Goal: Task Accomplishment & Management: Manage account settings

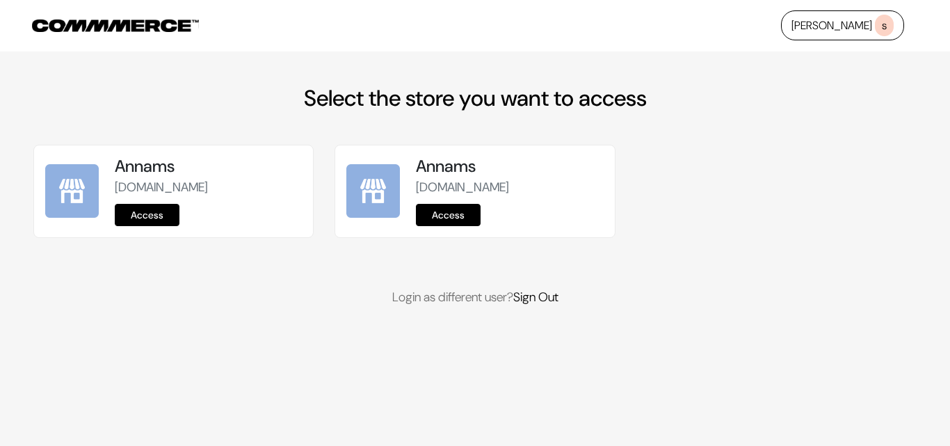
click at [124, 200] on div "Annams annams.commmerce.com Access" at bounding box center [208, 192] width 187 height 70
click at [141, 208] on link "Access" at bounding box center [147, 215] width 65 height 22
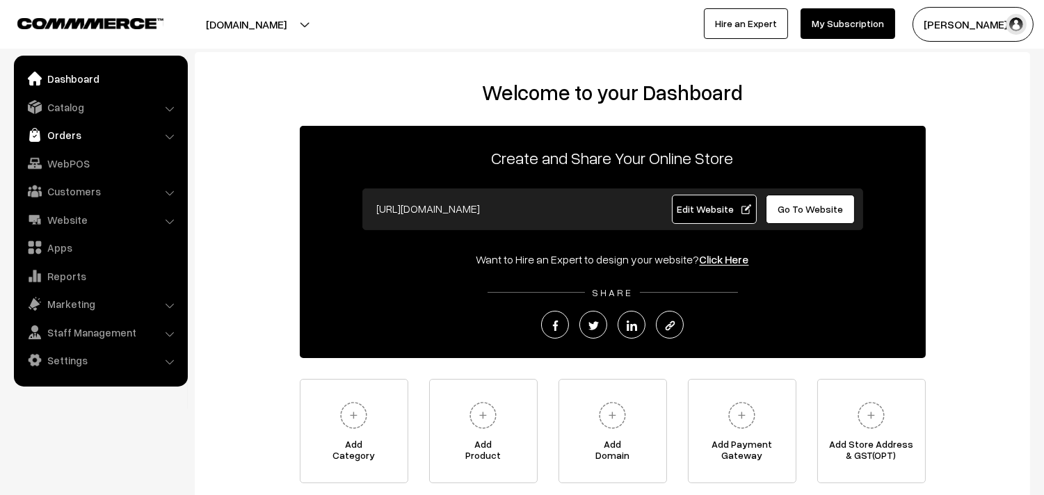
click at [65, 134] on link "Orders" at bounding box center [100, 134] width 166 height 25
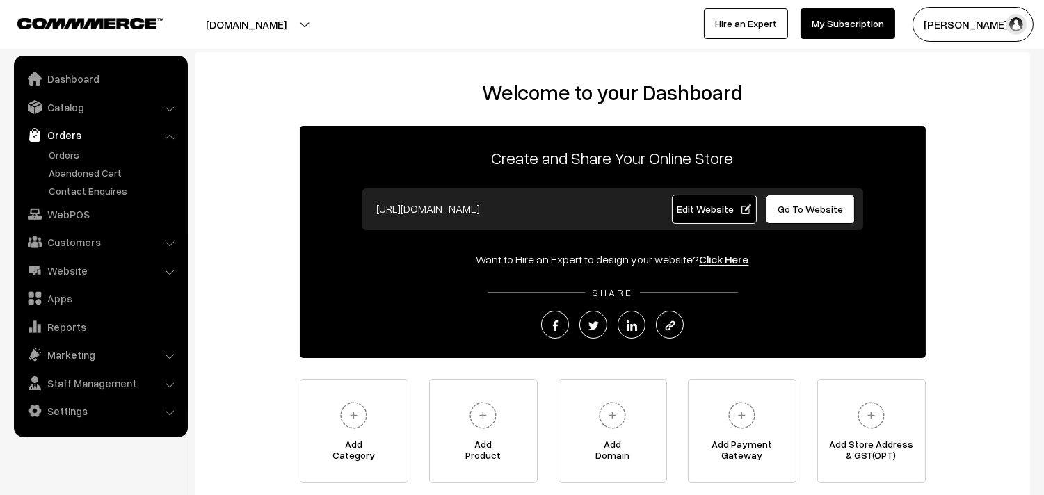
click at [64, 146] on link "Orders" at bounding box center [100, 134] width 166 height 25
click at [63, 150] on link "Orders" at bounding box center [114, 154] width 138 height 15
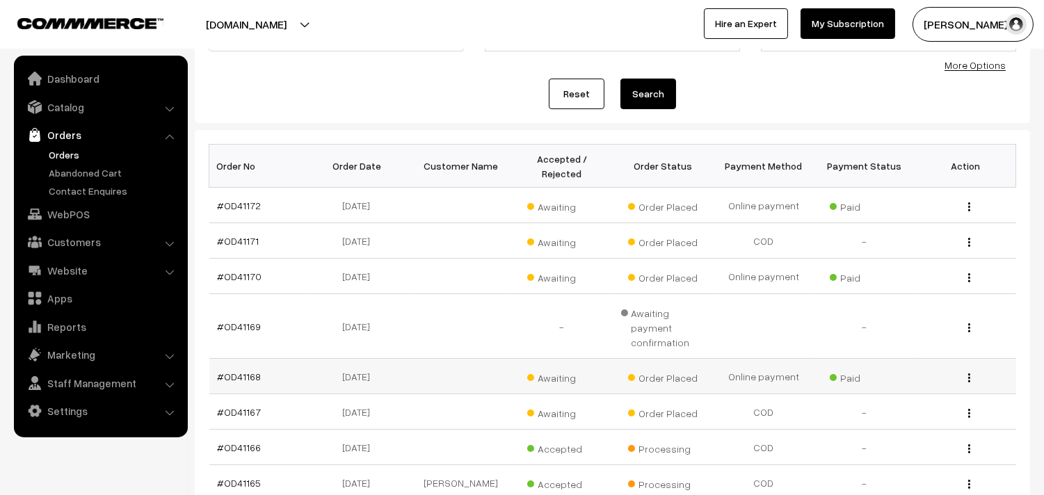
scroll to position [232, 0]
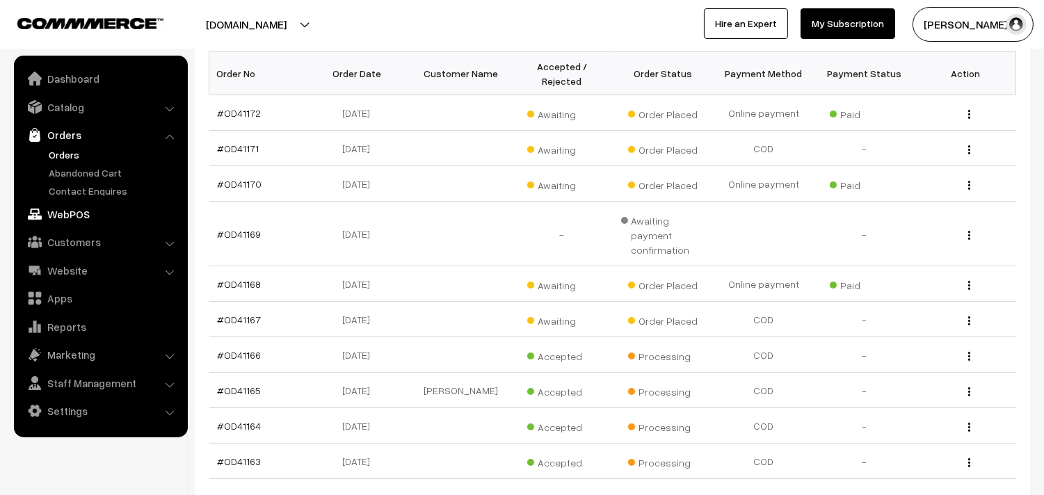
click at [65, 202] on link "WebPOS" at bounding box center [100, 214] width 166 height 25
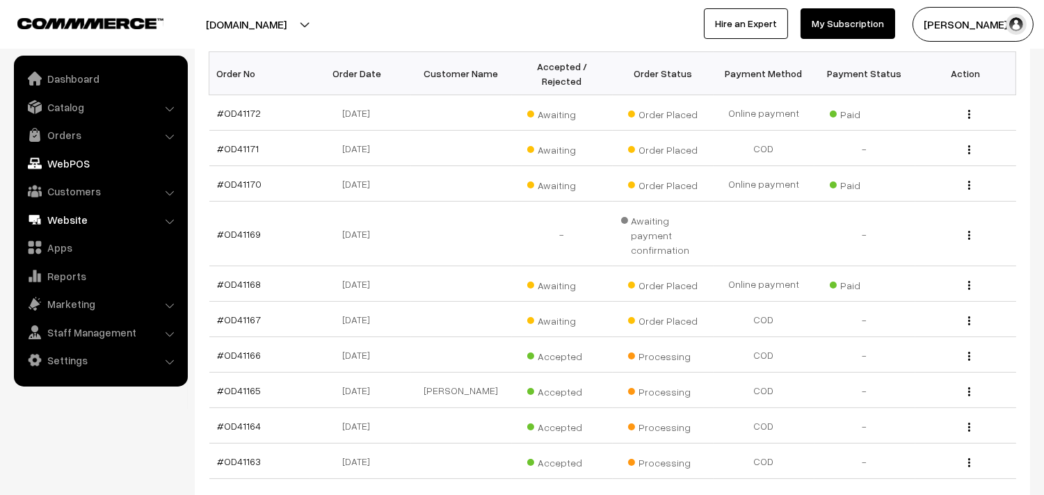
click at [66, 216] on link "Website" at bounding box center [100, 219] width 166 height 25
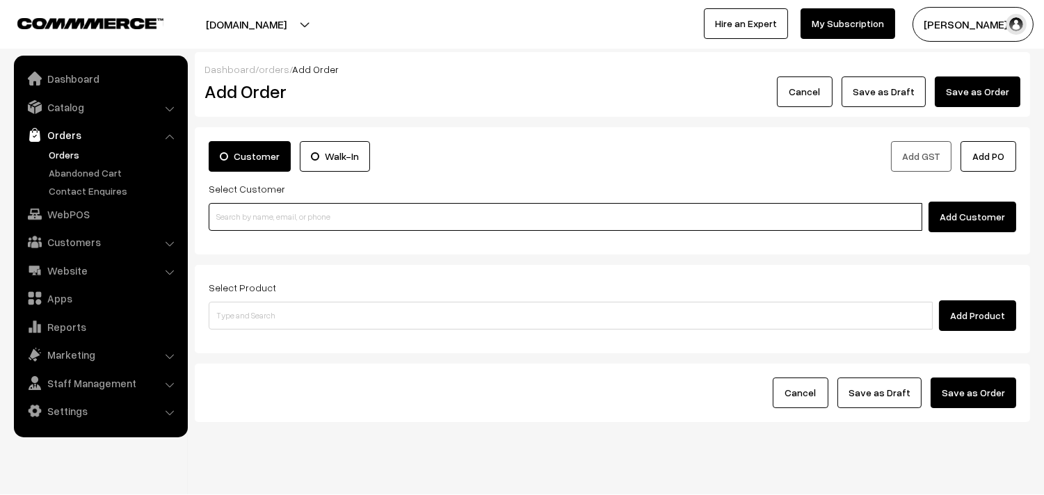
click at [286, 219] on input at bounding box center [566, 217] width 714 height 28
paste input "93222 29064"
click at [239, 207] on input "93222 29064" at bounding box center [566, 217] width 714 height 28
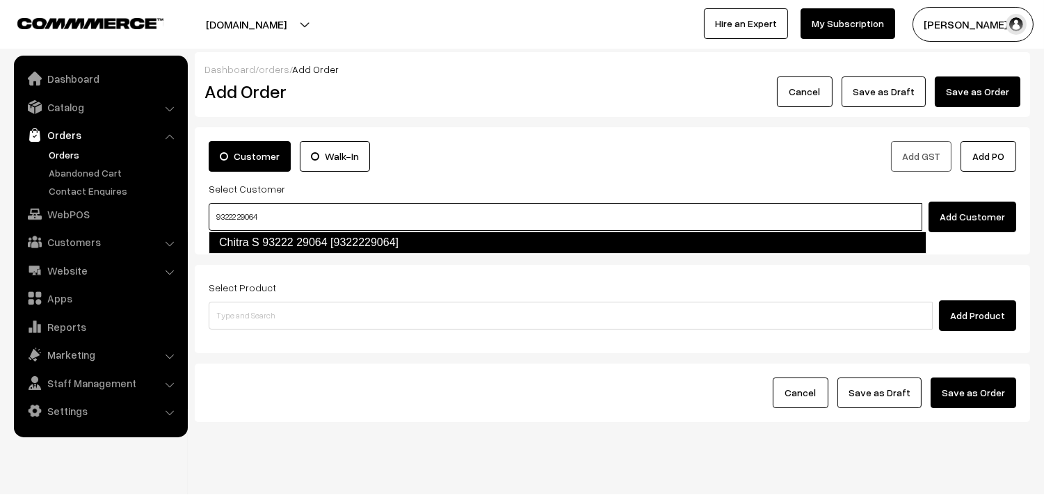
click at [241, 239] on link "Chitra S 93222 29064 [9322229064]" at bounding box center [568, 243] width 718 height 22
type input "93222 29064"
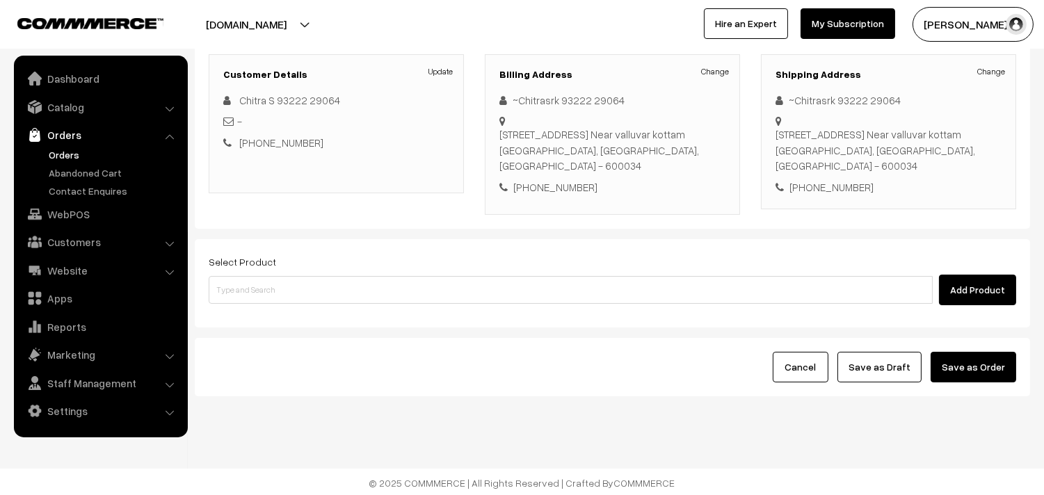
scroll to position [189, 0]
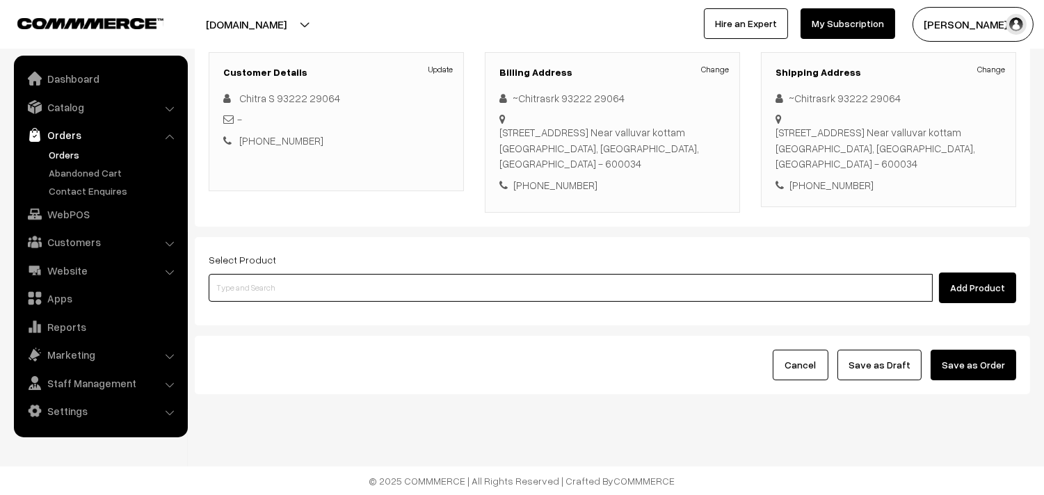
drag, startPoint x: 264, startPoint y: 296, endPoint x: 264, endPoint y: 280, distance: 16.0
click at [264, 291] on input at bounding box center [571, 288] width 724 height 28
type input "kanche"
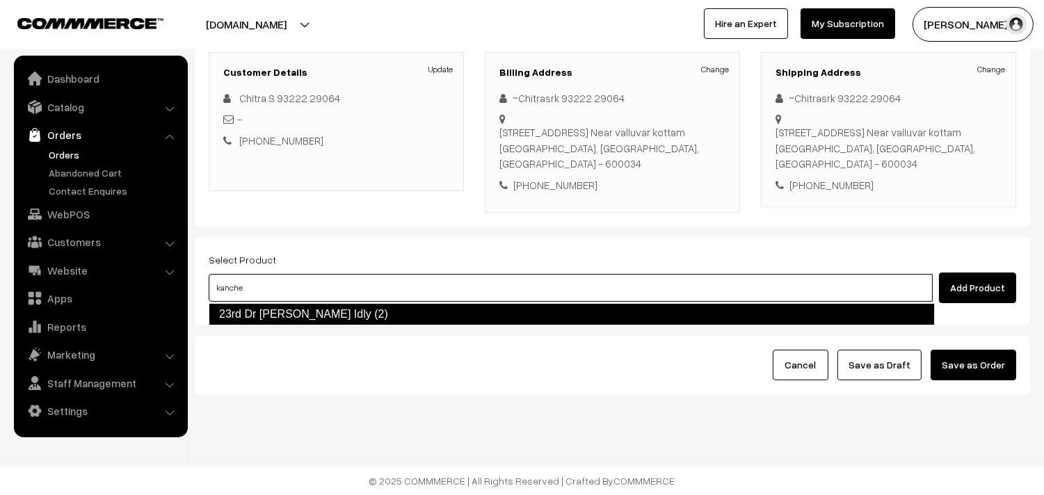
click at [253, 309] on link "23rd Dr Kancheepuram Idly (2)" at bounding box center [572, 314] width 726 height 22
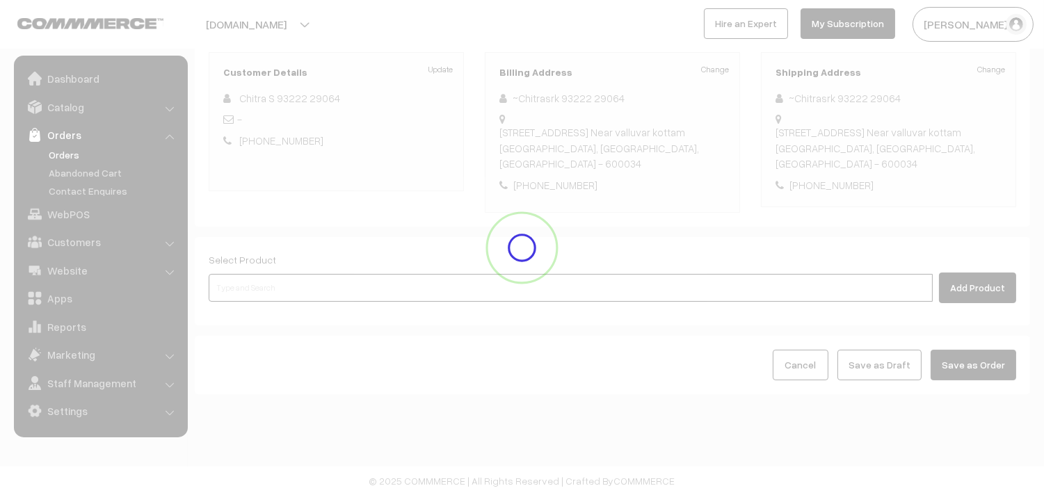
click at [256, 286] on input at bounding box center [571, 288] width 724 height 28
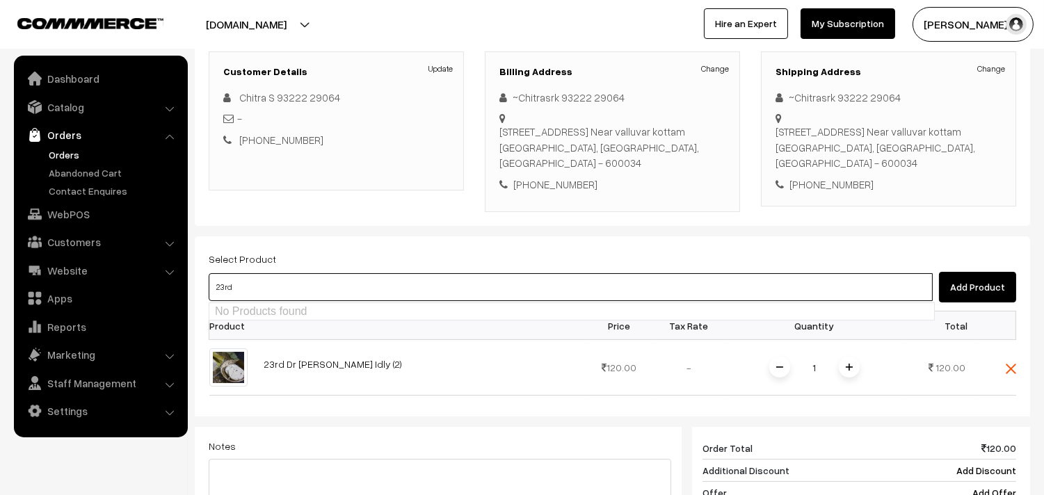
type input "23rd d"
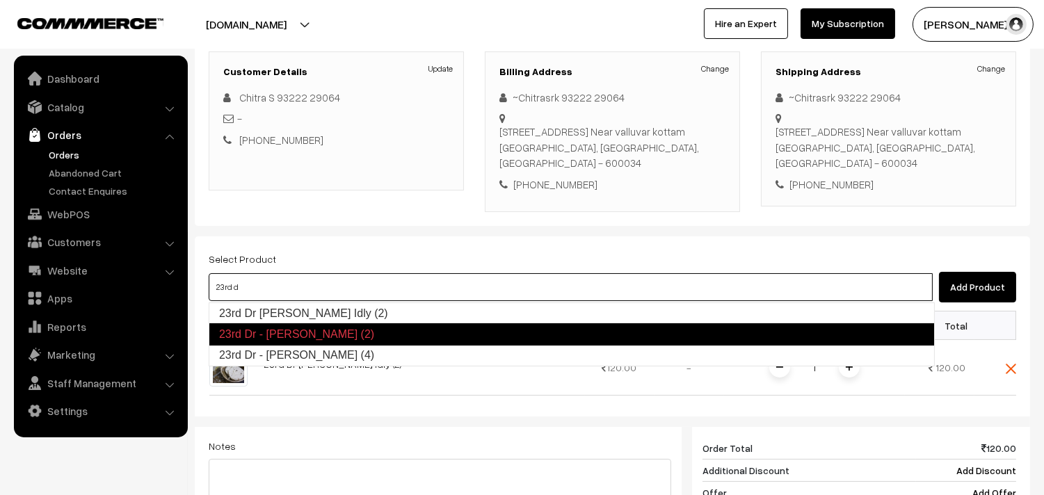
click at [268, 353] on link "23rd Dr - Idiyappam (4)" at bounding box center [571, 355] width 725 height 21
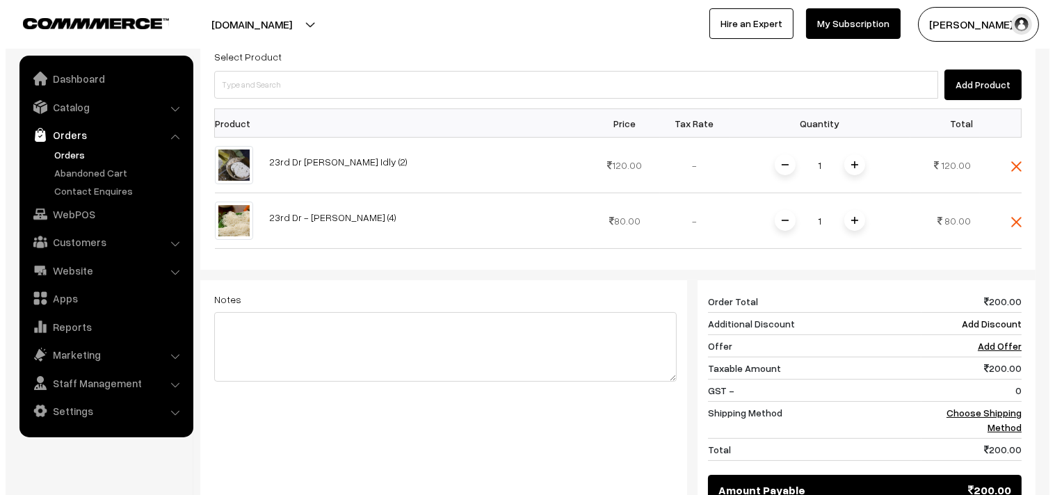
scroll to position [575, 0]
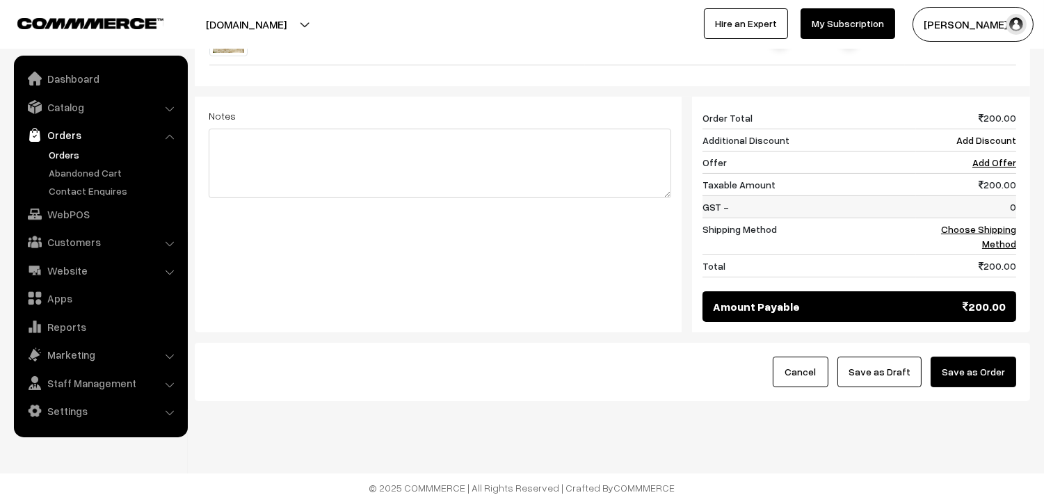
click at [965, 216] on td "0" at bounding box center [966, 207] width 100 height 22
click at [963, 227] on link "Choose Shipping Method" at bounding box center [978, 236] width 75 height 26
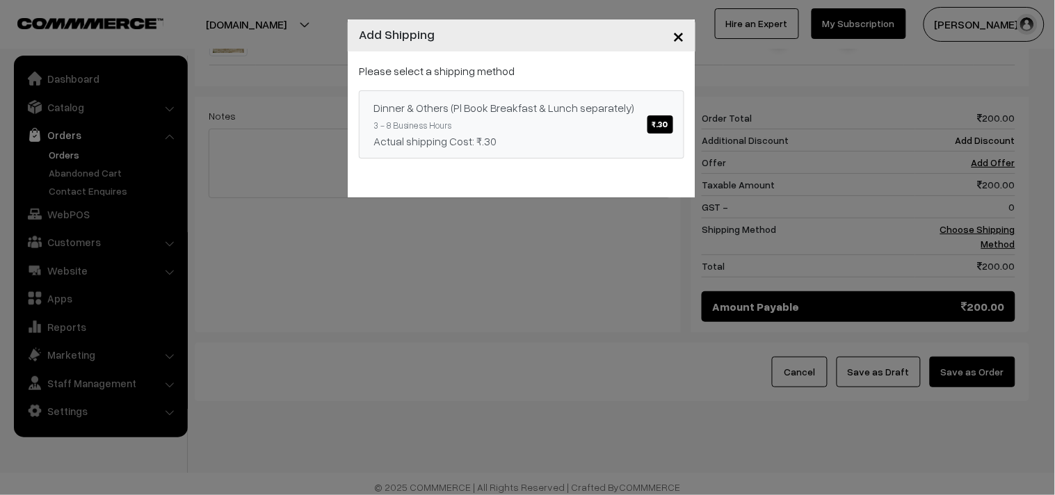
click at [645, 119] on link "Dinner & Others (Pl Book Breakfast & Lunch separately) ₹.30 3 - 8 Business Hour…" at bounding box center [522, 124] width 326 height 68
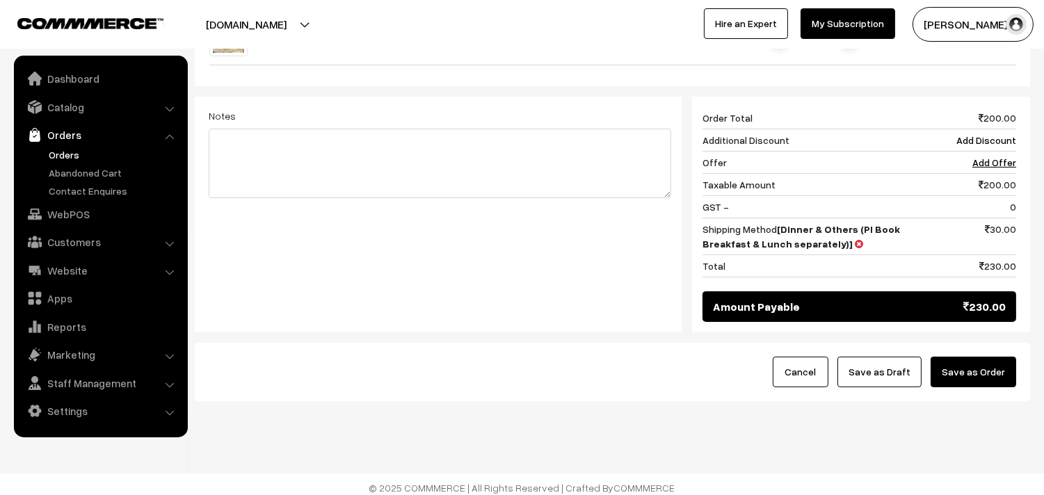
click at [981, 370] on button "Save as Order" at bounding box center [974, 372] width 86 height 31
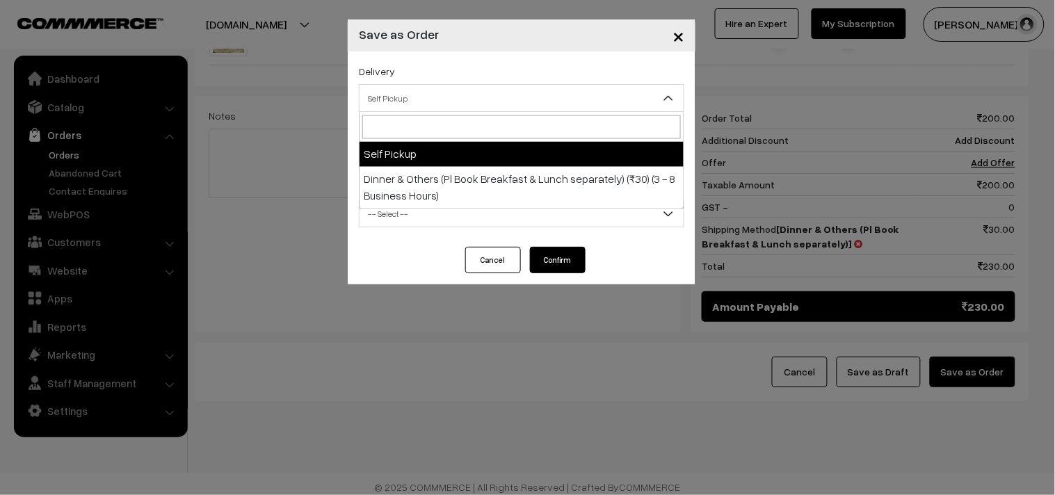
click at [401, 85] on span "Self Pickup" at bounding box center [522, 98] width 326 height 28
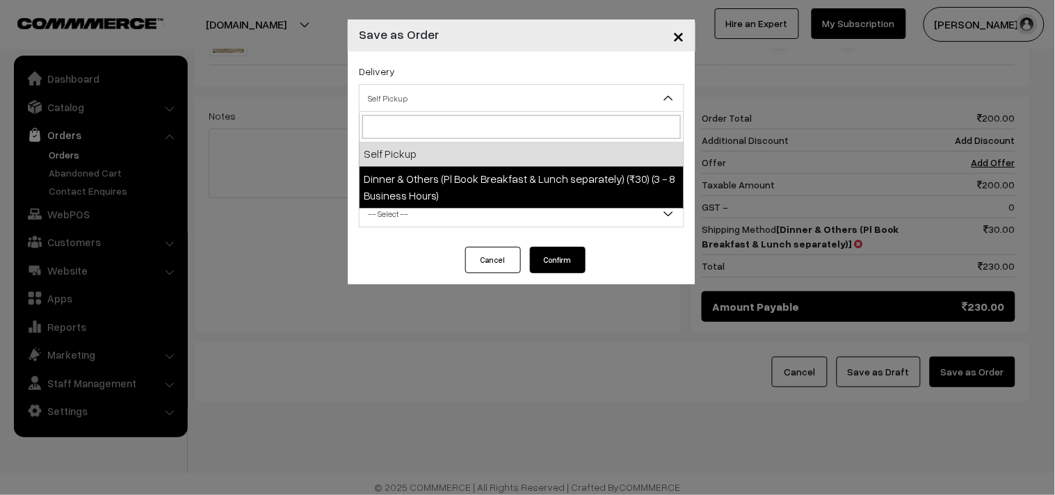
select select "DOP1"
select select "3"
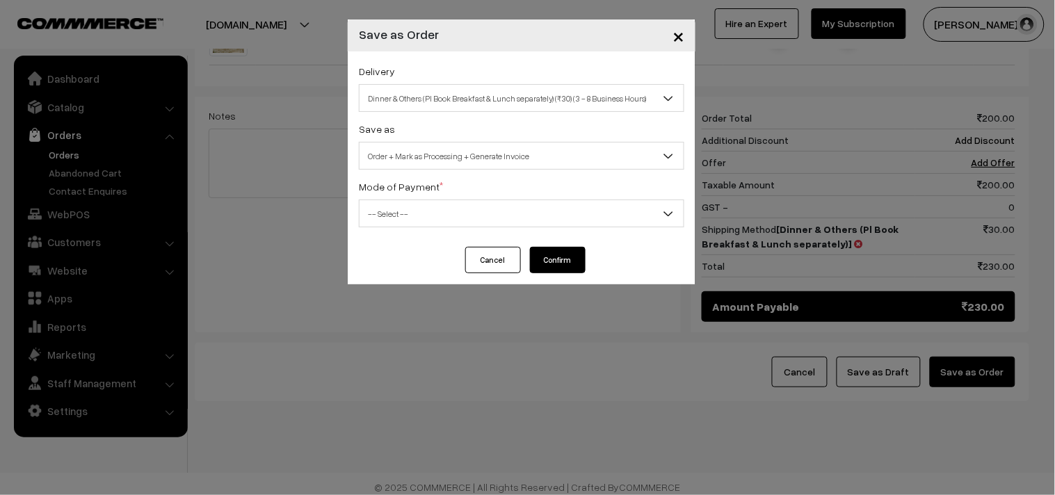
click at [454, 141] on div "Save as Order Order + Mark as Processing Order + Mark as Processing + Generate …" at bounding box center [522, 144] width 326 height 49
click at [483, 170] on div "Delivery Self Pickup Dinner & Others (Pl Book Breakfast & Lunch separately) (₹3…" at bounding box center [522, 148] width 348 height 195
click at [485, 157] on span "Order + Mark as Processing + Generate Invoice" at bounding box center [522, 156] width 324 height 24
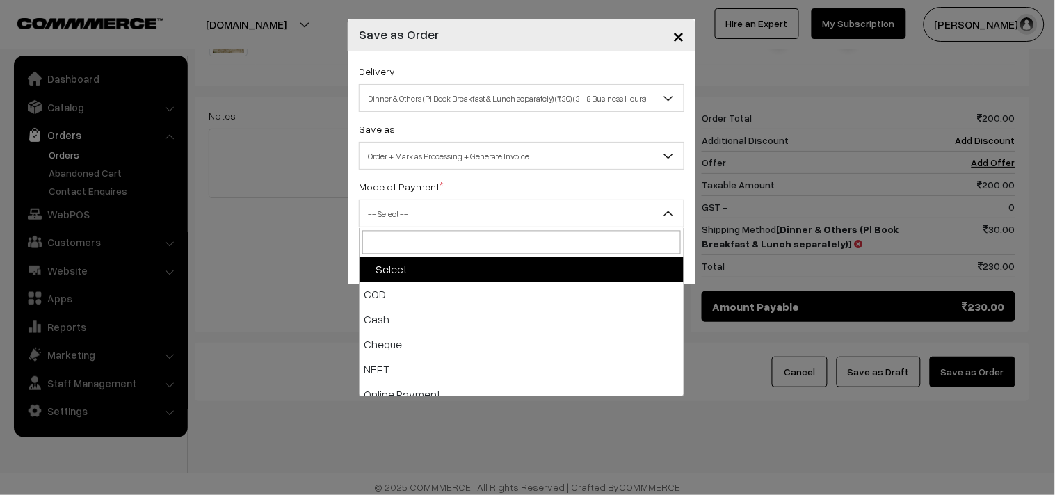
click at [429, 203] on span "-- Select --" at bounding box center [522, 214] width 324 height 24
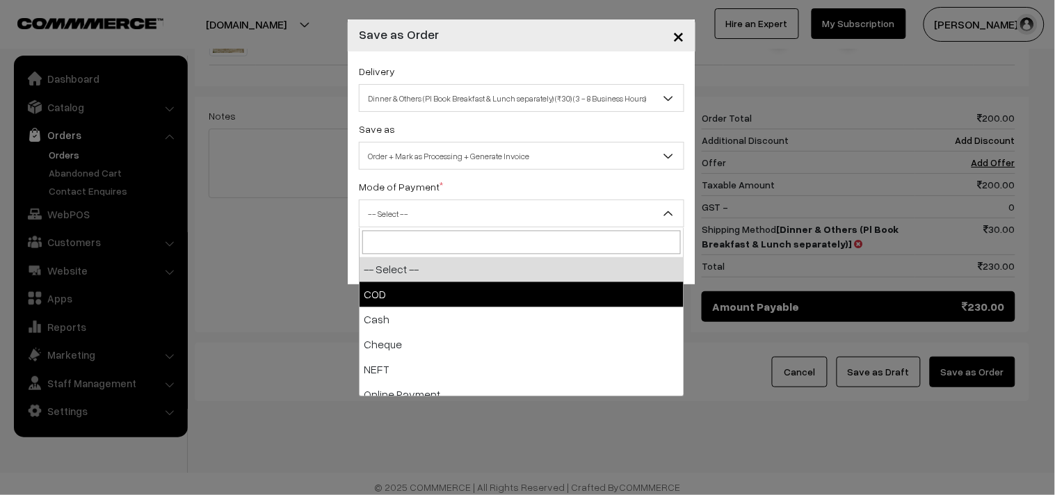
drag, startPoint x: 405, startPoint y: 282, endPoint x: 585, endPoint y: 303, distance: 181.4
select select "1"
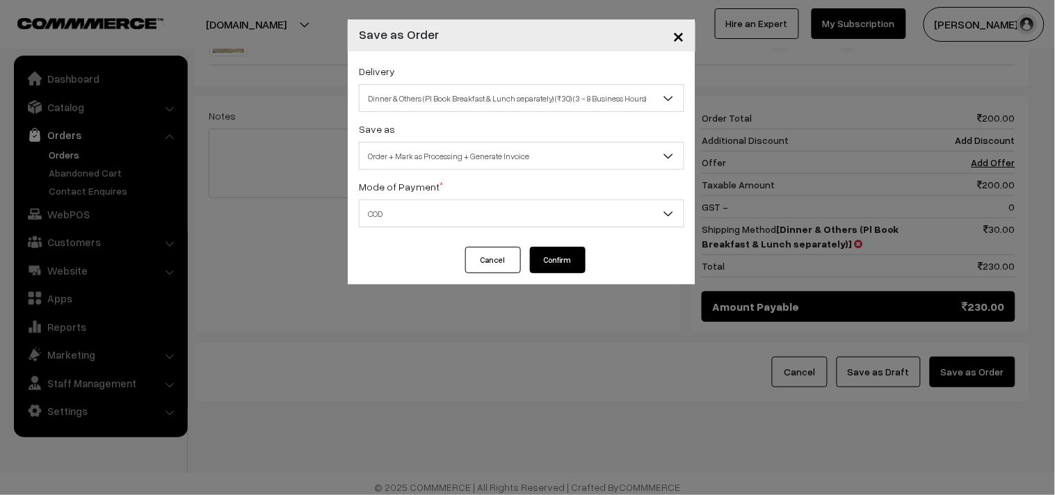
click at [572, 261] on button "Confirm" at bounding box center [558, 260] width 56 height 26
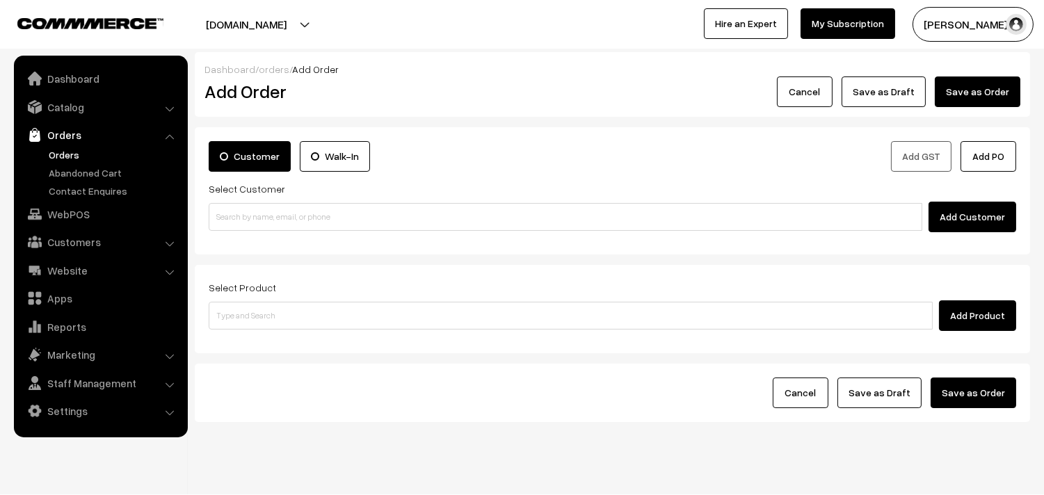
click at [77, 155] on link "Orders" at bounding box center [114, 154] width 138 height 15
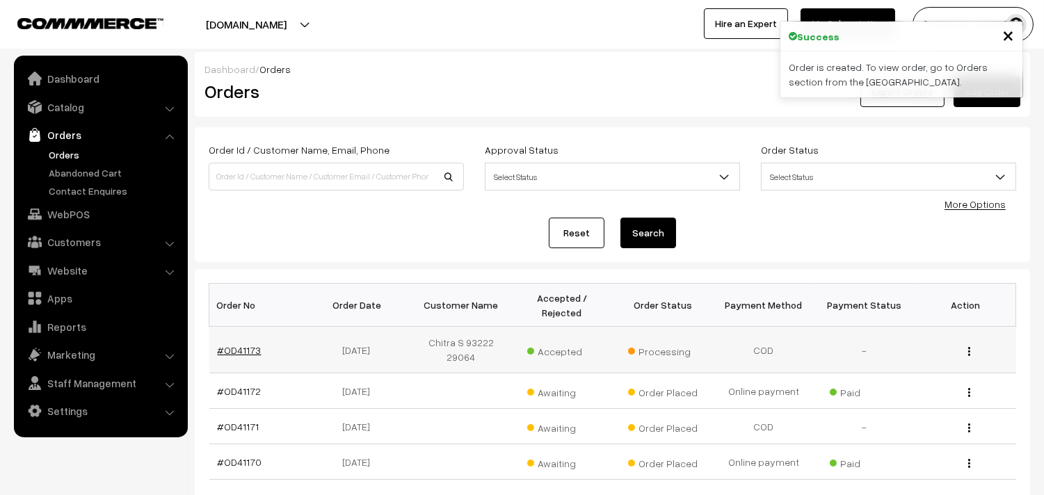
click at [234, 351] on link "#OD41173" at bounding box center [240, 350] width 44 height 12
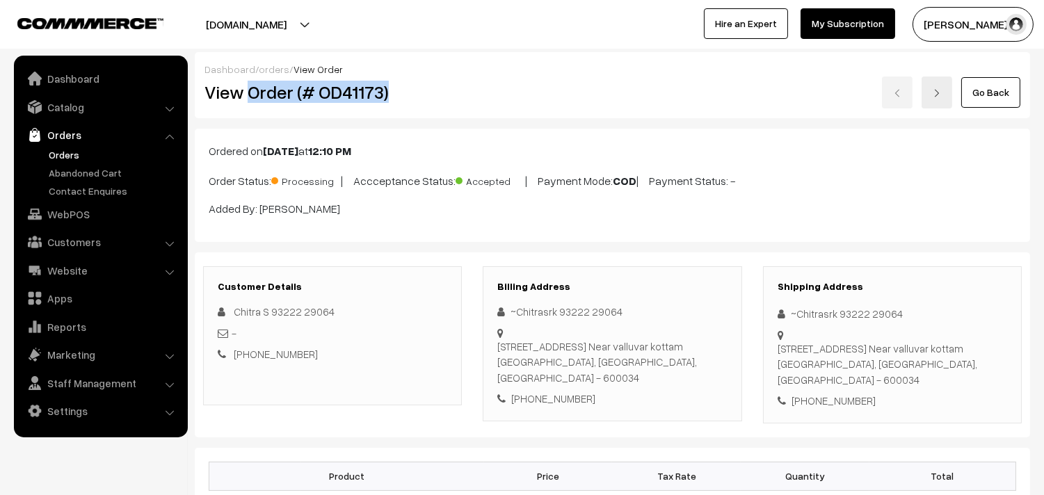
drag, startPoint x: 250, startPoint y: 89, endPoint x: 404, endPoint y: 86, distance: 153.8
click at [404, 86] on h2 "View Order (# OD41173)" at bounding box center [333, 92] width 258 height 22
copy h2 "Order (# OD41173)"
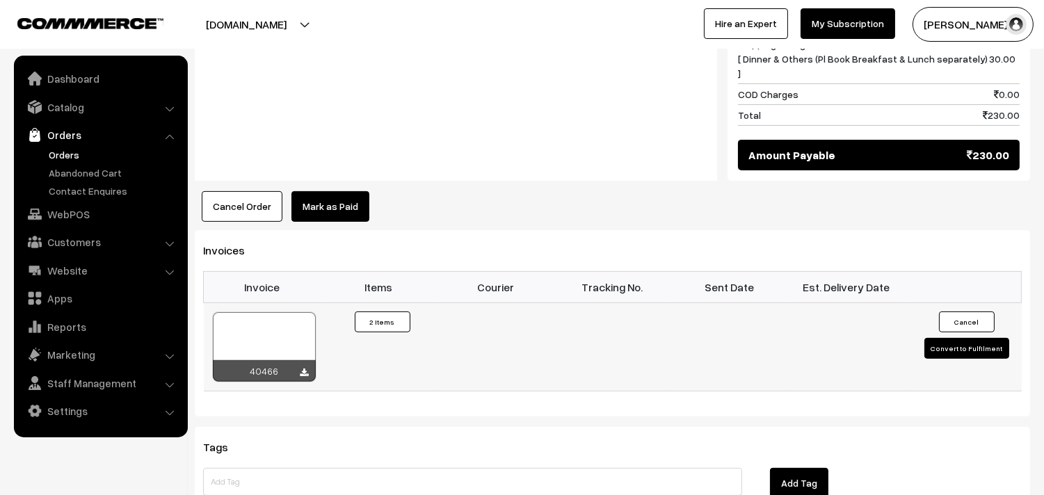
scroll to position [927, 0]
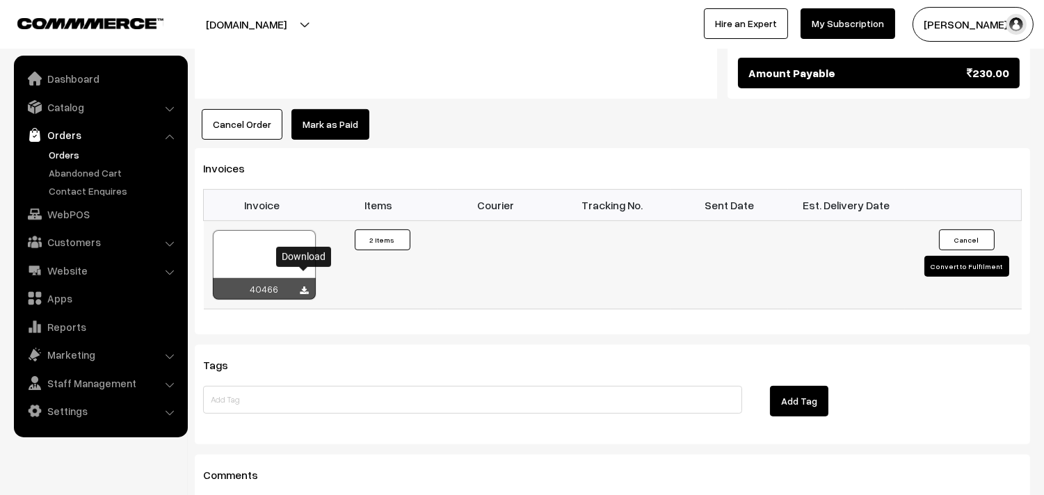
click at [303, 287] on icon at bounding box center [304, 291] width 8 height 9
click at [70, 218] on link "WebPOS" at bounding box center [100, 214] width 166 height 25
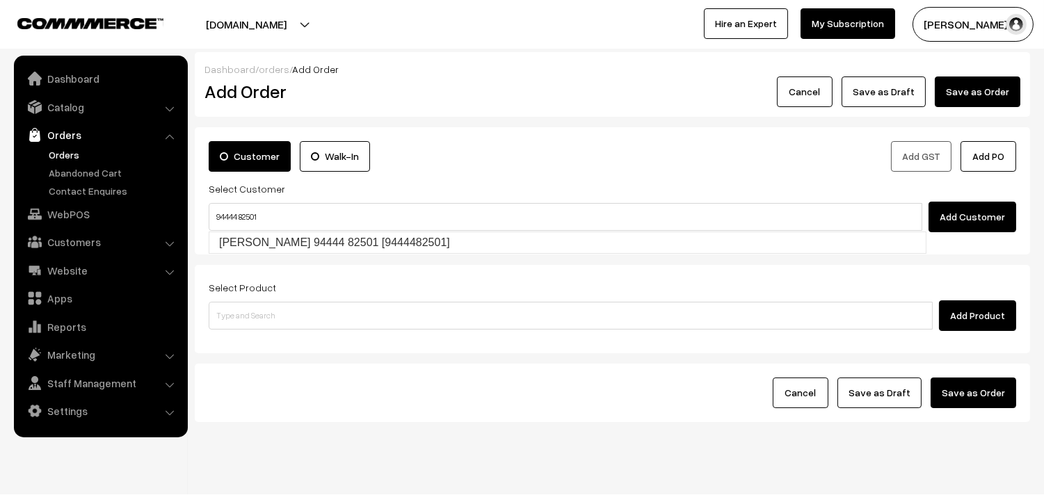
click at [239, 230] on input "94444 82501" at bounding box center [566, 217] width 714 height 28
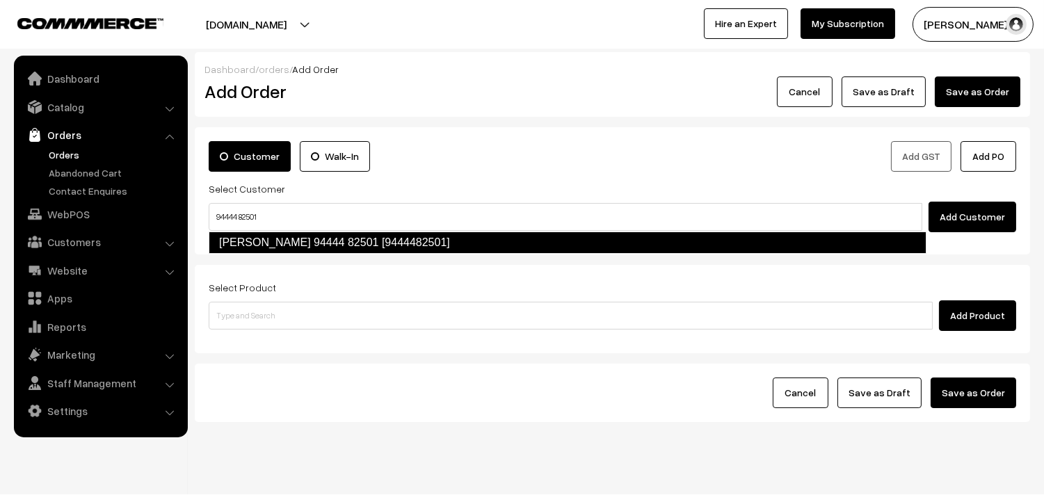
click at [244, 241] on link "[PERSON_NAME] 94444 82501 [9444482501]" at bounding box center [568, 243] width 718 height 22
type input "94444 82501"
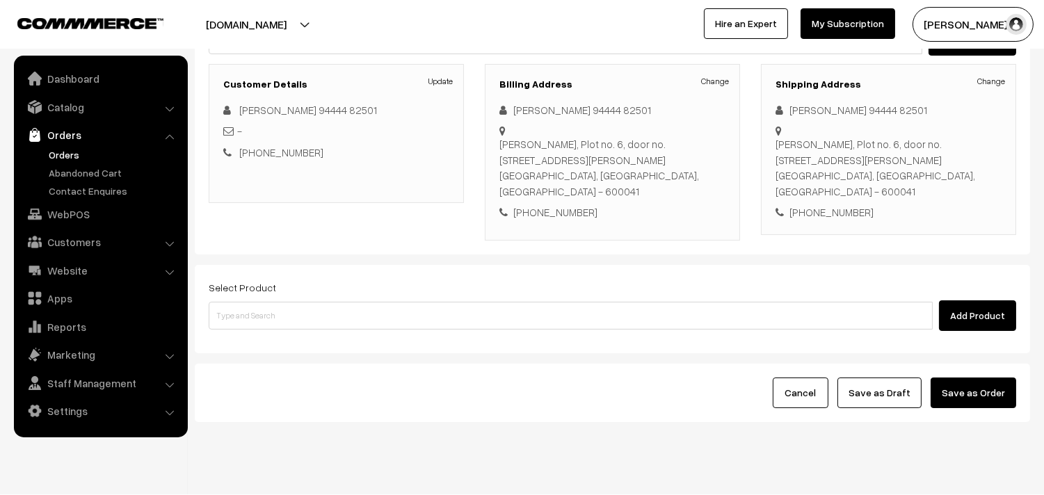
scroll to position [205, 0]
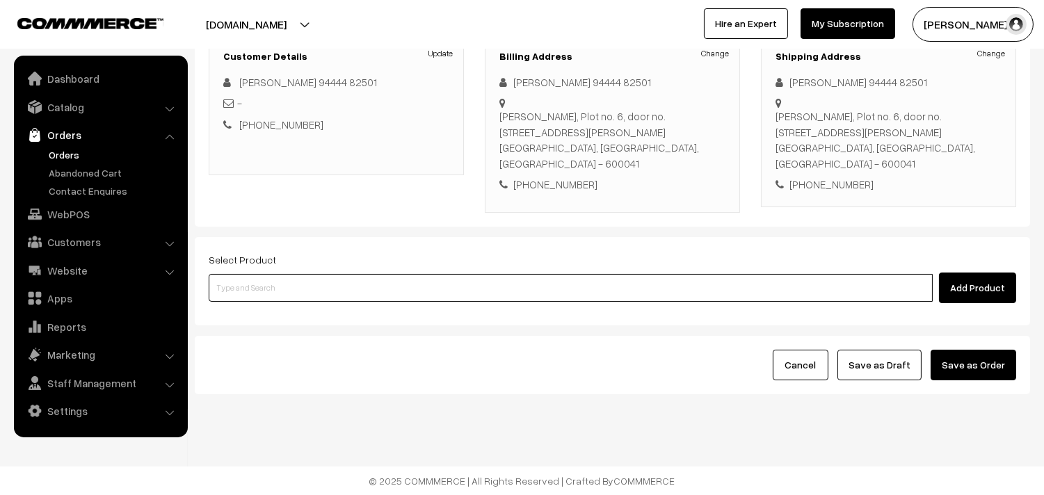
click at [305, 281] on input at bounding box center [571, 288] width 724 height 28
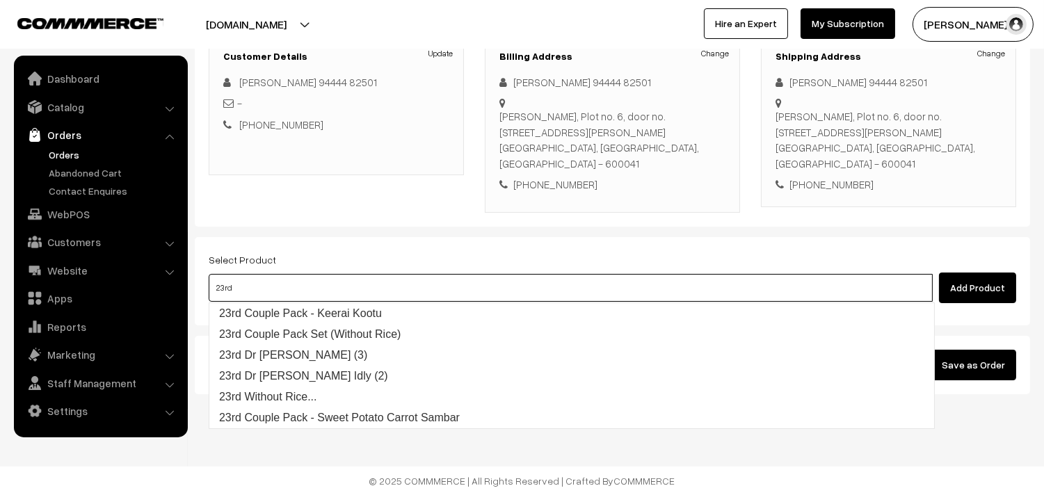
type input "23rd d"
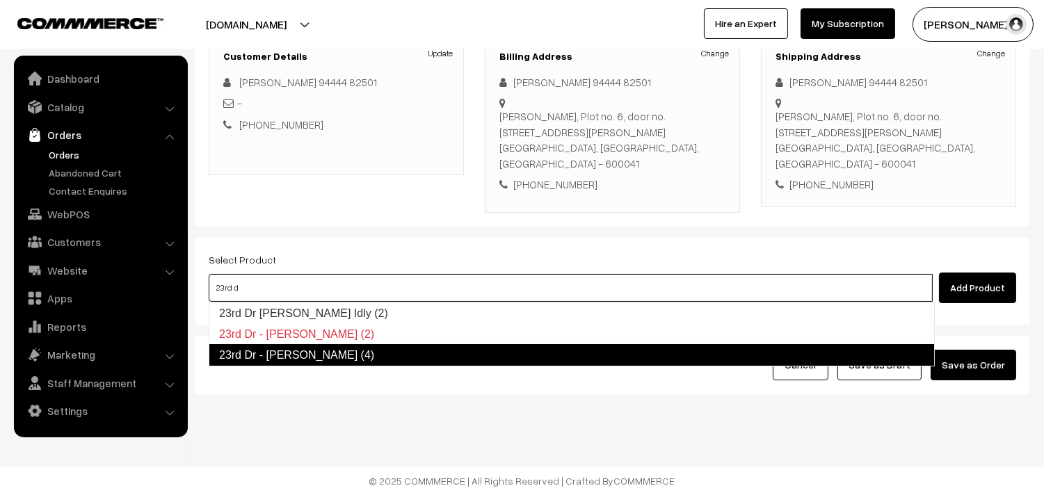
click at [303, 351] on link "23rd Dr - Idiyappam (4)" at bounding box center [572, 355] width 726 height 22
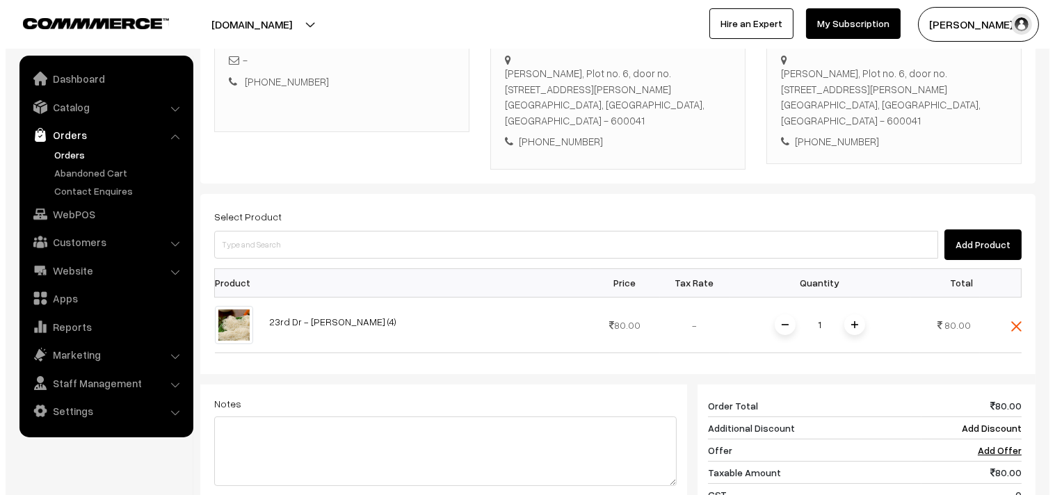
scroll to position [515, 0]
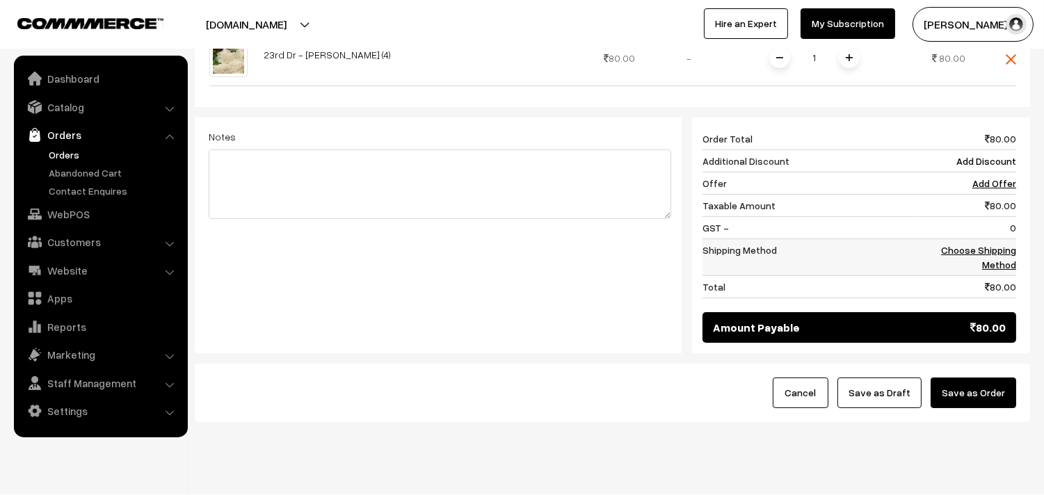
click at [984, 256] on link "Choose Shipping Method" at bounding box center [978, 257] width 75 height 26
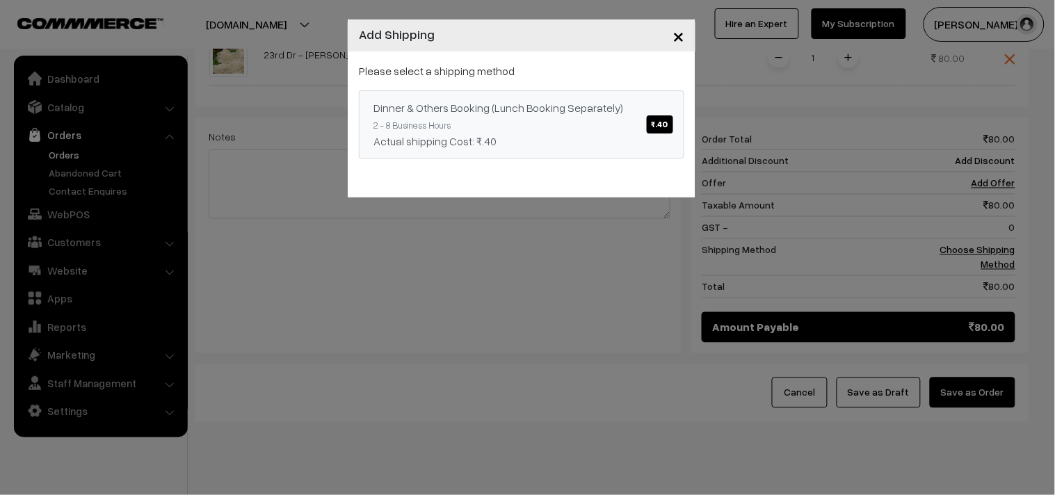
click at [657, 120] on span "₹.40" at bounding box center [660, 124] width 26 height 18
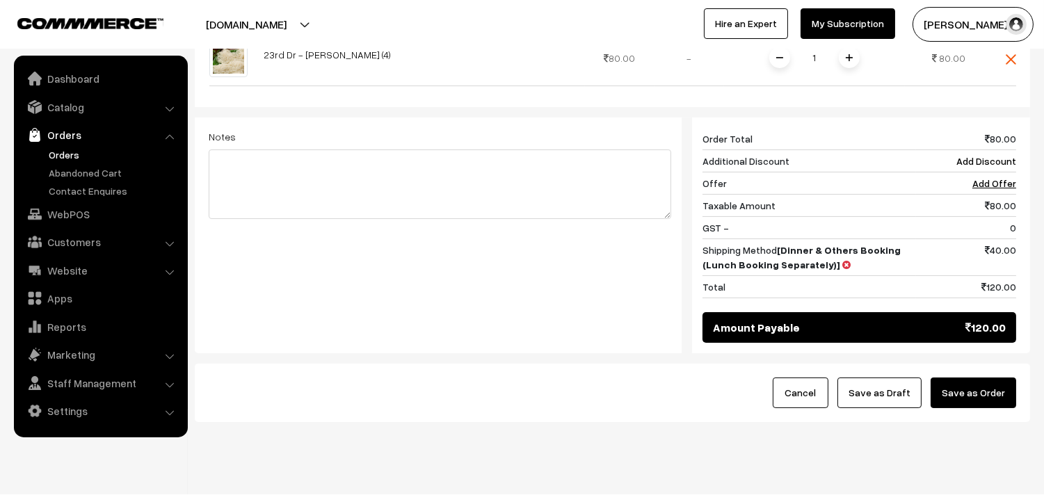
click at [984, 391] on button "Save as Order" at bounding box center [974, 393] width 86 height 31
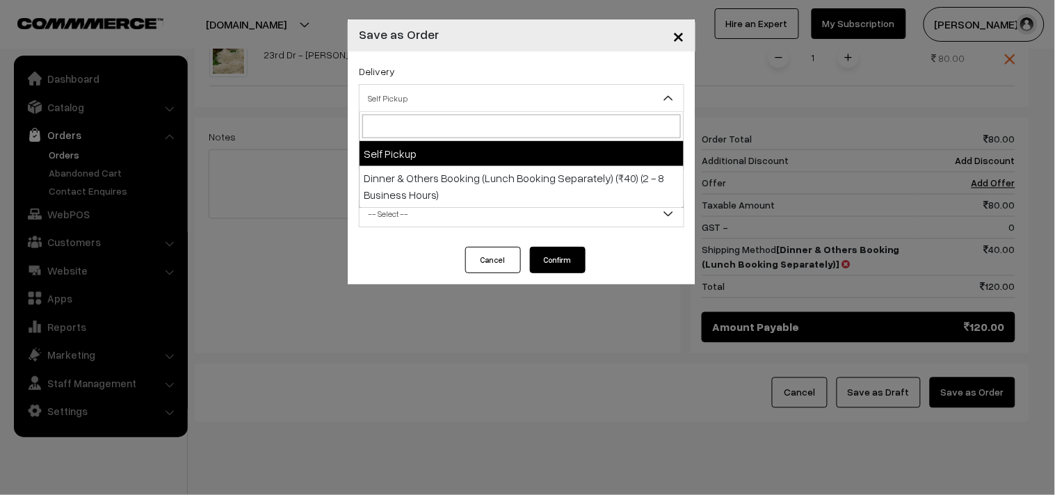
click at [417, 107] on span "Self Pickup" at bounding box center [522, 98] width 324 height 24
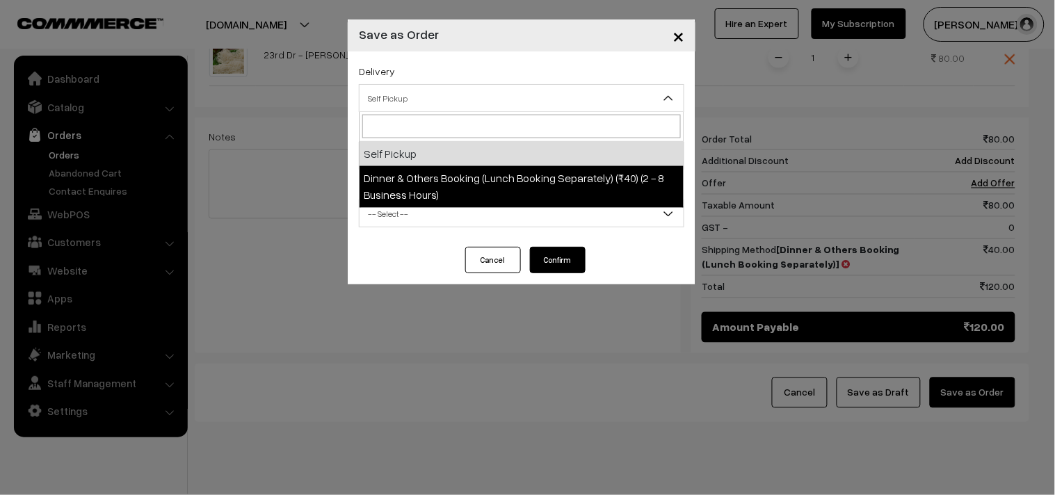
select select "DOB1"
select select "3"
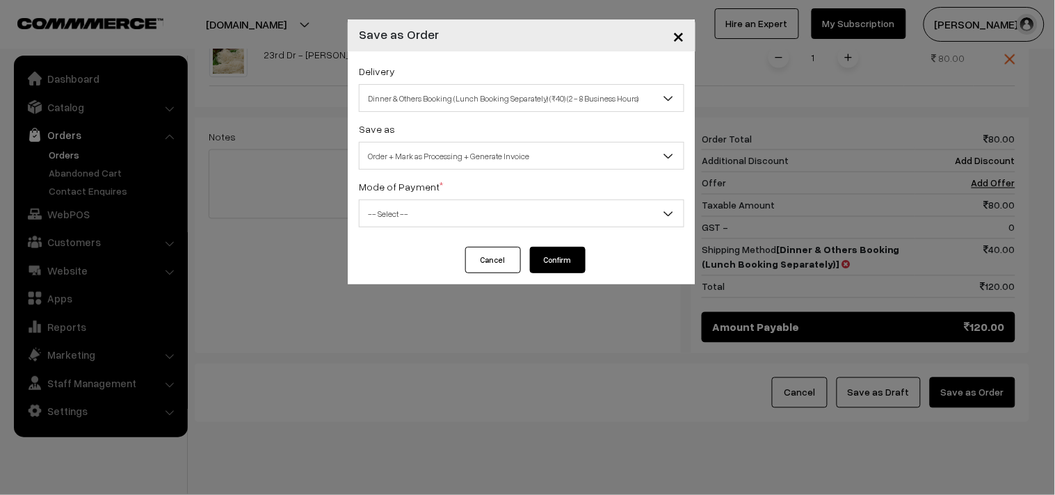
click at [449, 143] on span "Order + Mark as Processing + Generate Invoice" at bounding box center [522, 156] width 326 height 28
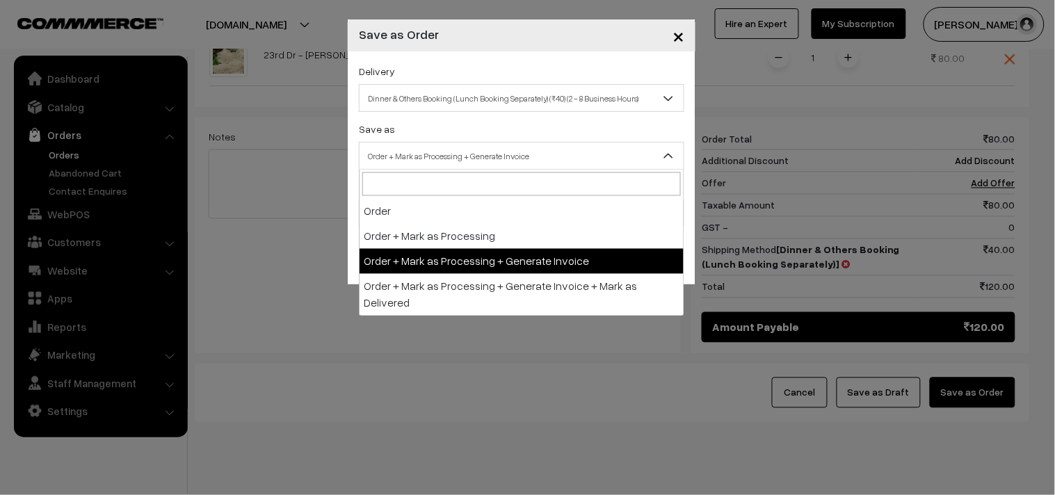
drag, startPoint x: 459, startPoint y: 246, endPoint x: 459, endPoint y: 256, distance: 9.7
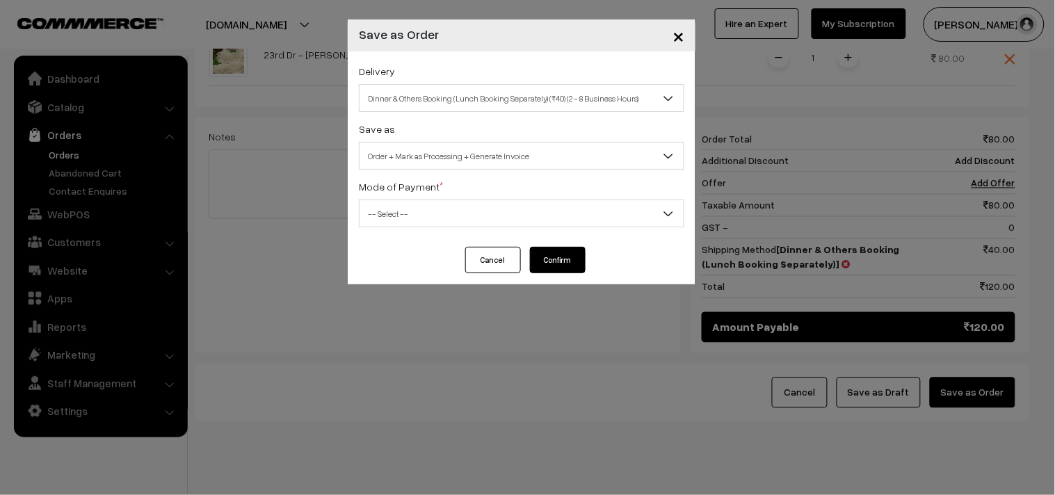
click at [433, 216] on span "-- Select --" at bounding box center [522, 214] width 324 height 24
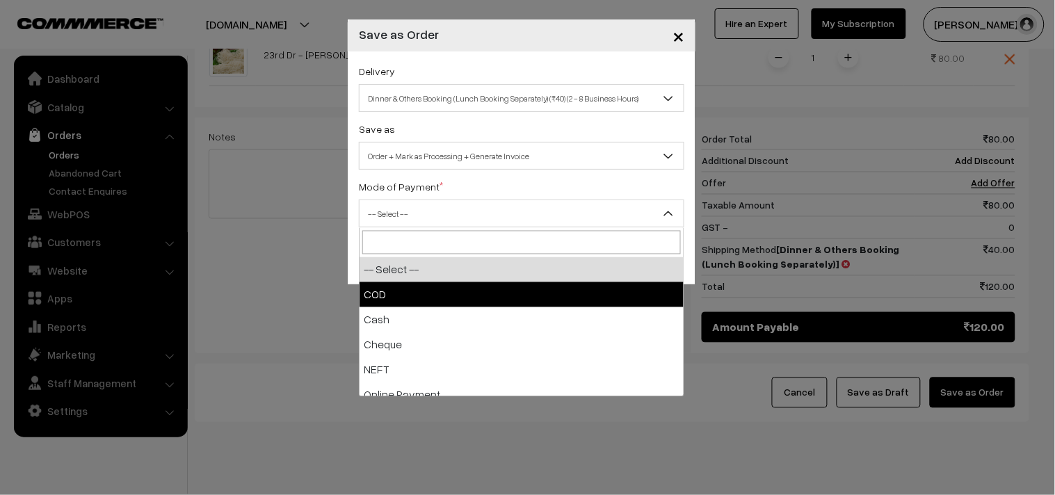
drag, startPoint x: 401, startPoint y: 287, endPoint x: 438, endPoint y: 289, distance: 37.0
select select "1"
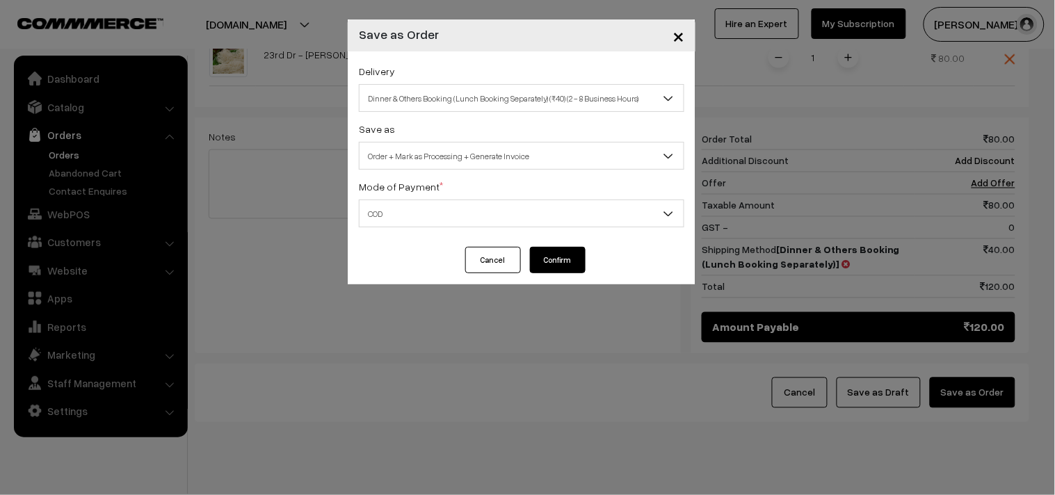
click at [548, 249] on button "Confirm" at bounding box center [558, 260] width 56 height 26
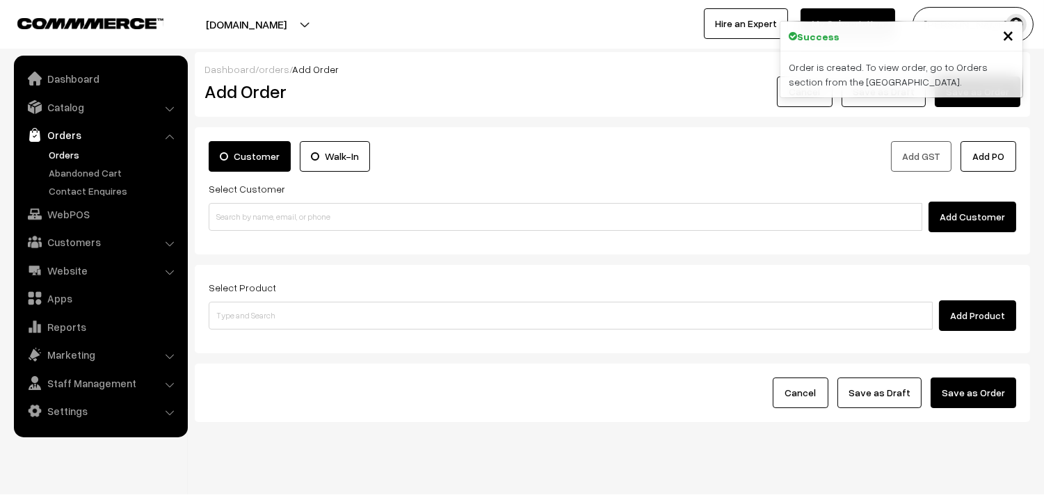
click at [72, 151] on link "Orders" at bounding box center [114, 154] width 138 height 15
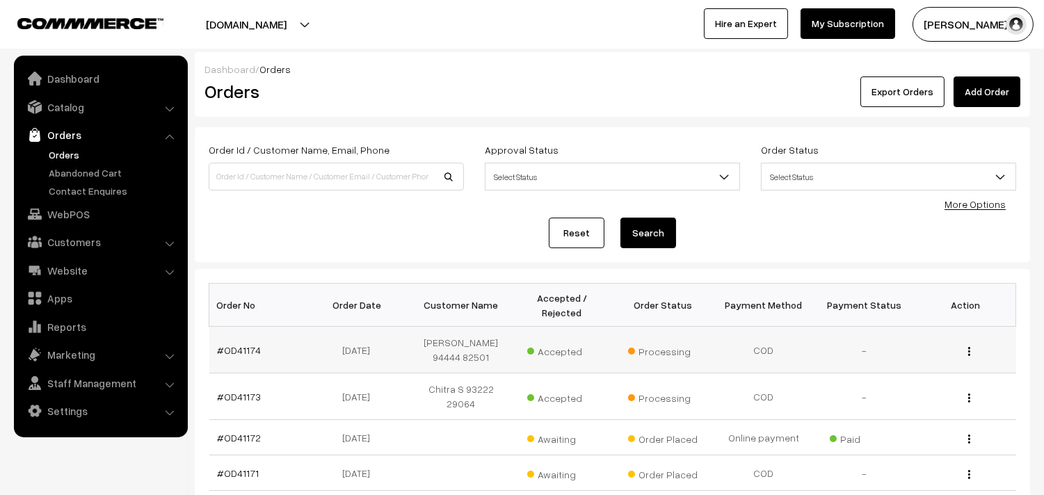
drag, startPoint x: 0, startPoint y: 0, endPoint x: 226, endPoint y: 336, distance: 404.9
click at [234, 309] on th "Order No" at bounding box center [259, 305] width 101 height 43
click at [232, 355] on link "#OD41174" at bounding box center [240, 350] width 44 height 12
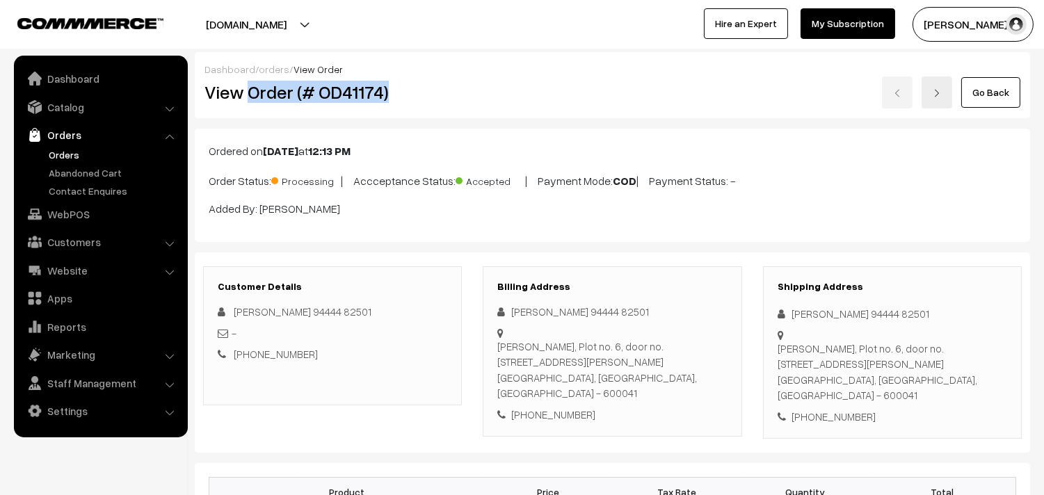
click at [428, 86] on h2 "View Order (# OD41174)" at bounding box center [333, 92] width 258 height 22
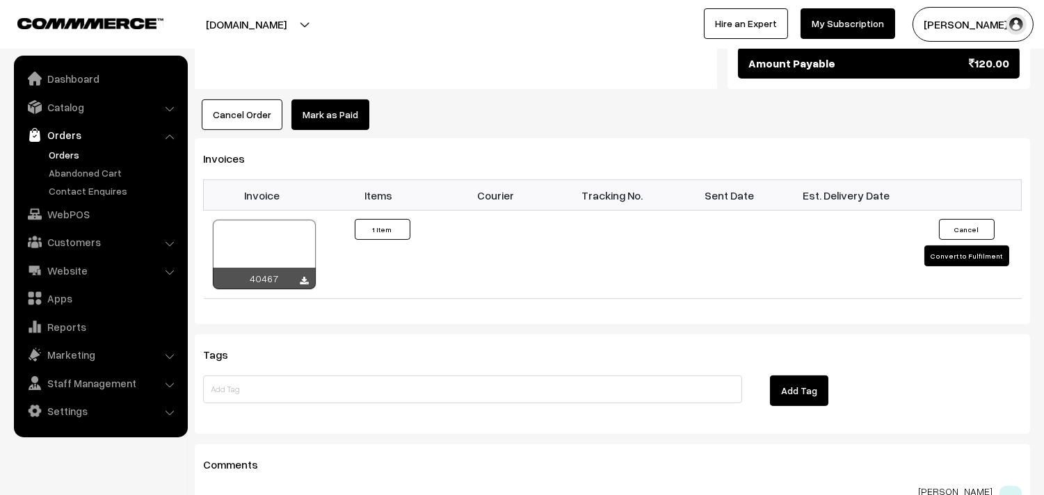
scroll to position [850, 0]
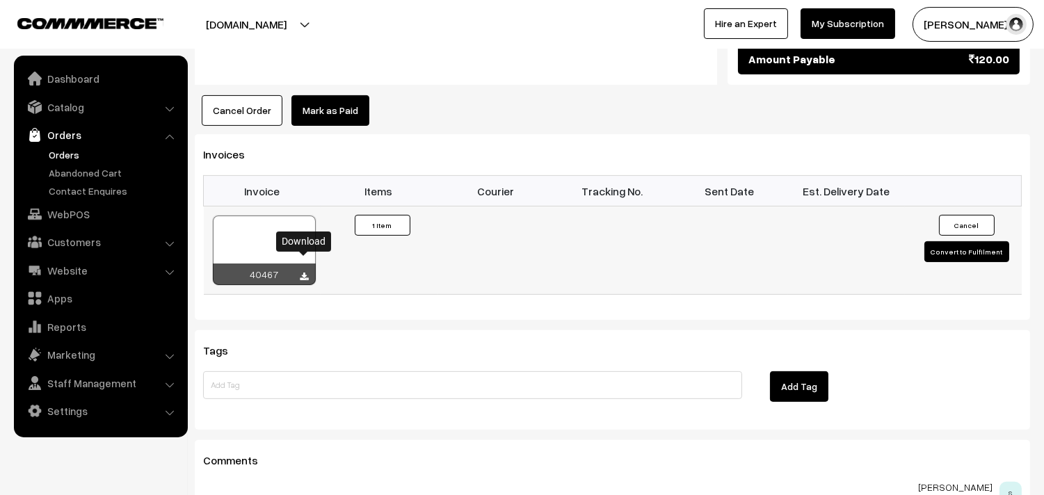
click at [306, 273] on icon at bounding box center [304, 277] width 8 height 9
click at [49, 212] on link "WebPOS" at bounding box center [100, 214] width 166 height 25
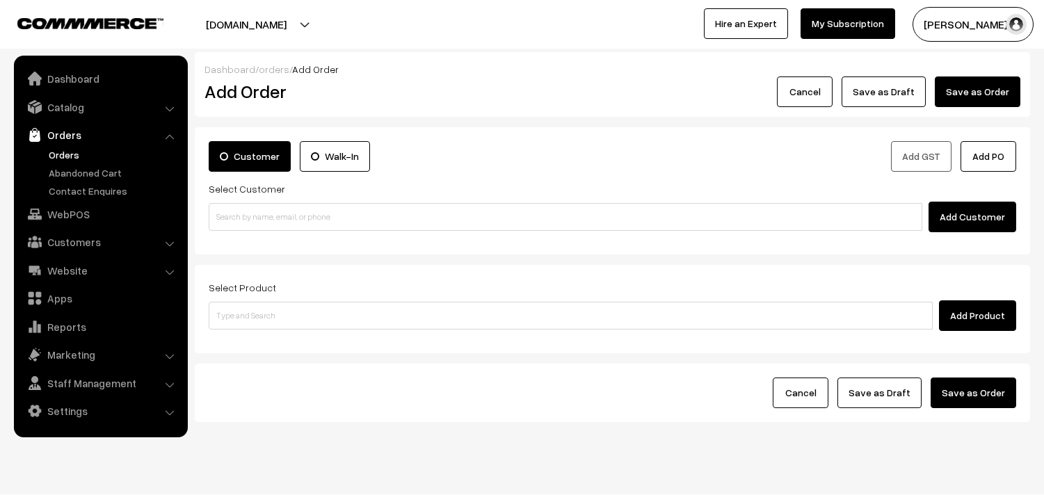
click at [295, 218] on input at bounding box center [566, 217] width 714 height 28
click at [236, 209] on input "91760 29648" at bounding box center [566, 217] width 714 height 28
click at [237, 232] on link "[PERSON_NAME] [PERSON_NAME] 91760 29648 [9176029648]" at bounding box center [567, 242] width 716 height 21
type input "91760 29648"
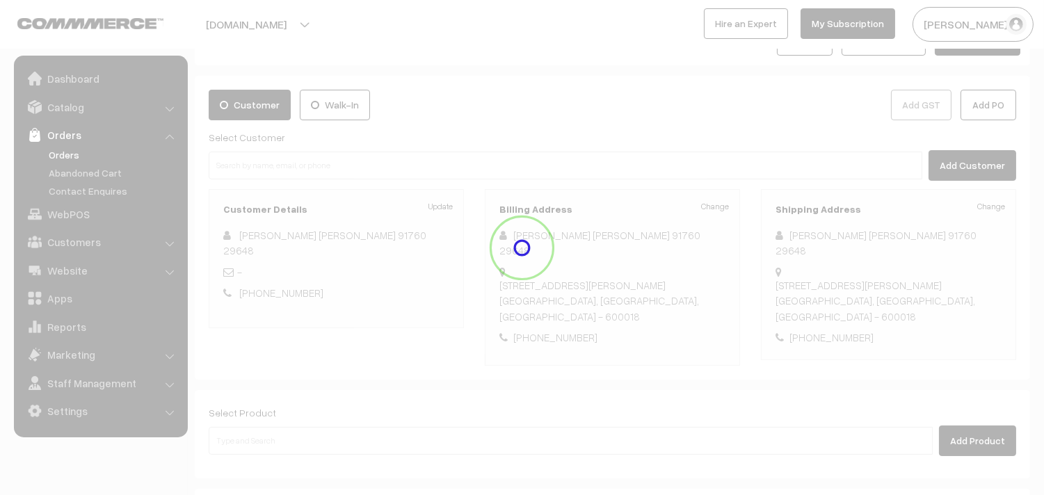
scroll to position [106, 0]
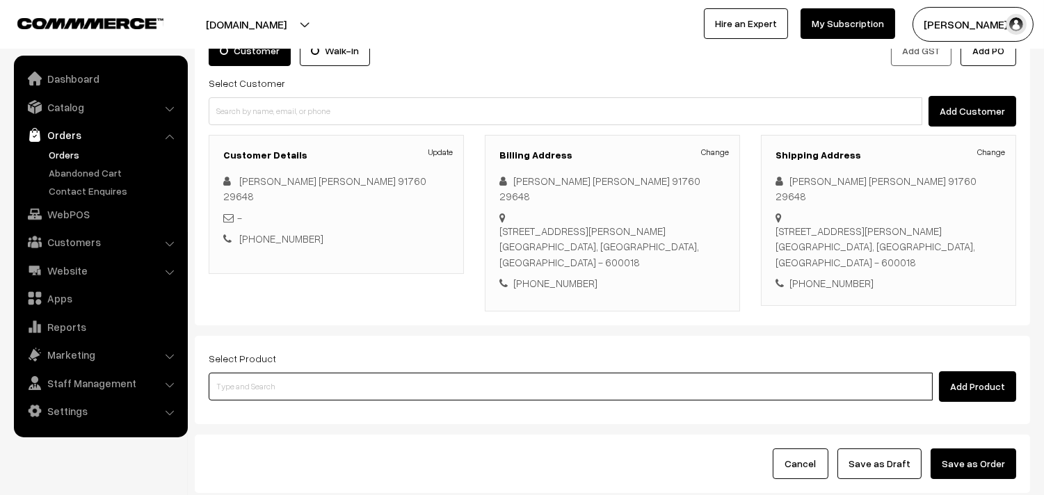
click at [273, 387] on input at bounding box center [571, 387] width 724 height 28
type input "kanche"
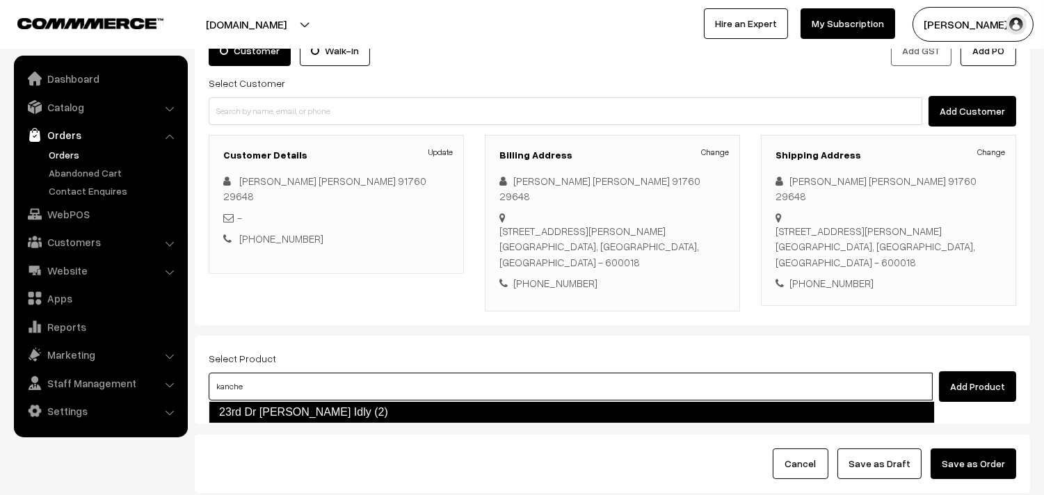
click at [300, 402] on link "23rd Dr Kancheepuram Idly (2)" at bounding box center [572, 412] width 726 height 22
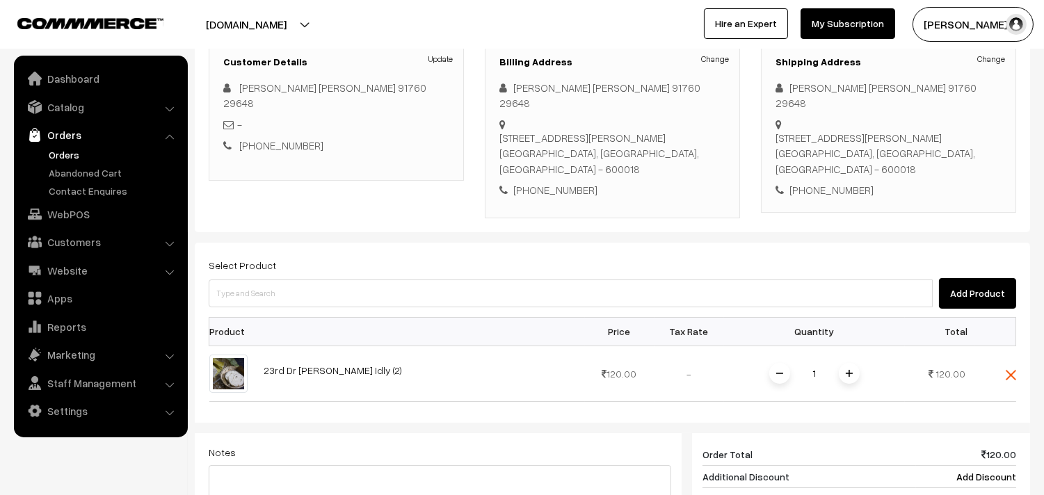
scroll to position [260, 0]
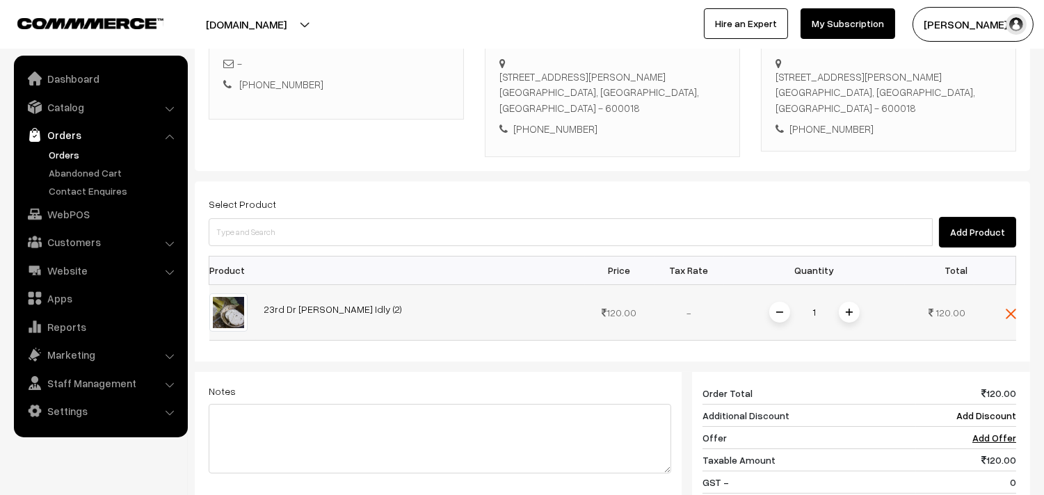
click at [849, 312] on img at bounding box center [849, 312] width 7 height 7
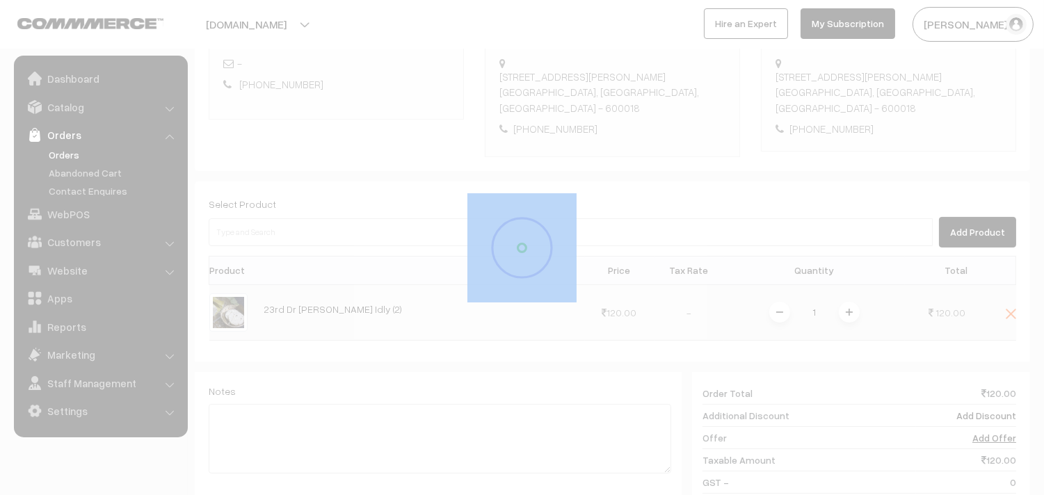
click at [849, 312] on div at bounding box center [522, 247] width 1044 height 495
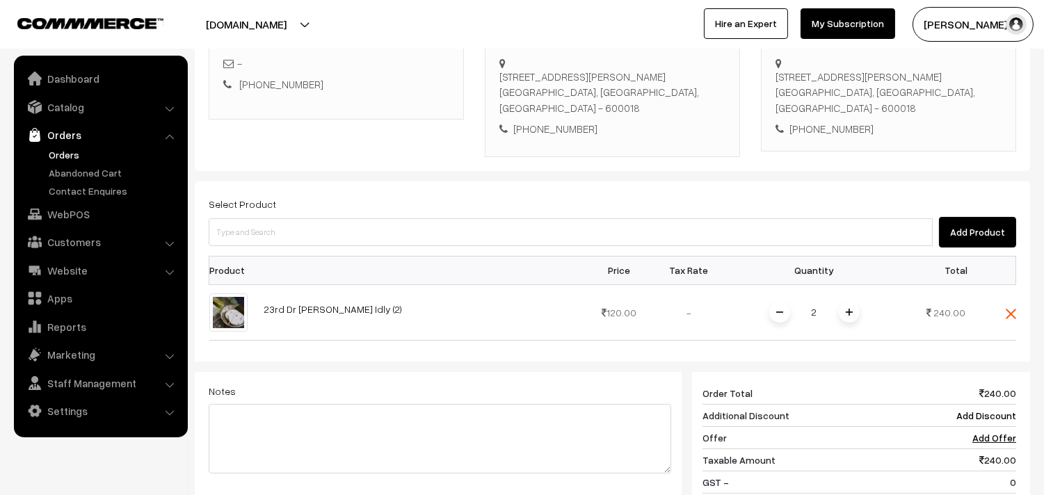
click at [849, 312] on img at bounding box center [849, 312] width 7 height 7
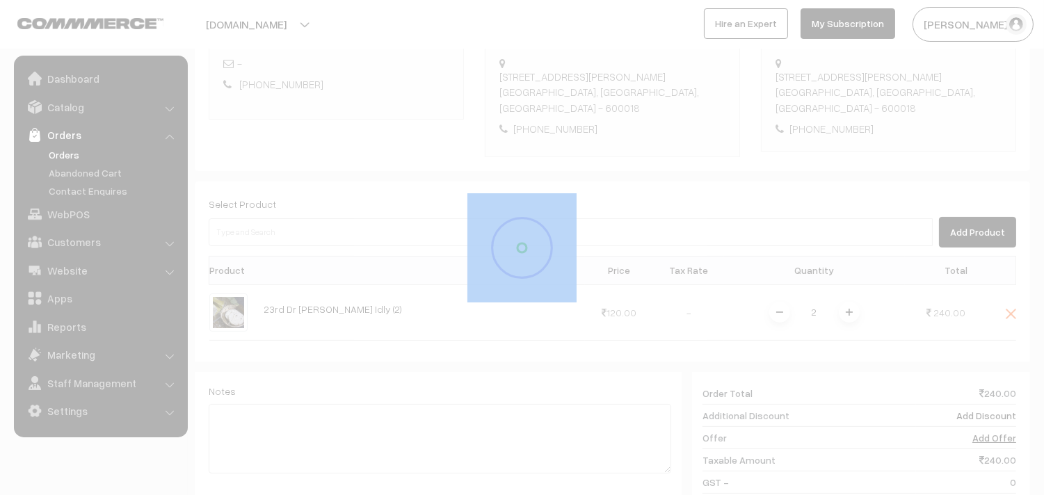
click at [849, 312] on div at bounding box center [522, 247] width 1044 height 495
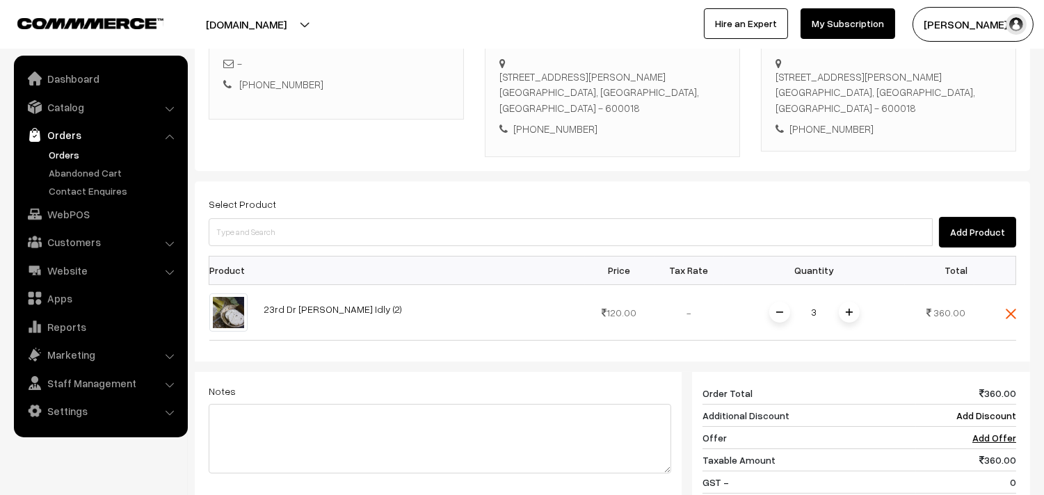
click at [849, 312] on img at bounding box center [849, 312] width 7 height 7
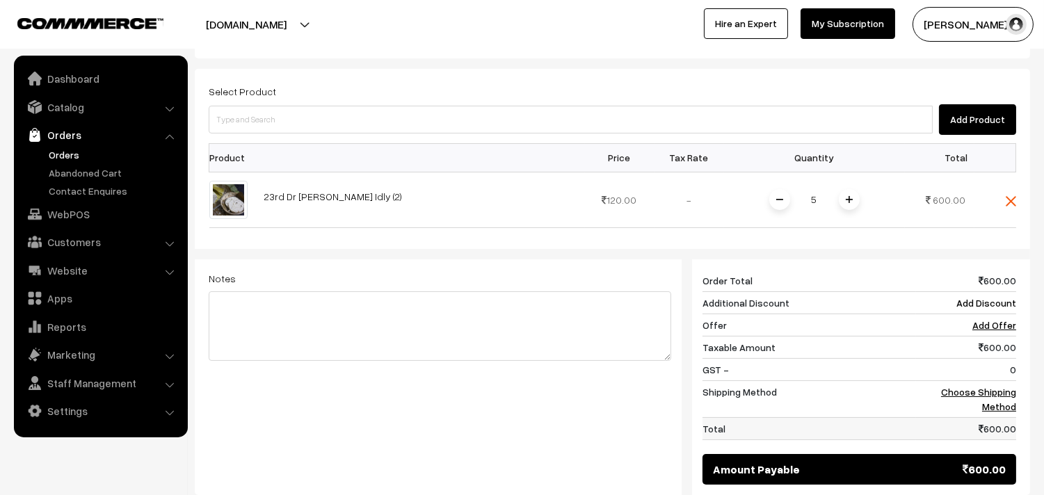
scroll to position [492, 0]
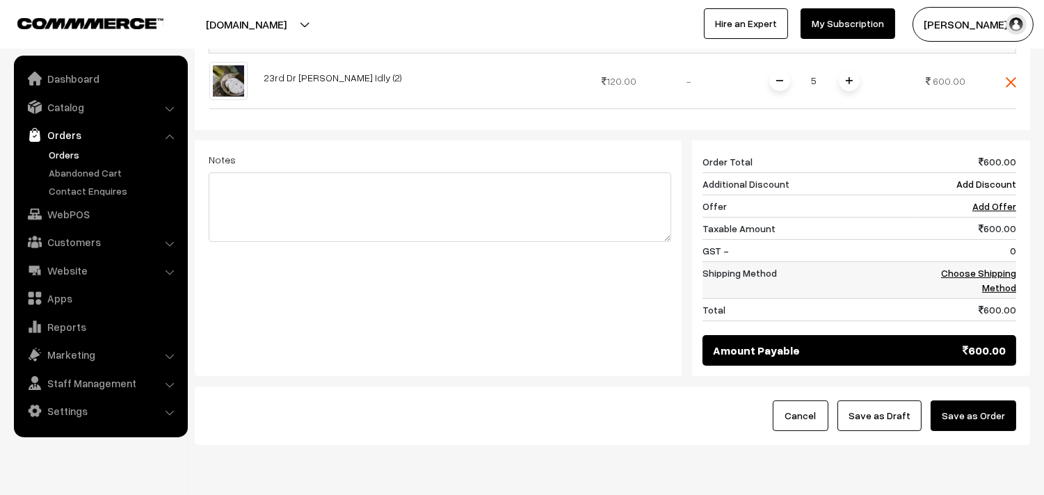
click at [991, 273] on link "Choose Shipping Method" at bounding box center [978, 280] width 75 height 26
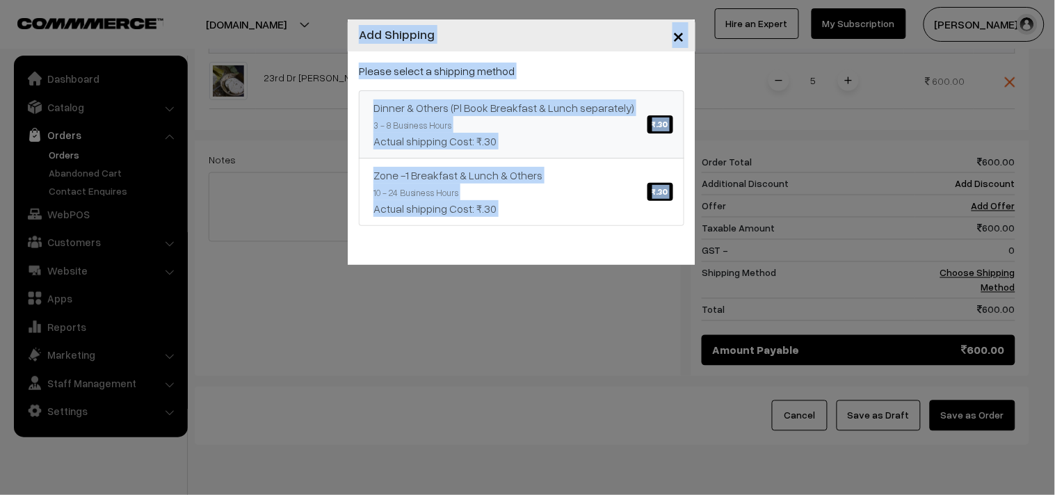
click at [558, 115] on div "Dinner & Others (Pl Book Breakfast & Lunch separately) ₹.30" at bounding box center [522, 107] width 296 height 17
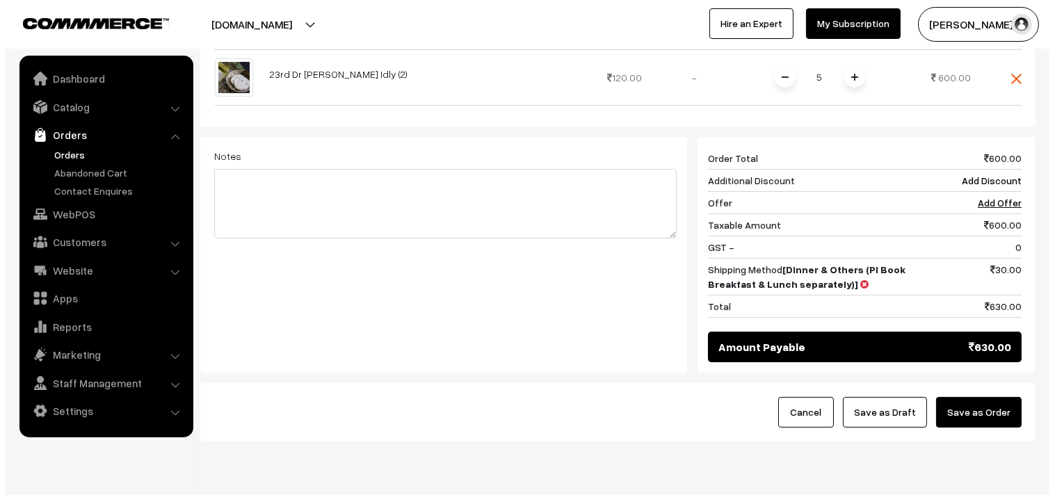
scroll to position [467, 0]
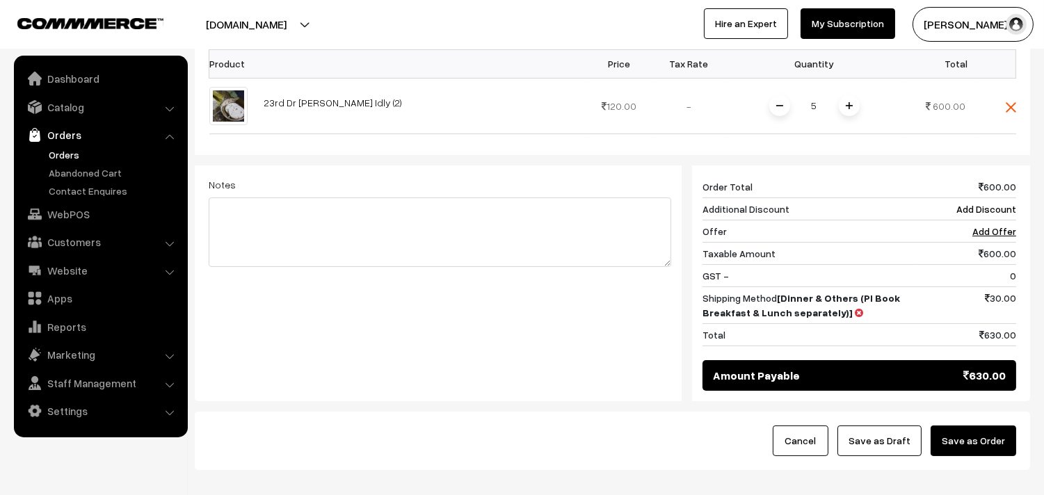
click at [974, 442] on button "Save as Order" at bounding box center [974, 441] width 86 height 31
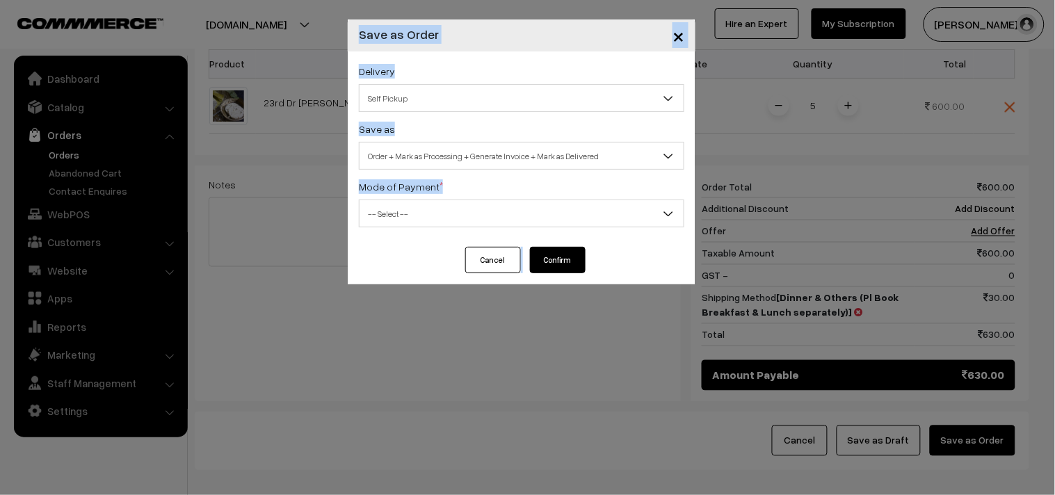
click at [426, 95] on span "Self Pickup" at bounding box center [522, 98] width 324 height 24
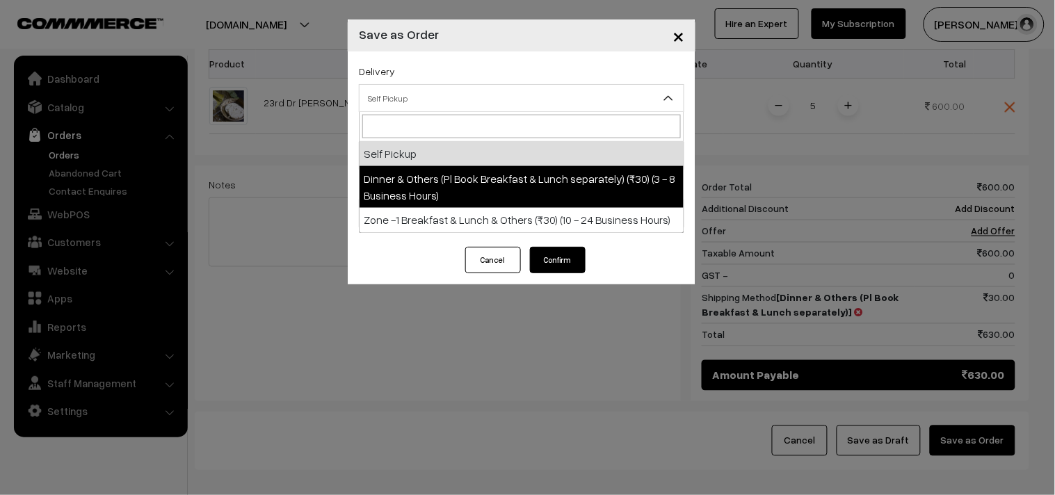
select select "DOP1"
select select "3"
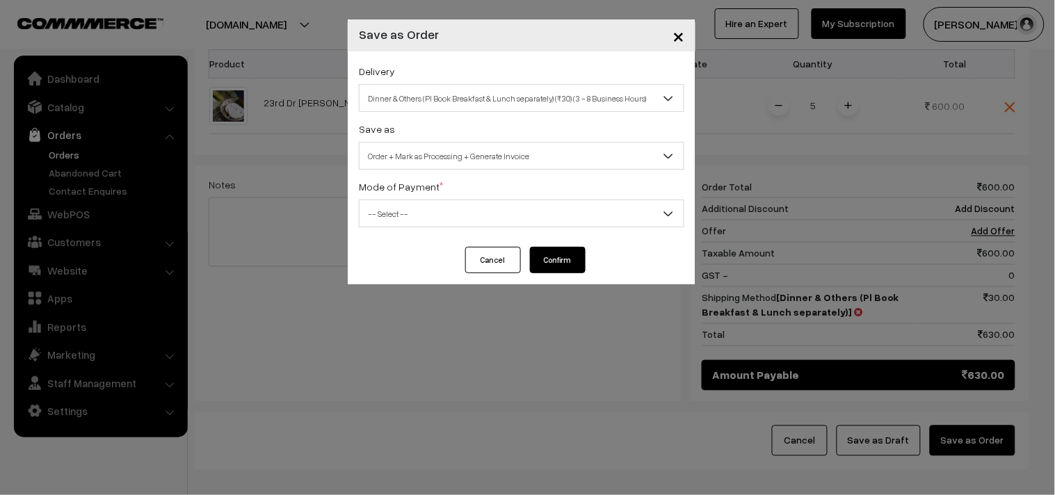
click at [440, 166] on span "Order + Mark as Processing + Generate Invoice" at bounding box center [522, 156] width 324 height 24
click at [403, 212] on span "-- Select --" at bounding box center [522, 214] width 324 height 24
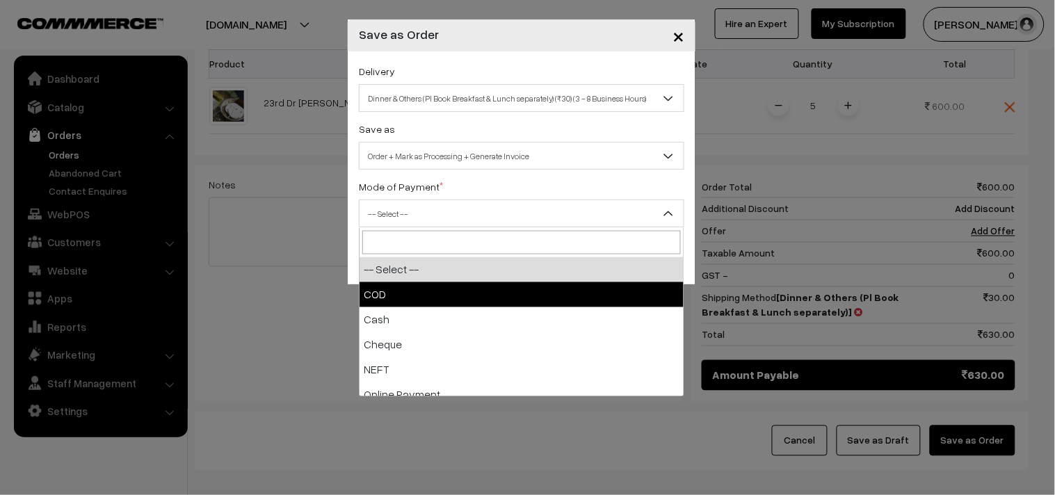
select select "1"
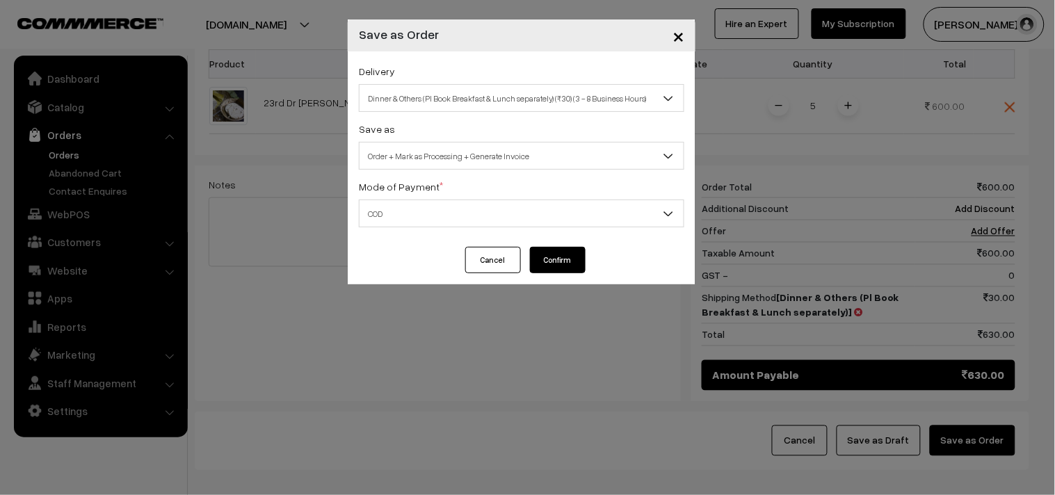
click at [560, 262] on button "Confirm" at bounding box center [558, 260] width 56 height 26
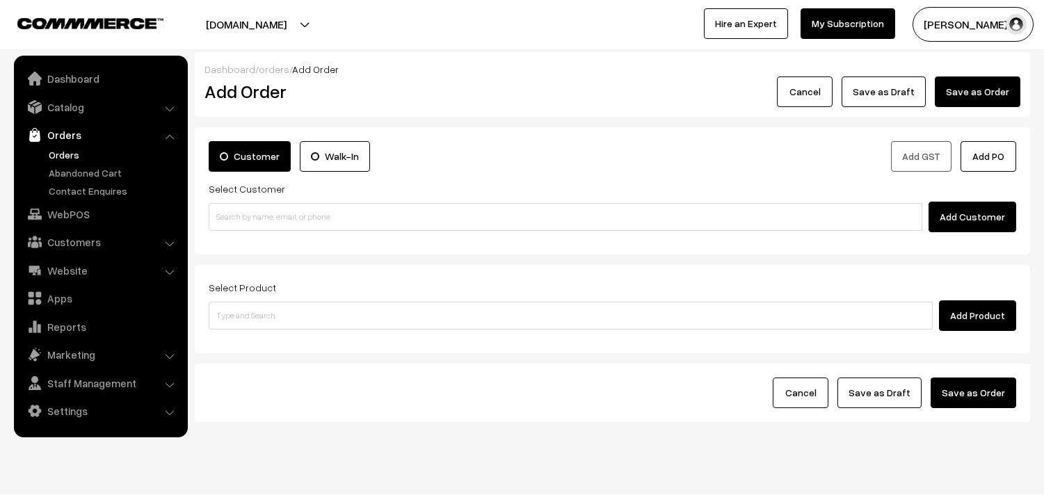
click at [67, 152] on link "Orders" at bounding box center [114, 154] width 138 height 15
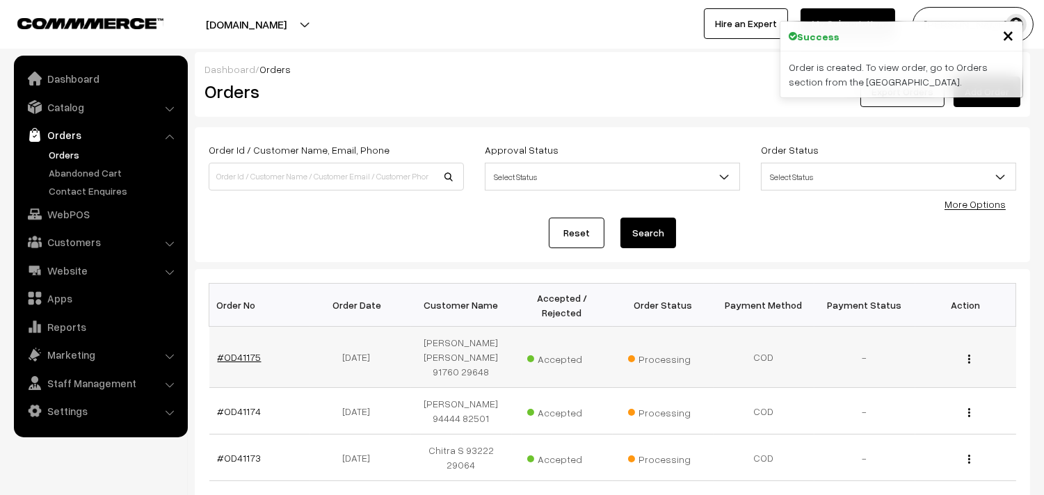
click at [238, 351] on link "#OD41175" at bounding box center [240, 357] width 44 height 12
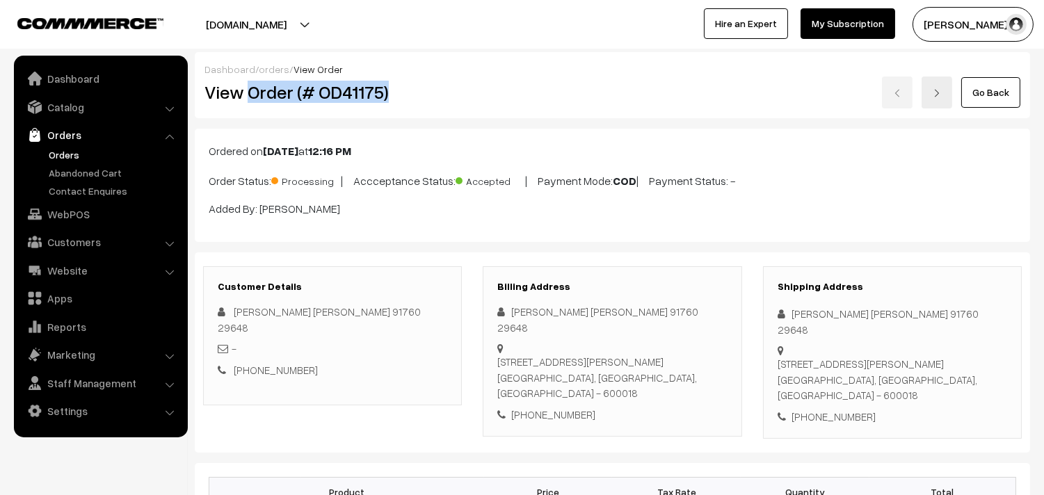
click at [414, 85] on h2 "View Order (# OD41175)" at bounding box center [333, 92] width 258 height 22
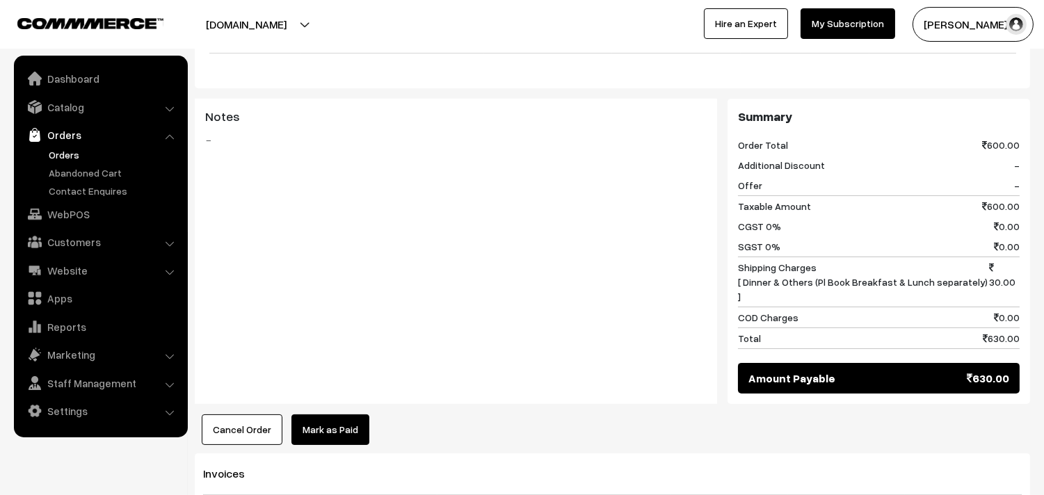
scroll to position [696, 0]
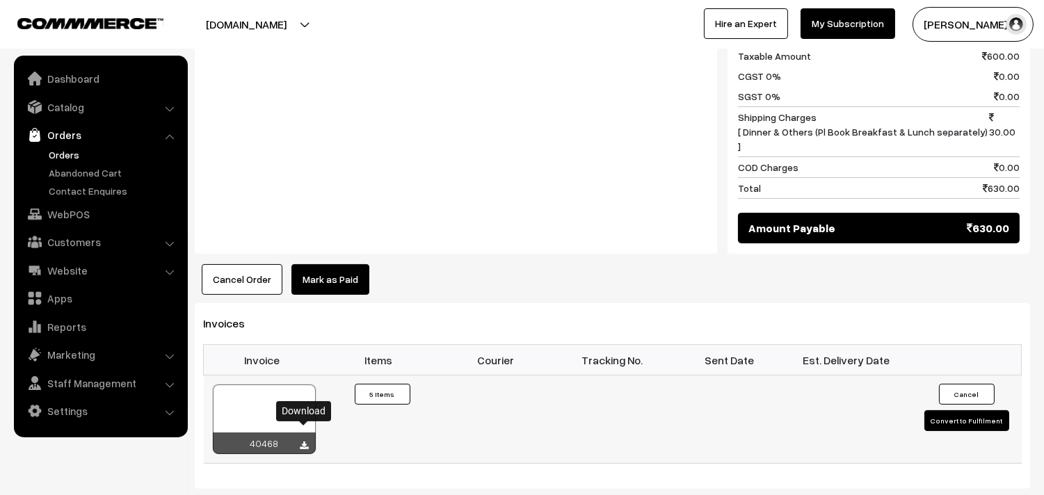
click at [304, 442] on icon at bounding box center [304, 446] width 8 height 9
click at [89, 211] on link "WebPOS" at bounding box center [100, 214] width 166 height 25
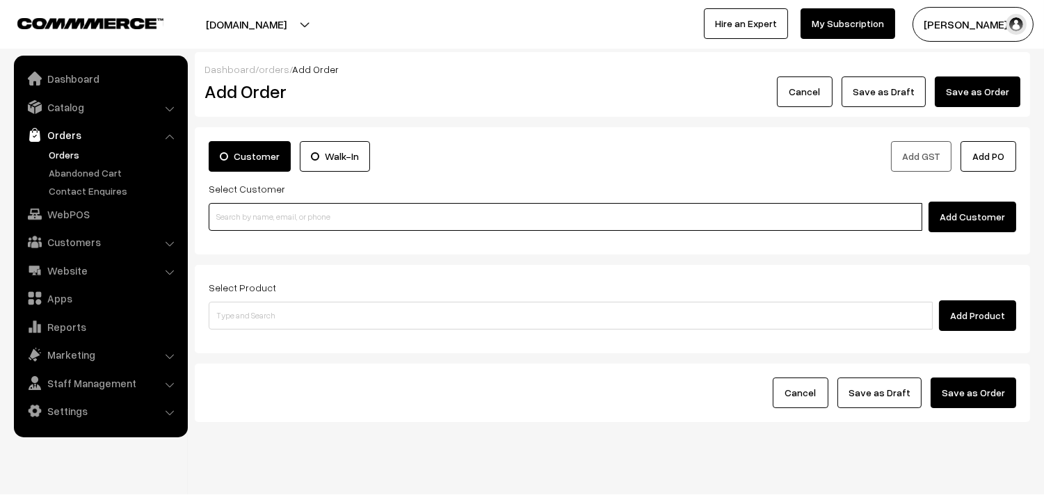
click at [257, 224] on input at bounding box center [566, 217] width 714 height 28
paste input "78248 50366"
click at [236, 211] on input "78248 50366" at bounding box center [566, 217] width 714 height 28
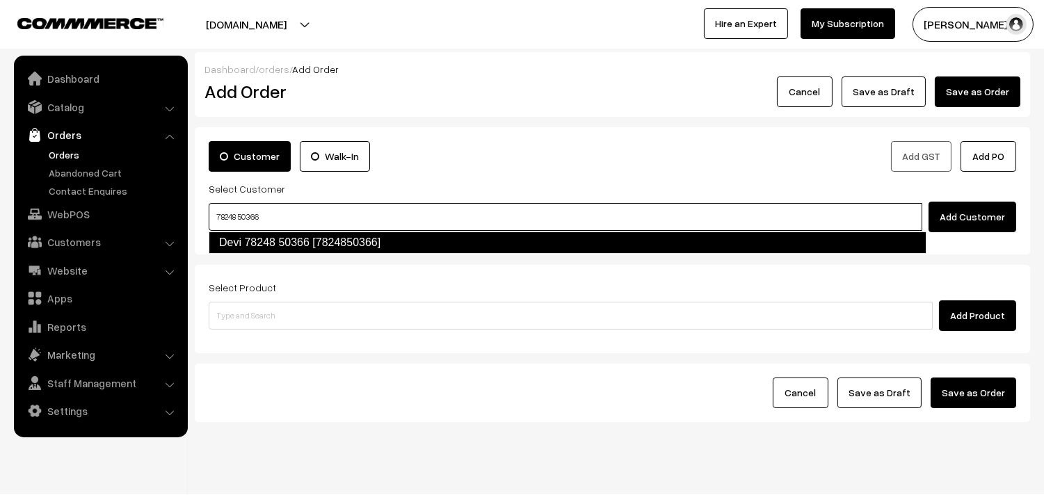
click at [247, 244] on link "Devi 78248 50366 [7824850366]" at bounding box center [568, 243] width 718 height 22
type input "78248 50366"
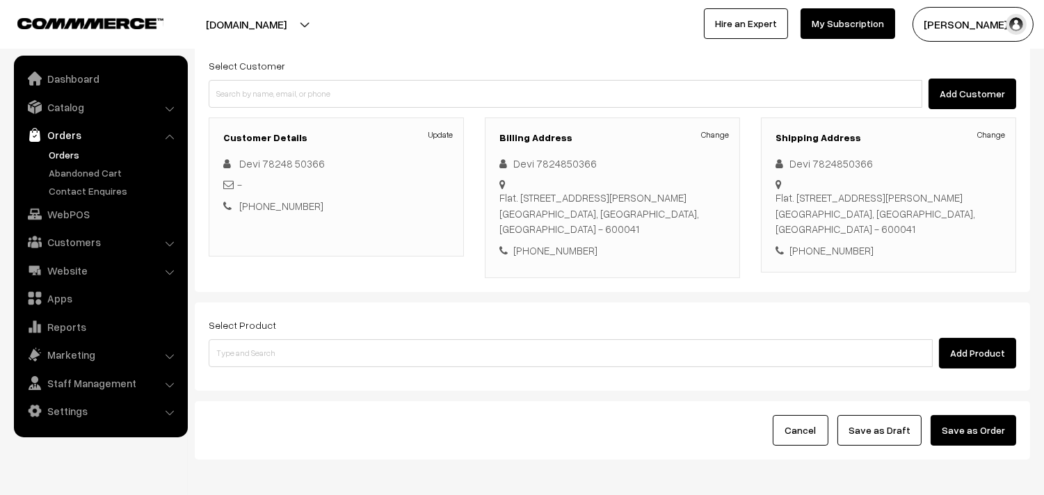
scroll to position [128, 0]
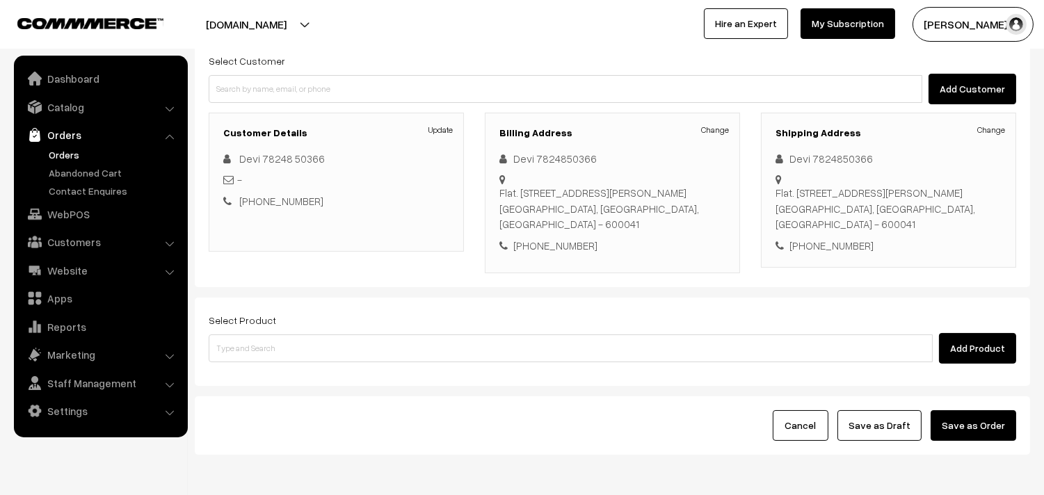
click at [277, 348] on div "Select Product Add Product" at bounding box center [613, 338] width 808 height 52
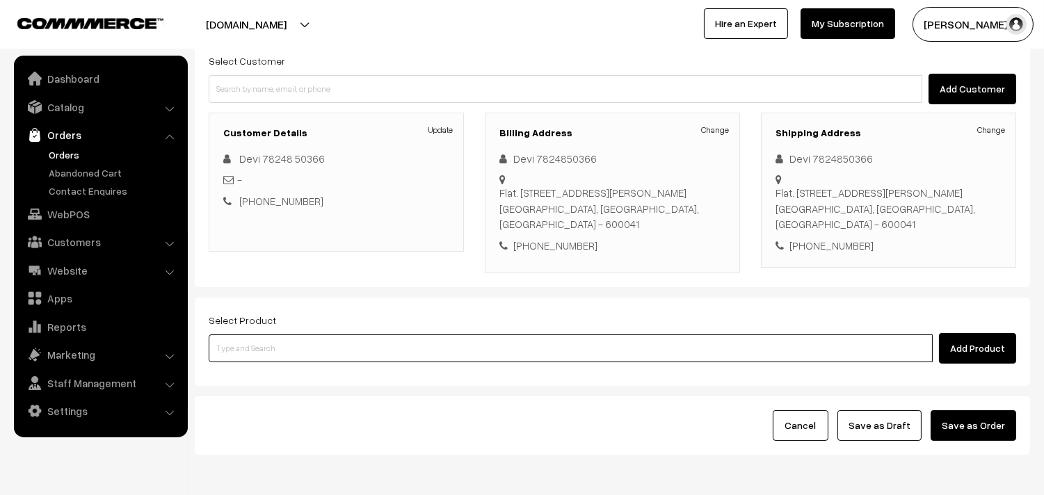
drag, startPoint x: 280, startPoint y: 374, endPoint x: 300, endPoint y: 366, distance: 21.8
click at [286, 362] on input at bounding box center [571, 349] width 724 height 28
type input "kozhu"
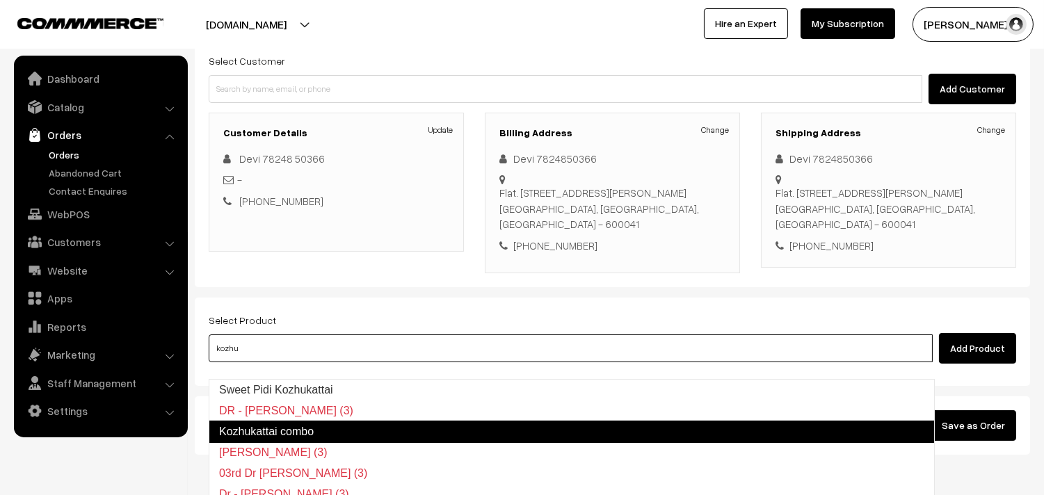
click at [289, 428] on link "Kozhukattai combo" at bounding box center [572, 432] width 726 height 22
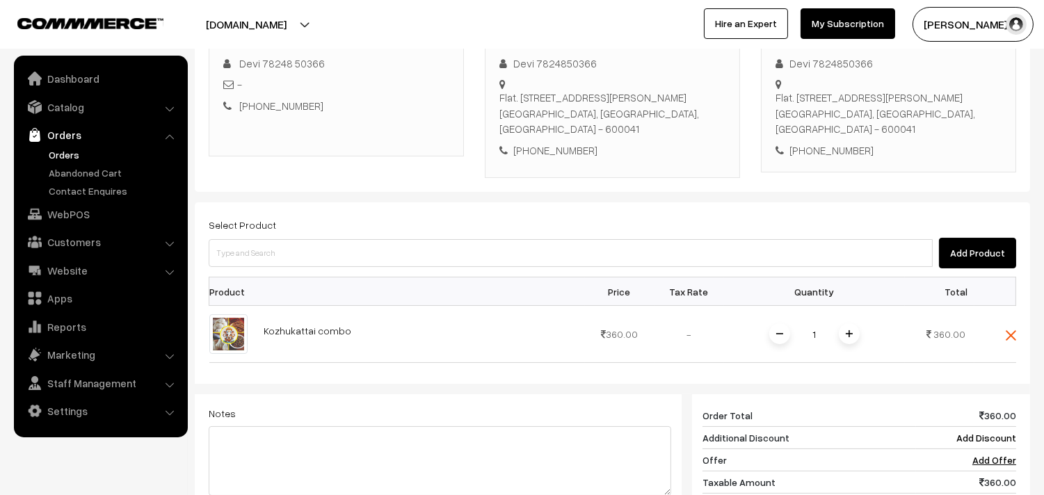
scroll to position [437, 0]
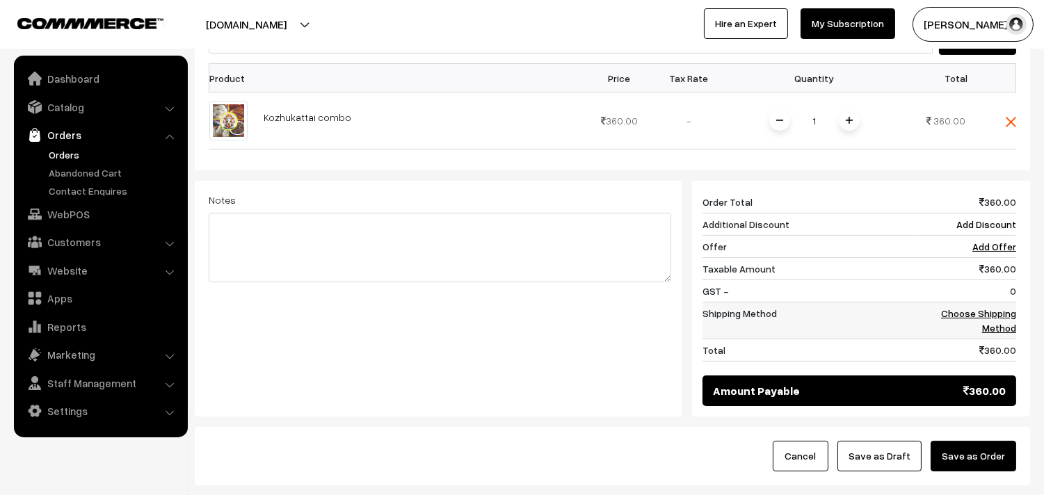
click at [979, 318] on tbody "Order Total 360.00 Additional Discount Add Discount Offer Add Offer Taxable Amo…" at bounding box center [860, 276] width 314 height 170
click at [976, 329] on link "Choose Shipping Method" at bounding box center [978, 320] width 75 height 26
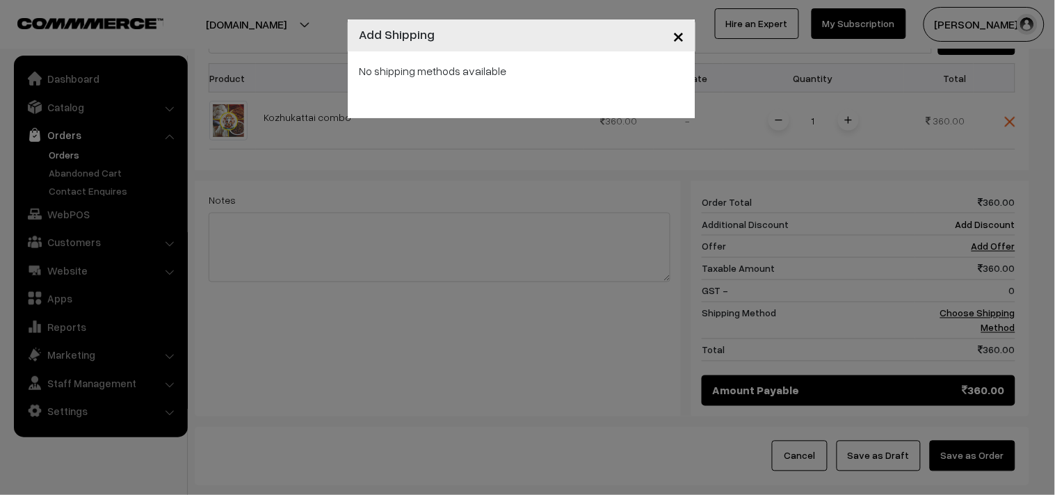
click at [547, 89] on div "No shipping methods available" at bounding box center [522, 84] width 348 height 67
click at [683, 33] on span "×" at bounding box center [679, 35] width 12 height 26
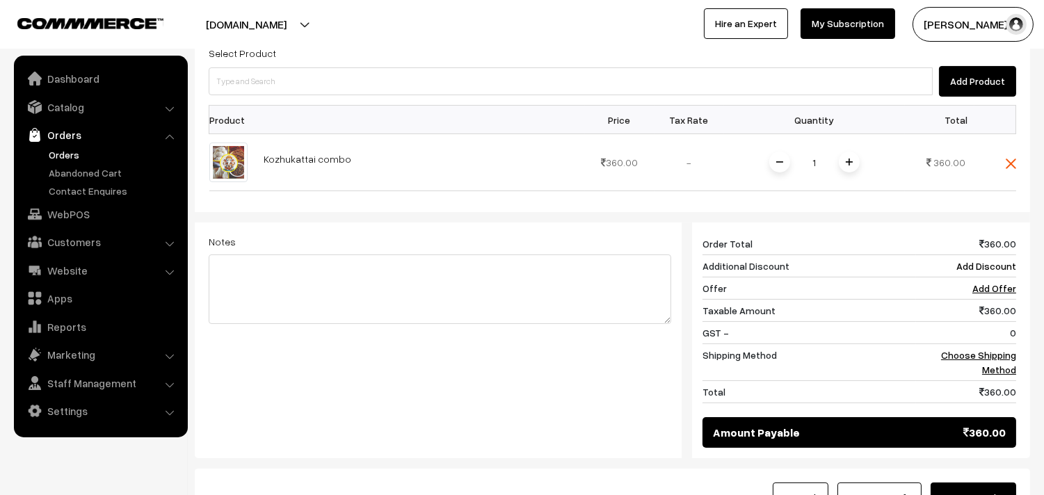
scroll to position [360, 0]
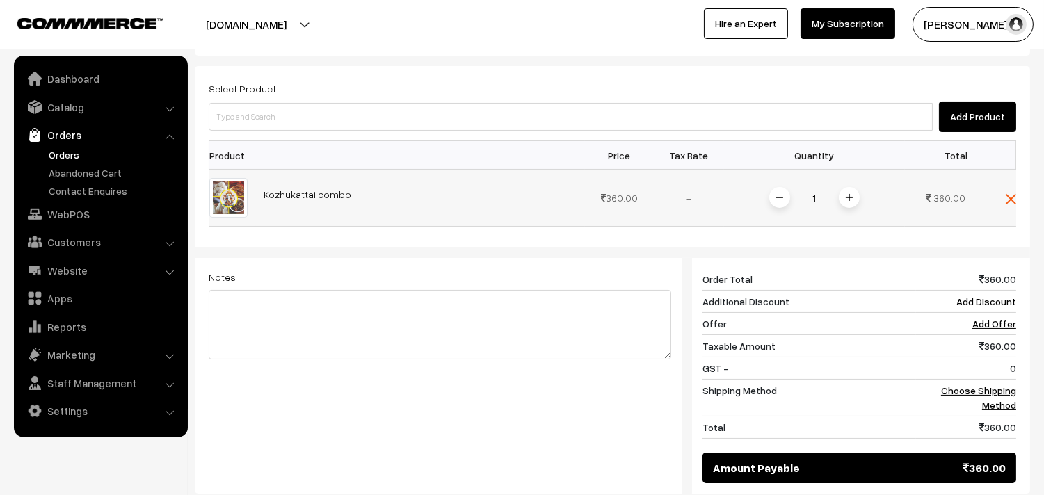
click at [844, 208] on span at bounding box center [849, 197] width 21 height 21
click at [992, 404] on link "Choose Shipping Method" at bounding box center [978, 398] width 75 height 26
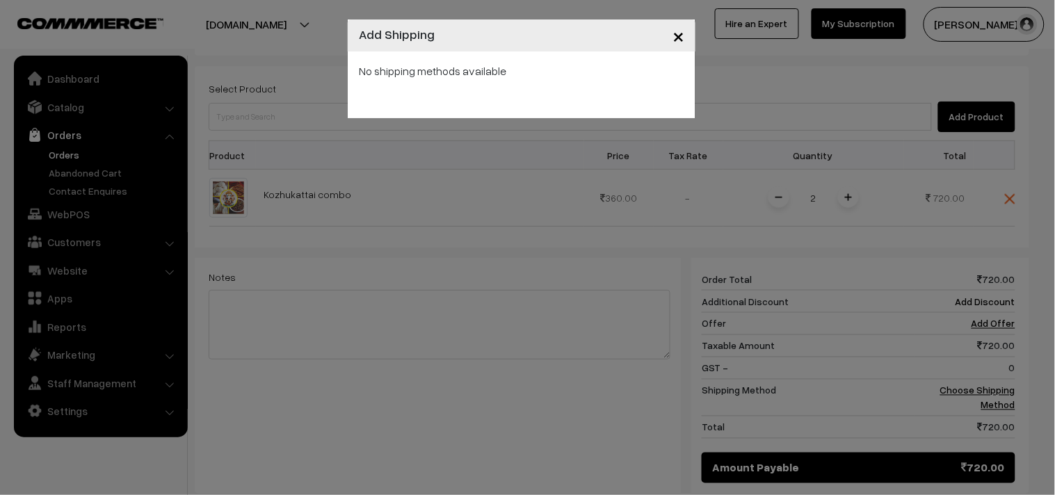
click at [676, 31] on span "×" at bounding box center [679, 35] width 12 height 26
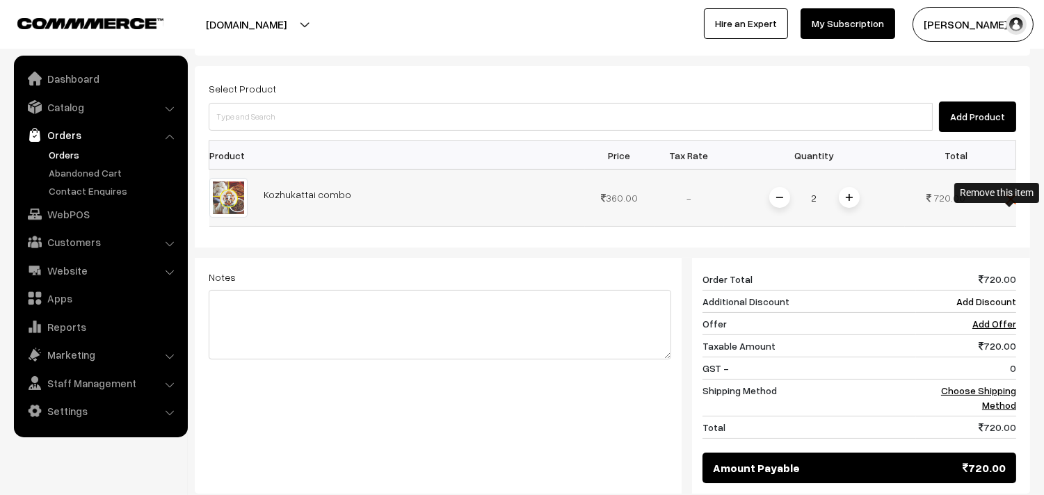
click at [1010, 204] on img at bounding box center [1011, 199] width 10 height 10
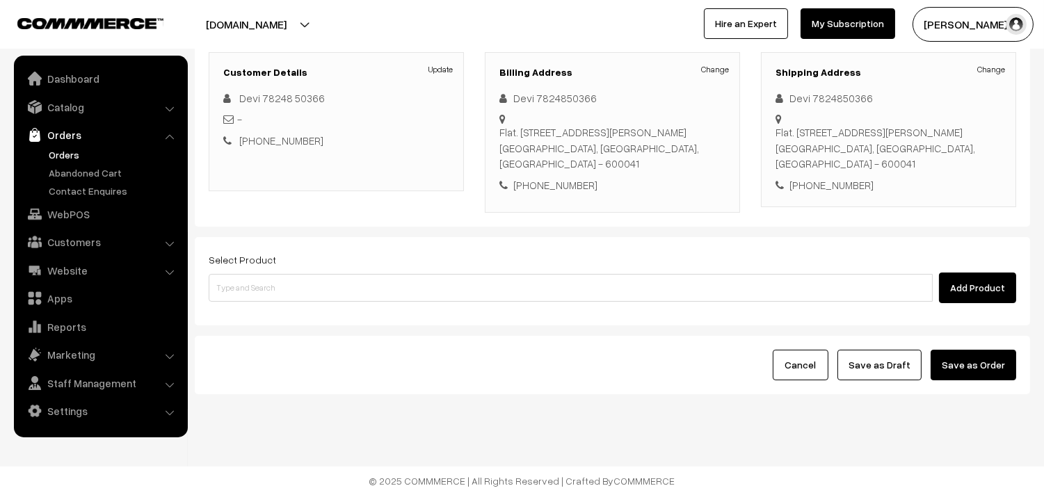
scroll to position [205, 0]
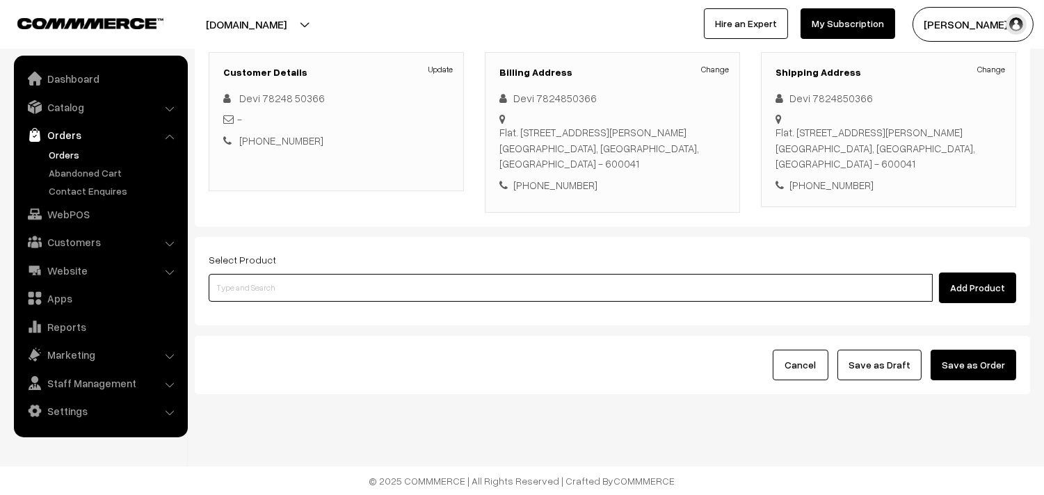
click at [257, 293] on input at bounding box center [571, 288] width 724 height 28
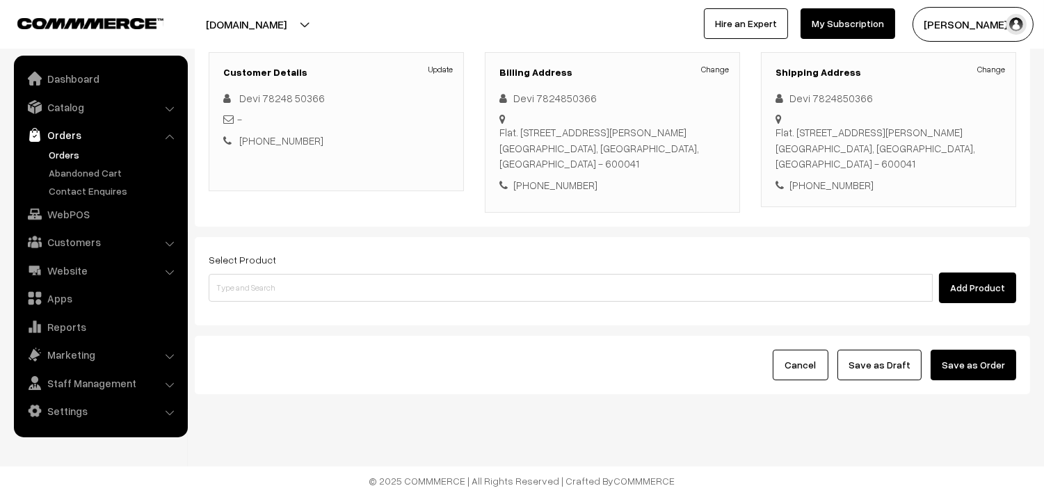
click at [336, 269] on div "Select Product Add Product" at bounding box center [613, 277] width 808 height 52
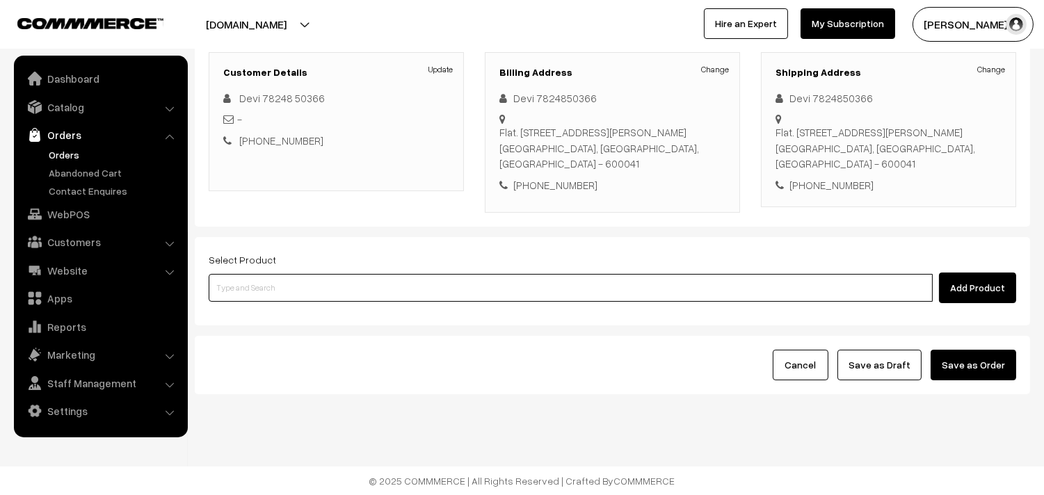
click at [342, 296] on input at bounding box center [571, 288] width 724 height 28
type input "23rd d"
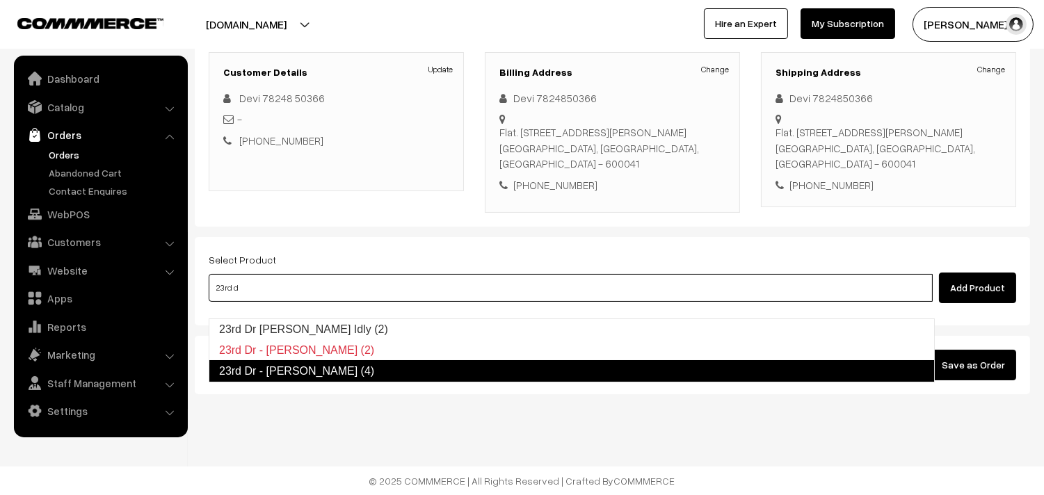
click at [297, 360] on link "23rd Dr - [PERSON_NAME] (4)" at bounding box center [572, 371] width 726 height 22
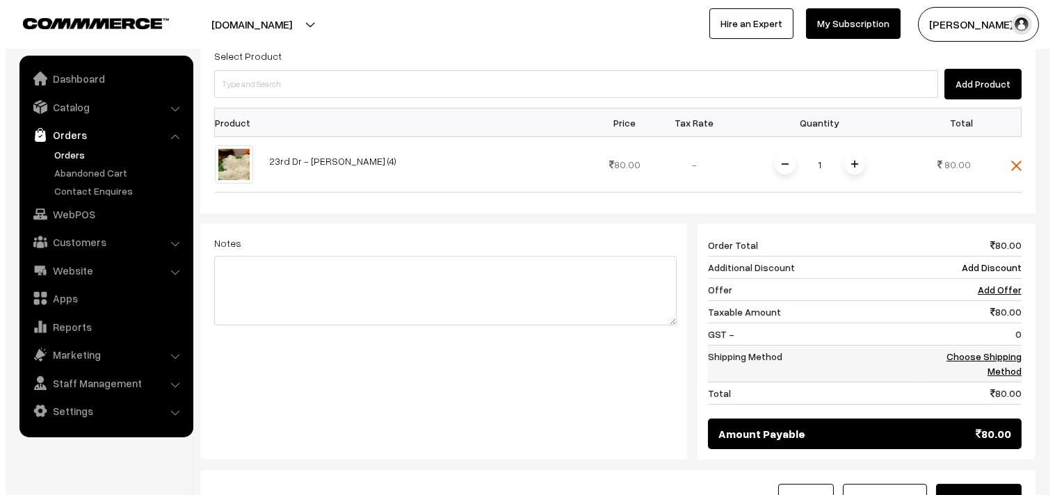
scroll to position [437, 0]
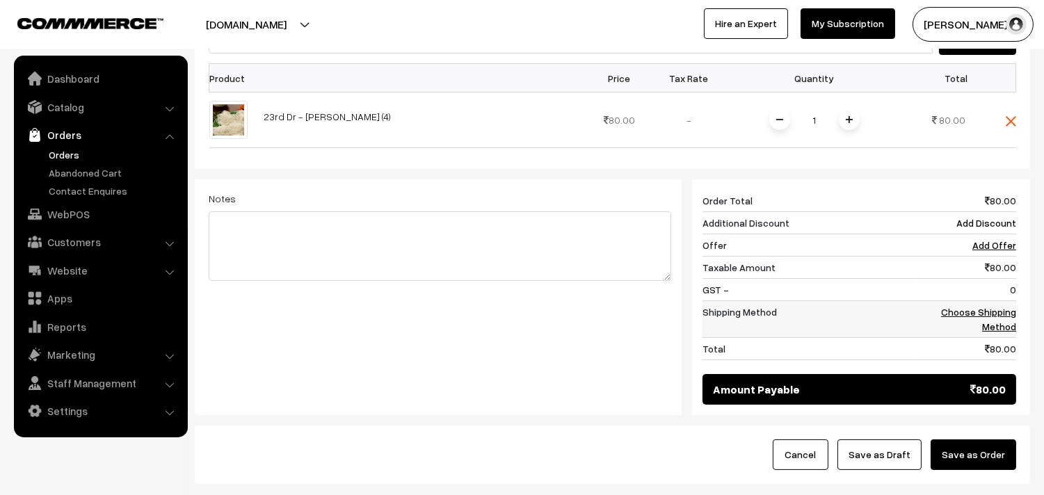
click at [985, 329] on link "Choose Shipping Method" at bounding box center [978, 319] width 75 height 26
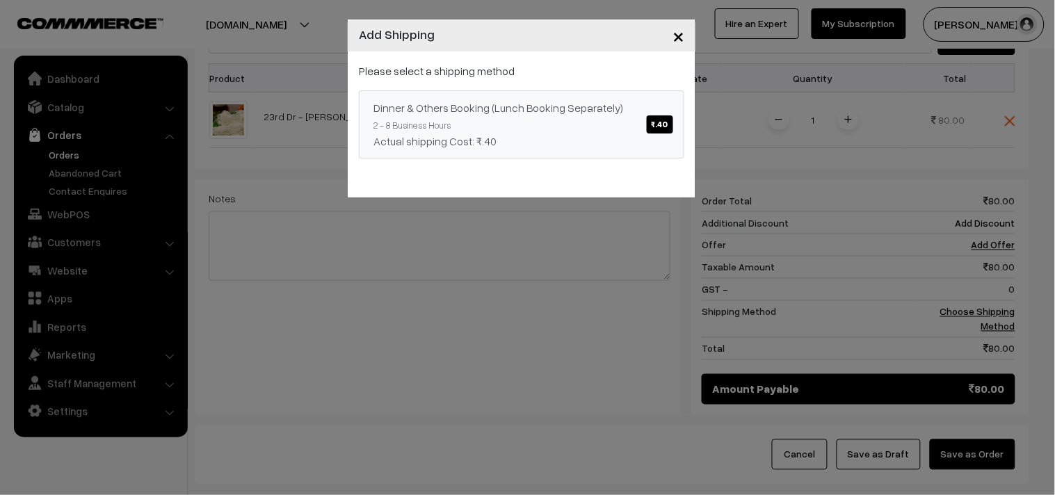
click at [650, 119] on span "₹.40" at bounding box center [660, 124] width 26 height 18
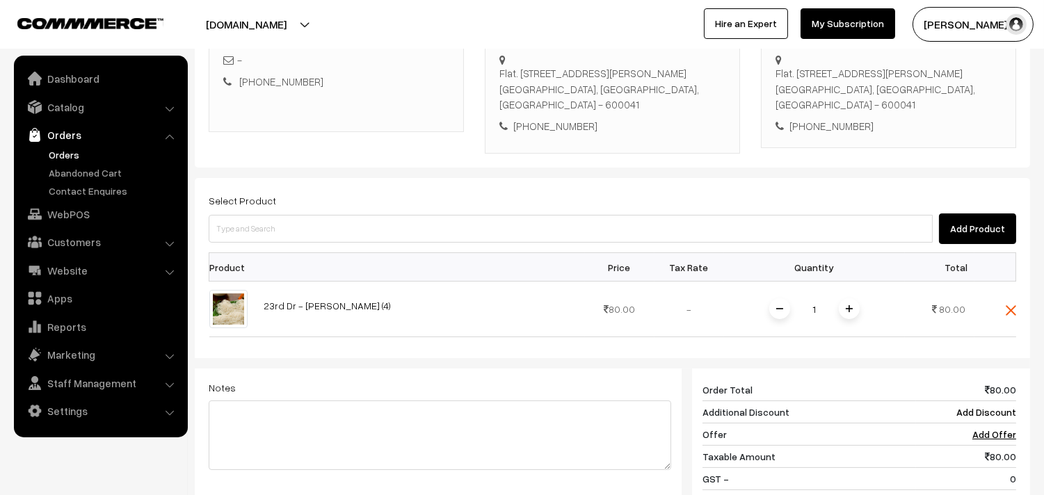
scroll to position [205, 0]
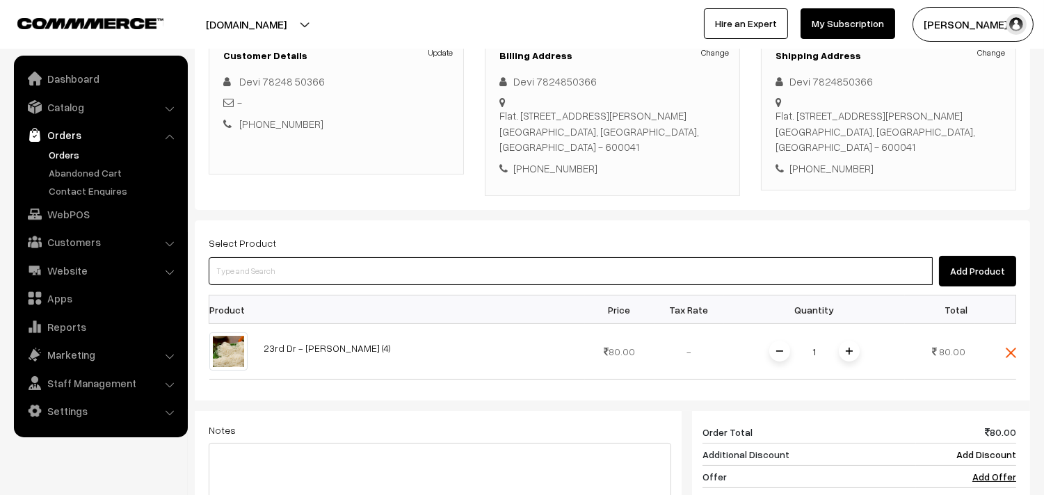
click at [281, 283] on input at bounding box center [571, 271] width 724 height 28
type input "kozhu"
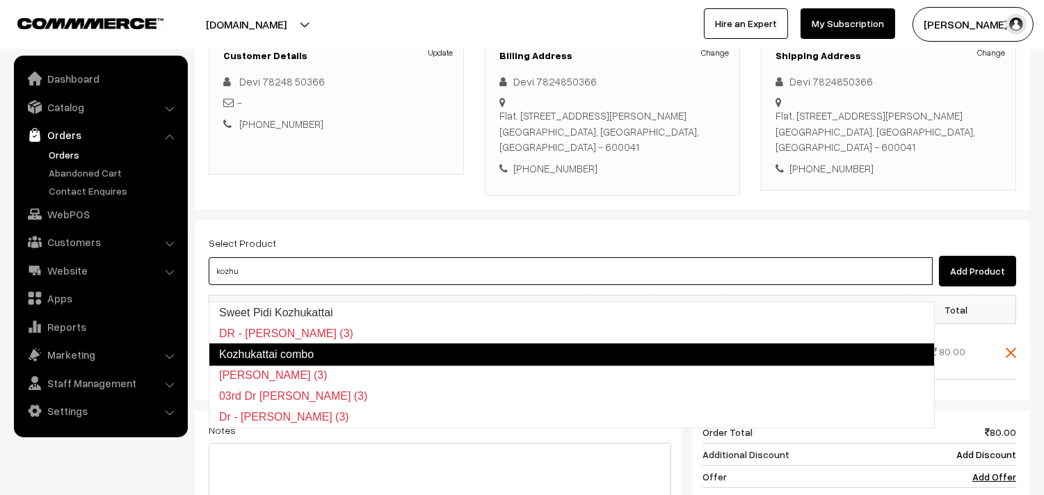
click at [289, 346] on link "Kozhukattai combo" at bounding box center [572, 355] width 726 height 22
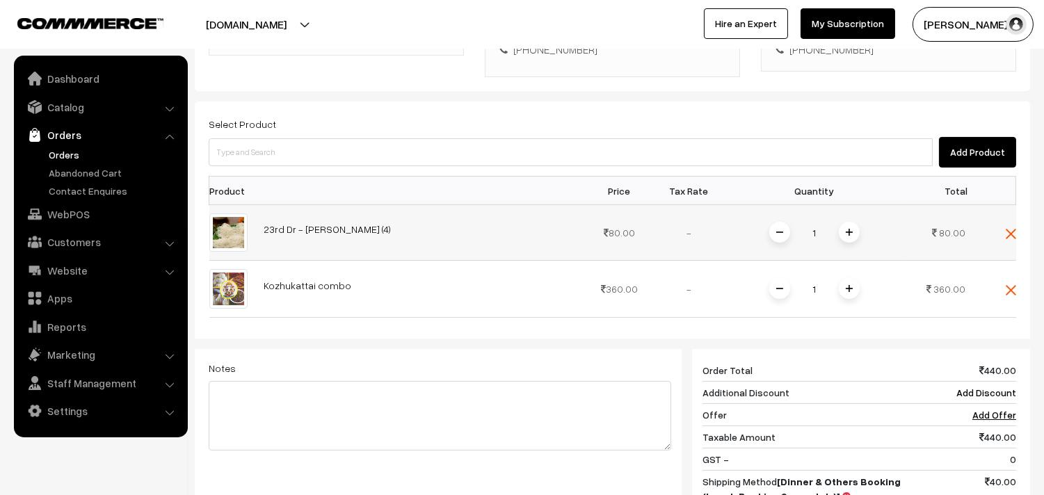
scroll to position [282, 0]
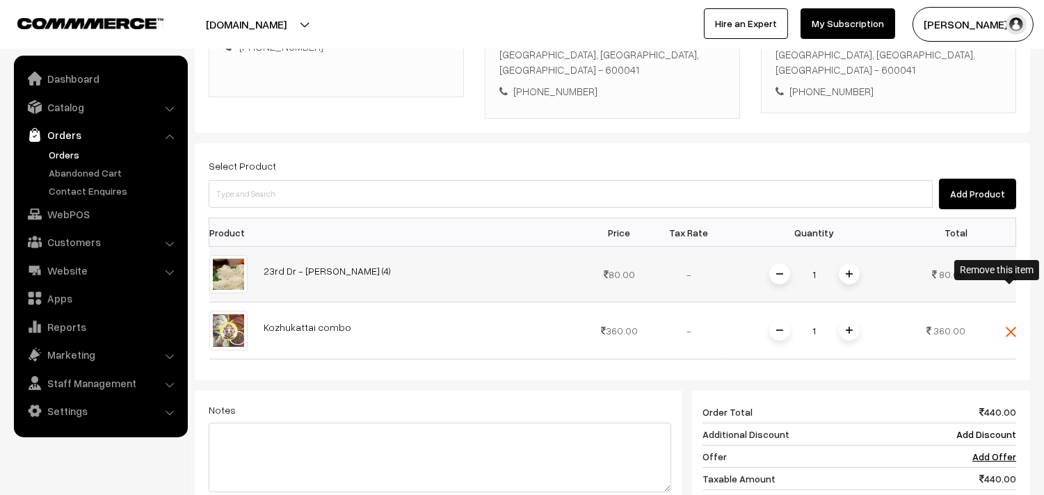
click at [1007, 281] on img at bounding box center [1011, 276] width 10 height 10
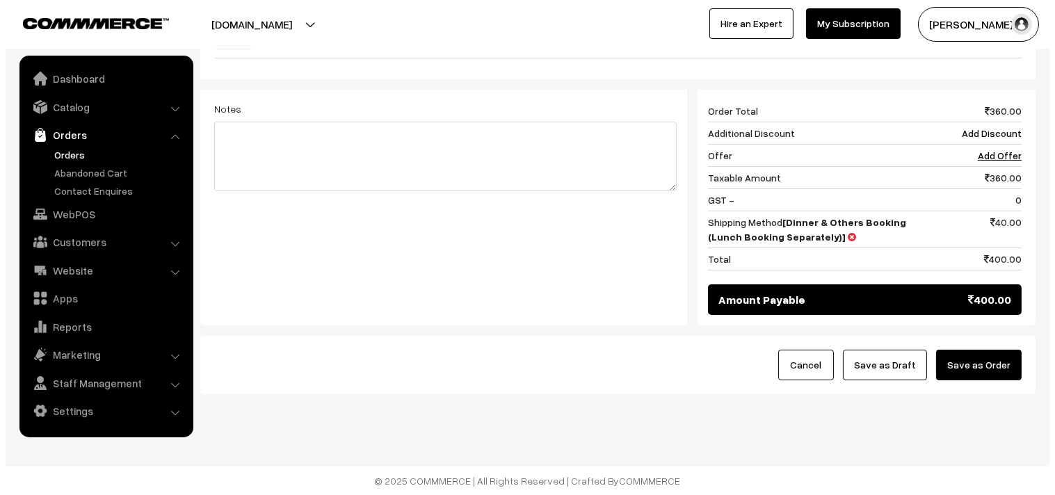
scroll to position [545, 0]
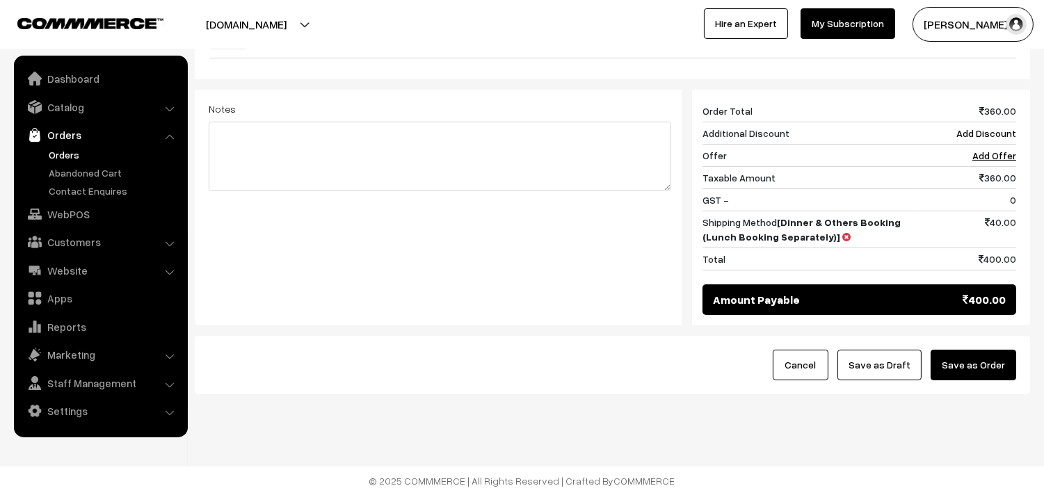
click at [961, 367] on button "Save as Order" at bounding box center [974, 365] width 86 height 31
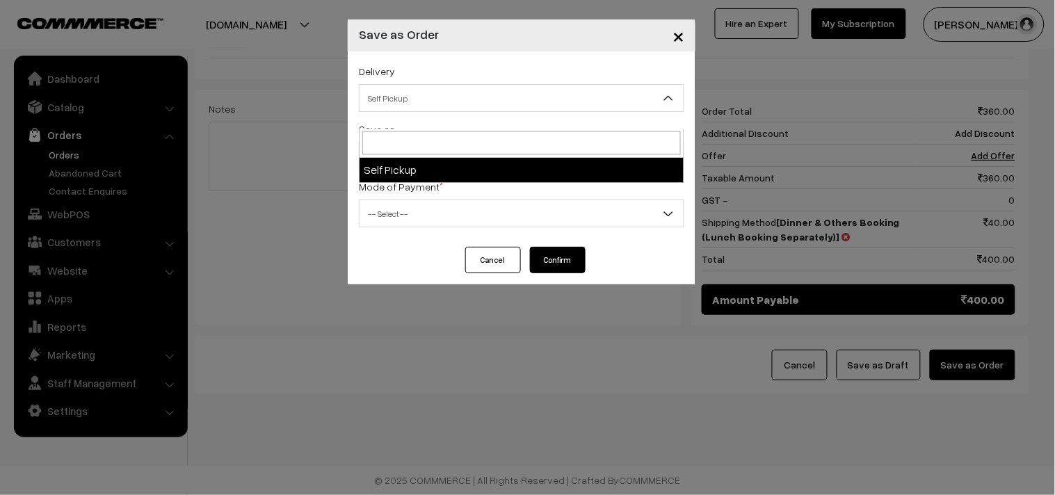
click at [431, 106] on span "Self Pickup" at bounding box center [522, 98] width 324 height 24
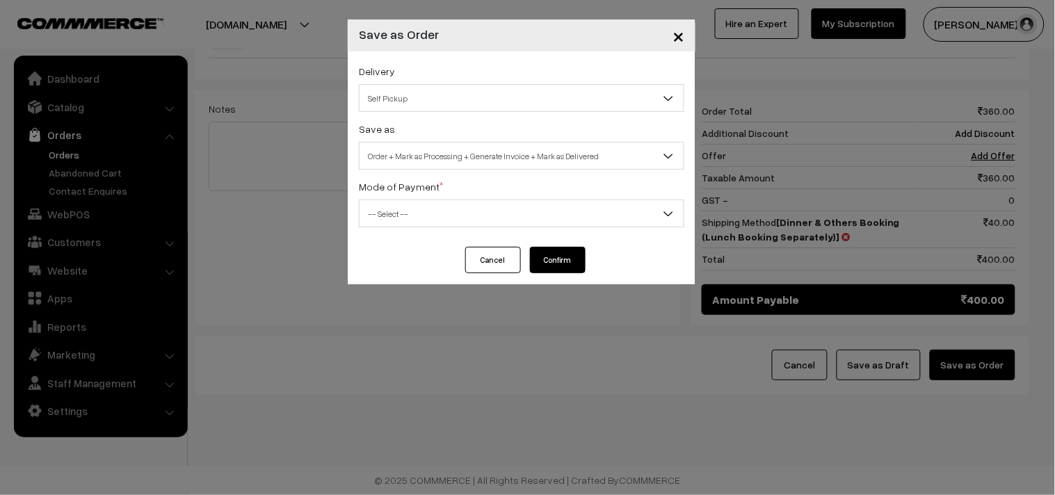
click at [464, 178] on div "Mode of Payment * -- Select -- COD Cash Cheque NEFT Online Payment DD Others --…" at bounding box center [522, 202] width 326 height 49
click at [409, 113] on div "Delivery Self Pickup Self Pickup Save as Order Order + Mark as Processing Order…" at bounding box center [522, 148] width 348 height 195
click at [408, 103] on span "Self Pickup" at bounding box center [522, 98] width 324 height 24
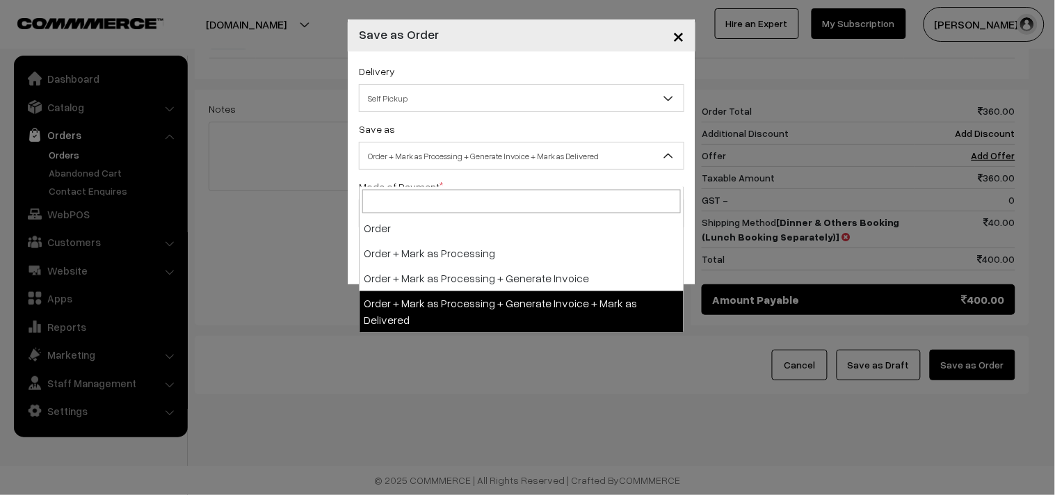
drag, startPoint x: 428, startPoint y: 141, endPoint x: 438, endPoint y: 184, distance: 44.2
click at [428, 142] on span "Order + Mark as Processing + Generate Invoice + Mark as Delivered" at bounding box center [522, 156] width 326 height 28
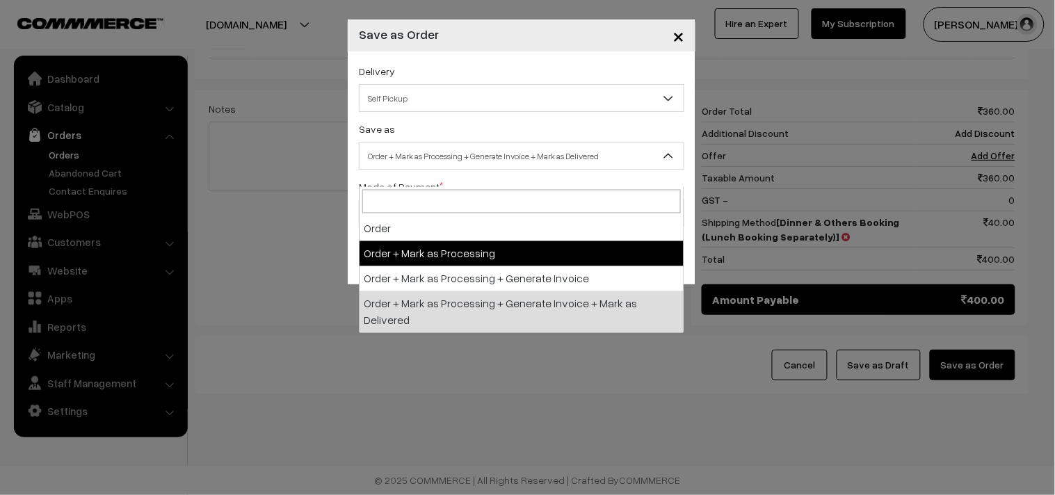
select select "3"
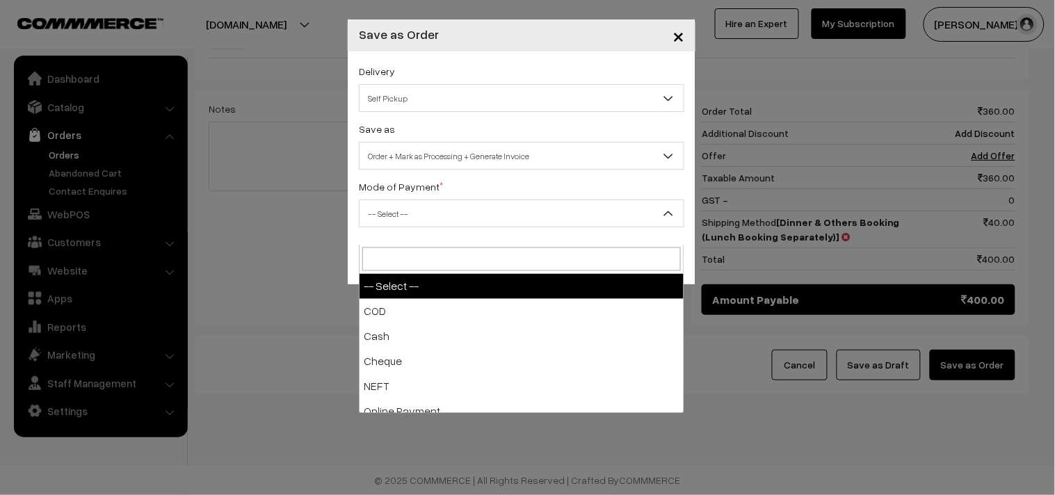
drag, startPoint x: 388, startPoint y: 211, endPoint x: 388, endPoint y: 246, distance: 34.1
click at [387, 211] on span "-- Select --" at bounding box center [522, 214] width 324 height 24
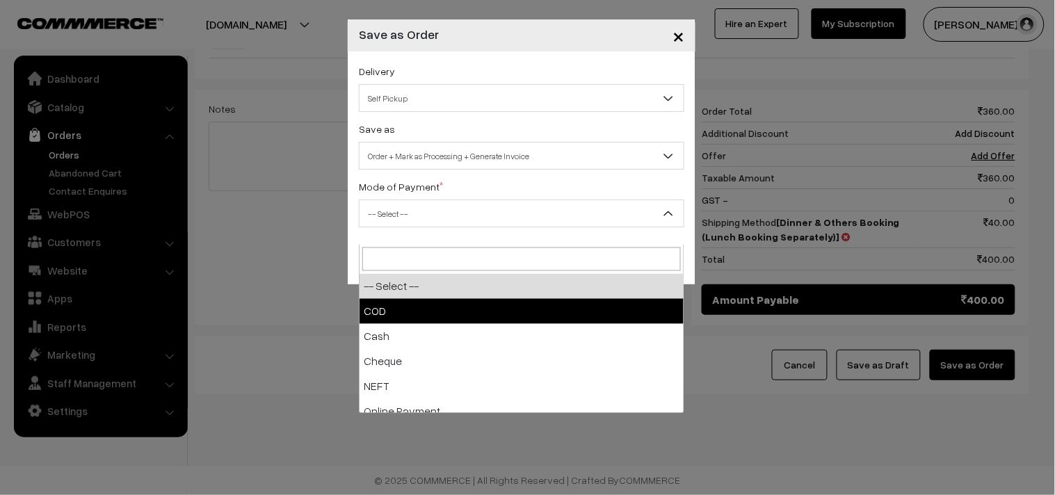
select select "1"
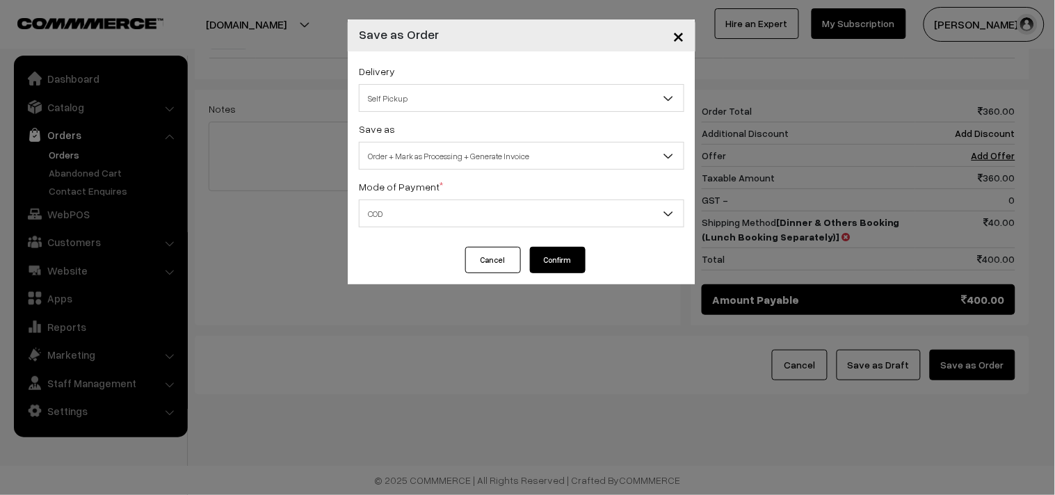
click at [559, 259] on button "Confirm" at bounding box center [558, 260] width 56 height 26
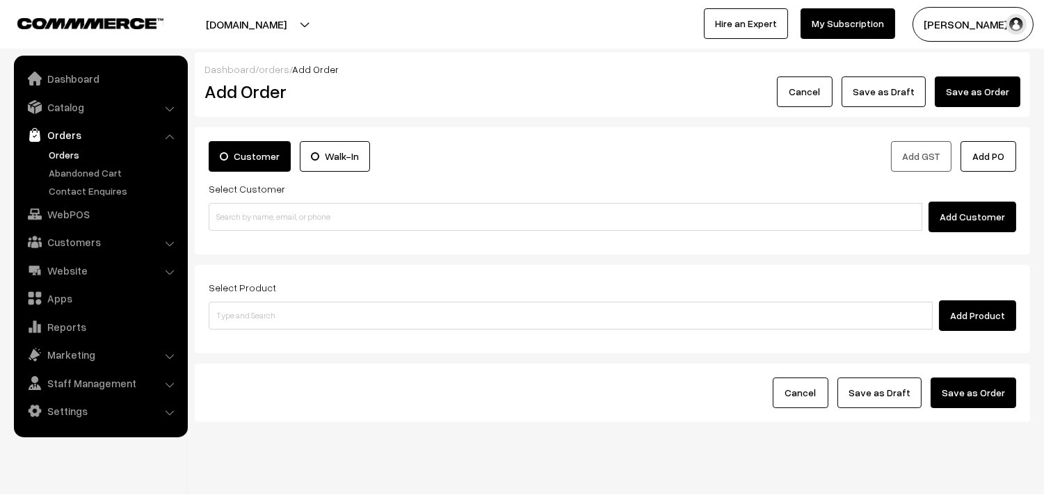
click at [53, 154] on link "Orders" at bounding box center [114, 154] width 138 height 15
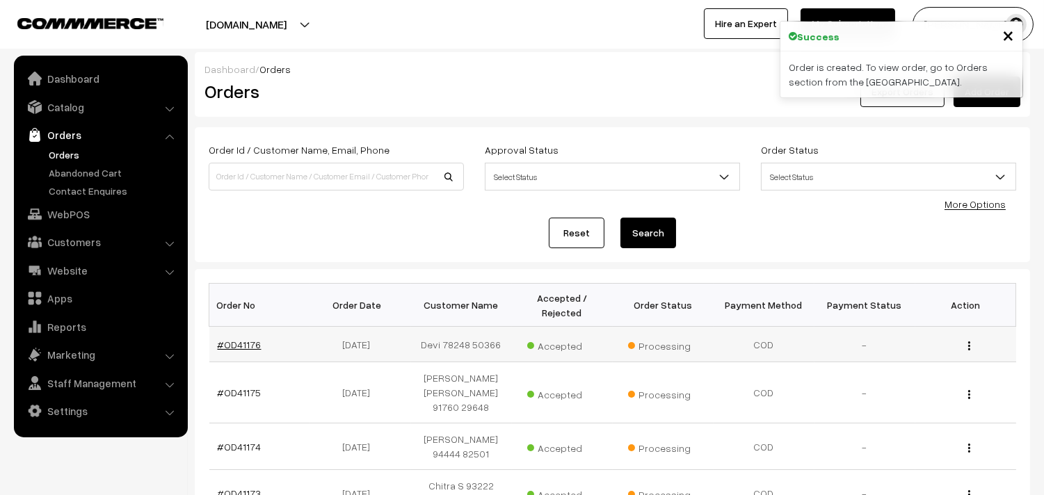
click at [234, 348] on link "#OD41176" at bounding box center [240, 345] width 44 height 12
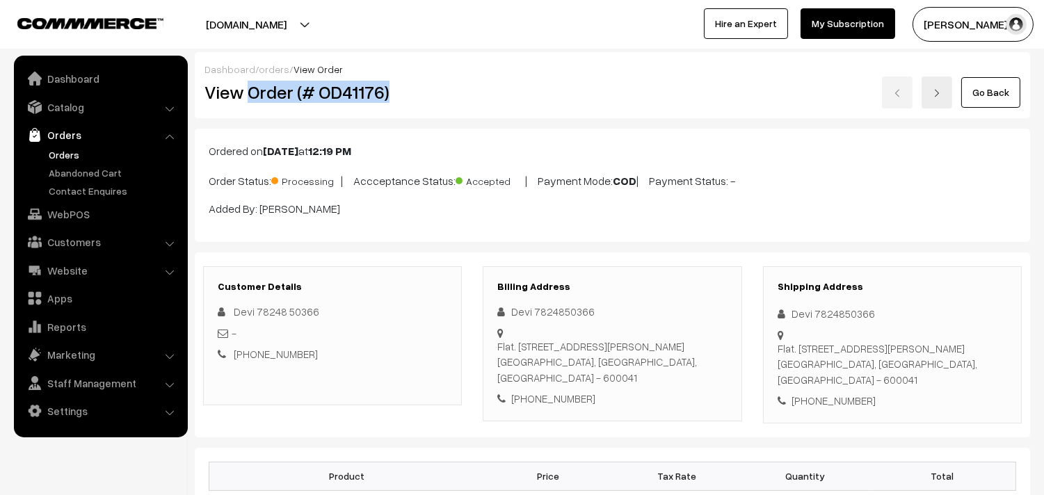
click at [415, 114] on div "Dashboard / orders / View Order View Order (# OD41176) Go Back" at bounding box center [612, 85] width 835 height 66
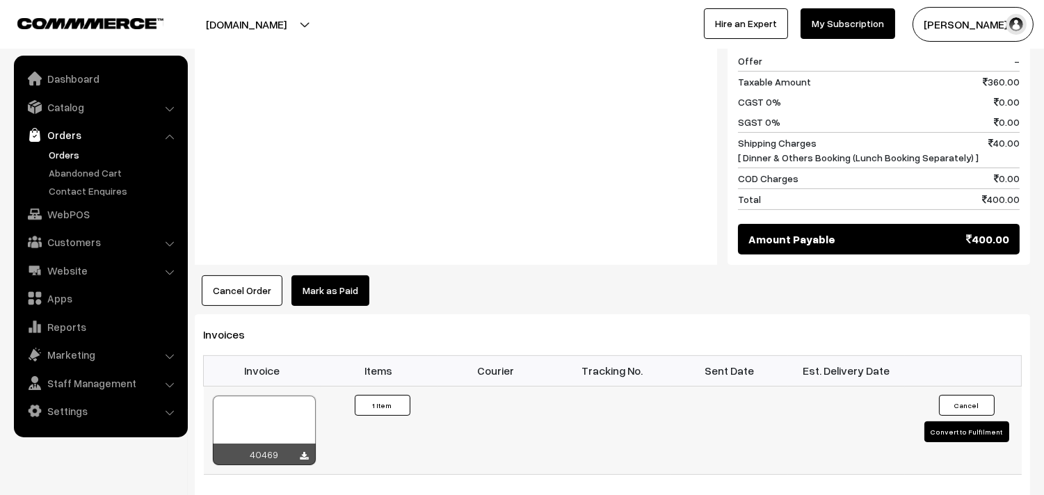
scroll to position [696, 0]
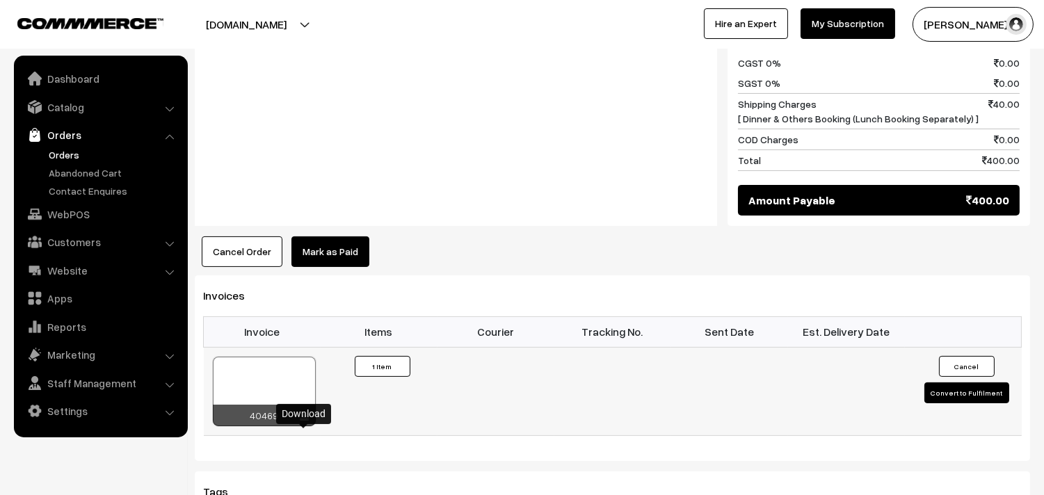
click at [307, 422] on icon at bounding box center [304, 417] width 8 height 9
click at [91, 214] on link "WebPOS" at bounding box center [100, 214] width 166 height 25
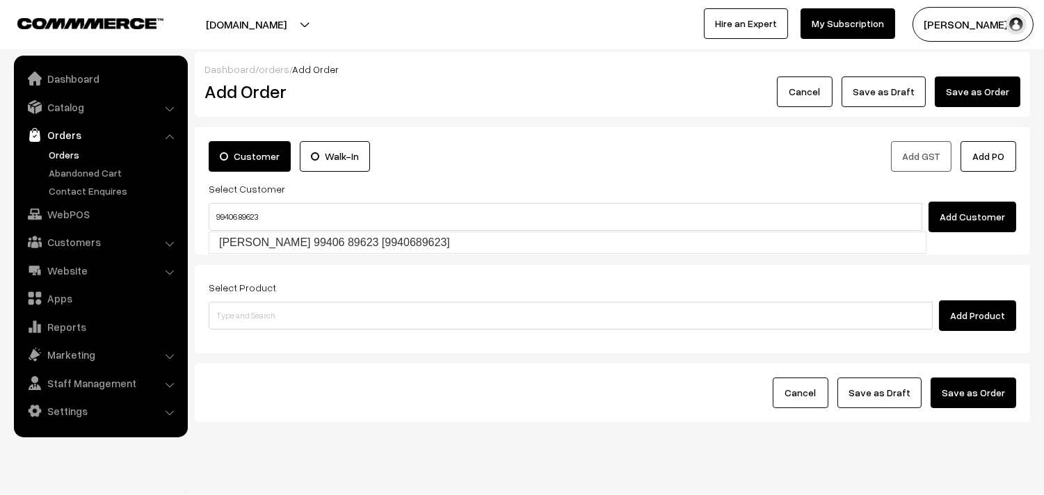
click at [239, 207] on input "99406 89623" at bounding box center [566, 217] width 714 height 28
click at [244, 241] on link "V. Subramanian 99406 89623 [9940689623]" at bounding box center [567, 242] width 716 height 21
type input "99406 89623"
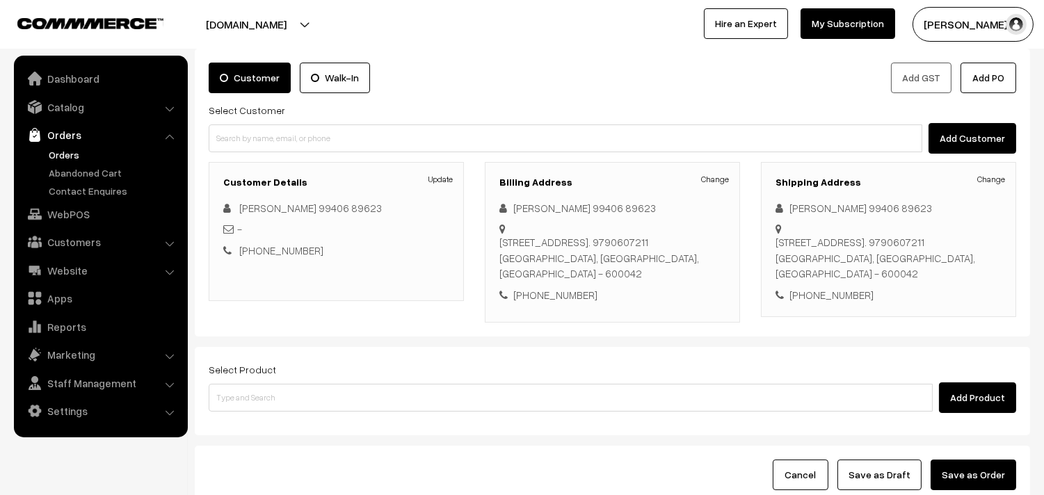
scroll to position [189, 0]
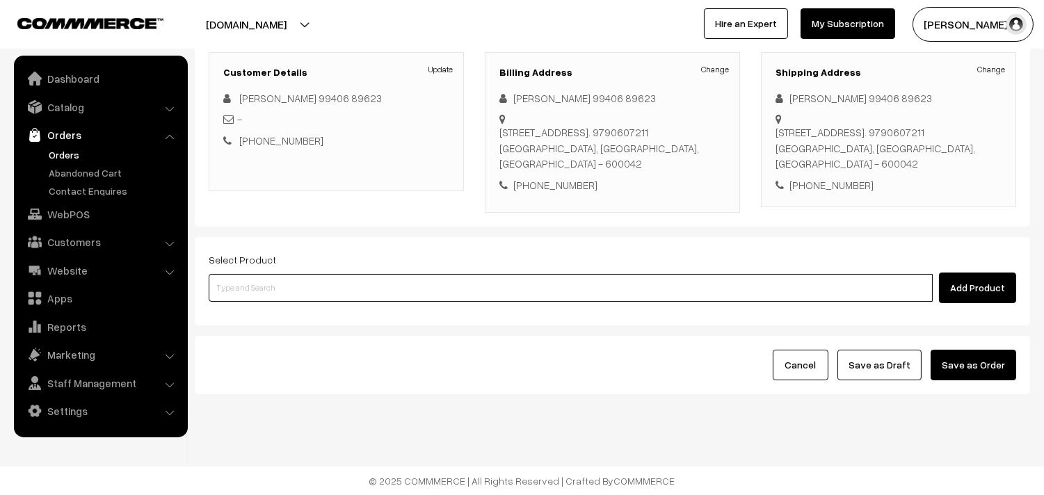
click at [267, 287] on input at bounding box center [571, 288] width 724 height 28
type input "cow ghee"
click at [255, 316] on link "Cow Ghee - 500gm" at bounding box center [571, 314] width 725 height 21
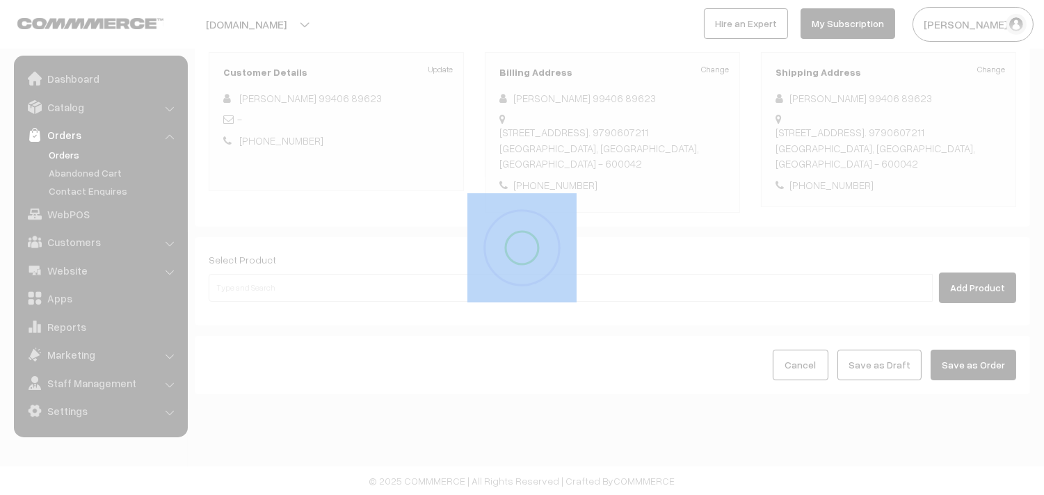
click at [255, 316] on div at bounding box center [522, 247] width 1044 height 495
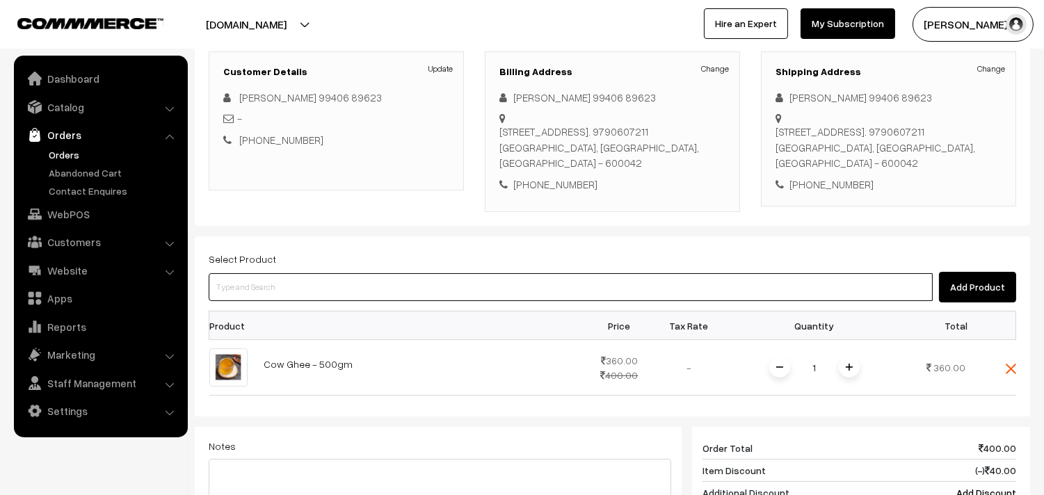
click at [264, 282] on input at bounding box center [571, 287] width 724 height 28
type input "vepp"
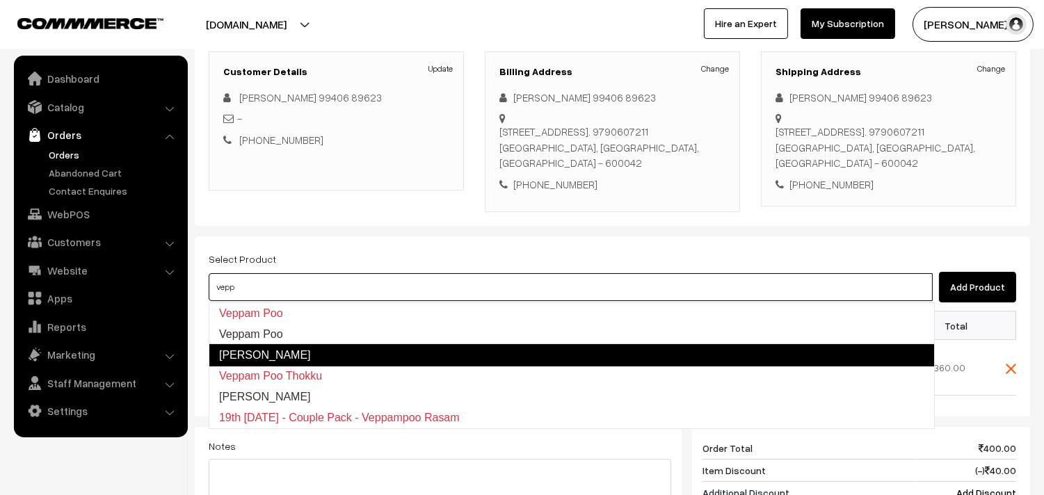
click at [301, 351] on link "Veppilai Katti" at bounding box center [572, 355] width 726 height 22
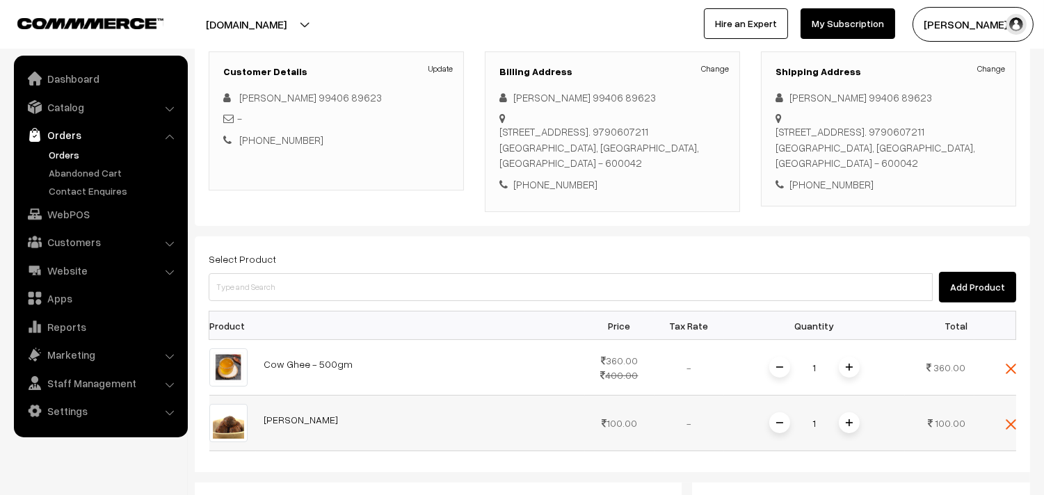
click at [853, 424] on span at bounding box center [849, 422] width 21 height 21
click at [244, 264] on label "Select Product" at bounding box center [242, 259] width 67 height 15
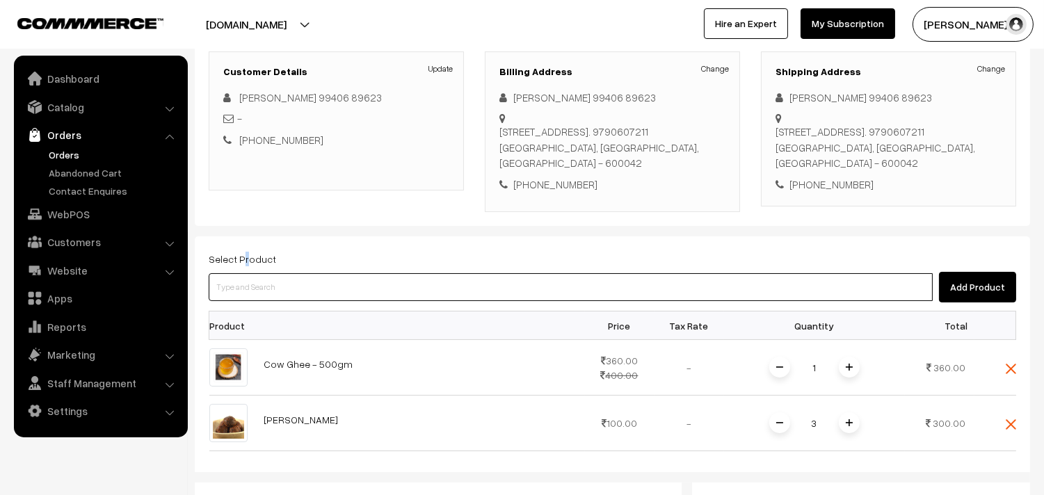
drag, startPoint x: 246, startPoint y: 281, endPoint x: 273, endPoint y: 177, distance: 107.3
click at [249, 278] on input at bounding box center [571, 287] width 724 height 28
type input "puliyo"
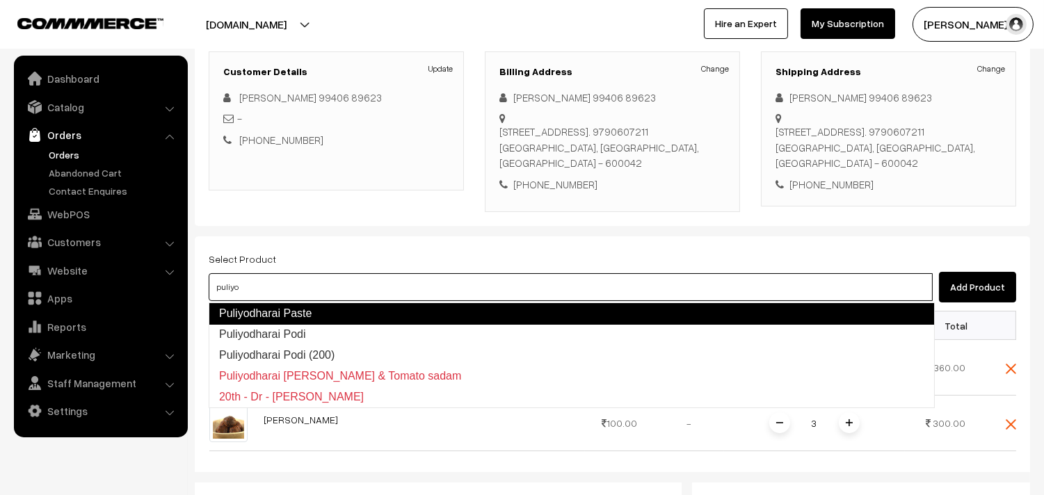
click at [314, 310] on link "Puliyodharai Paste" at bounding box center [572, 314] width 726 height 22
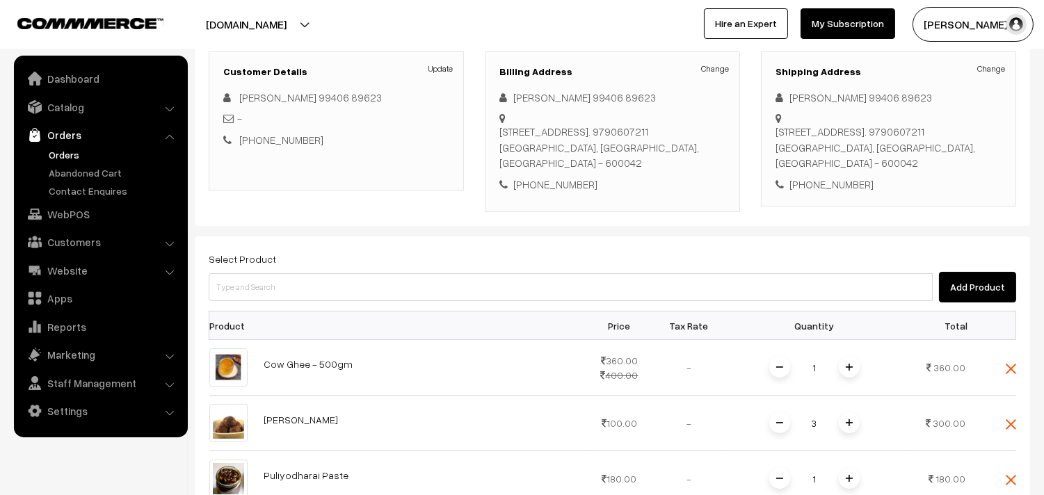
scroll to position [421, 0]
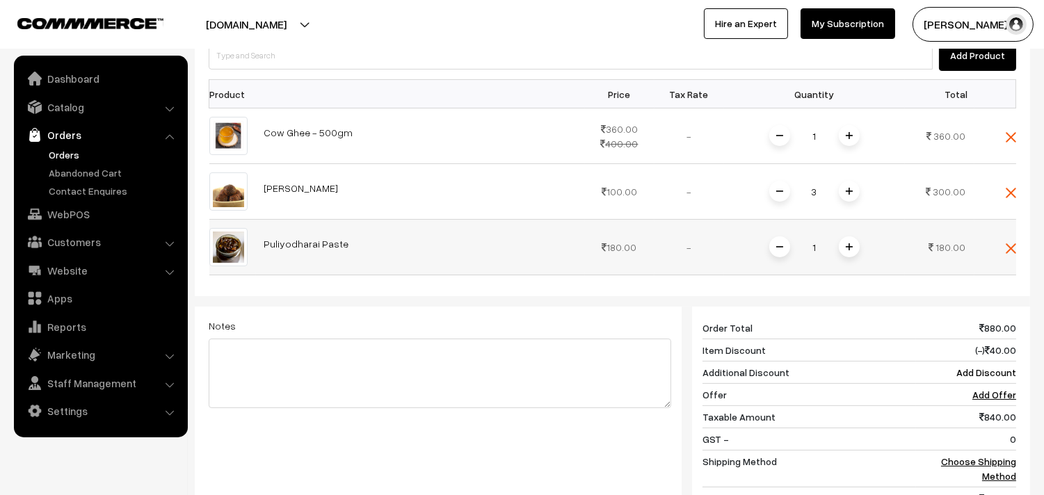
click at [847, 252] on span at bounding box center [849, 246] width 21 height 21
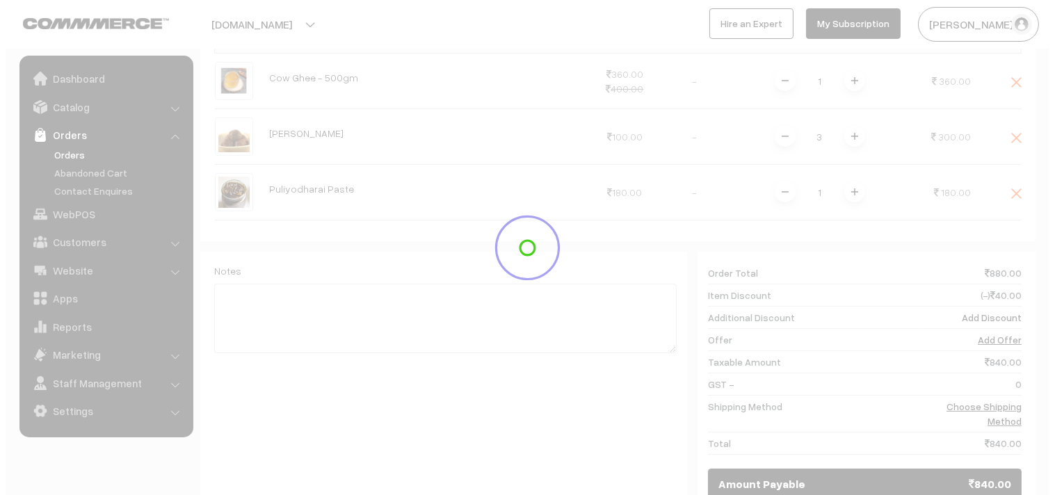
scroll to position [652, 0]
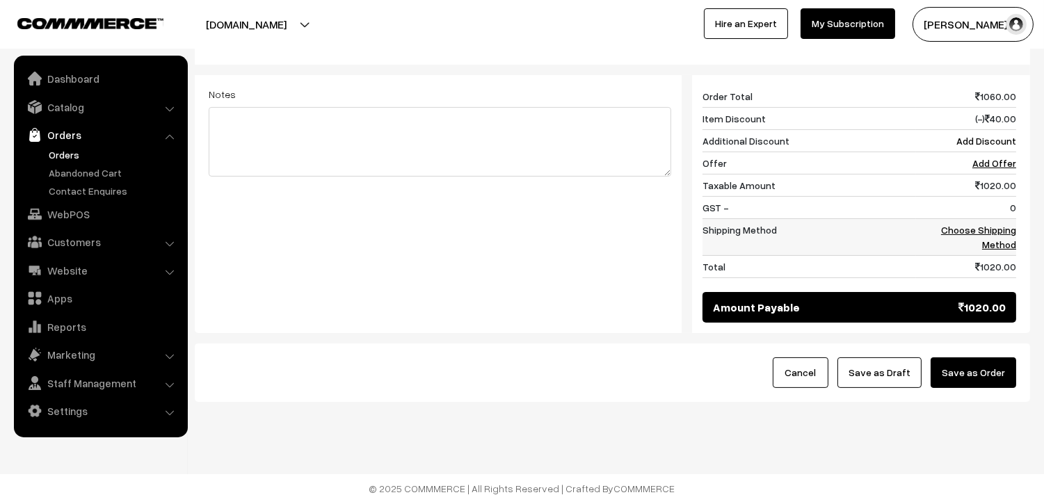
click at [989, 235] on link "Choose Shipping Method" at bounding box center [978, 237] width 75 height 26
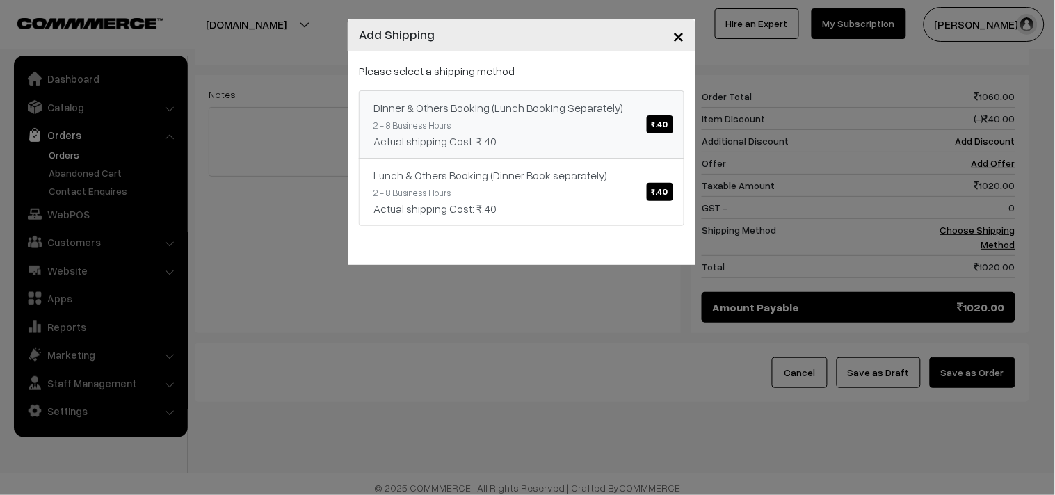
click at [668, 143] on div "Actual shipping Cost: ₹.40" at bounding box center [522, 141] width 296 height 17
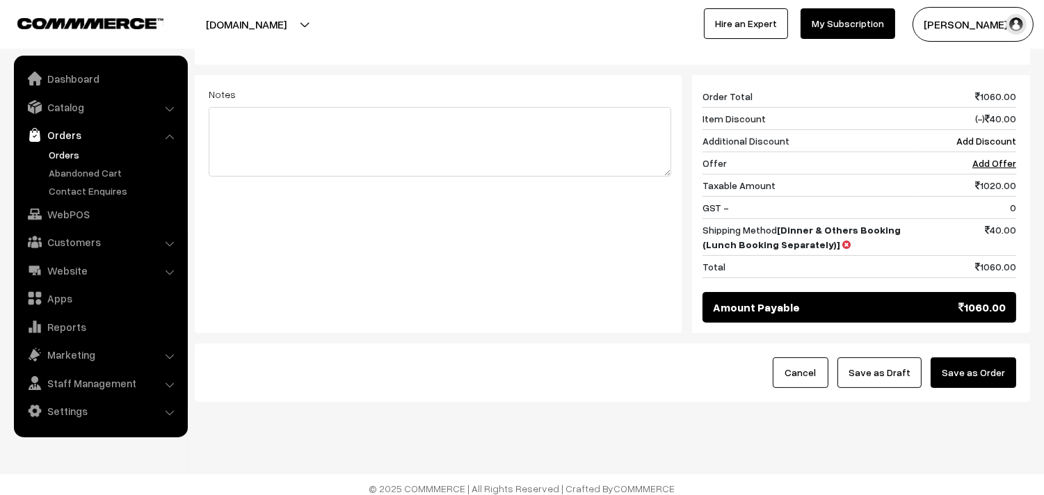
click at [964, 374] on button "Save as Order" at bounding box center [974, 373] width 86 height 31
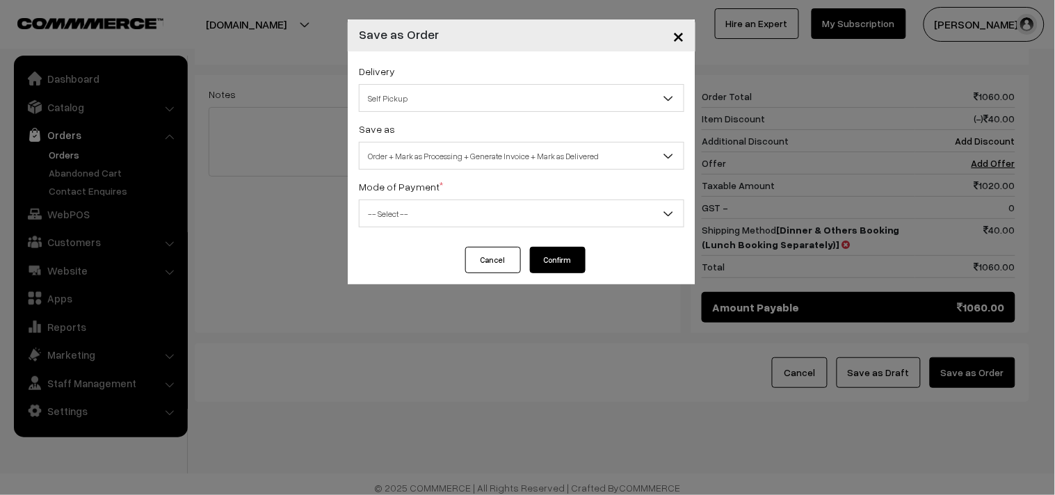
click at [427, 88] on span "Self Pickup" at bounding box center [522, 98] width 324 height 24
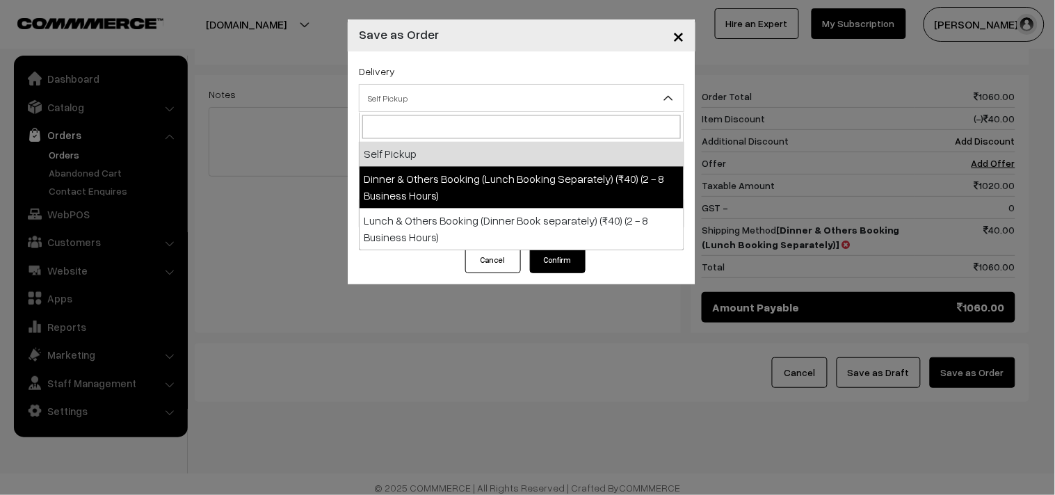
select select "DOB1"
select select "3"
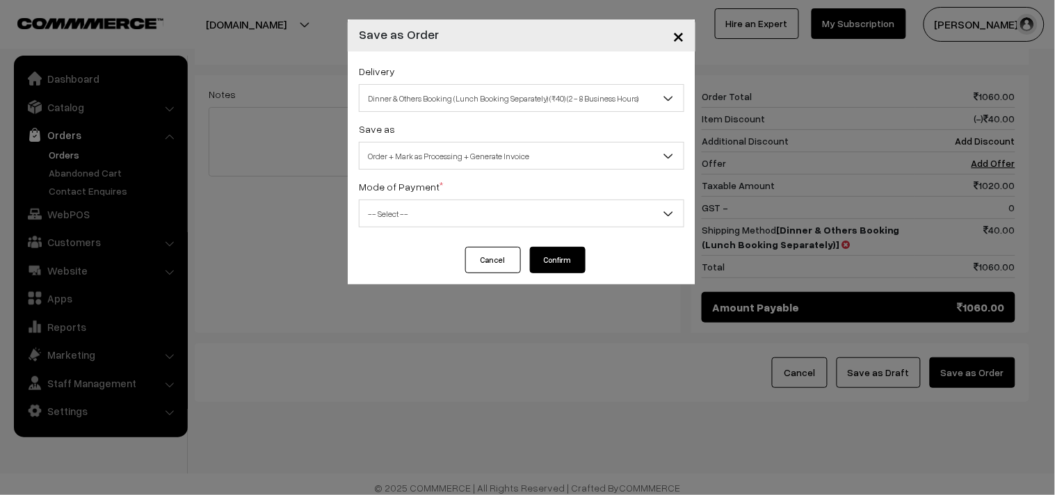
click at [474, 154] on span "Order + Mark as Processing + Generate Invoice" at bounding box center [522, 156] width 324 height 24
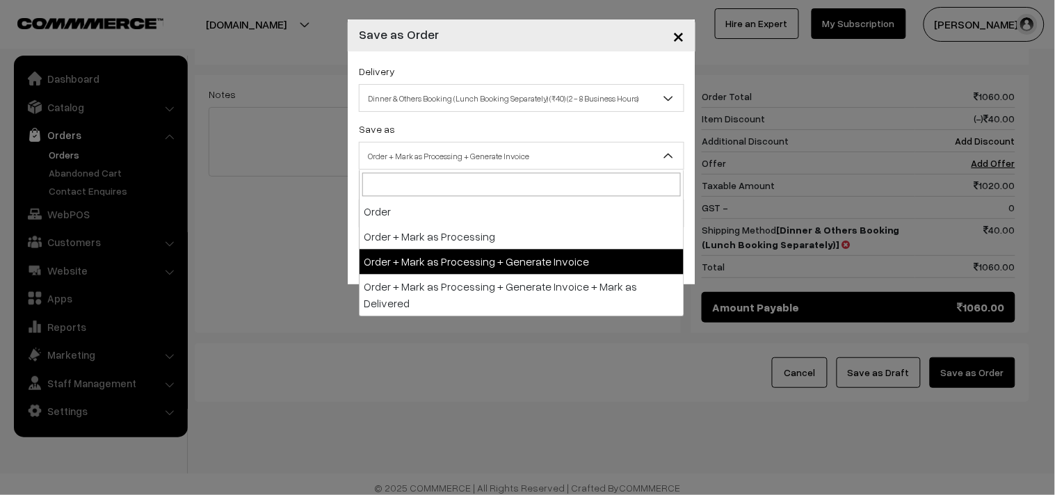
drag, startPoint x: 496, startPoint y: 254, endPoint x: 456, endPoint y: 220, distance: 52.3
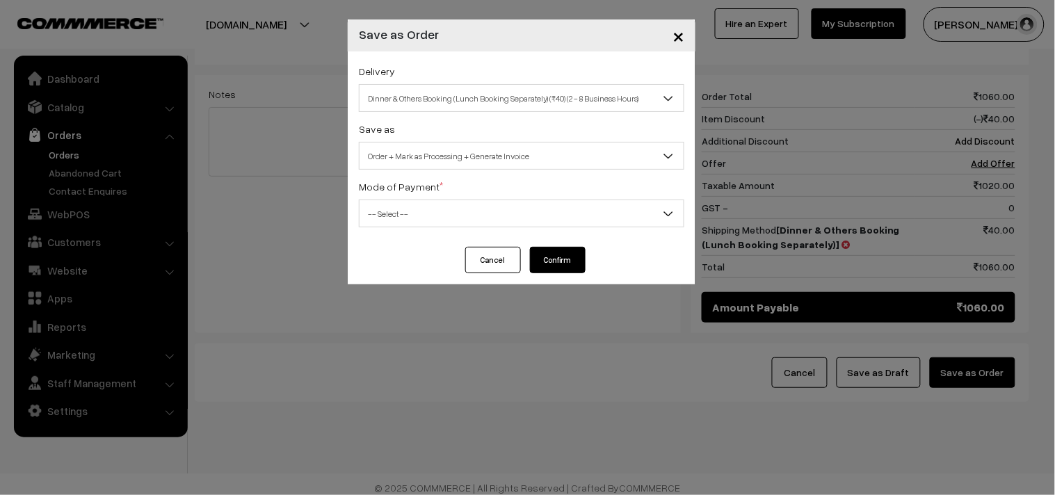
drag, startPoint x: 385, startPoint y: 179, endPoint x: 392, endPoint y: 261, distance: 82.4
click at [384, 179] on label "Mode of Payment *" at bounding box center [401, 186] width 84 height 15
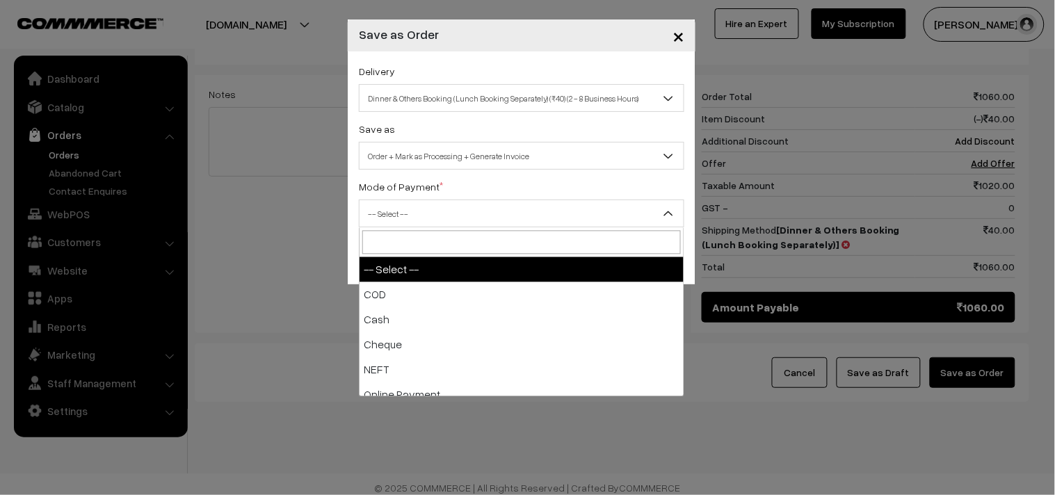
click at [394, 216] on span "-- Select --" at bounding box center [522, 214] width 324 height 24
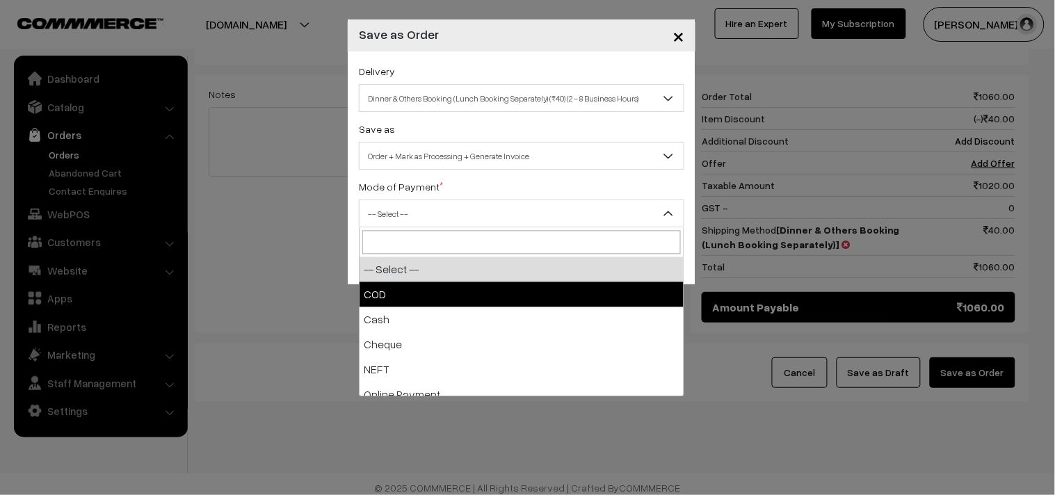
drag, startPoint x: 376, startPoint y: 287, endPoint x: 504, endPoint y: 288, distance: 127.3
select select "1"
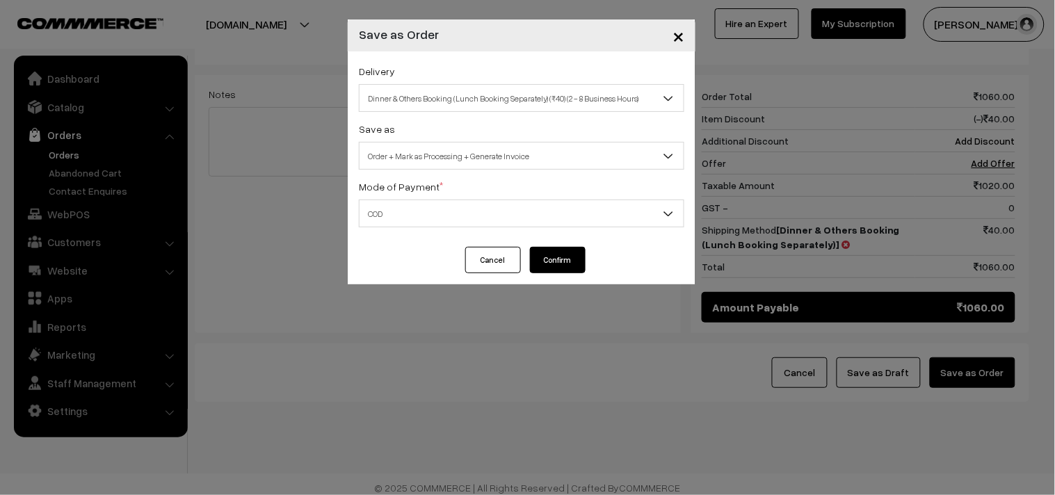
click at [557, 265] on button "Confirm" at bounding box center [558, 260] width 56 height 26
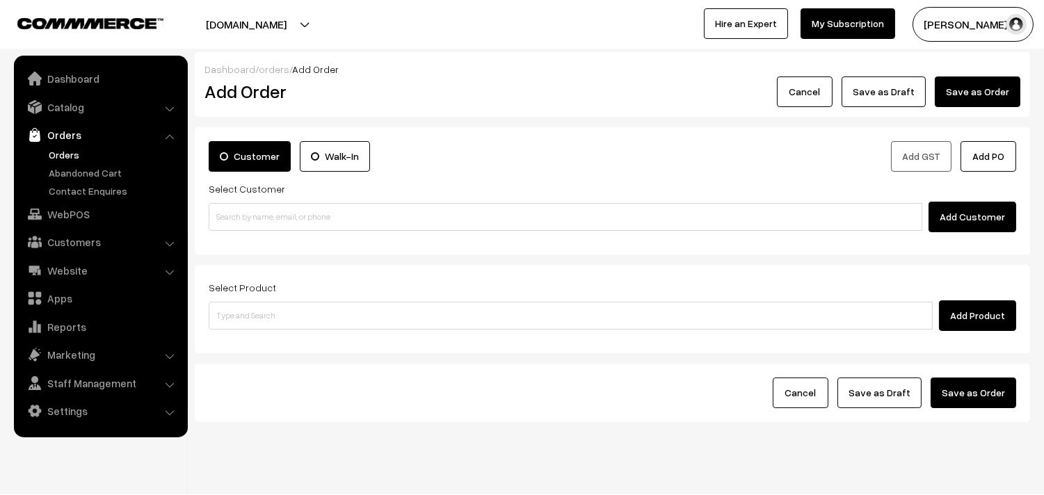
click at [67, 150] on link "Orders" at bounding box center [114, 154] width 138 height 15
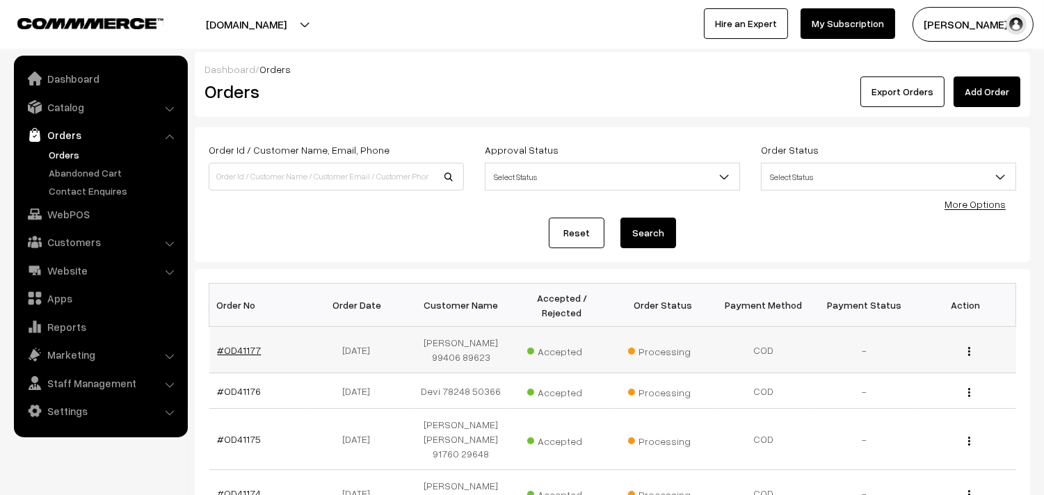
click at [241, 353] on link "#OD41177" at bounding box center [240, 350] width 44 height 12
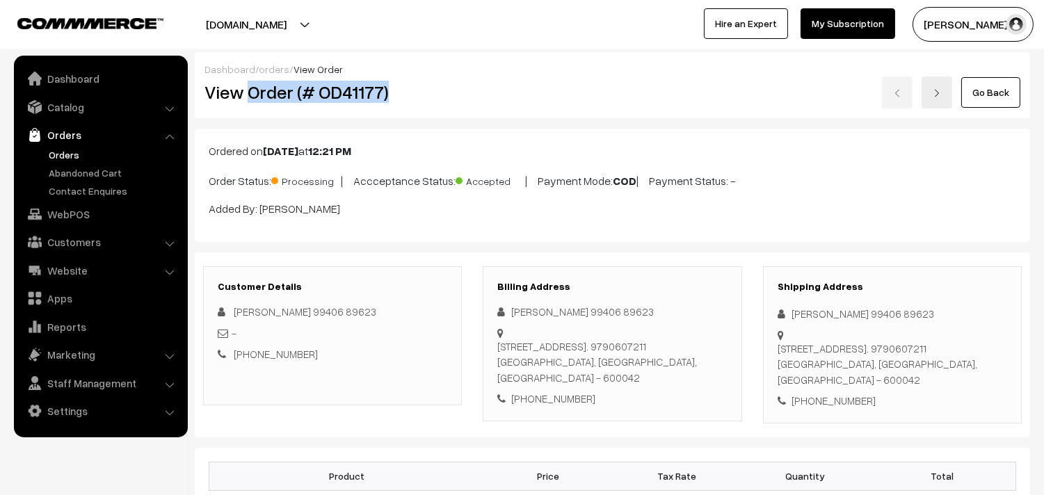
click at [419, 84] on h2 "View Order (# OD41177)" at bounding box center [333, 92] width 258 height 22
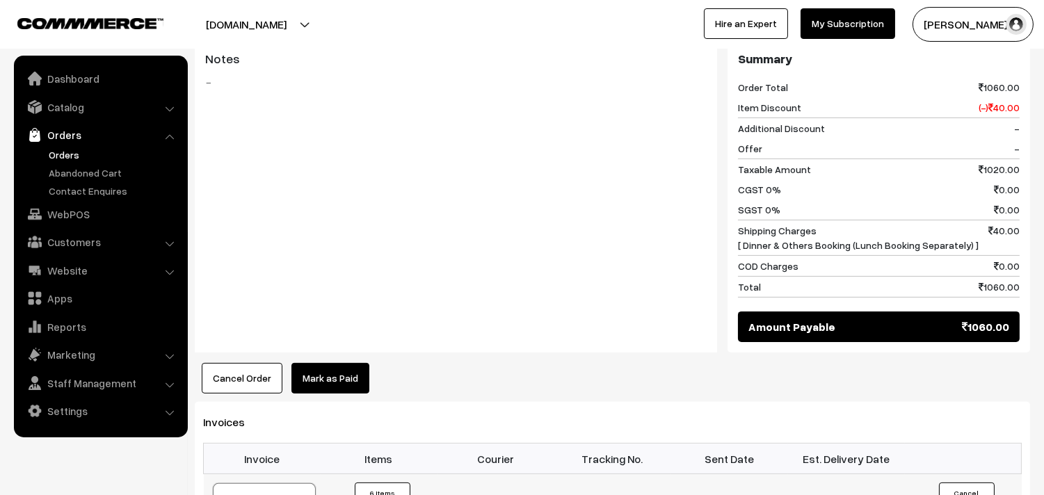
scroll to position [927, 0]
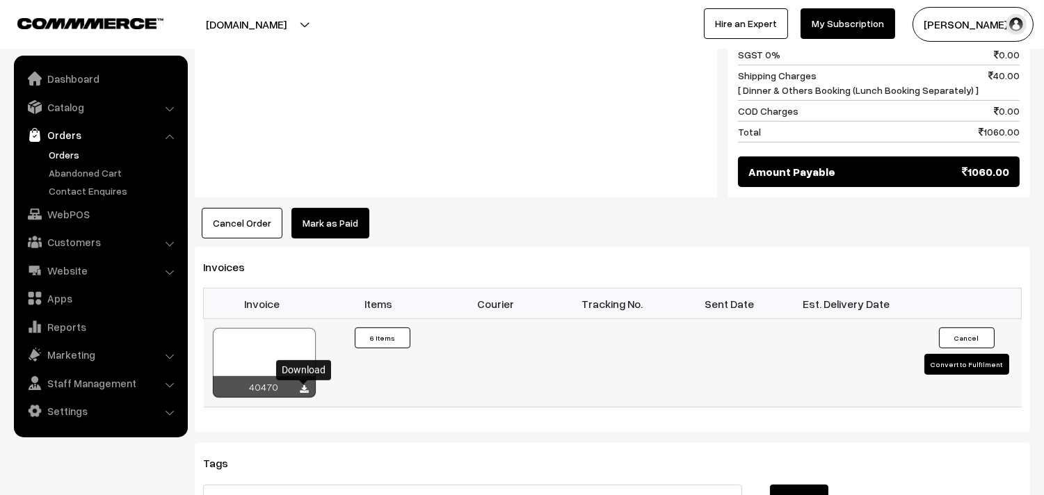
click at [305, 392] on icon at bounding box center [304, 389] width 8 height 9
click at [65, 202] on link "WebPOS" at bounding box center [100, 214] width 166 height 25
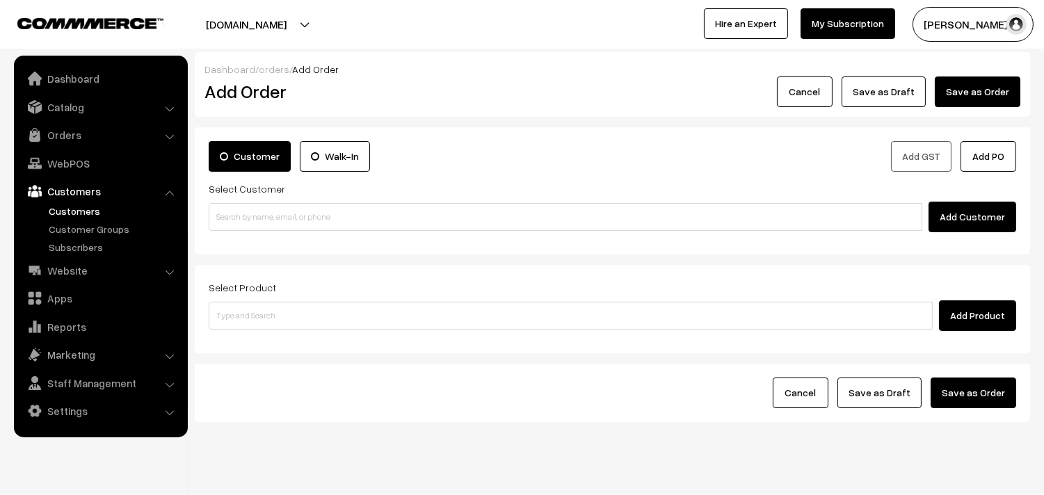
click at [60, 216] on link "Customers" at bounding box center [114, 211] width 138 height 15
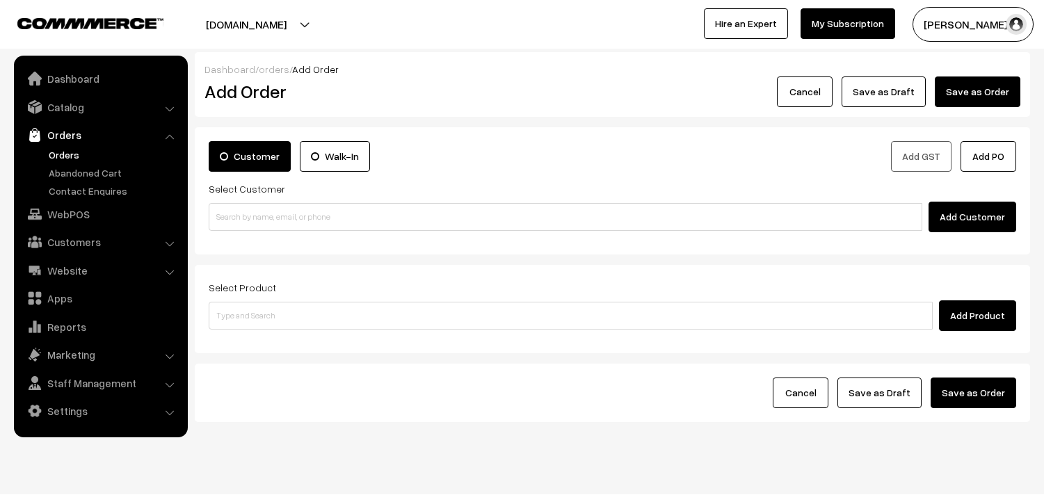
click at [248, 206] on input at bounding box center [566, 217] width 714 height 28
click at [239, 207] on input "90805 35633" at bounding box center [566, 217] width 714 height 28
click at [246, 245] on link "[PERSON_NAME] 90805 35633 [9080535633]" at bounding box center [567, 242] width 716 height 21
type input "90805 35633"
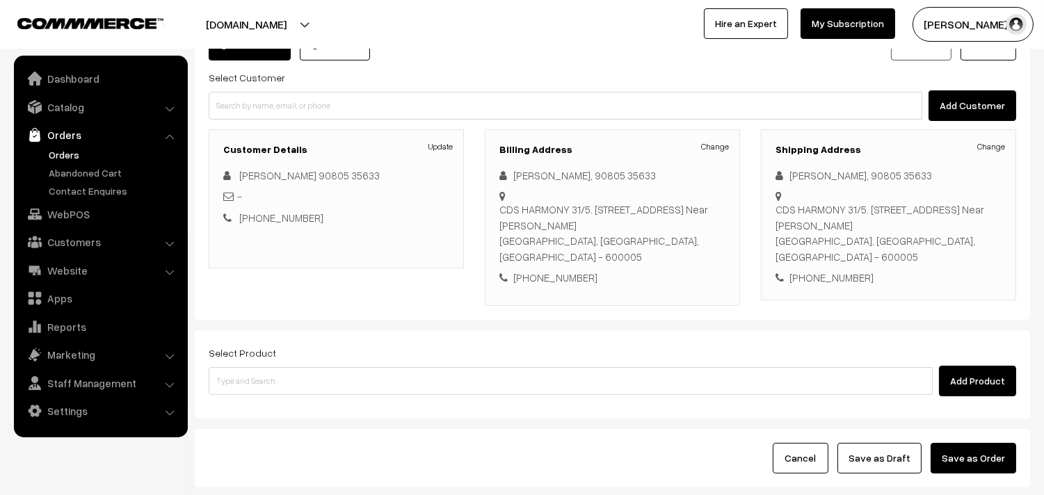
scroll to position [112, 0]
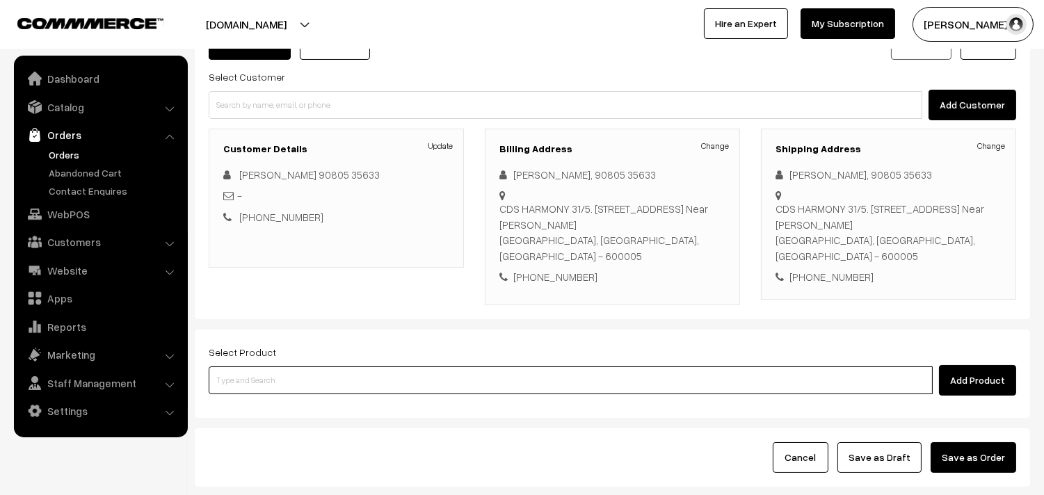
click at [255, 367] on input at bounding box center [571, 381] width 724 height 28
type input "23rd d"
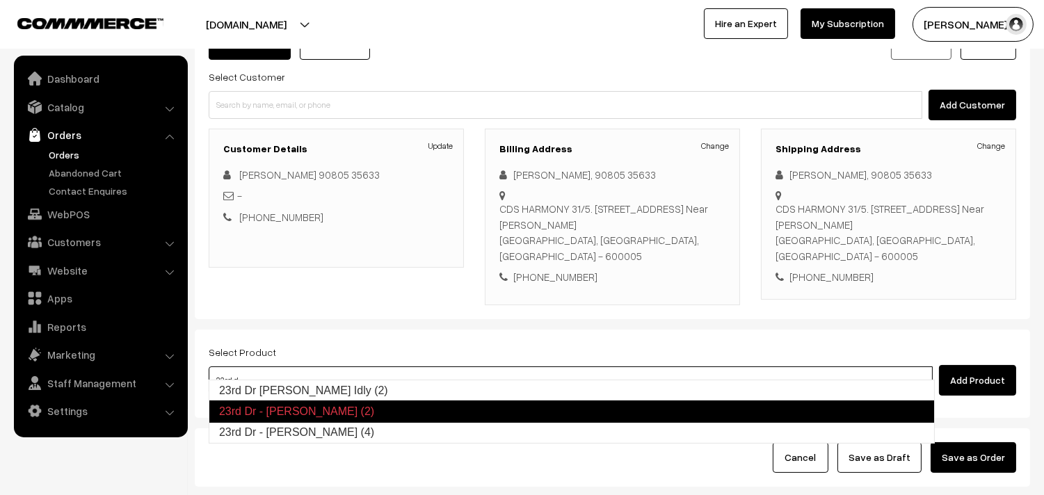
click at [258, 425] on link "23rd Dr - [PERSON_NAME] (4)" at bounding box center [571, 432] width 725 height 21
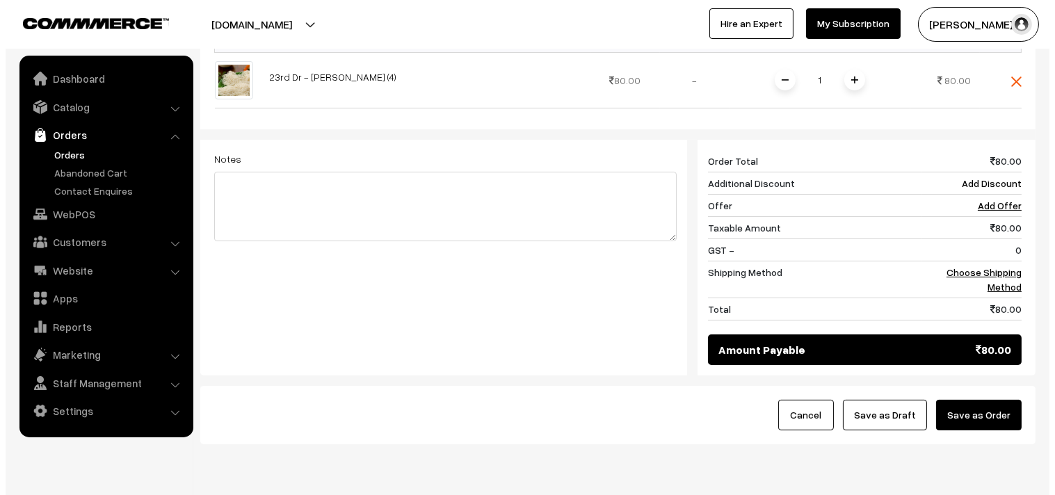
scroll to position [529, 0]
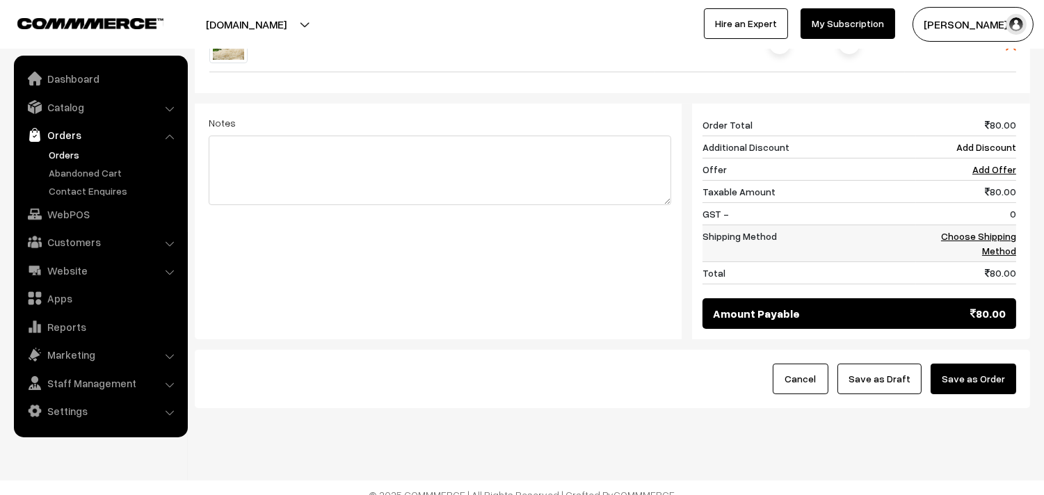
click at [968, 230] on link "Choose Shipping Method" at bounding box center [978, 243] width 75 height 26
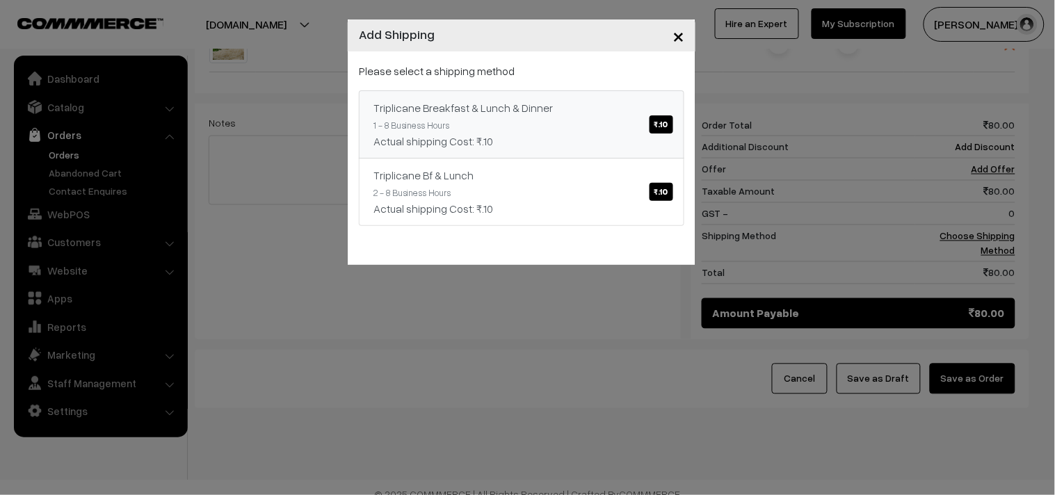
click at [620, 95] on link "Triplicane Breakfast & Lunch & Dinner ₹.10 1 - 8 Business Hours Actual shipping…" at bounding box center [522, 124] width 326 height 68
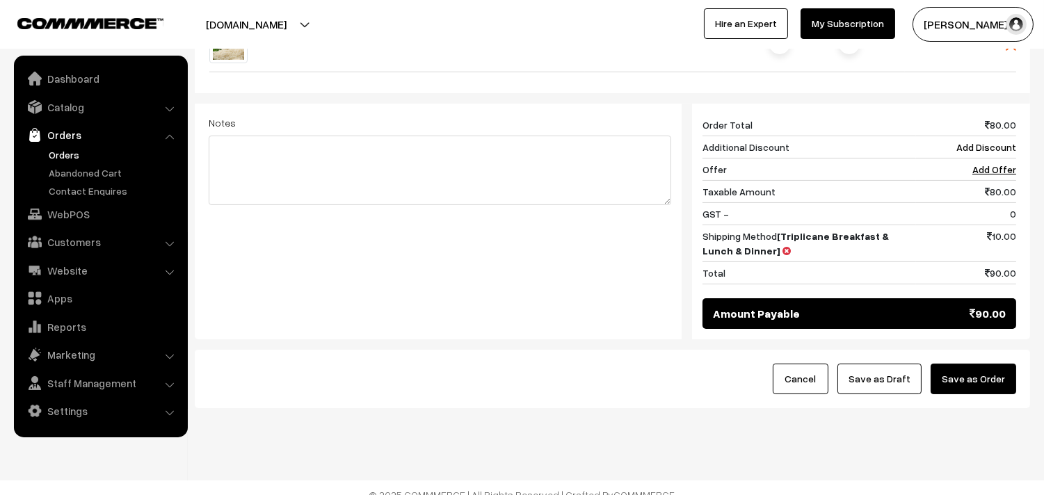
click at [990, 379] on button "Save as Order" at bounding box center [974, 379] width 86 height 31
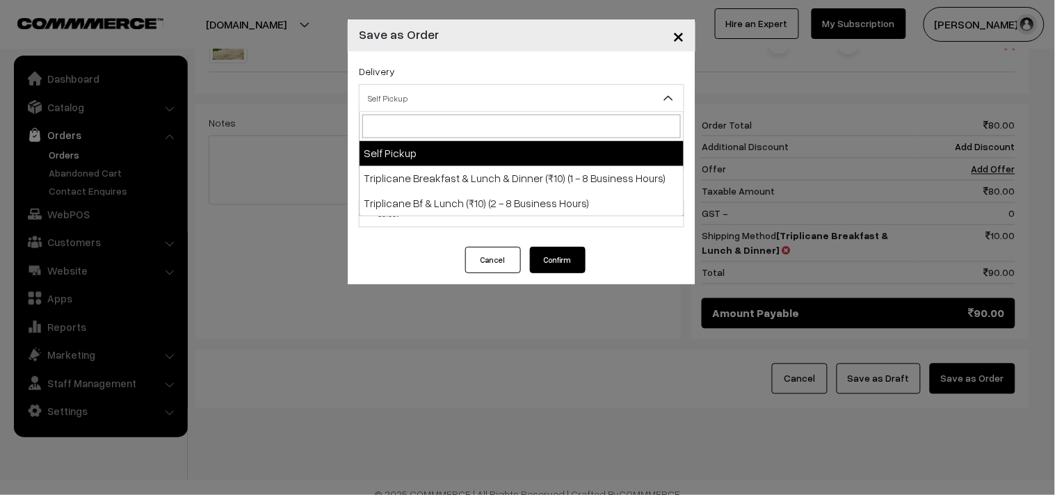
click at [444, 94] on span "Self Pickup" at bounding box center [522, 98] width 324 height 24
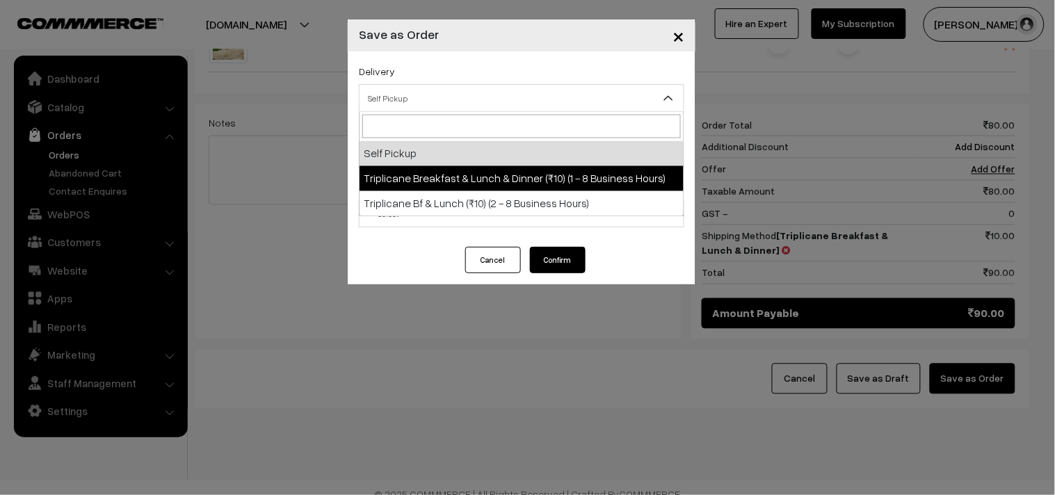
select select "TBL1"
select select "3"
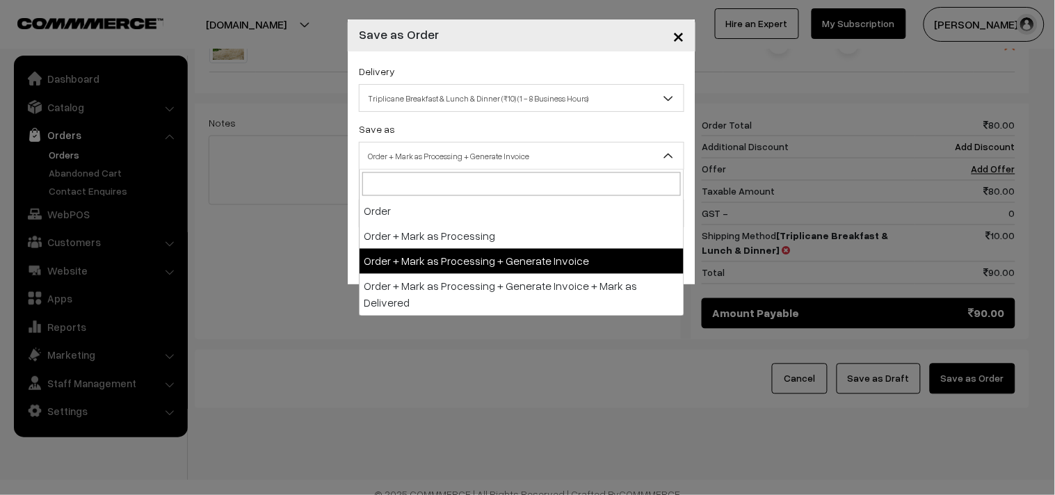
click at [455, 150] on span "Order + Mark as Processing + Generate Invoice" at bounding box center [522, 156] width 324 height 24
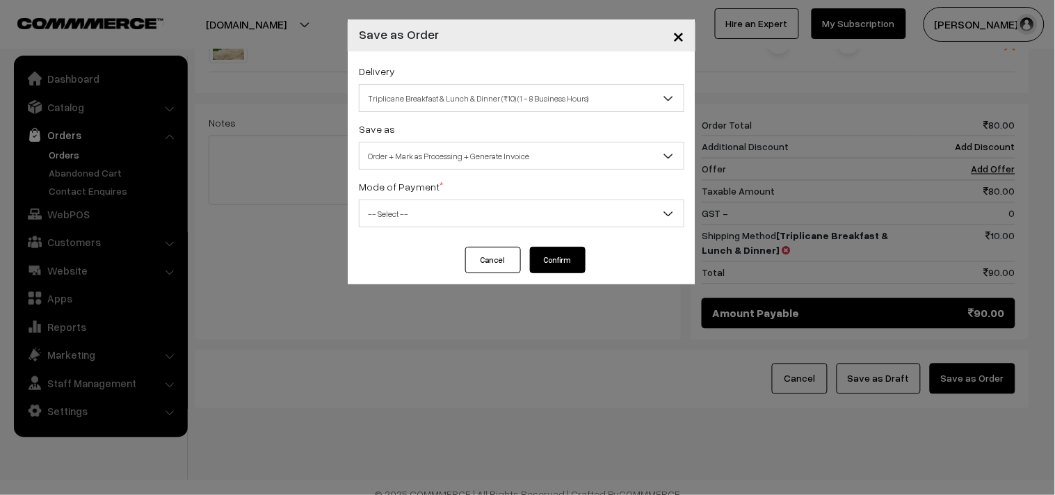
click at [422, 228] on div "Delivery Self Pickup Triplicane Breakfast & Lunch & Dinner (₹10) (1 - 8 Busines…" at bounding box center [522, 148] width 348 height 195
click at [401, 216] on span "-- Select --" at bounding box center [522, 214] width 324 height 24
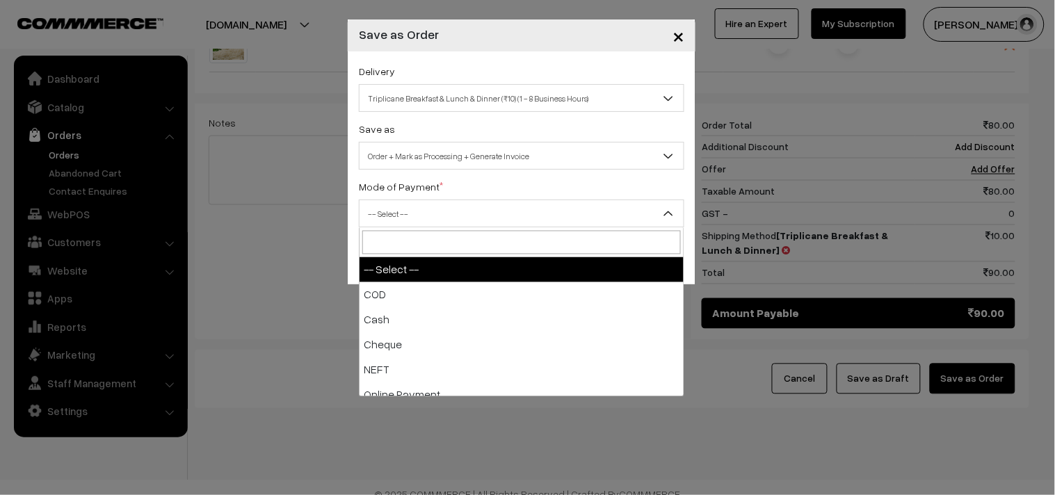
select select "1"
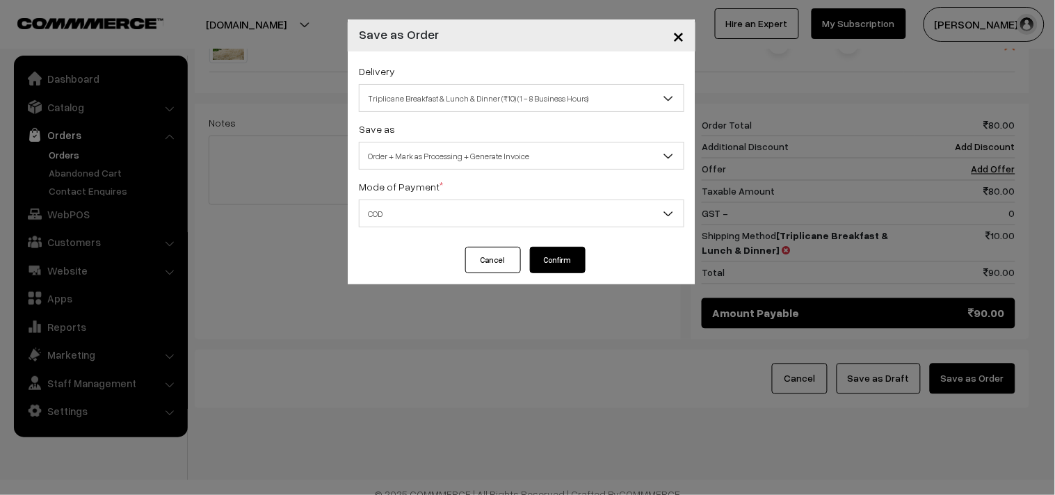
click at [538, 259] on button "Confirm" at bounding box center [558, 260] width 56 height 26
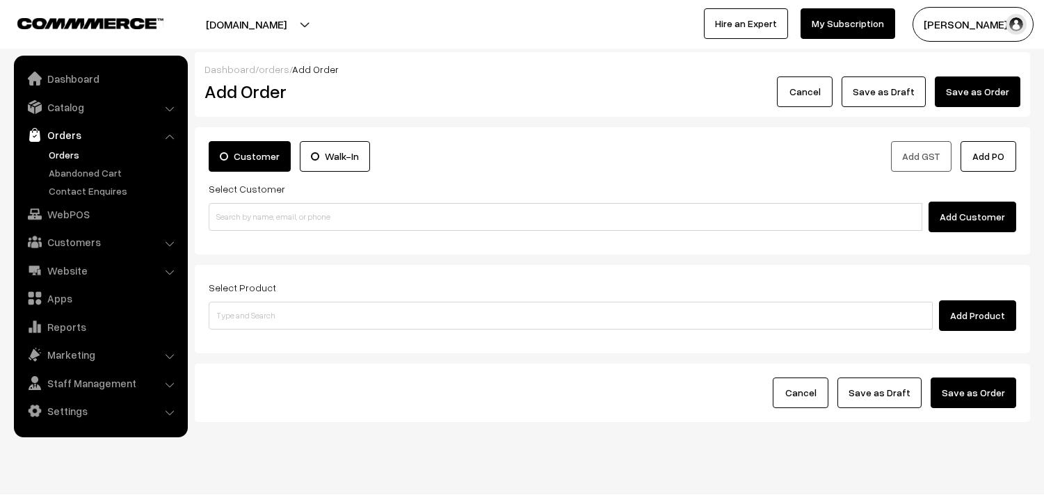
click at [71, 153] on link "Orders" at bounding box center [114, 154] width 138 height 15
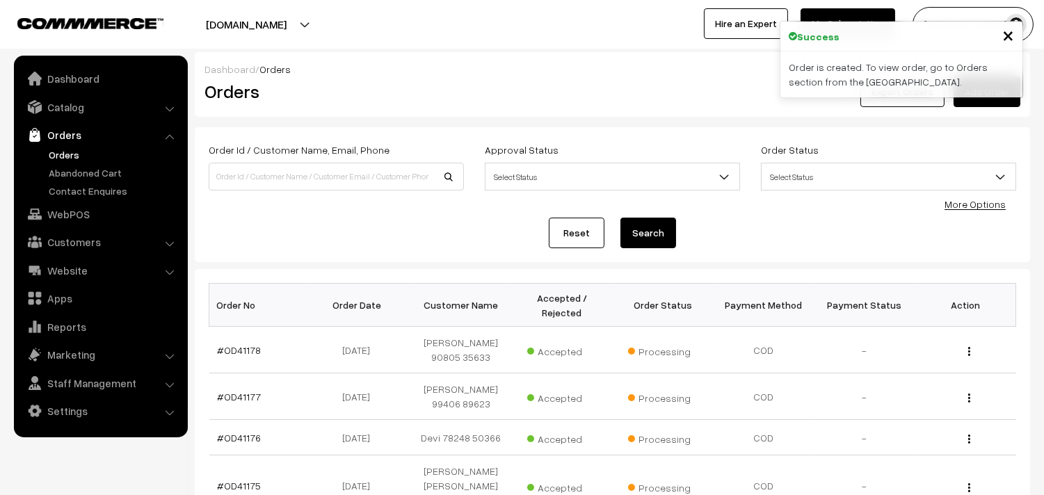
click at [234, 350] on link "#OD41178" at bounding box center [240, 350] width 44 height 12
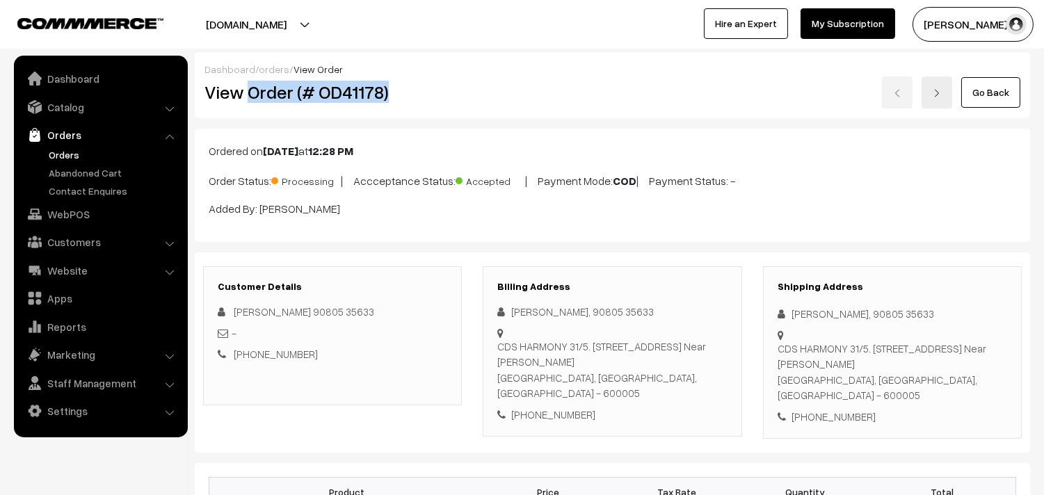
drag, startPoint x: 247, startPoint y: 89, endPoint x: 448, endPoint y: 113, distance: 202.5
click at [448, 113] on div "Dashboard / orders / View Order View Order (# OD41178) Go Back" at bounding box center [612, 85] width 835 height 66
copy h2 "Order (# OD41178)"
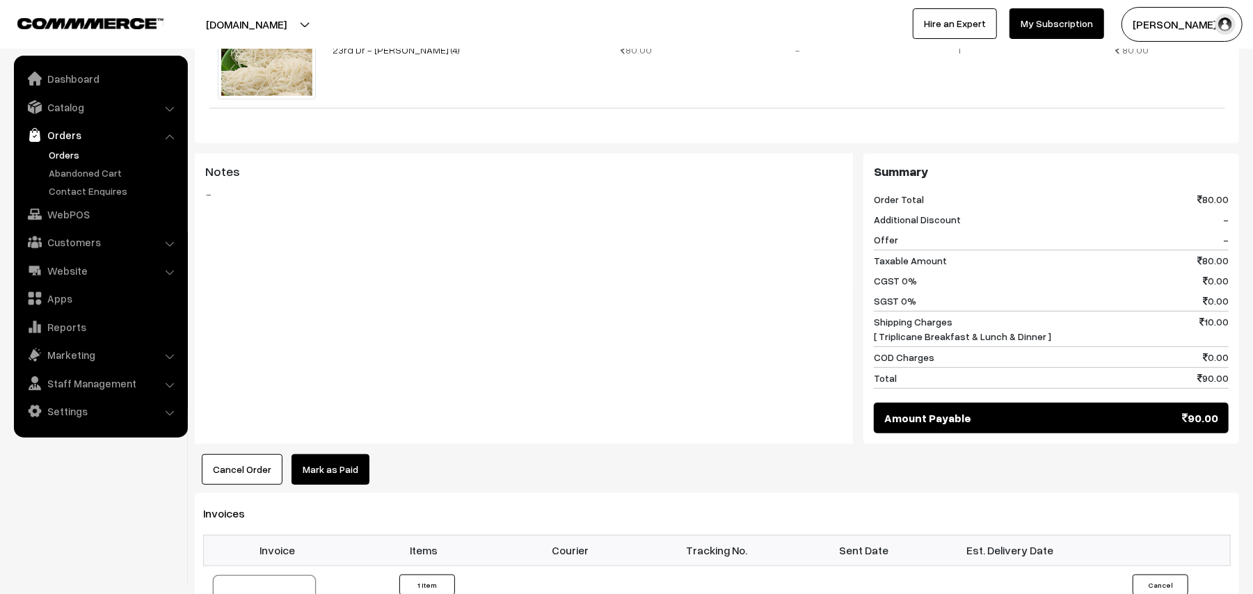
scroll to position [649, 0]
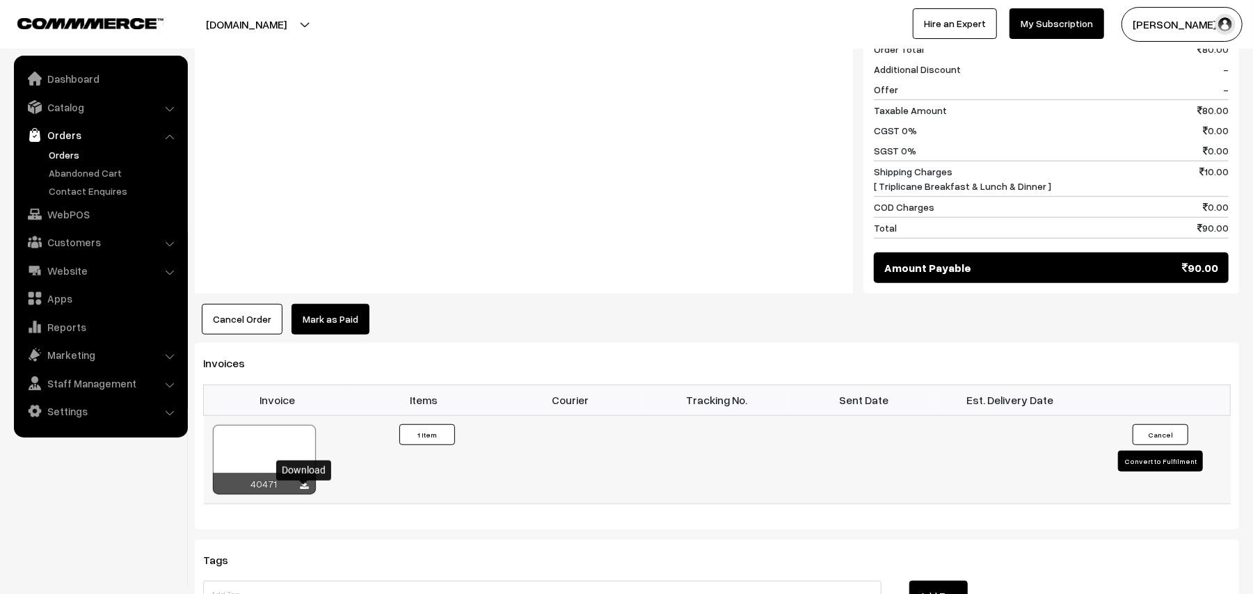
click at [307, 490] on icon at bounding box center [304, 485] width 8 height 9
click at [60, 209] on link "WebPOS" at bounding box center [100, 214] width 166 height 25
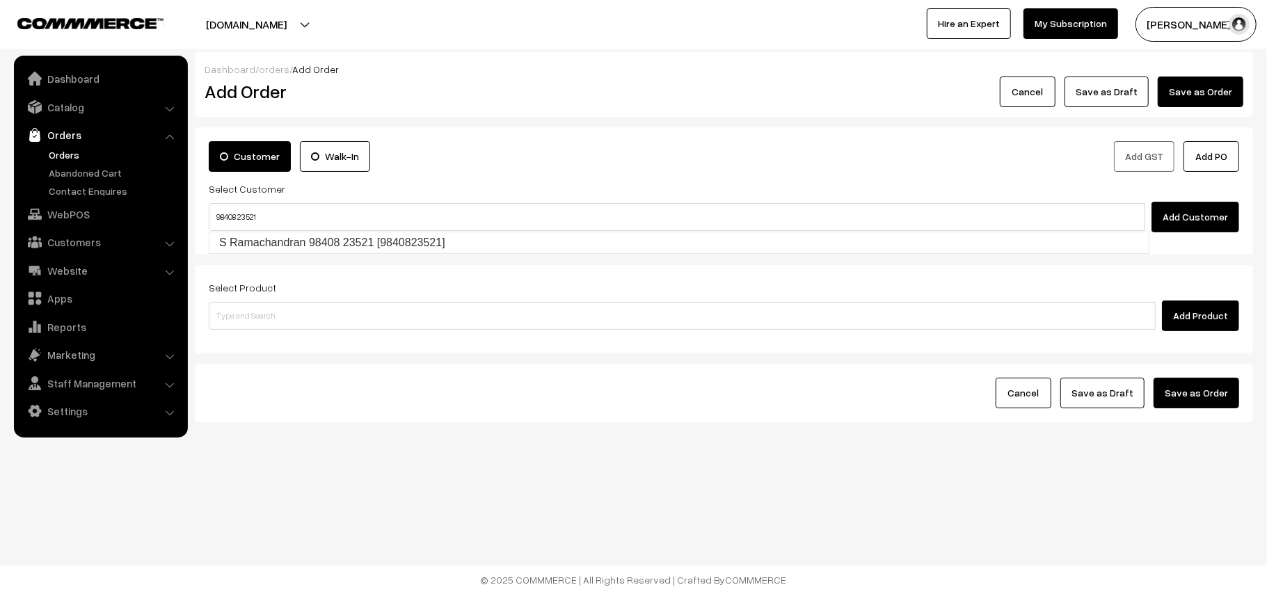
click at [239, 210] on input "98408 23521" at bounding box center [677, 217] width 936 height 28
click at [246, 246] on link "S Ramachandran 98408 23521 [9840823521]" at bounding box center [678, 242] width 939 height 21
type input "98408 23521"
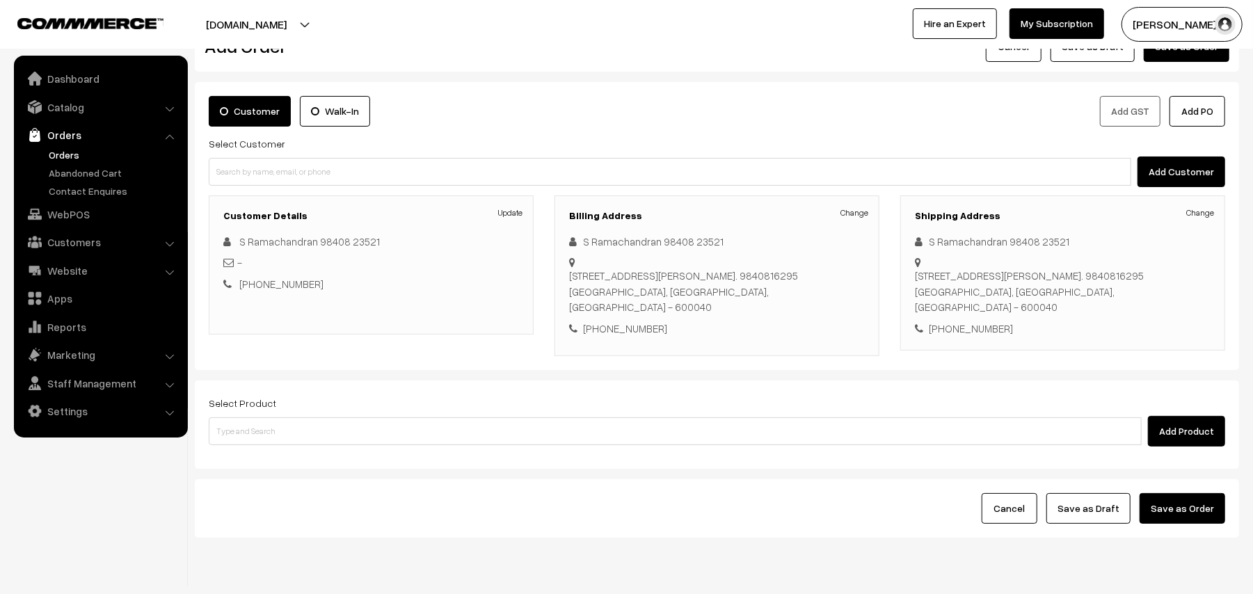
scroll to position [90, 0]
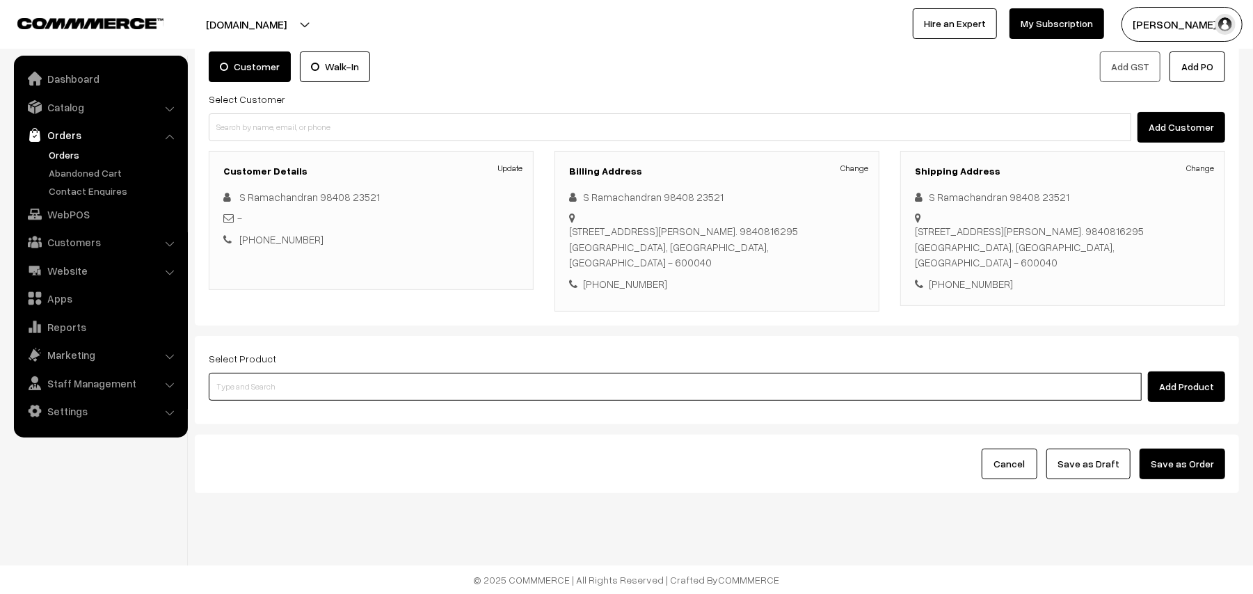
click at [282, 382] on input at bounding box center [675, 387] width 933 height 28
type input "nanna"
click at [295, 404] on link "[PERSON_NAME]" at bounding box center [675, 413] width 933 height 21
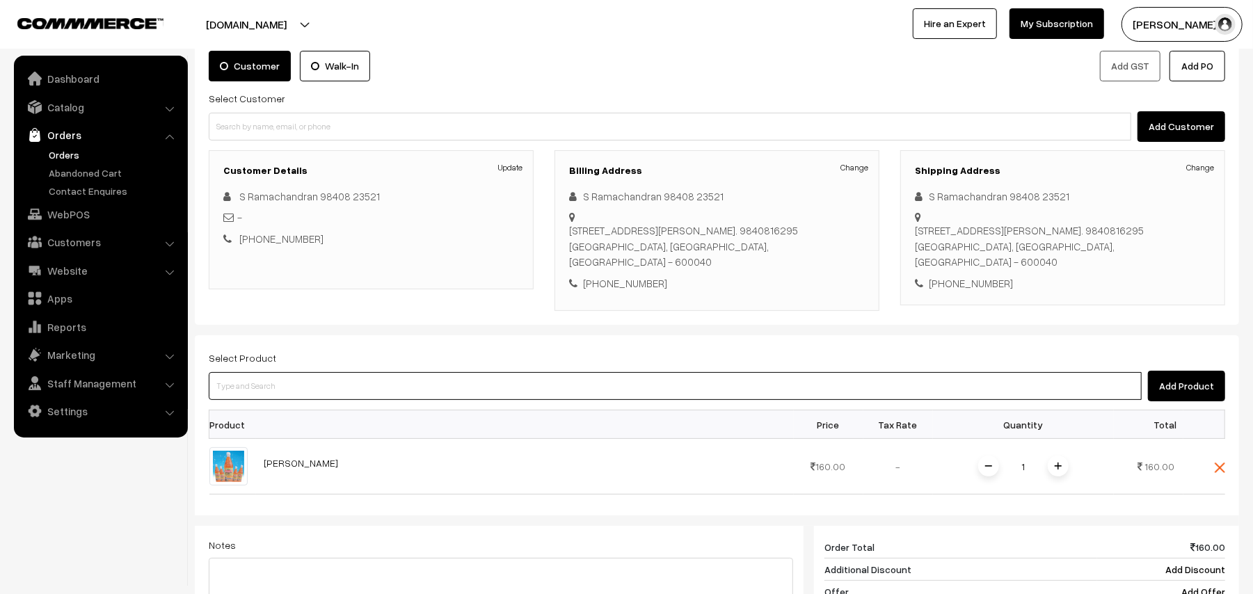
click at [281, 393] on input at bounding box center [675, 386] width 933 height 28
type input "mavadu ka"
click at [266, 413] on link "Mavadu Karam" at bounding box center [675, 412] width 933 height 21
click at [293, 373] on input at bounding box center [675, 386] width 933 height 28
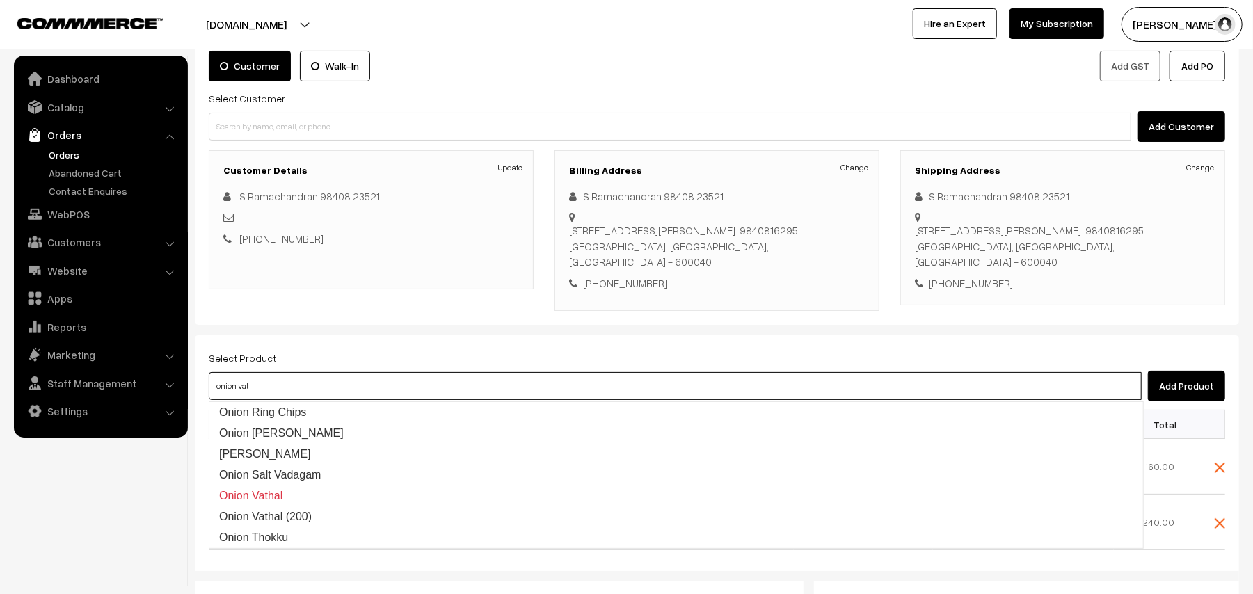
type input "onion vath"
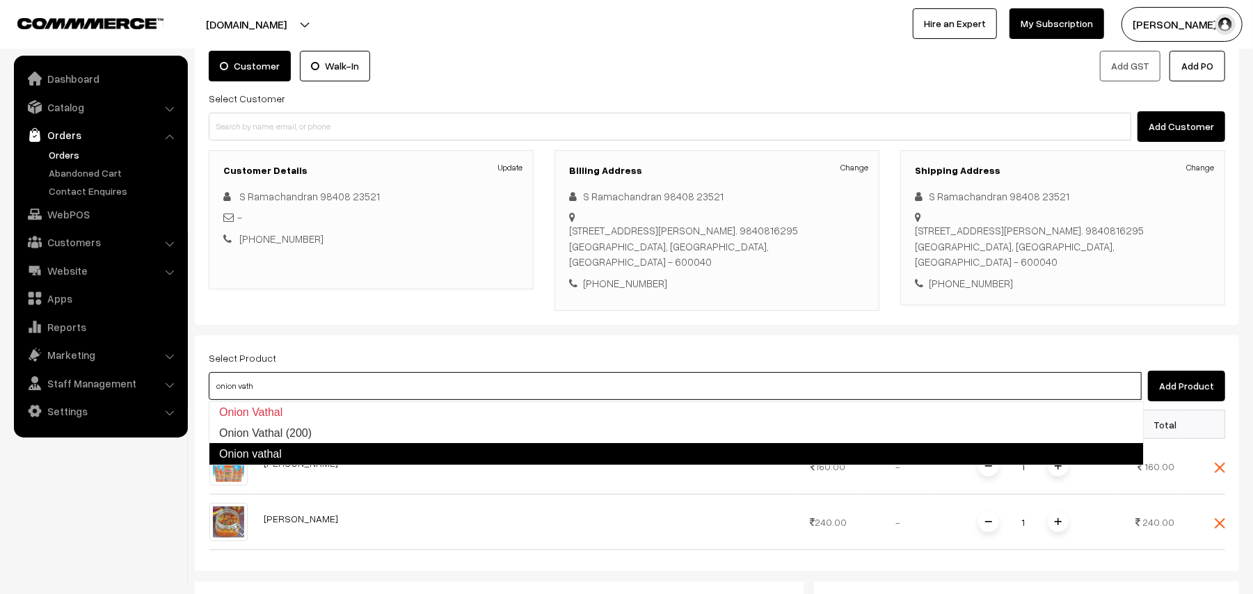
drag, startPoint x: 285, startPoint y: 429, endPoint x: 282, endPoint y: 454, distance: 24.6
click at [282, 454] on ul "Onion Vathal Onion Vathal (200) Onion vathal" at bounding box center [676, 433] width 935 height 64
click at [282, 451] on link "Onion vathal" at bounding box center [676, 454] width 935 height 22
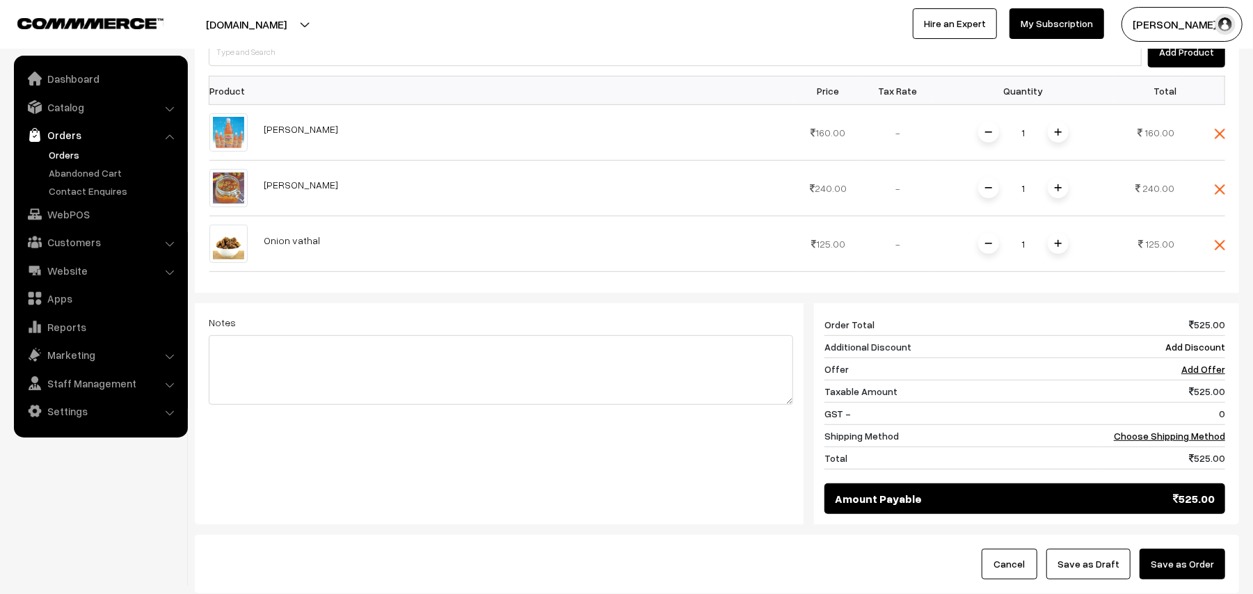
scroll to position [529, 0]
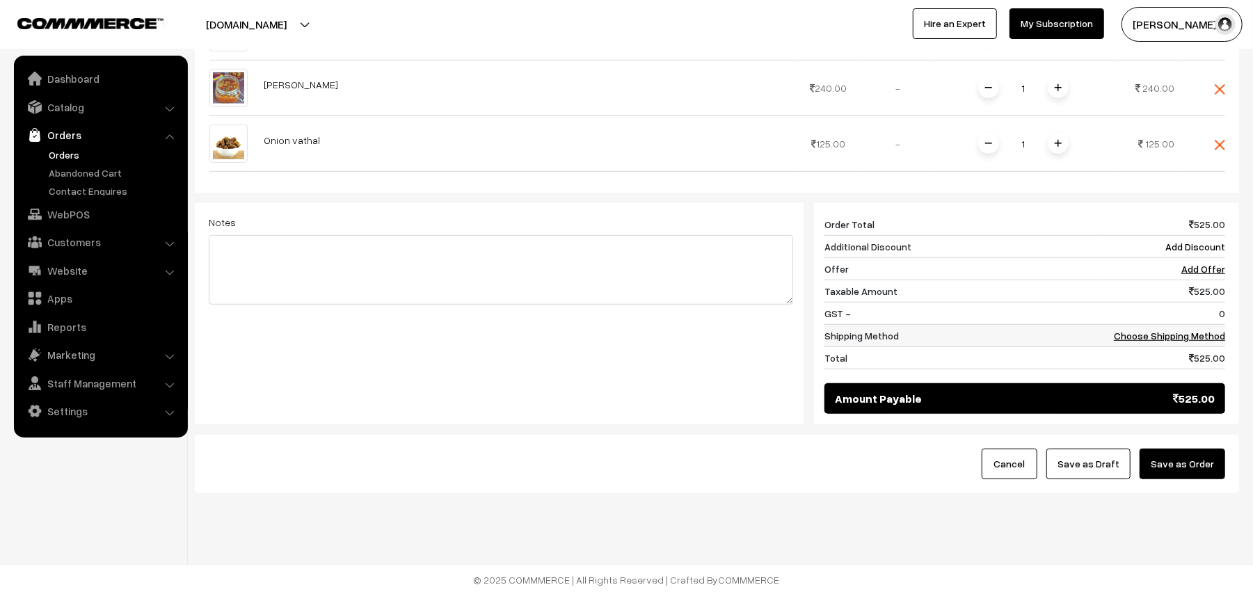
click at [1153, 337] on link "Choose Shipping Method" at bounding box center [1169, 336] width 111 height 12
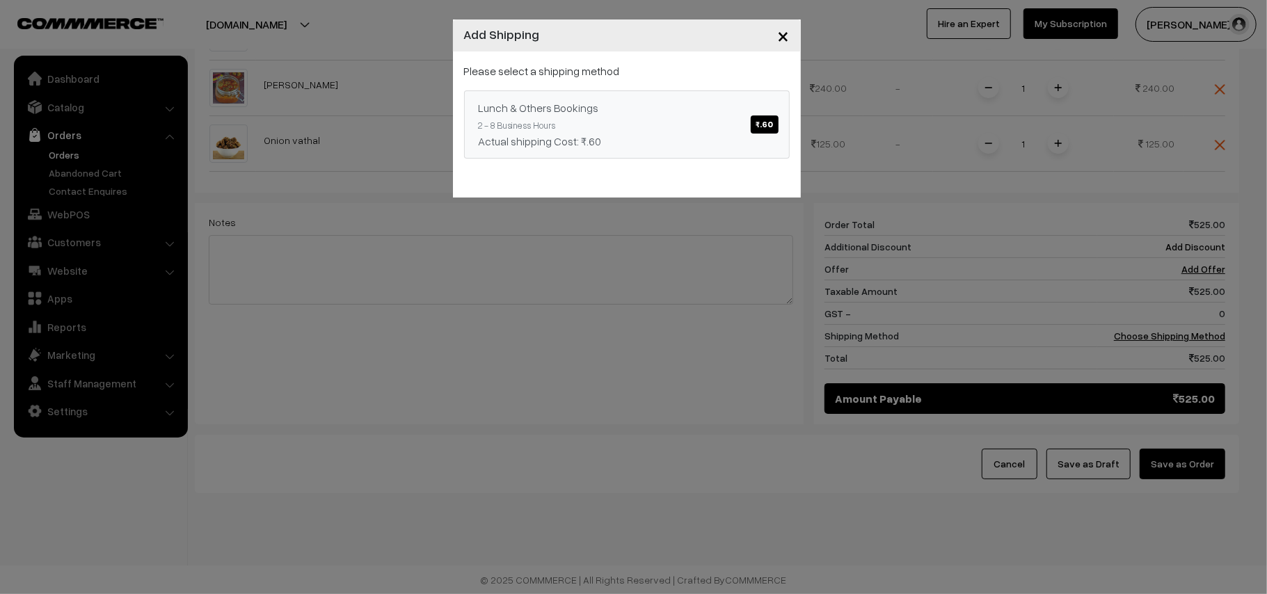
click at [609, 133] on div "Actual shipping Cost: ₹.60" at bounding box center [627, 141] width 296 height 17
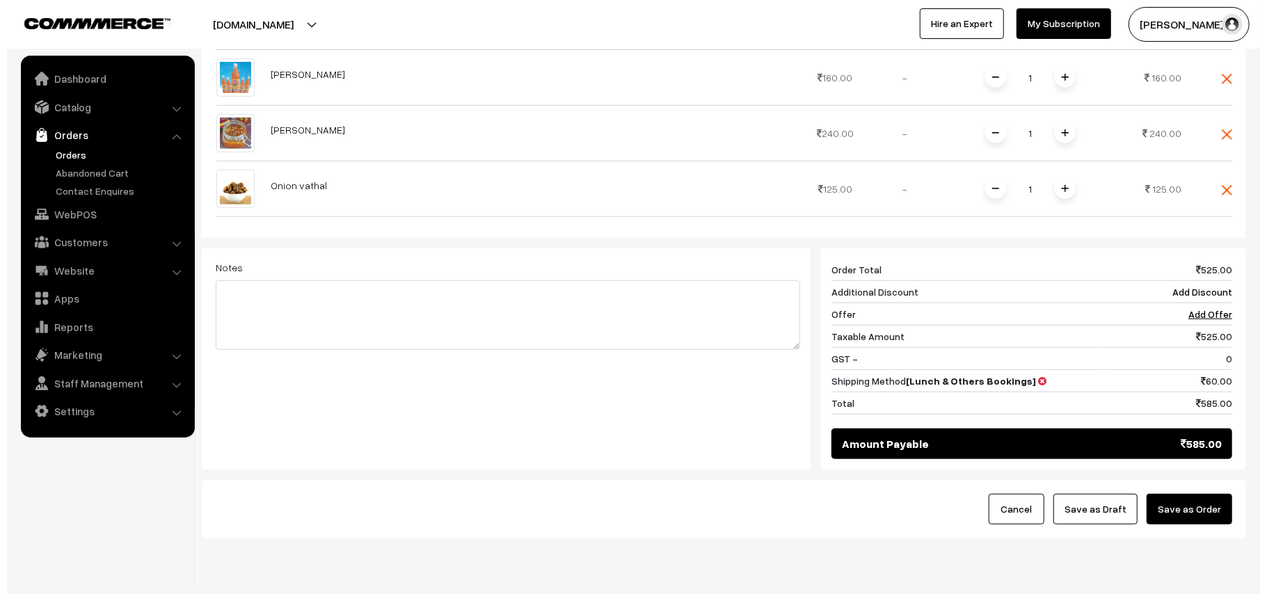
scroll to position [435, 0]
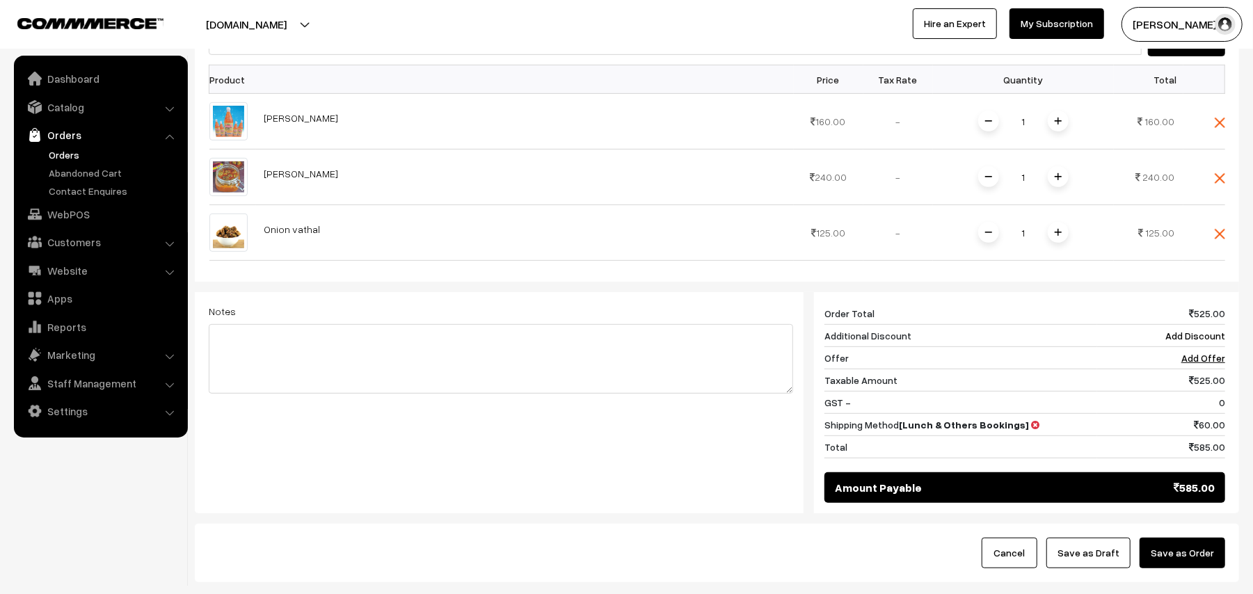
drag, startPoint x: 1195, startPoint y: 549, endPoint x: 1075, endPoint y: 413, distance: 181.3
click at [1197, 549] on button "Save as Order" at bounding box center [1182, 553] width 86 height 31
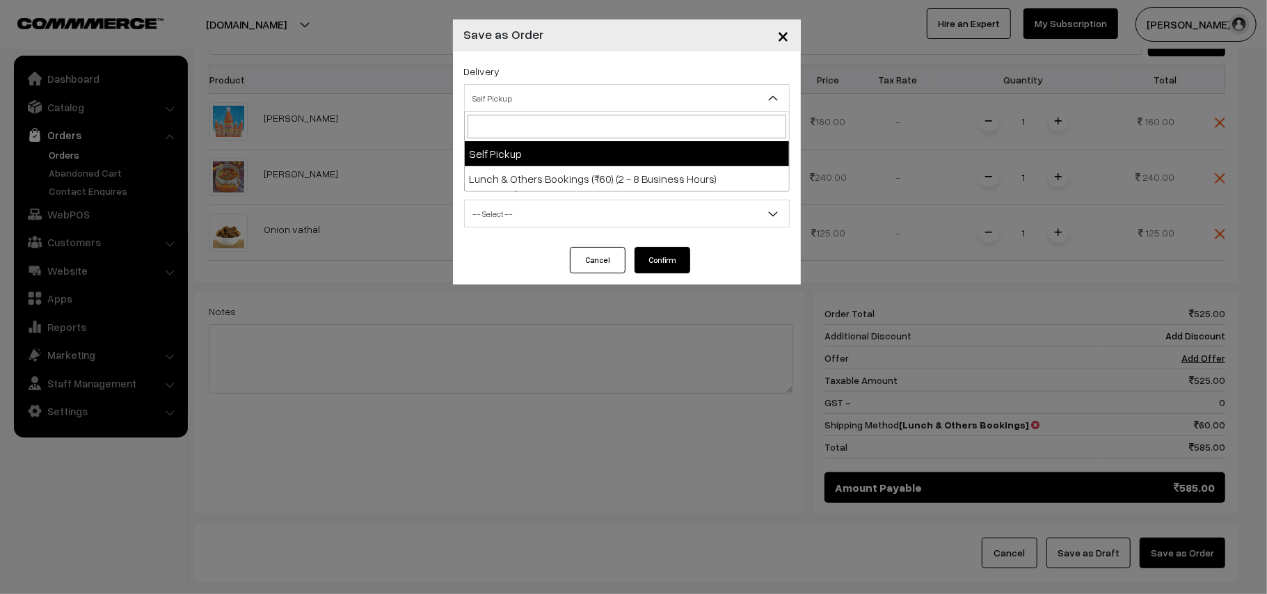
click at [524, 84] on span "Self Pickup" at bounding box center [627, 98] width 326 height 28
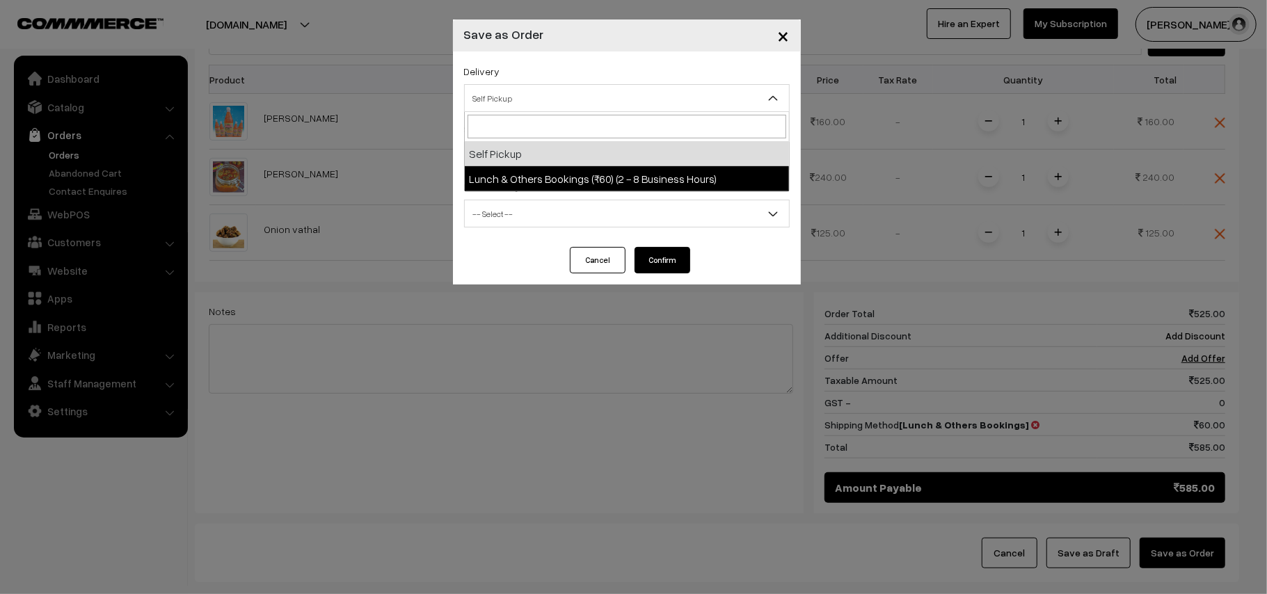
select select "LOB3"
select select "3"
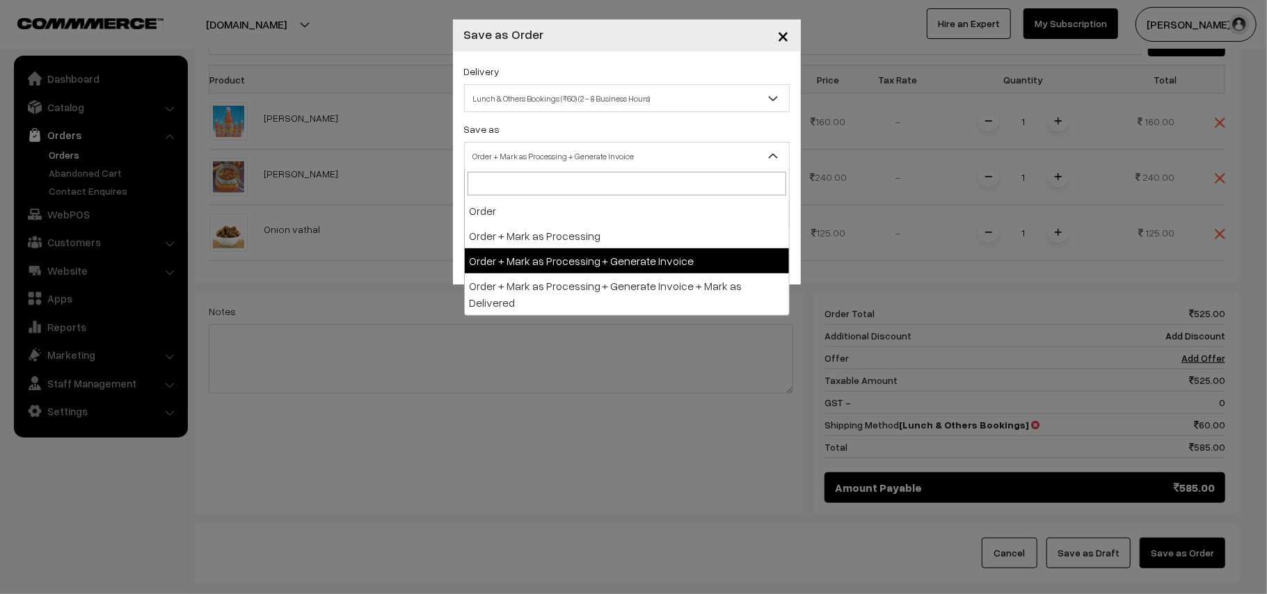
click at [560, 145] on span "Order + Mark as Processing + Generate Invoice" at bounding box center [627, 156] width 324 height 24
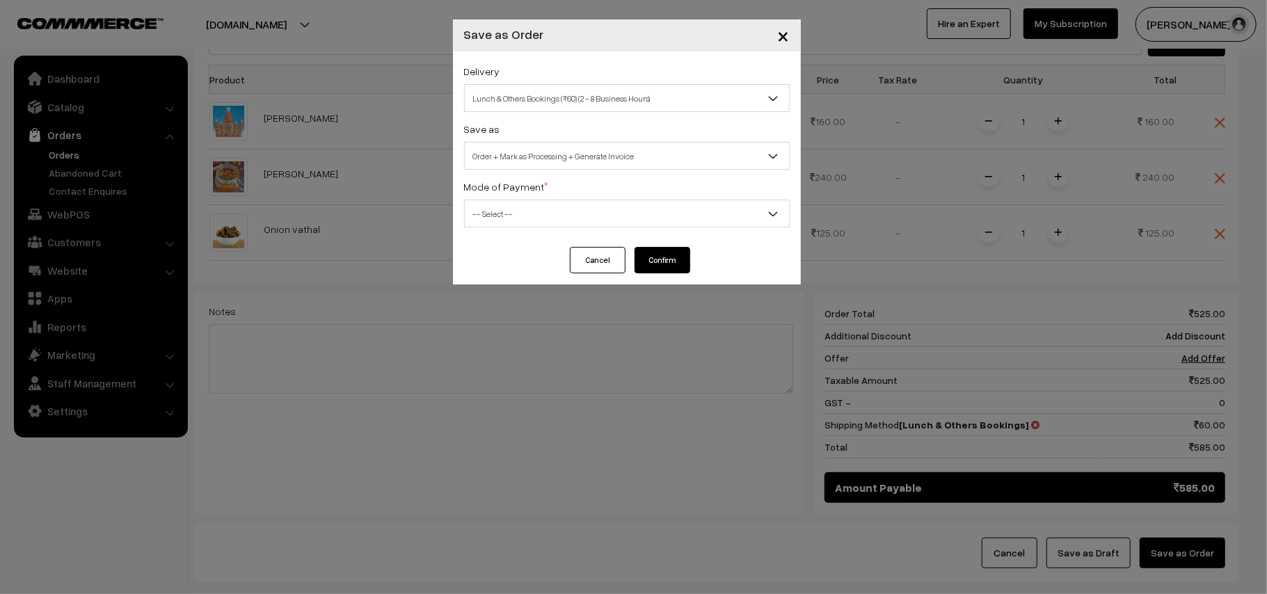
click at [504, 204] on span "-- Select --" at bounding box center [627, 214] width 324 height 24
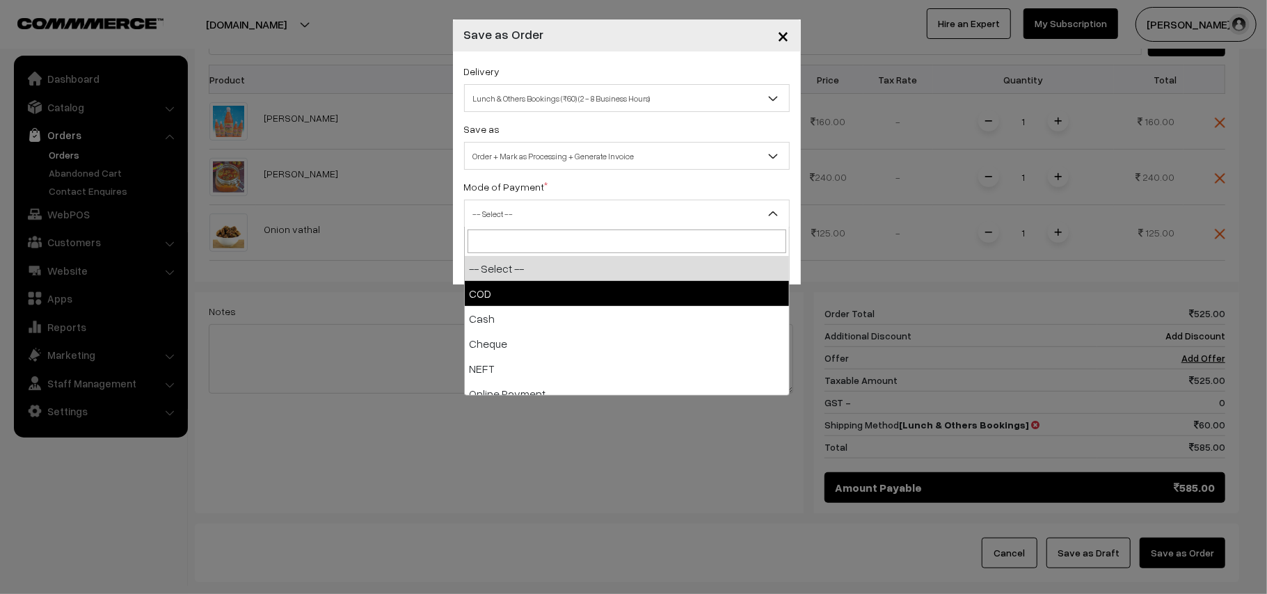
drag, startPoint x: 490, startPoint y: 293, endPoint x: 498, endPoint y: 293, distance: 8.3
select select "1"
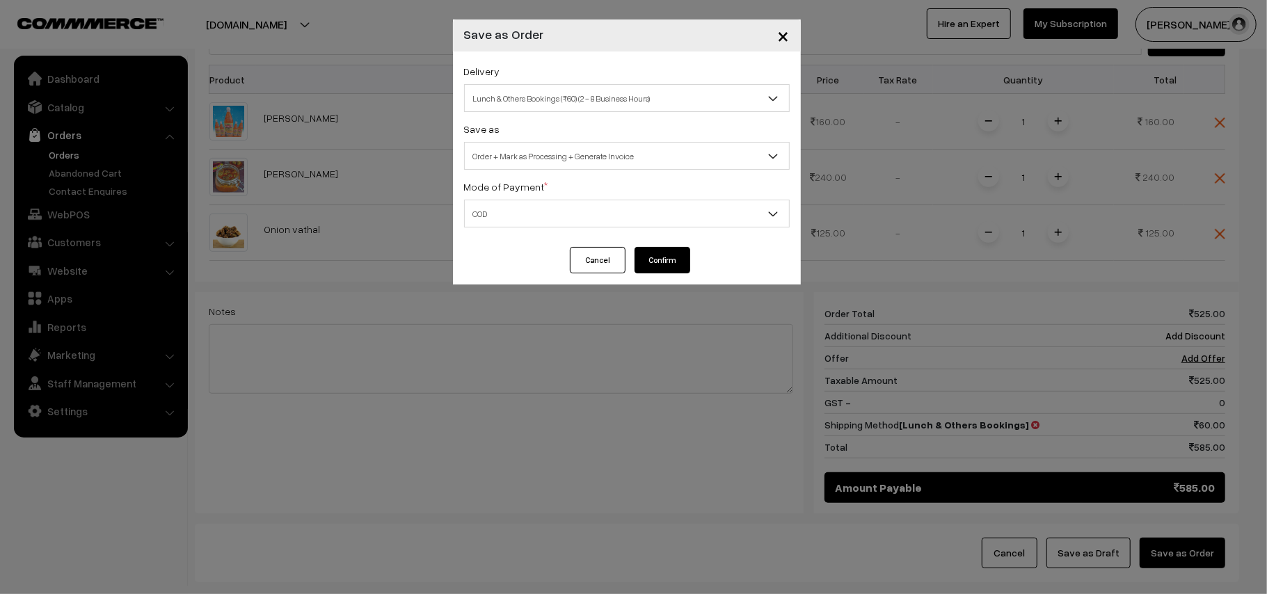
click at [641, 257] on button "Confirm" at bounding box center [662, 260] width 56 height 26
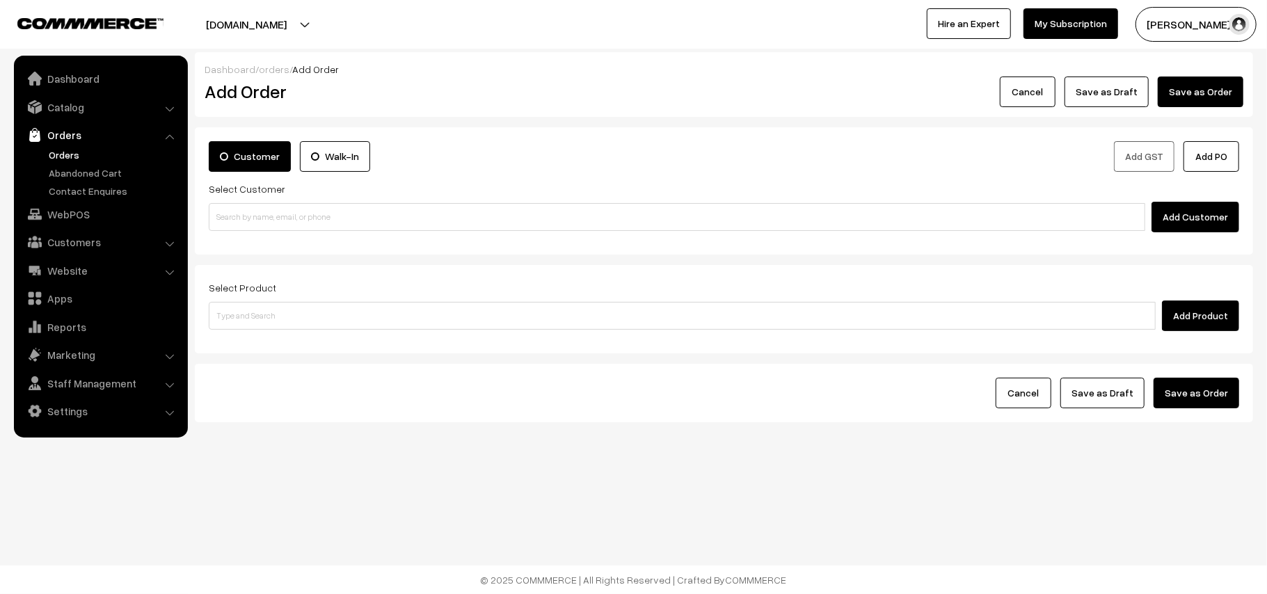
click at [82, 145] on link "Orders" at bounding box center [100, 134] width 166 height 25
click at [67, 148] on link "Orders" at bounding box center [114, 154] width 138 height 15
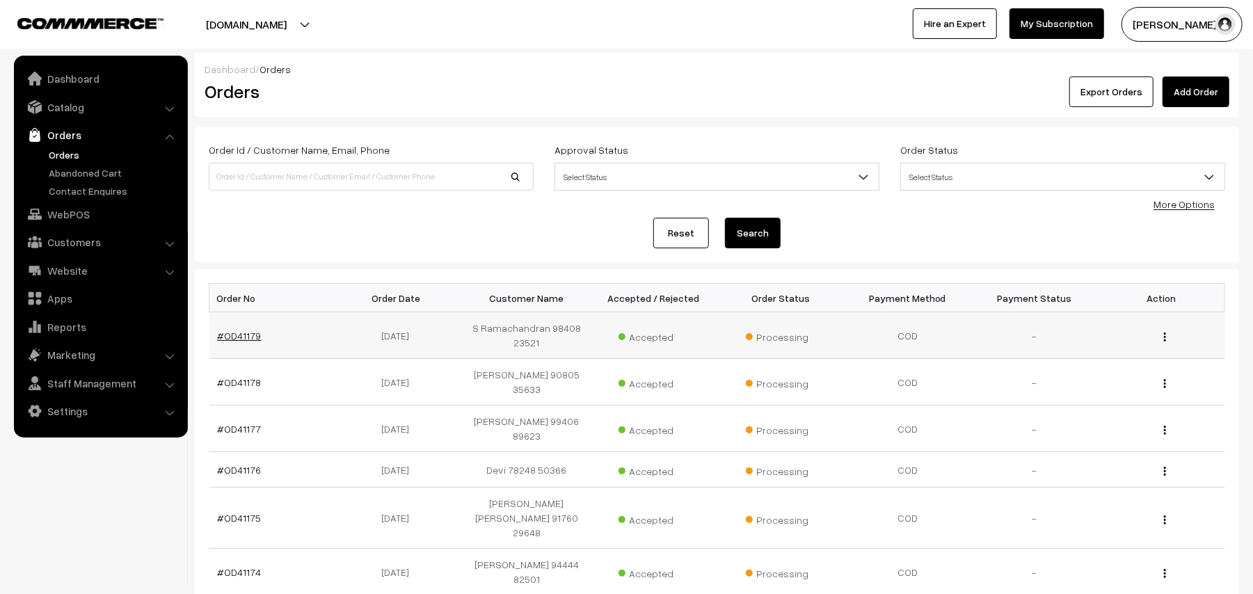
click at [256, 340] on link "#OD41179" at bounding box center [240, 336] width 44 height 12
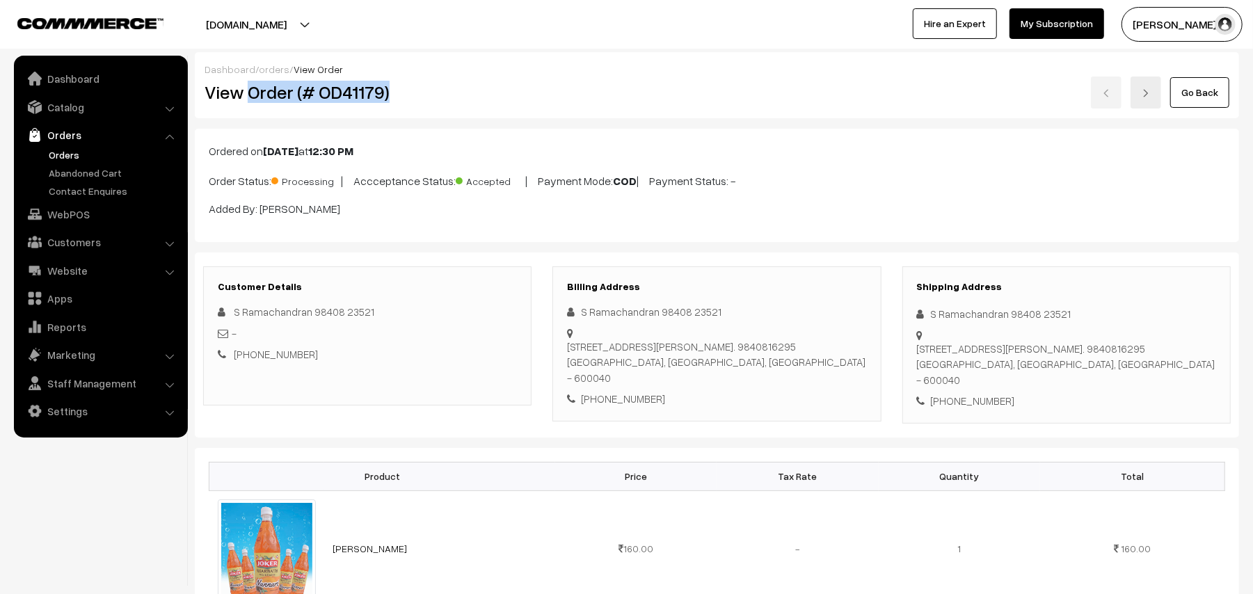
drag, startPoint x: 250, startPoint y: 89, endPoint x: 418, endPoint y: 95, distance: 167.8
click at [418, 95] on h2 "View Order (# OD41179)" at bounding box center [368, 92] width 328 height 22
copy h2 "Order (# OD41179)"
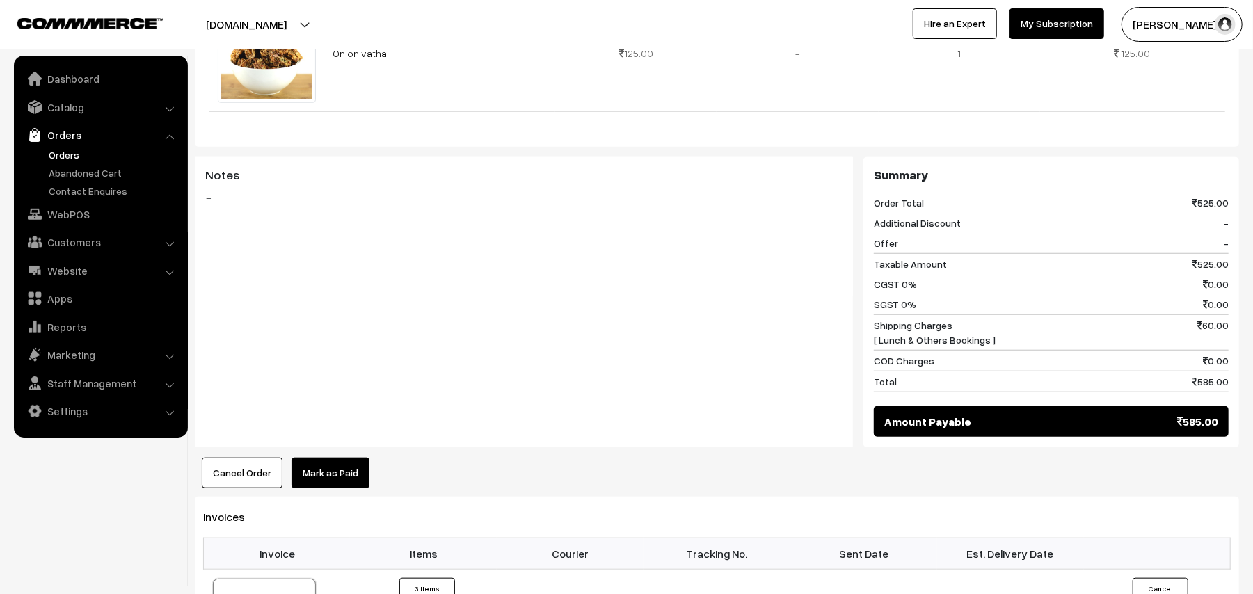
scroll to position [927, 0]
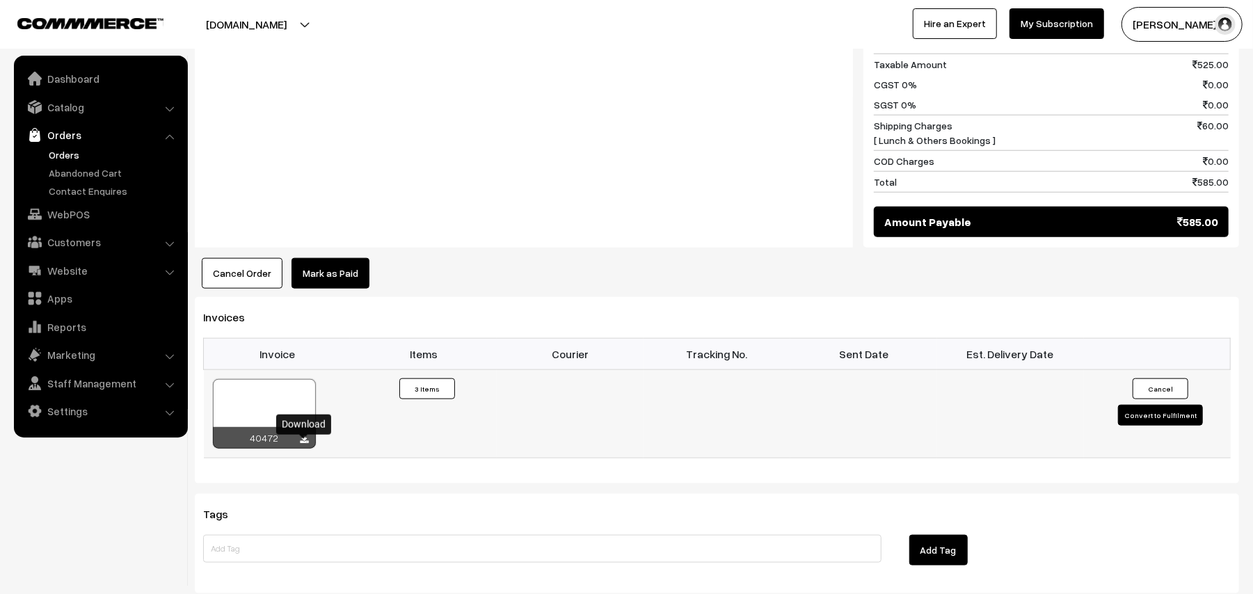
click at [305, 444] on icon at bounding box center [304, 439] width 8 height 9
click at [88, 212] on link "WebPOS" at bounding box center [100, 214] width 166 height 25
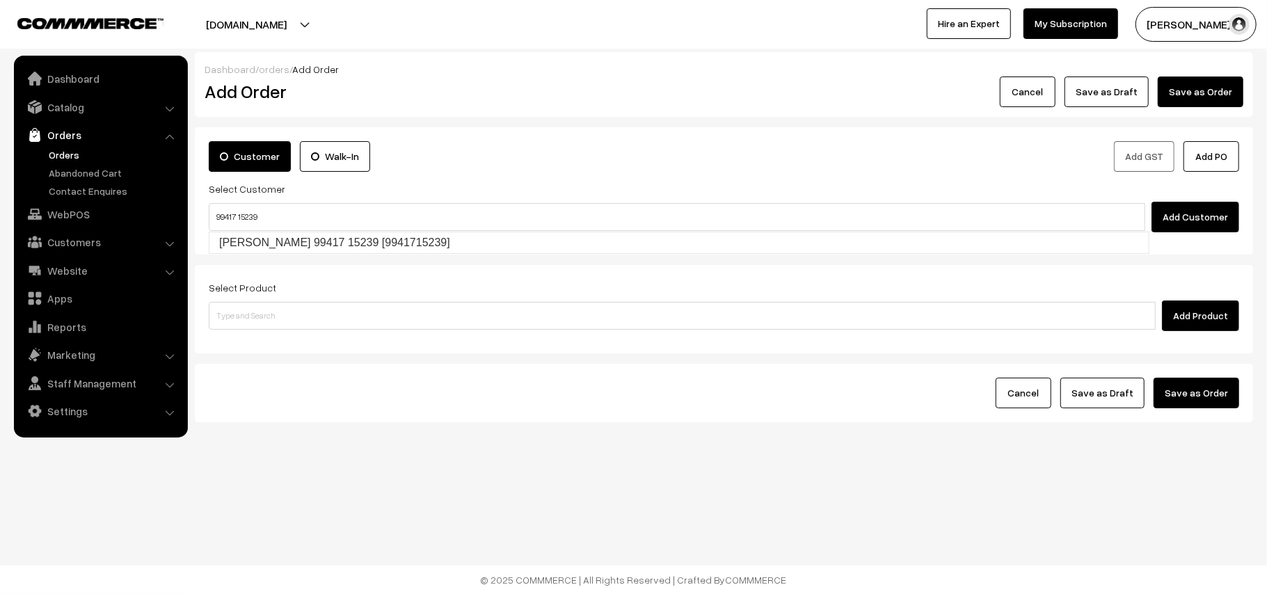
click at [238, 204] on input "99417 15239" at bounding box center [677, 217] width 936 height 28
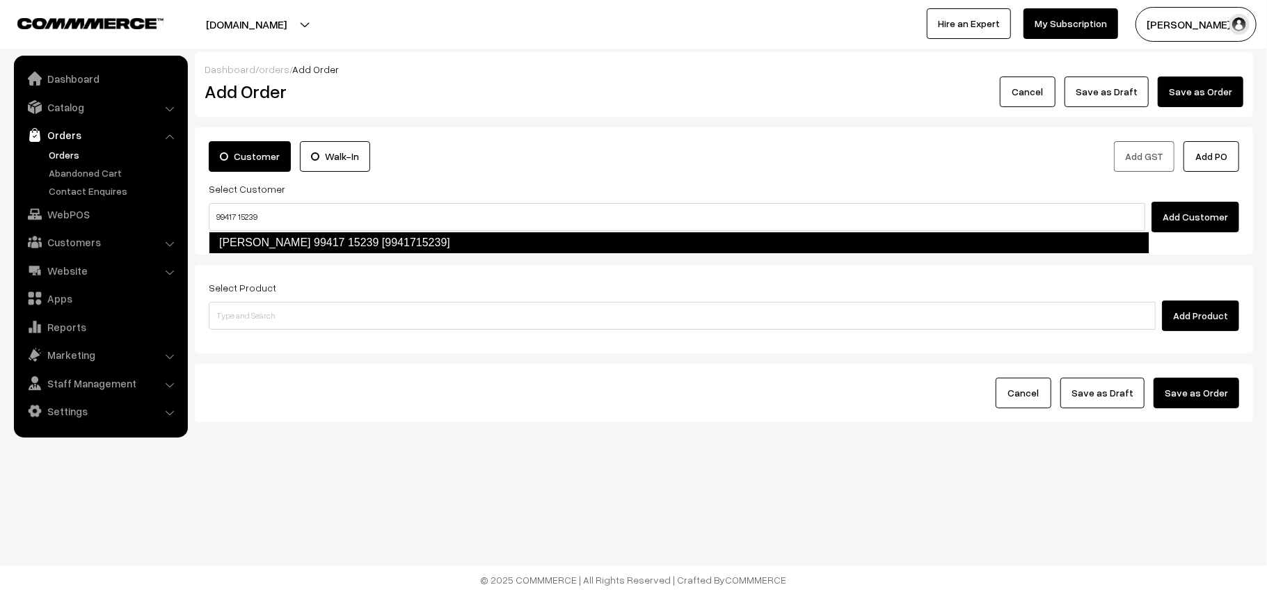
click at [240, 243] on link "[PERSON_NAME] 99417 15239 [9941715239]" at bounding box center [679, 243] width 940 height 22
type input "99417 15239"
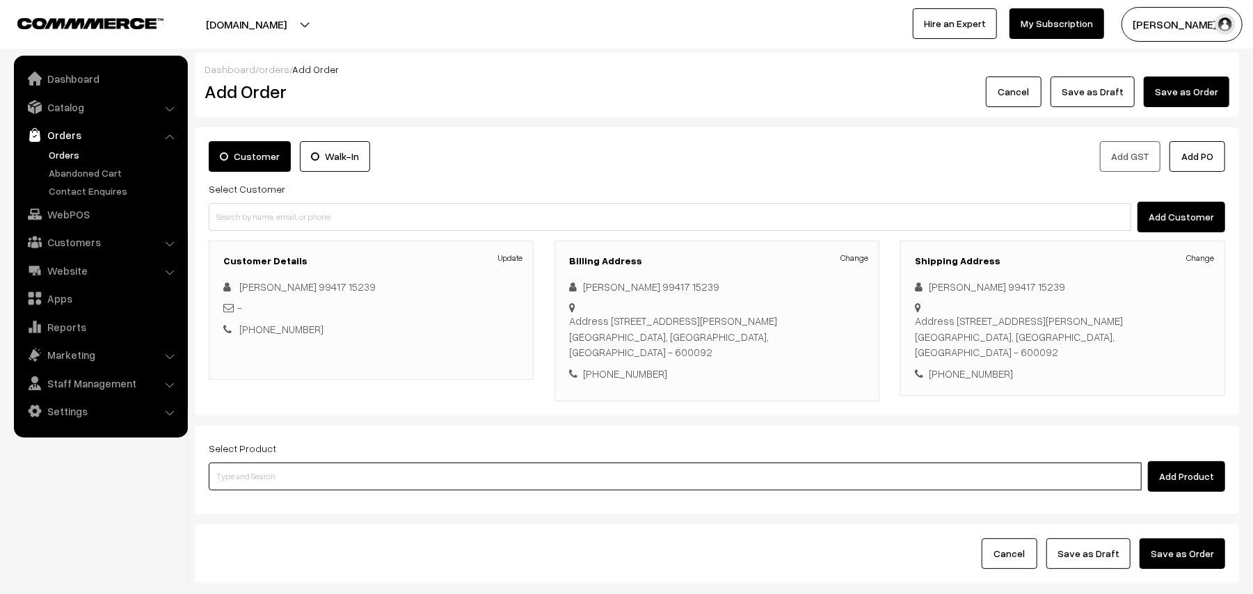
drag, startPoint x: 294, startPoint y: 466, endPoint x: 285, endPoint y: 388, distance: 78.4
click at [294, 457] on div "Select Product Add Product" at bounding box center [717, 466] width 1016 height 52
type input "0"
type input "poorn"
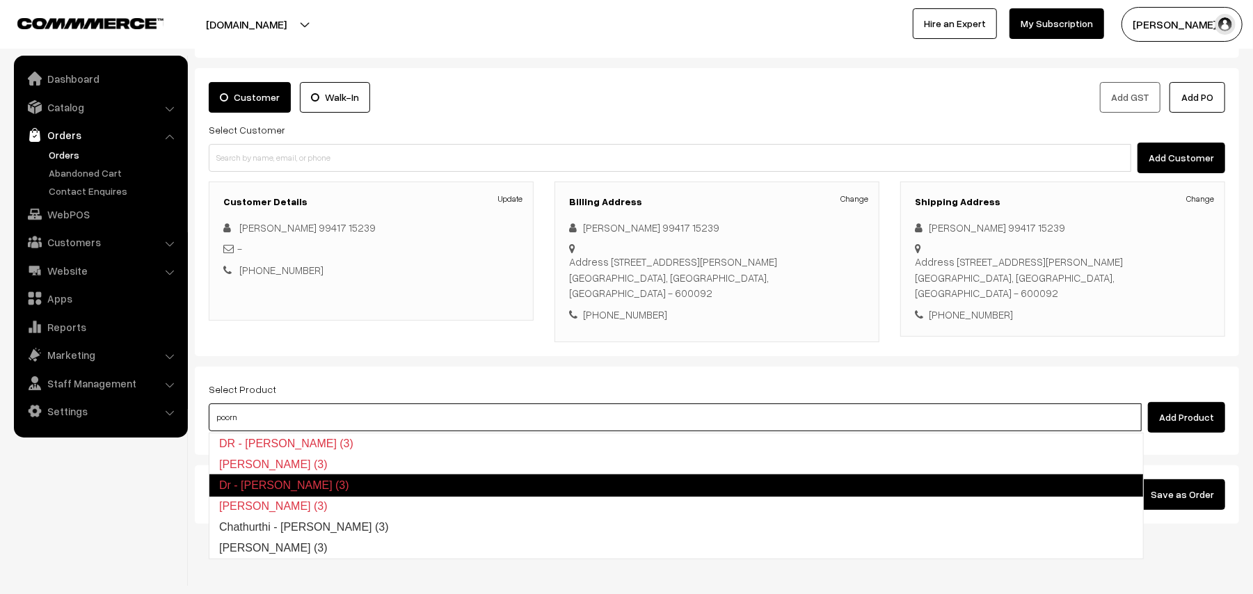
scroll to position [90, 0]
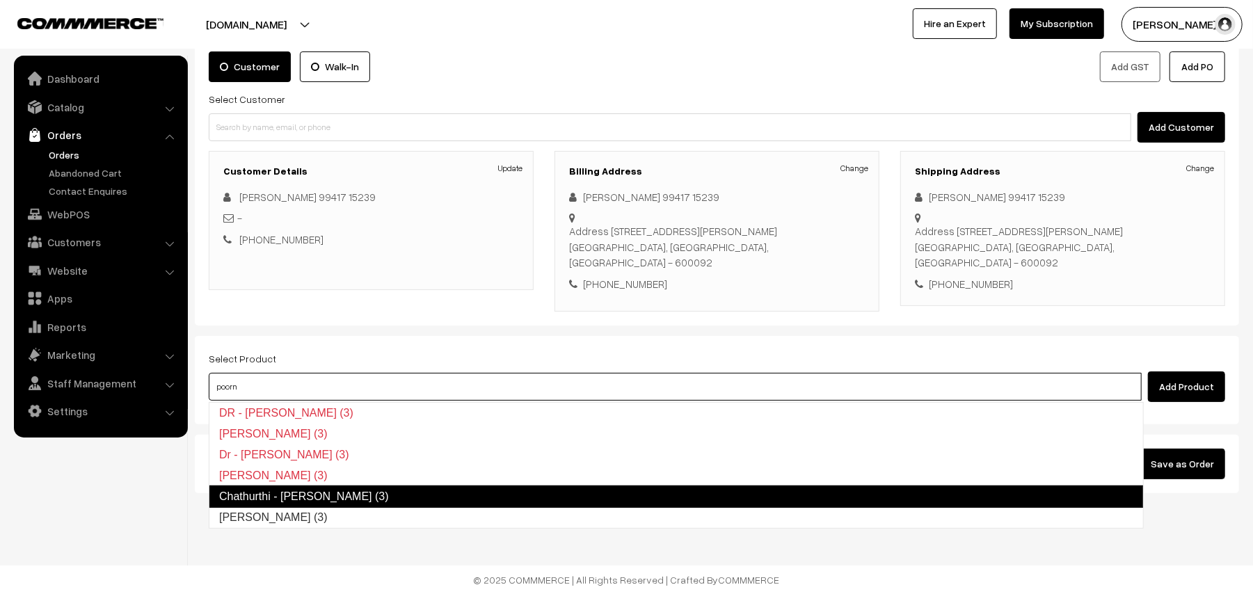
click at [315, 491] on link "Chathurthi - [PERSON_NAME] (3)" at bounding box center [676, 497] width 935 height 22
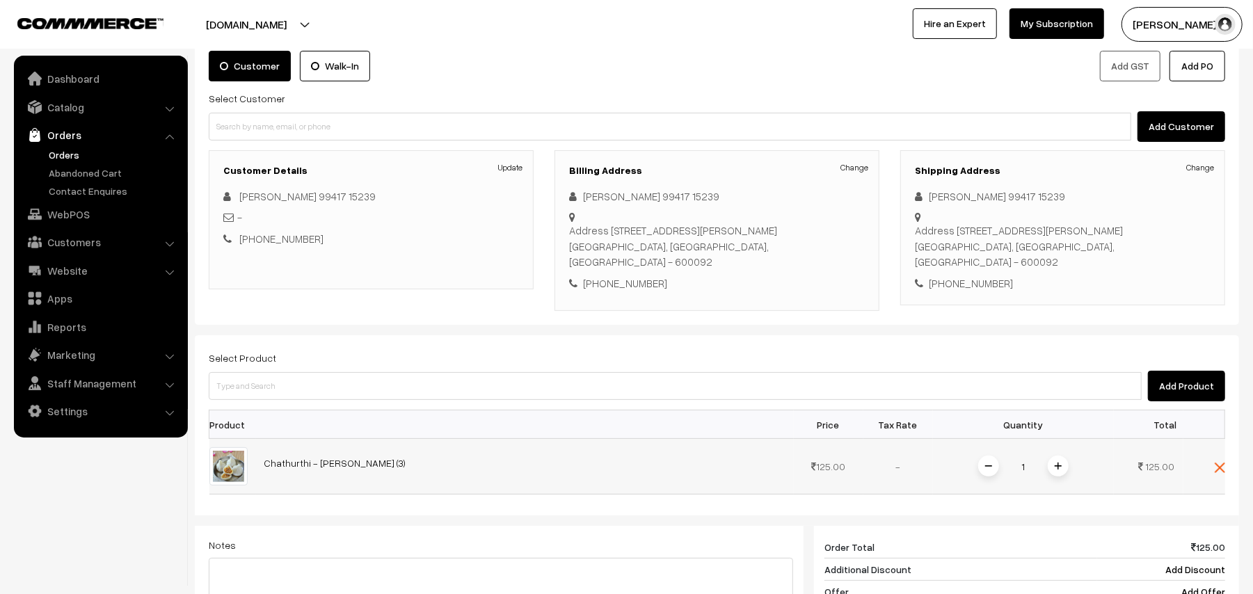
click at [1057, 469] on img at bounding box center [1057, 466] width 7 height 7
click at [292, 376] on input at bounding box center [675, 386] width 933 height 28
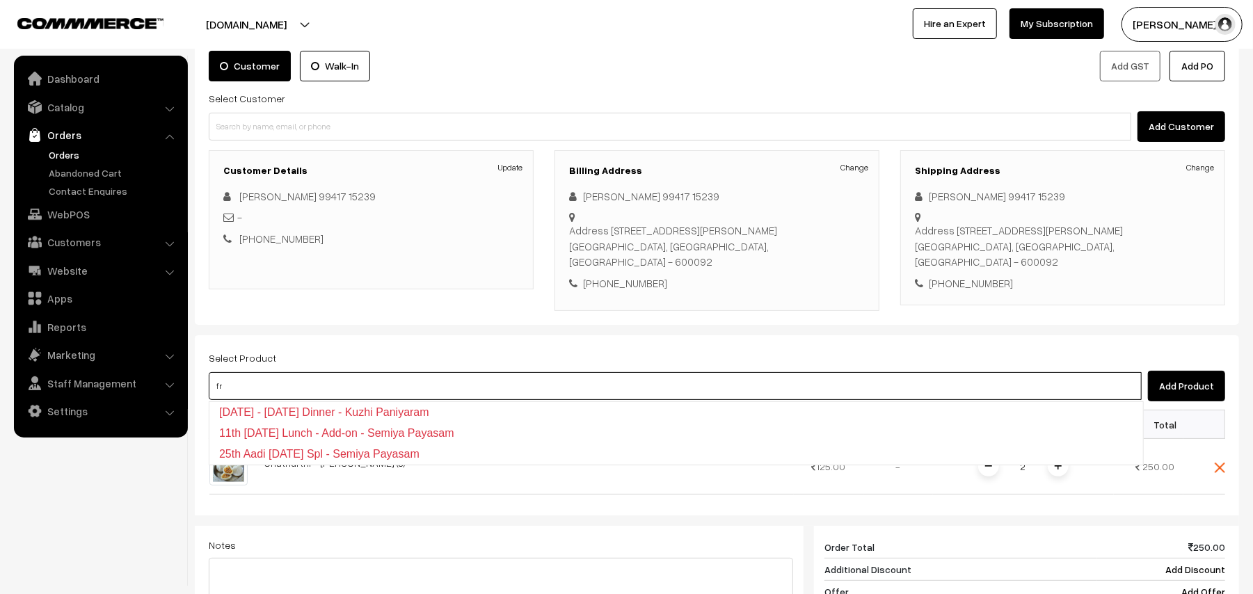
type input "f"
type input "fried mo"
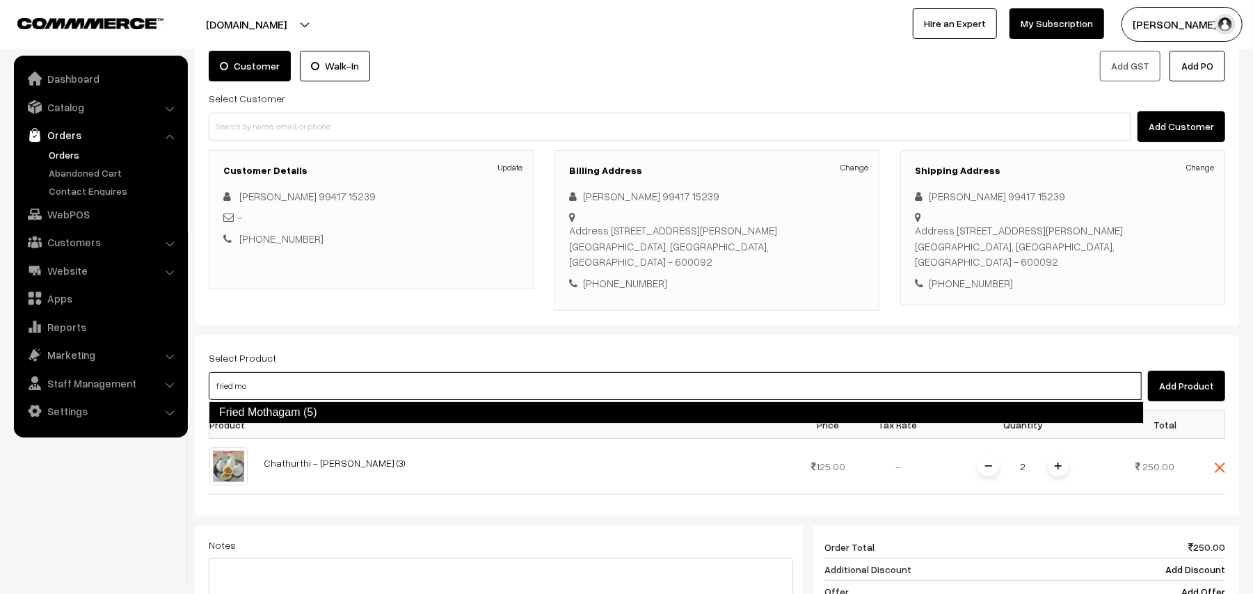
click at [294, 415] on link "Fried Mothagam (5)" at bounding box center [676, 412] width 935 height 22
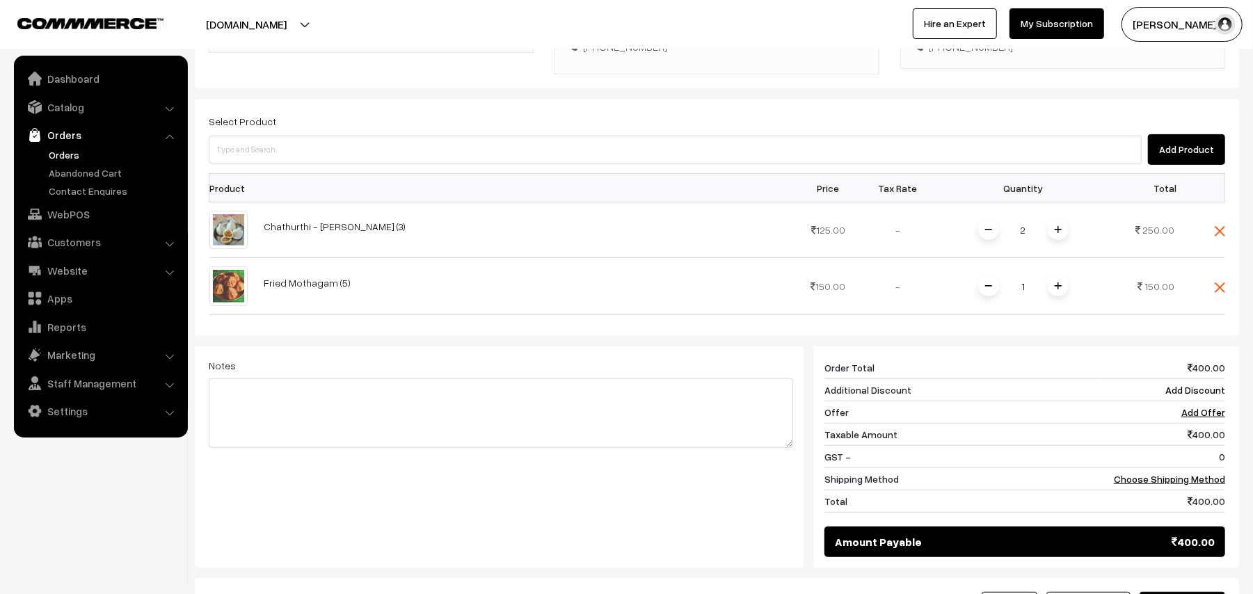
scroll to position [369, 0]
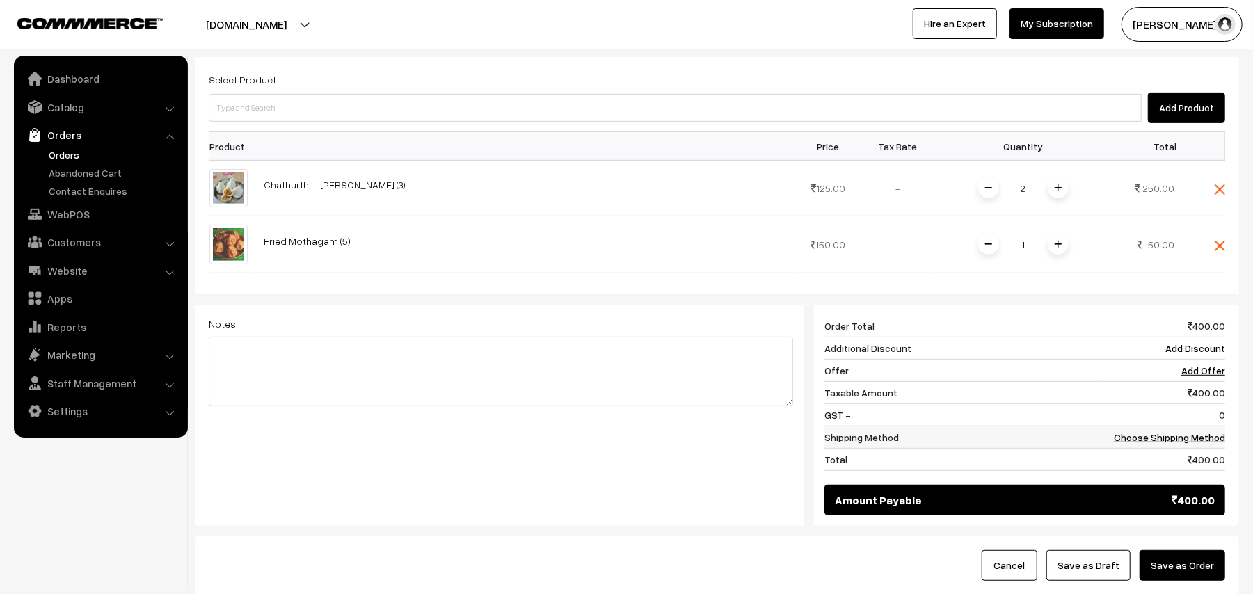
click at [1170, 440] on link "Choose Shipping Method" at bounding box center [1169, 437] width 111 height 12
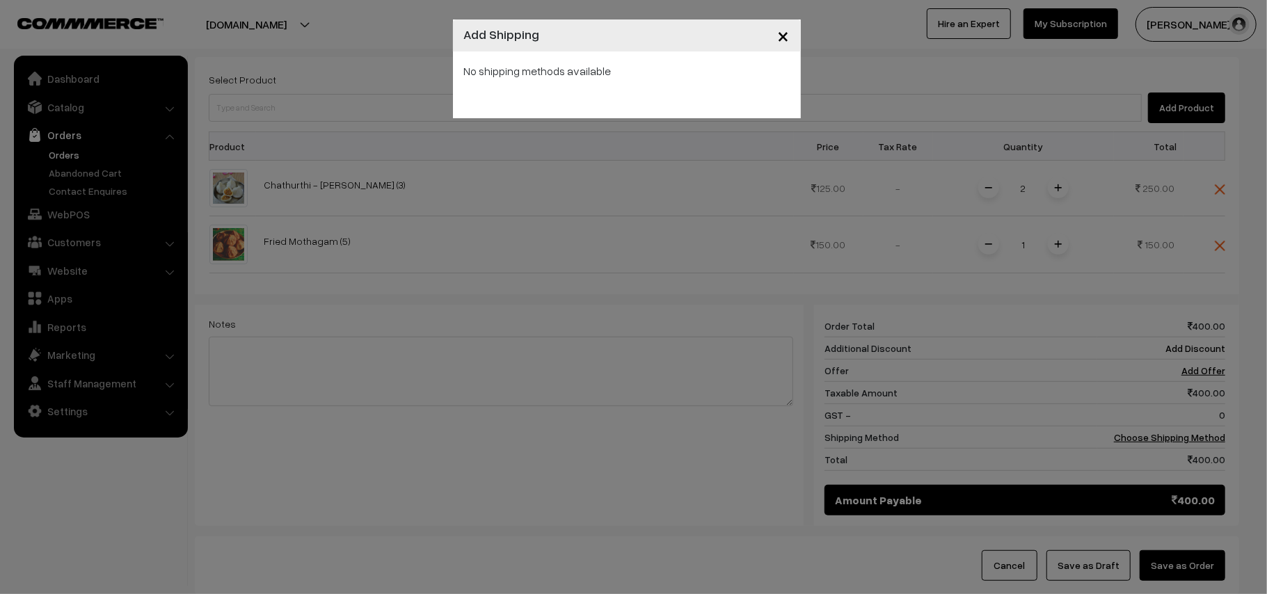
click at [778, 38] on span "×" at bounding box center [784, 35] width 12 height 26
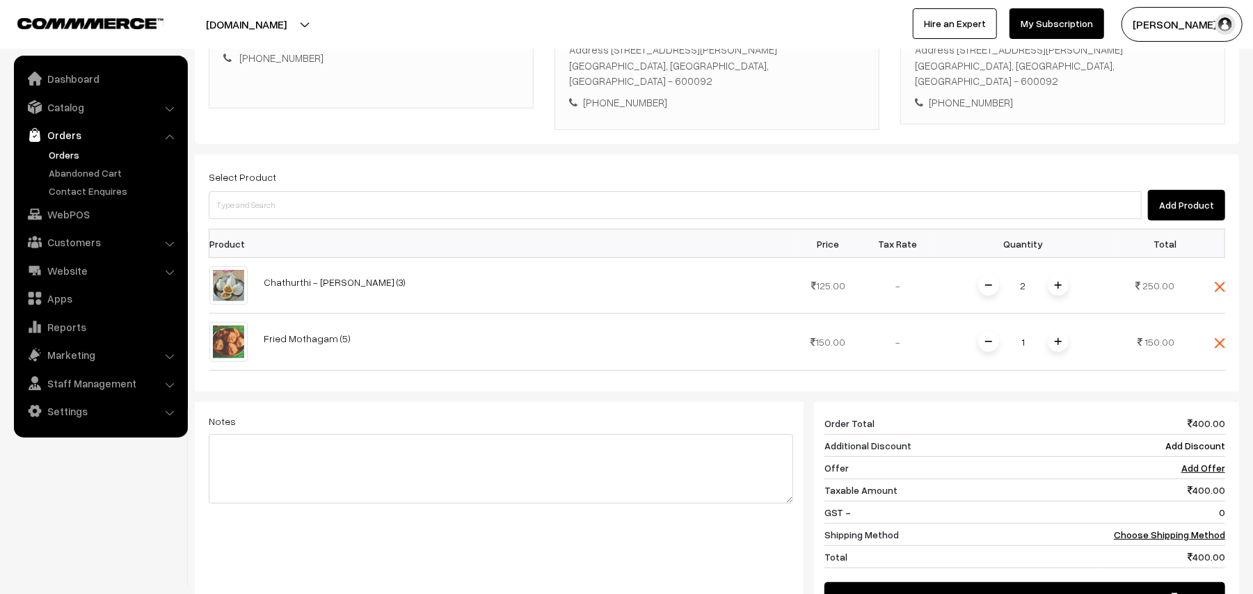
scroll to position [184, 0]
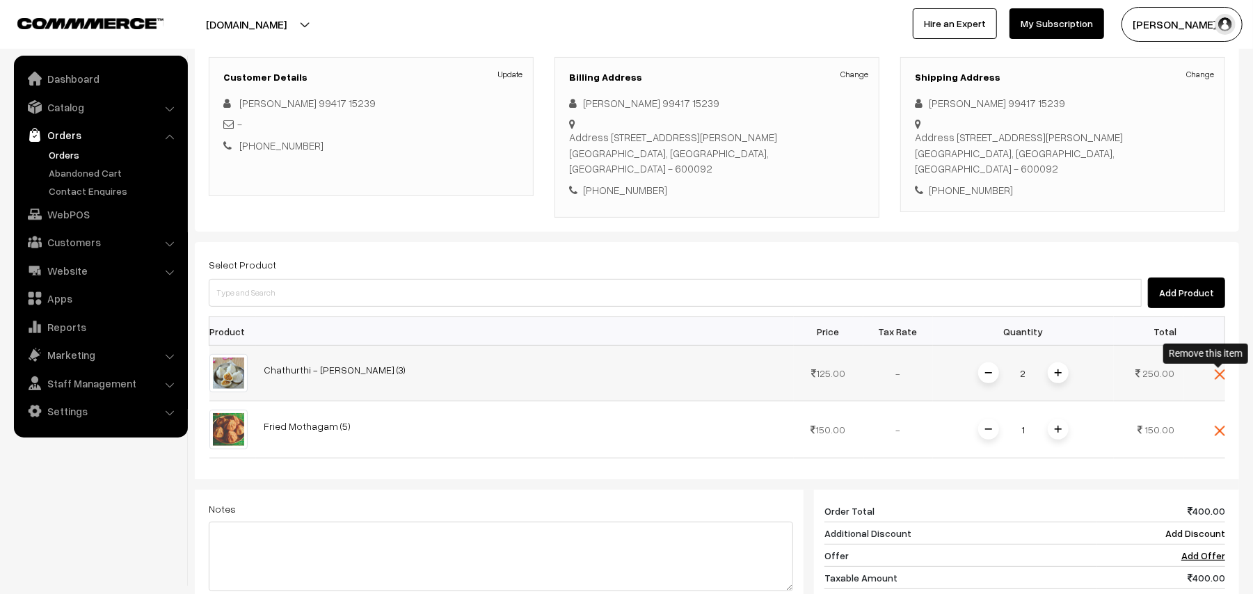
click at [1214, 371] on img at bounding box center [1219, 374] width 10 height 10
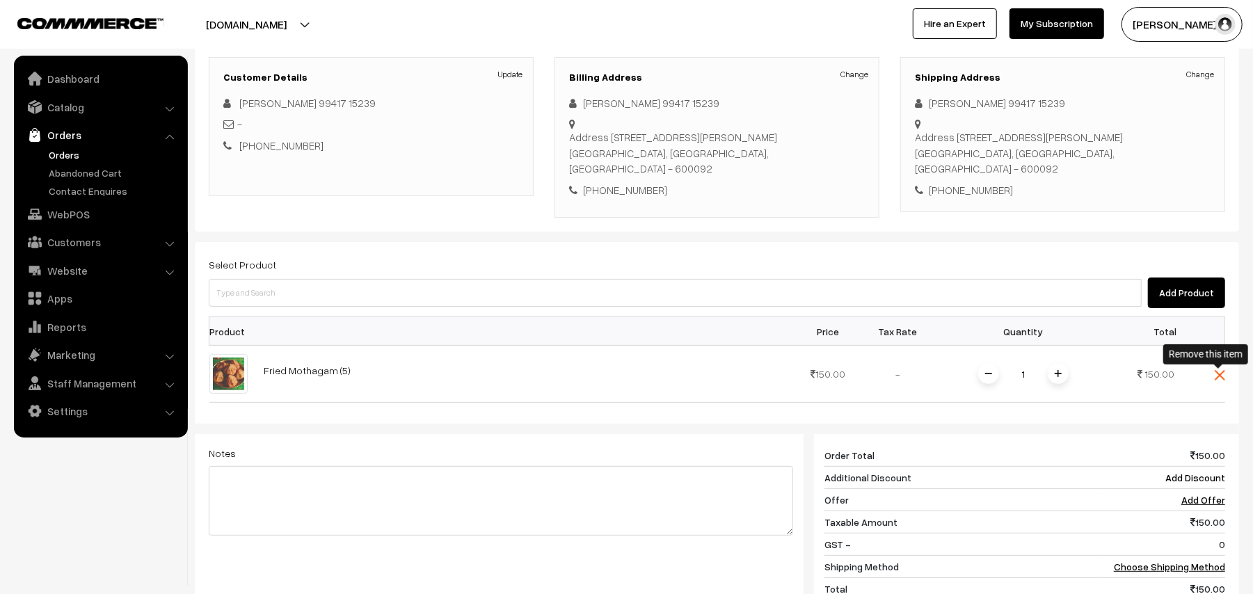
click at [1214, 371] on img at bounding box center [1219, 375] width 10 height 10
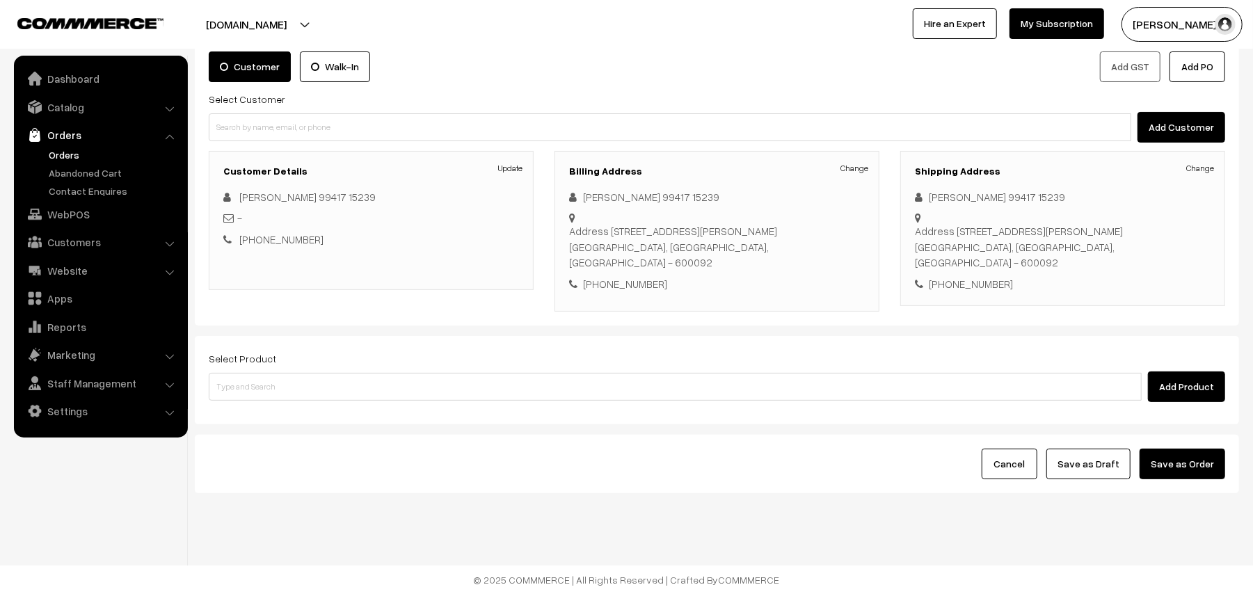
scroll to position [90, 0]
click at [282, 380] on input at bounding box center [675, 387] width 933 height 28
type input "23rd dr"
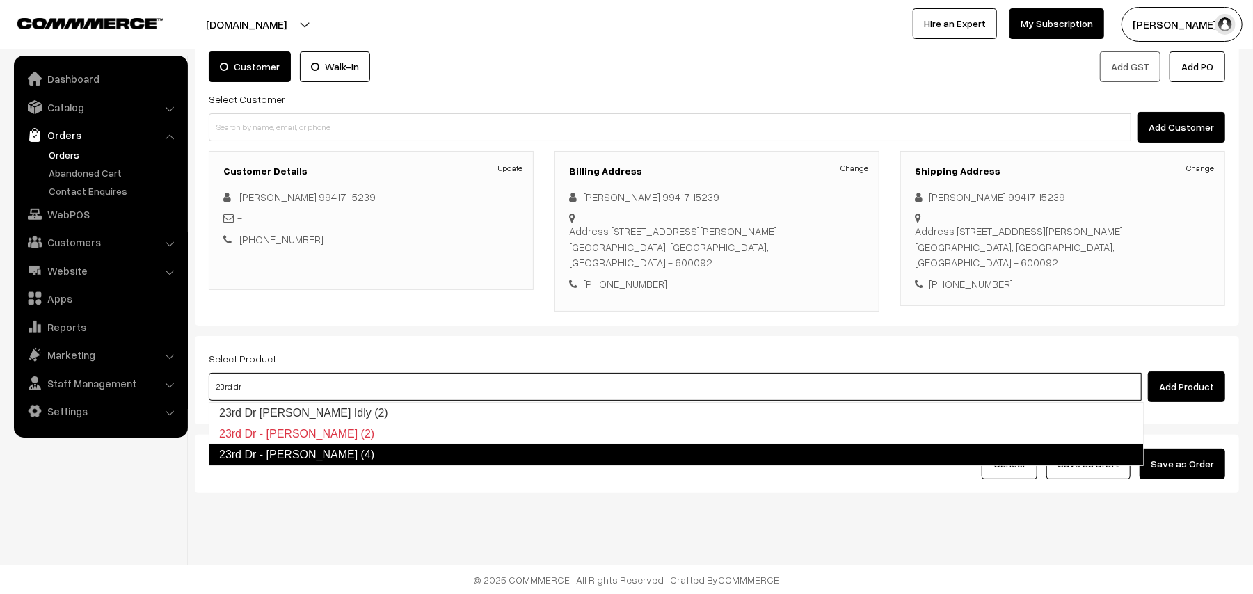
click at [296, 456] on link "23rd Dr - Idiyappam (4)" at bounding box center [676, 455] width 935 height 22
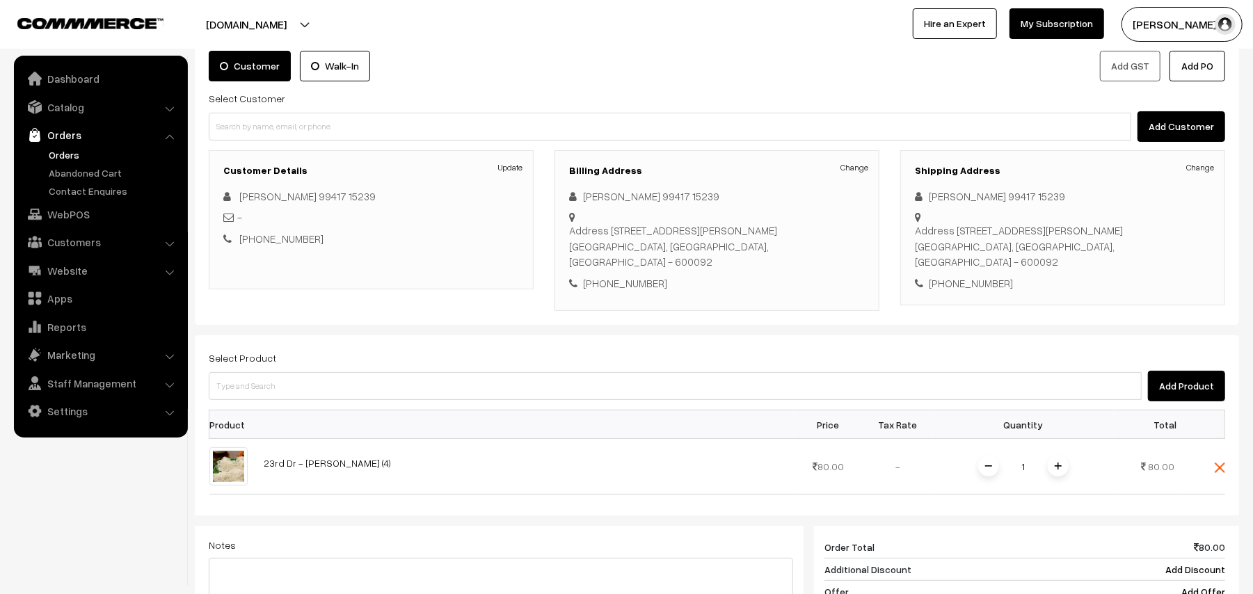
scroll to position [184, 0]
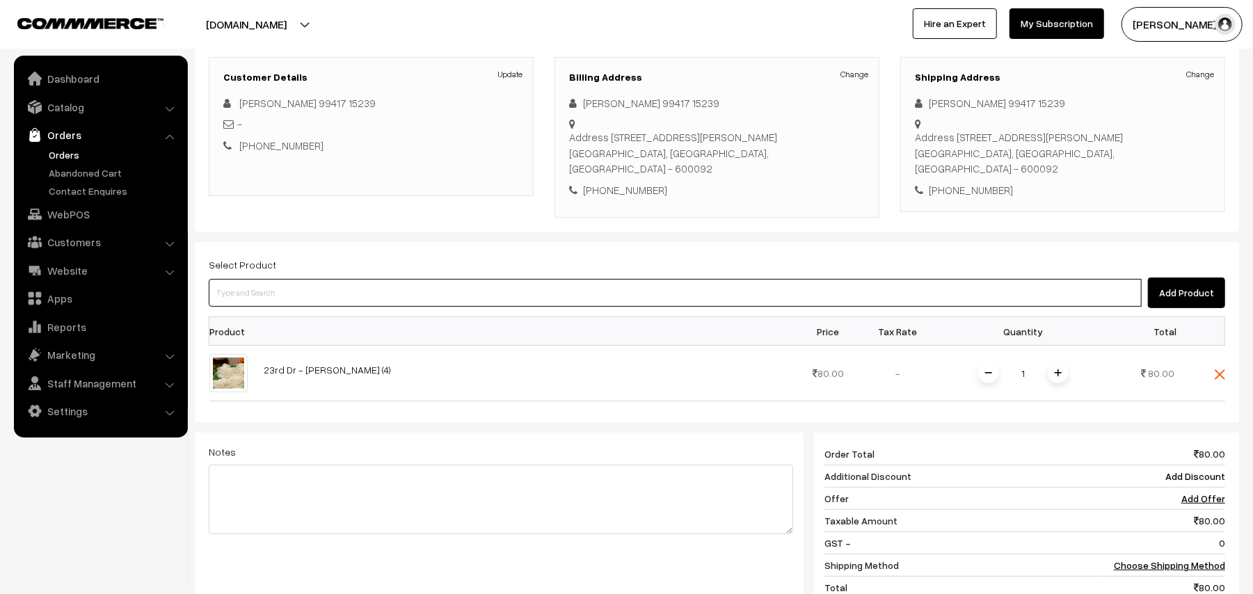
click at [296, 294] on input at bounding box center [675, 293] width 933 height 28
type input "motha"
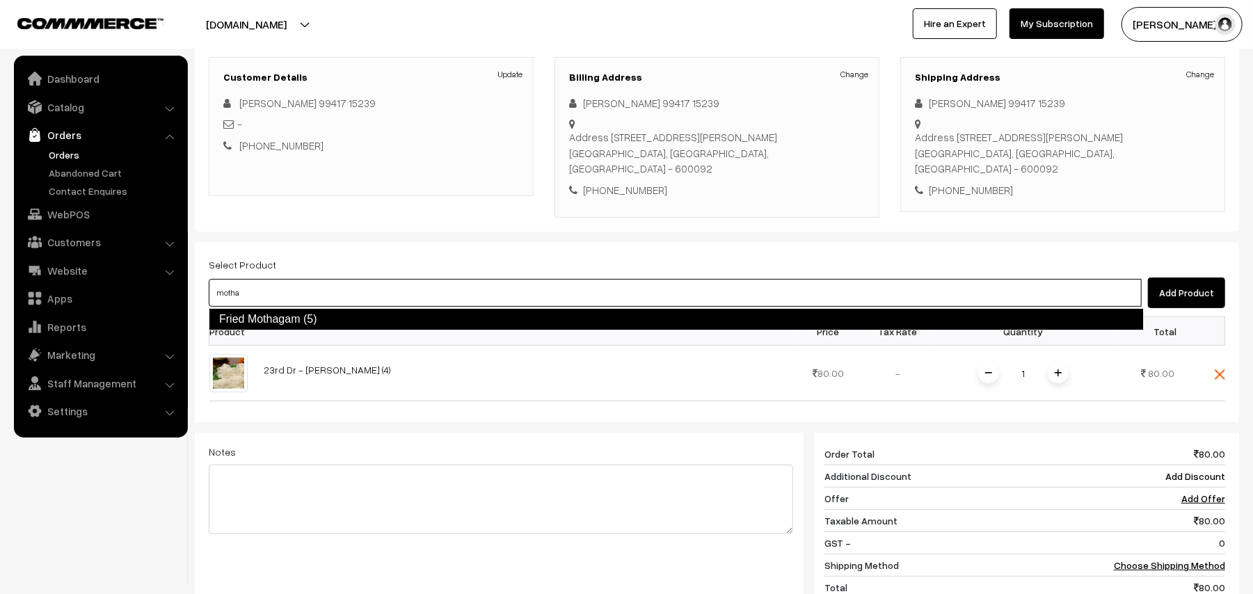
click at [288, 323] on link "Fried Mothagam (5)" at bounding box center [676, 319] width 935 height 22
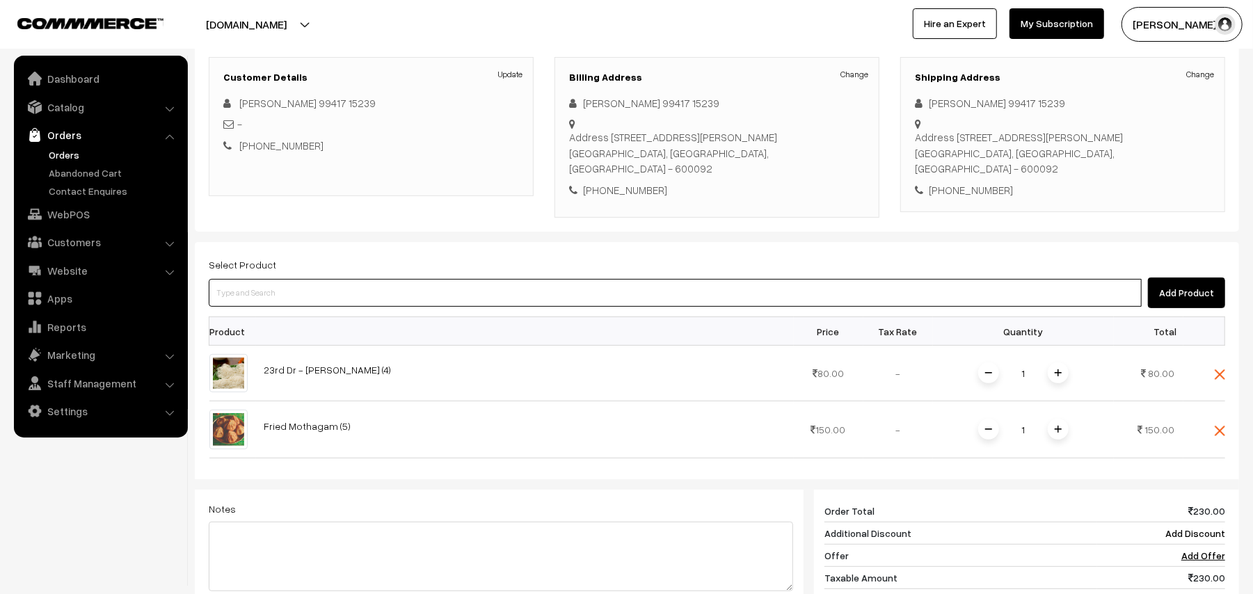
click at [307, 293] on input at bounding box center [675, 293] width 933 height 28
type input "poorn"
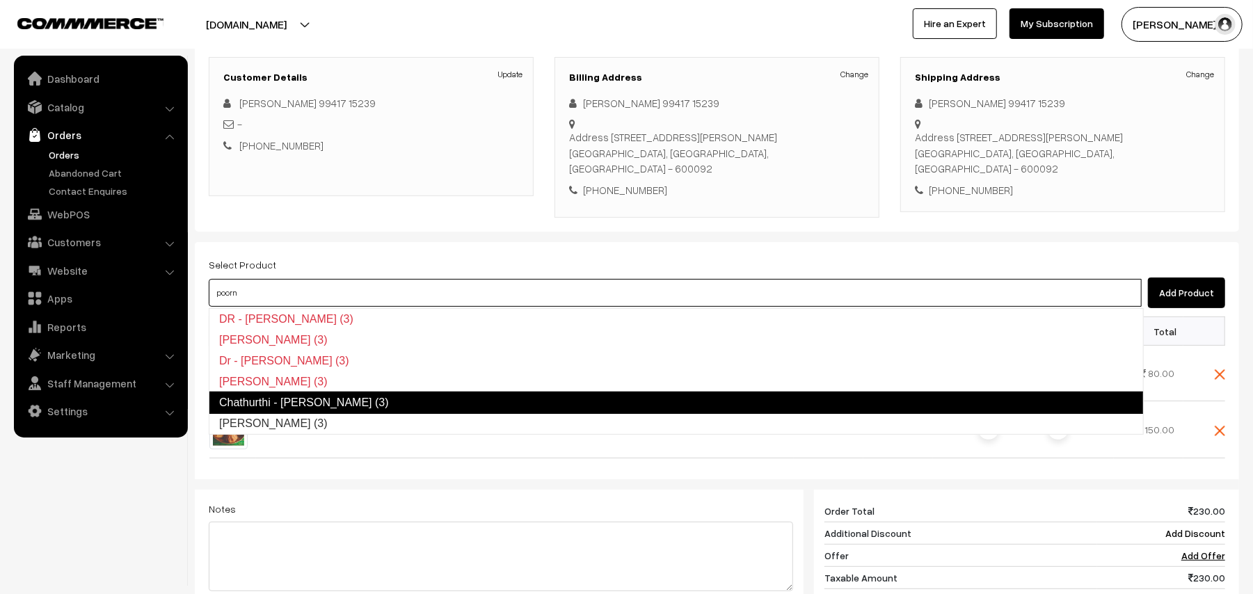
click at [292, 410] on link "Chathurthi - Poorna Kozhukattai (3)" at bounding box center [676, 403] width 935 height 22
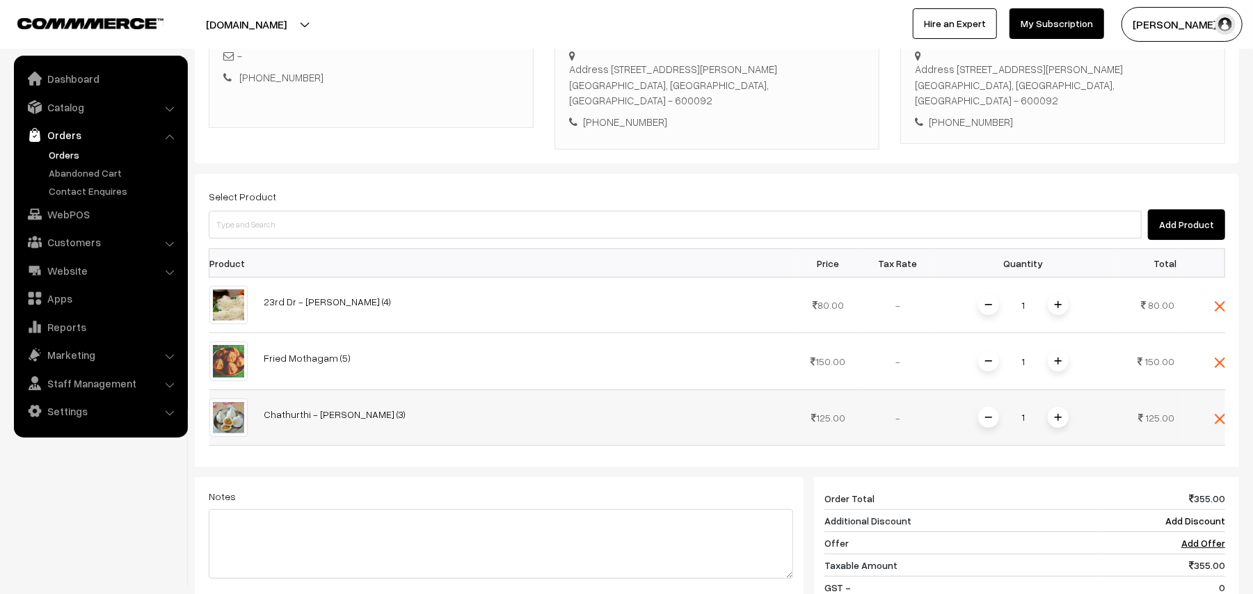
scroll to position [369, 0]
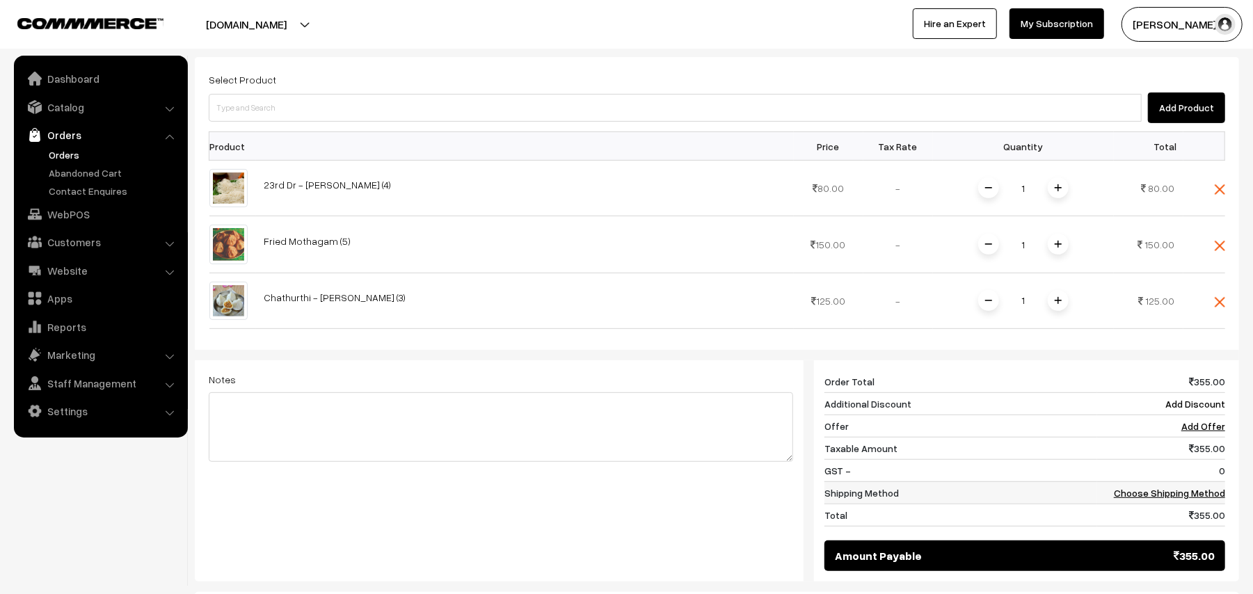
click at [1194, 494] on link "Choose Shipping Method" at bounding box center [1169, 493] width 111 height 12
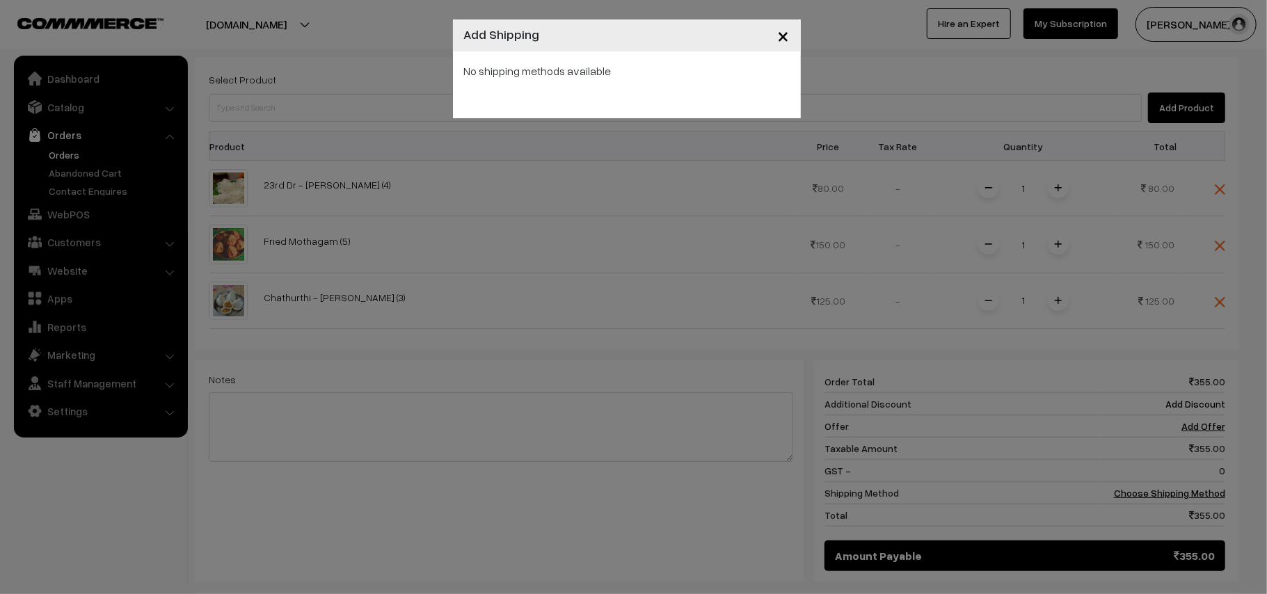
click at [791, 34] on button "×" at bounding box center [784, 35] width 34 height 43
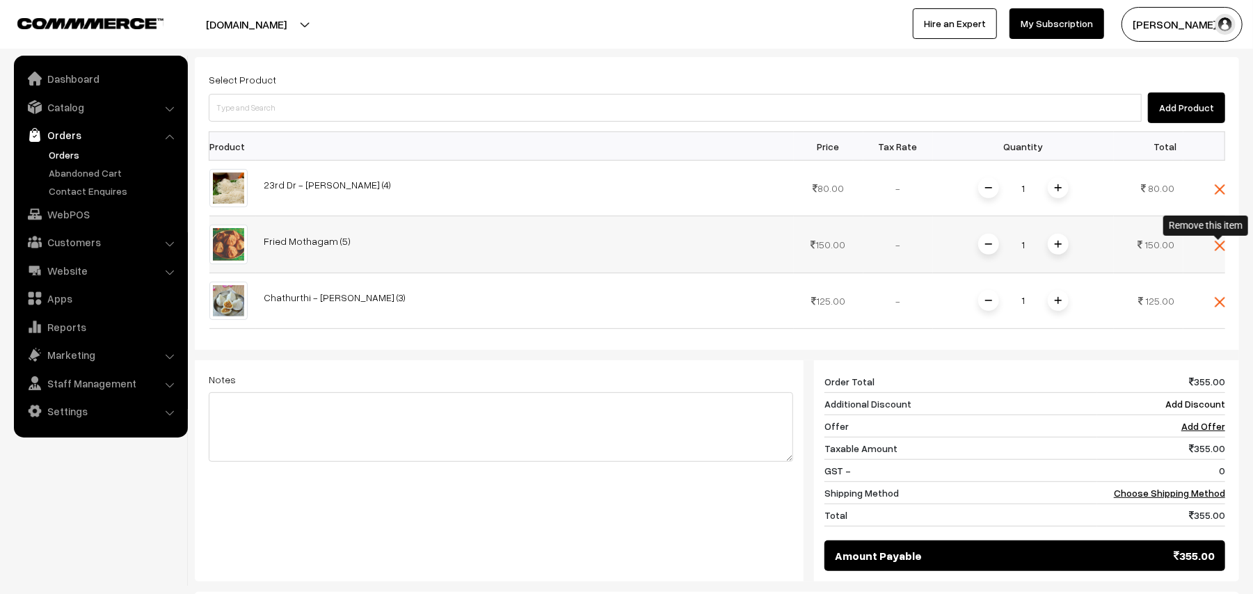
click at [1224, 246] on img at bounding box center [1219, 246] width 10 height 10
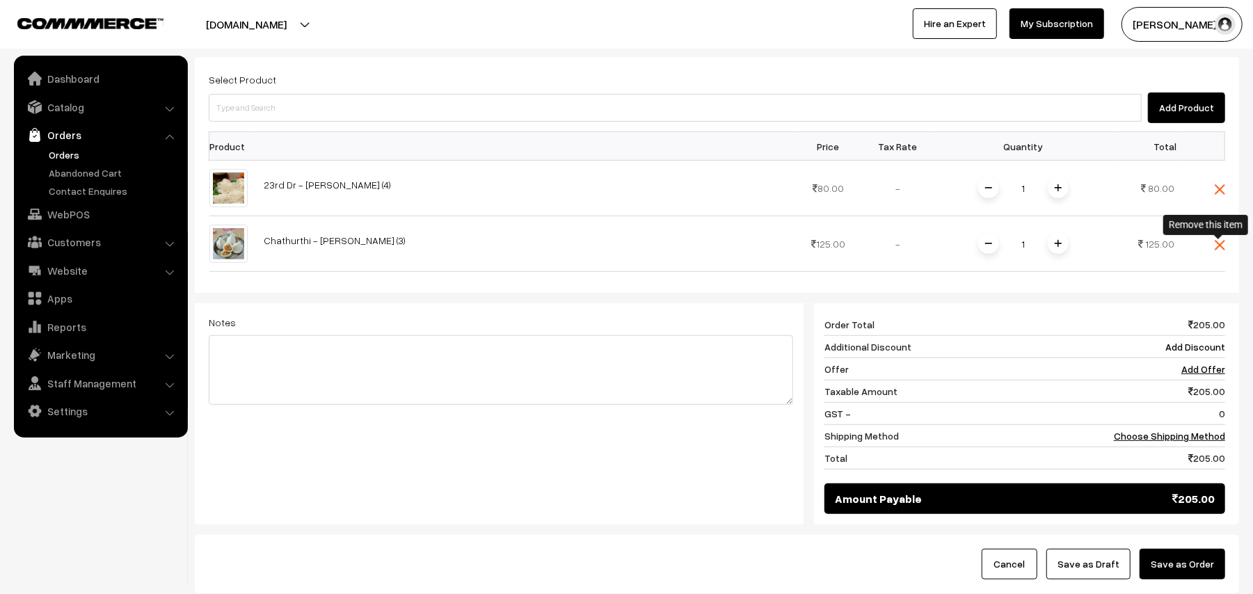
click at [1220, 243] on img at bounding box center [1219, 245] width 10 height 10
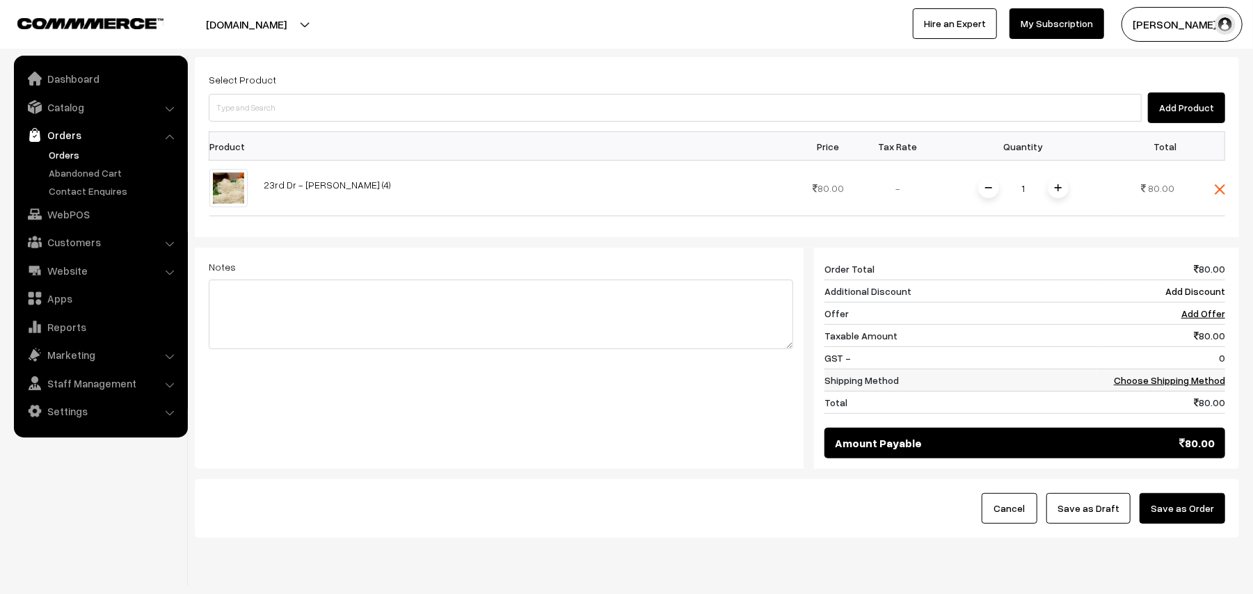
click at [1202, 385] on link "Choose Shipping Method" at bounding box center [1169, 380] width 111 height 12
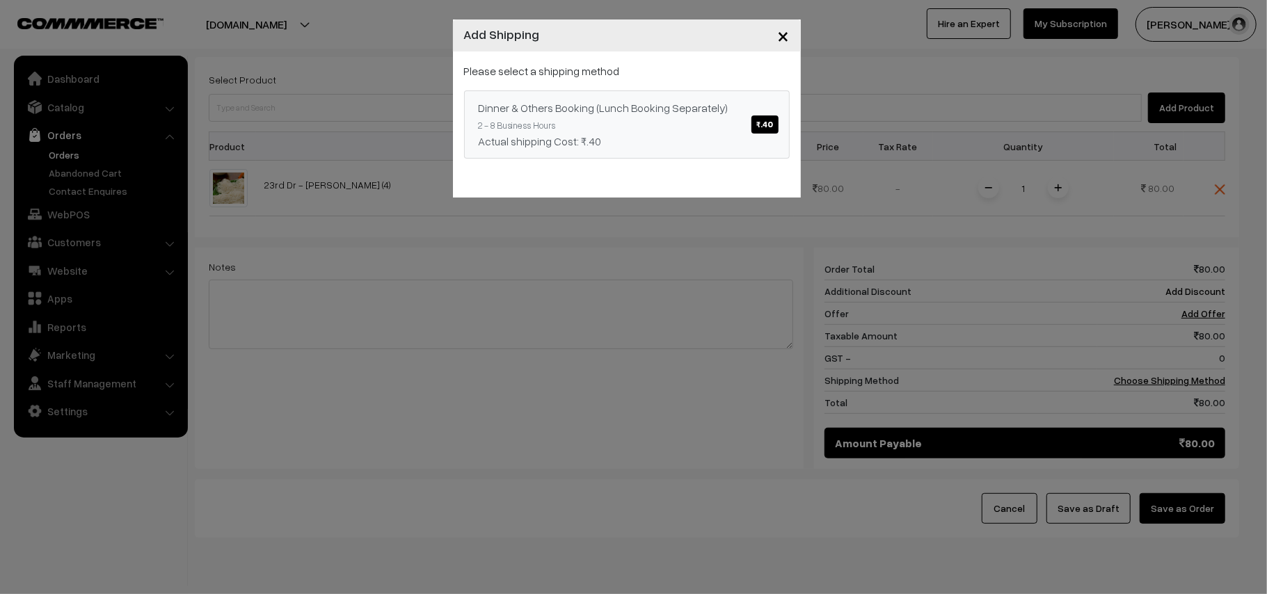
drag, startPoint x: 773, startPoint y: 117, endPoint x: 715, endPoint y: 118, distance: 58.4
click at [772, 115] on span "₹.40" at bounding box center [764, 124] width 26 height 18
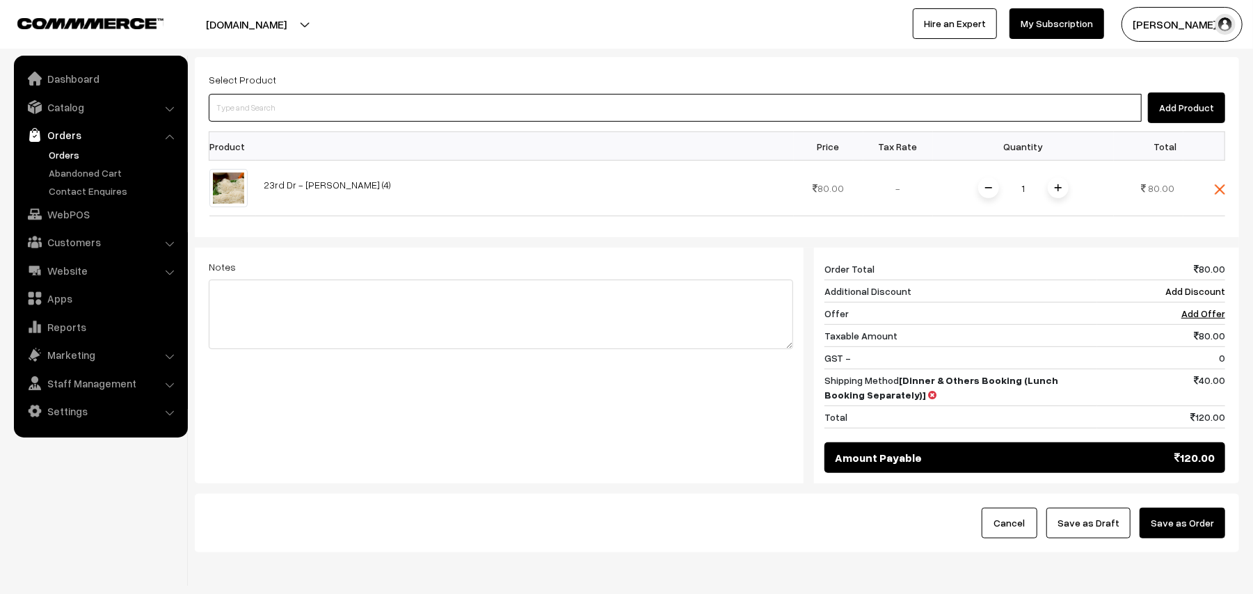
click at [357, 120] on input at bounding box center [675, 108] width 933 height 28
type input "poorn"
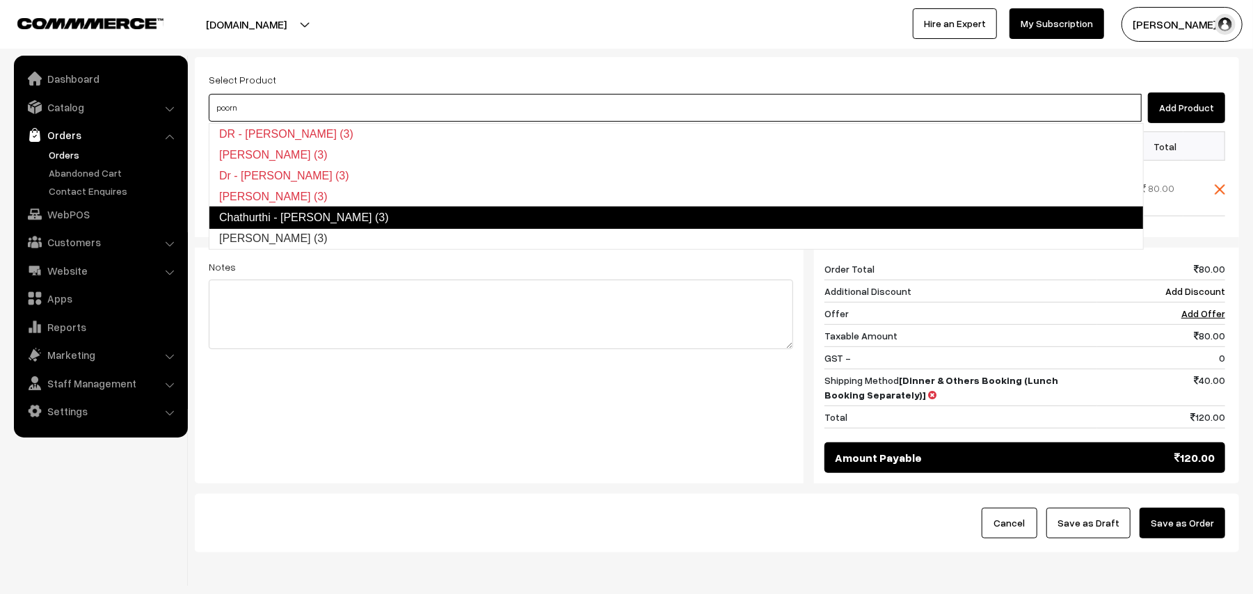
drag, startPoint x: 329, startPoint y: 213, endPoint x: 274, endPoint y: 182, distance: 63.2
click at [328, 213] on link "Chathurthi - [PERSON_NAME] (3)" at bounding box center [676, 218] width 935 height 22
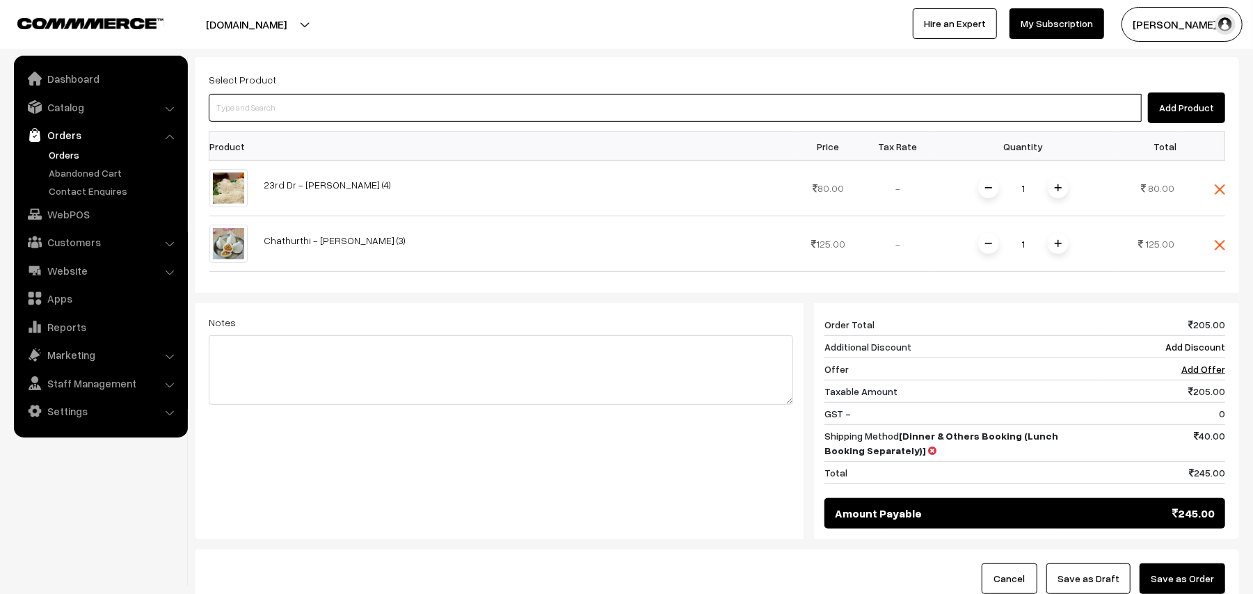
click at [271, 112] on input at bounding box center [675, 108] width 933 height 28
type input "fried"
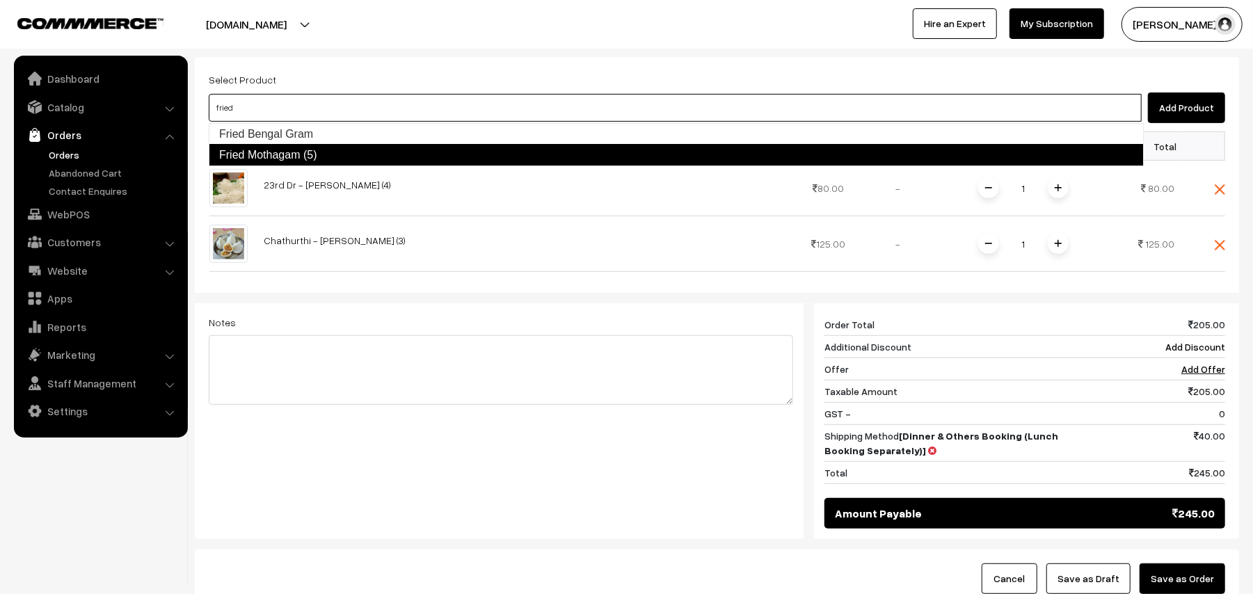
click at [273, 145] on link "Fried Mothagam (5)" at bounding box center [676, 155] width 935 height 22
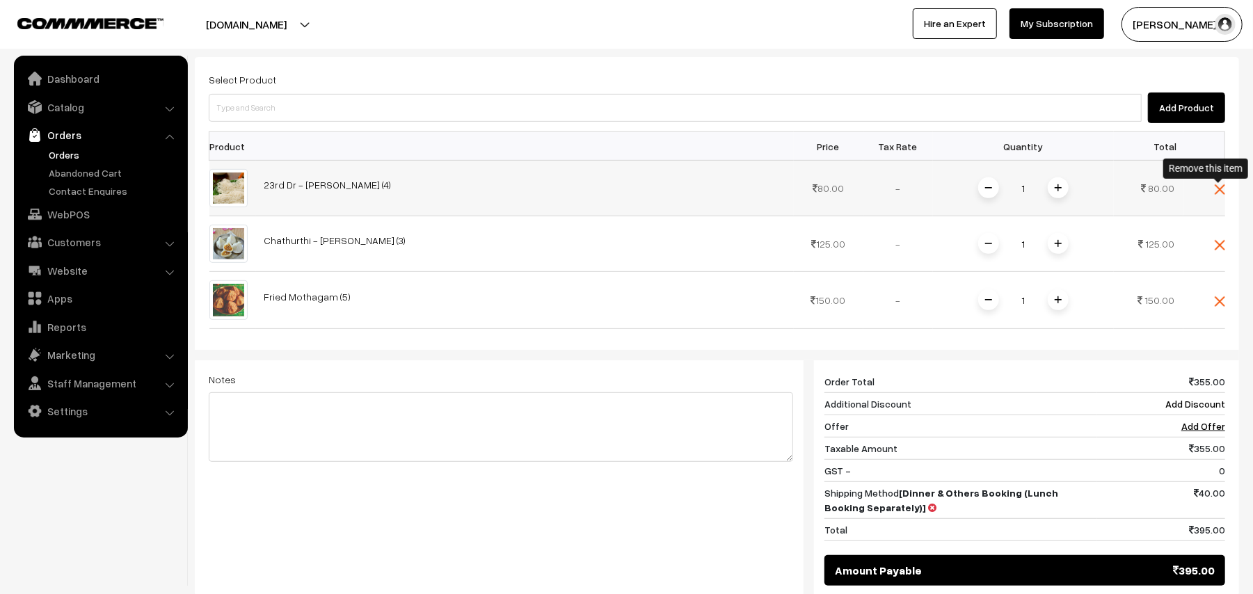
click at [1217, 192] on img at bounding box center [1219, 189] width 10 height 10
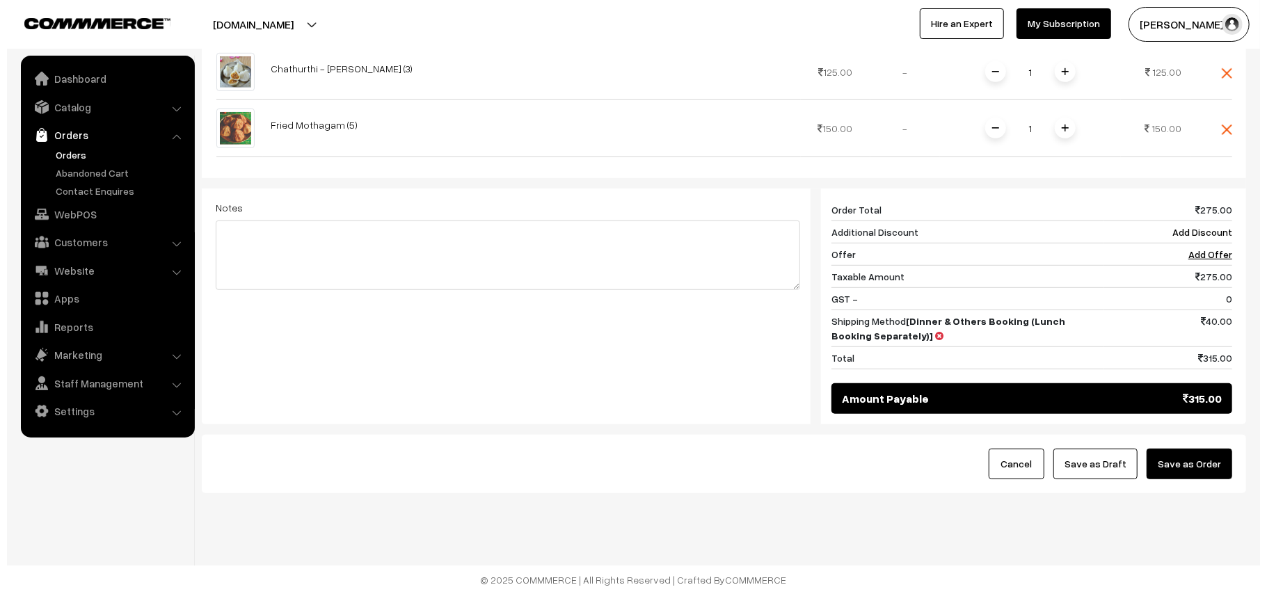
scroll to position [488, 0]
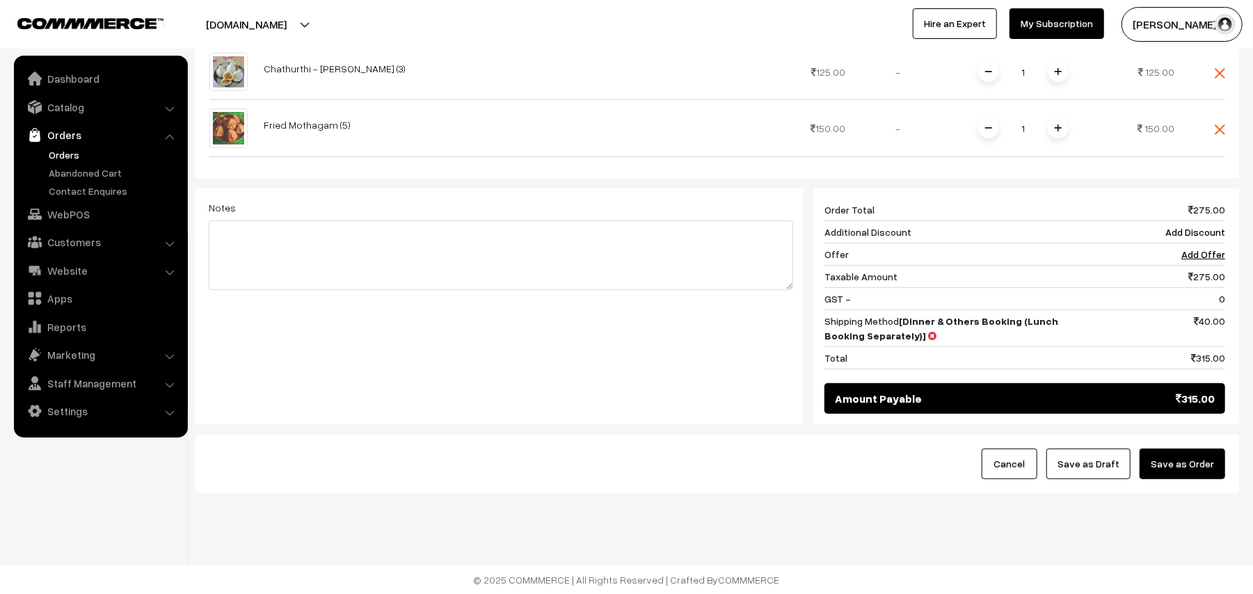
click at [1189, 474] on button "Save as Order" at bounding box center [1182, 464] width 86 height 31
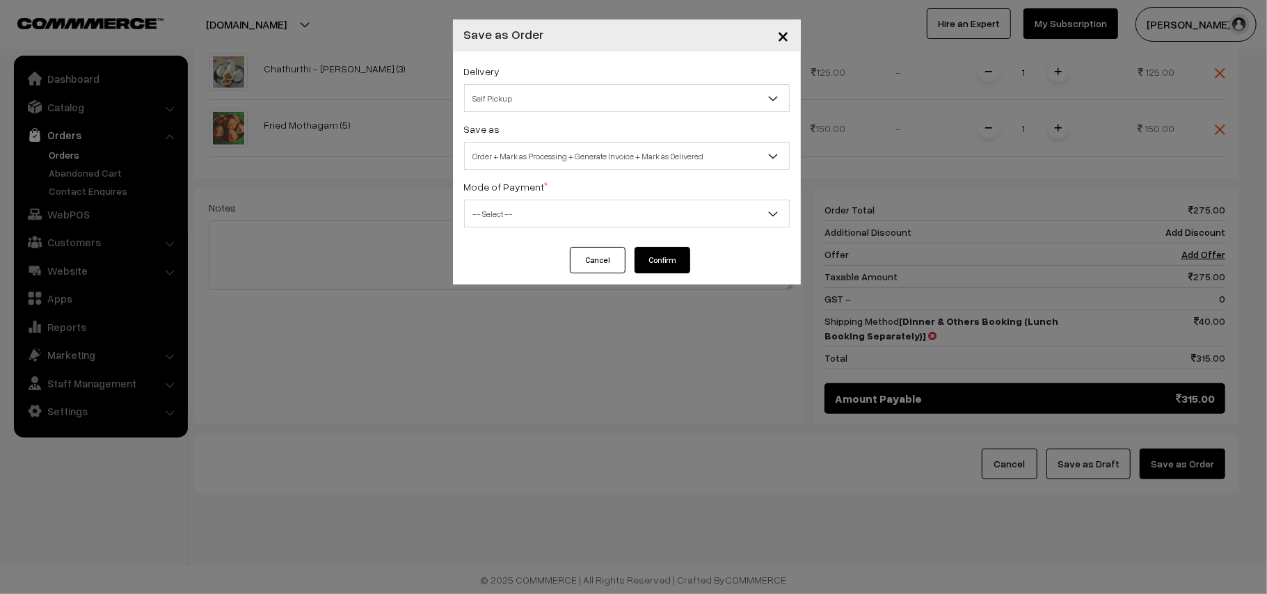
click at [515, 102] on span "Self Pickup" at bounding box center [627, 98] width 324 height 24
click at [537, 182] on div "Delivery Self Pickup Self Pickup Save as Order Order + Mark as Processing Order…" at bounding box center [627, 148] width 348 height 195
click at [530, 146] on span "Order + Mark as Processing + Generate Invoice + Mark as Delivered" at bounding box center [627, 156] width 324 height 24
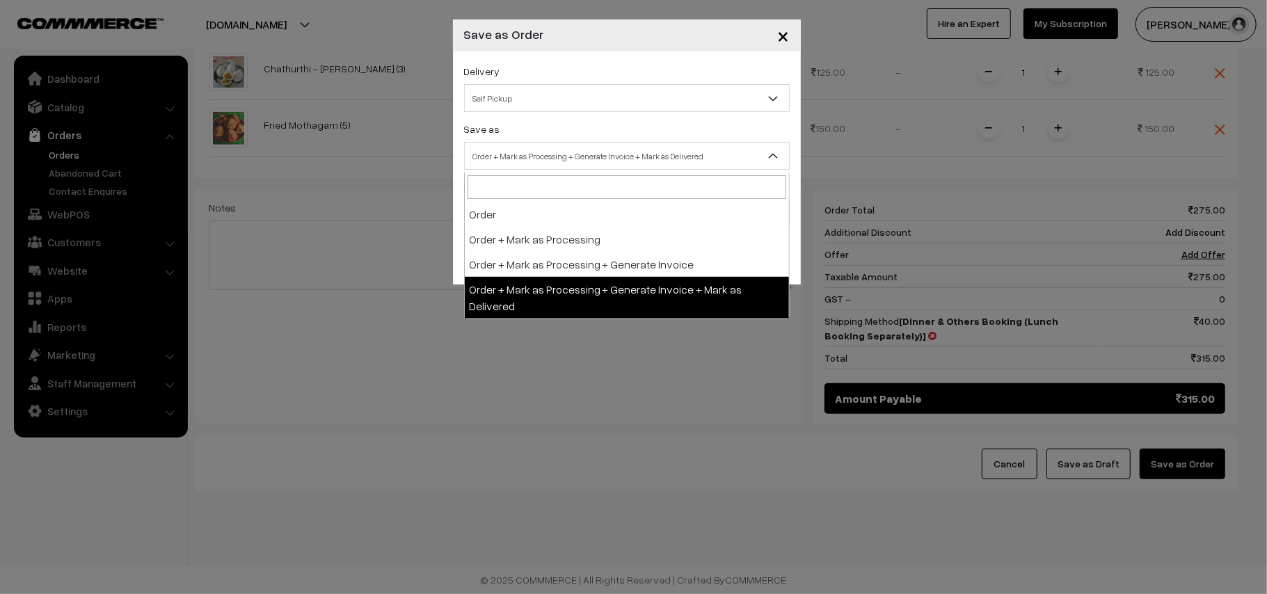
click at [516, 96] on span "Self Pickup" at bounding box center [627, 98] width 324 height 24
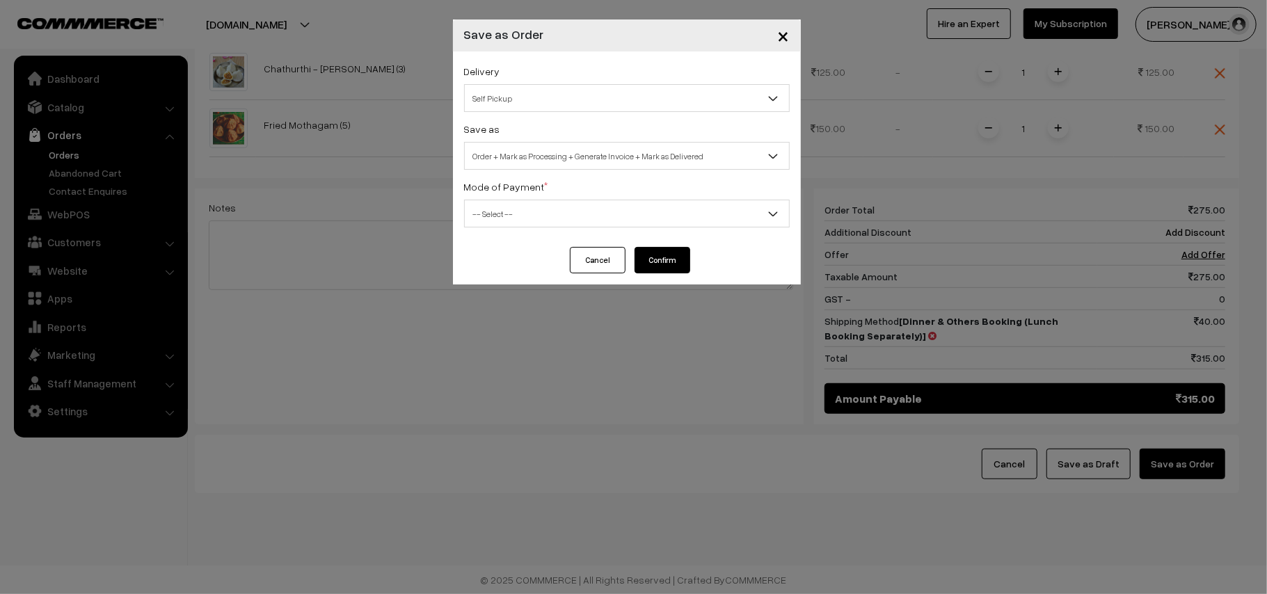
drag, startPoint x: 529, startPoint y: 156, endPoint x: 538, endPoint y: 156, distance: 9.0
click at [529, 156] on span "Order + Mark as Processing + Generate Invoice + Mark as Delivered" at bounding box center [627, 156] width 324 height 24
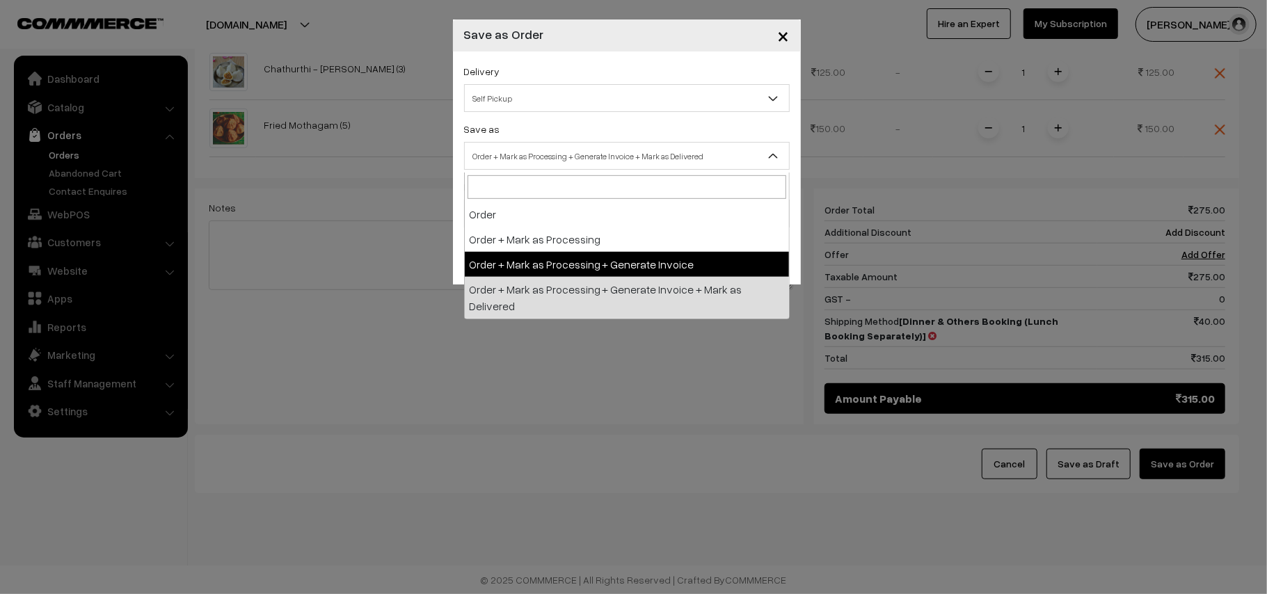
select select "3"
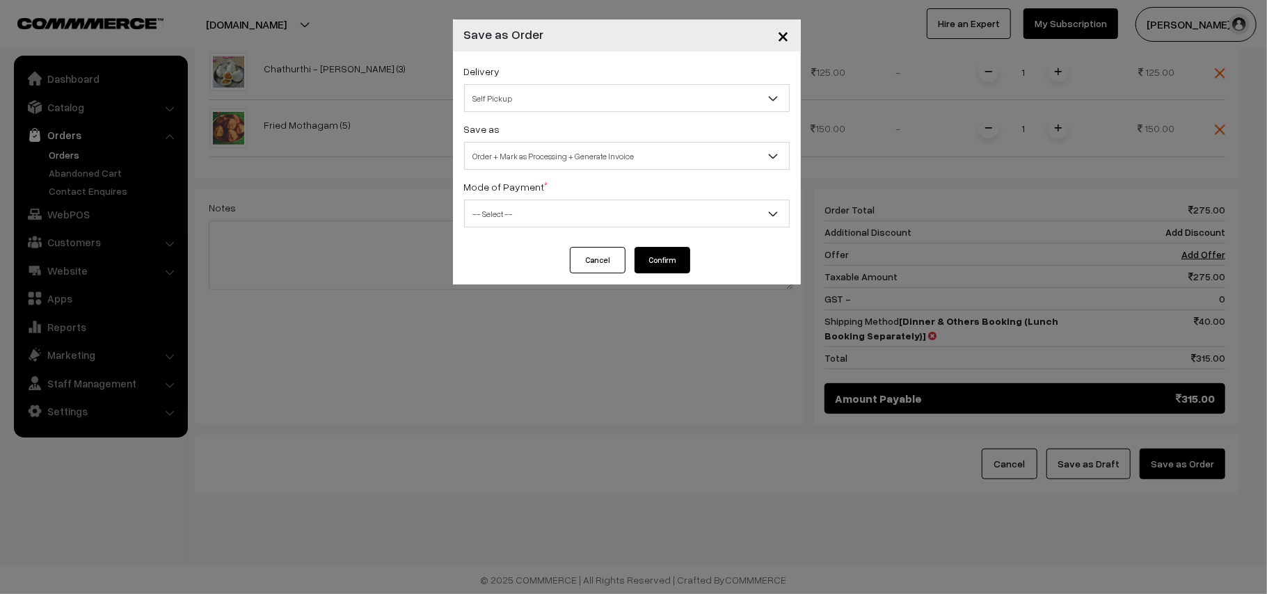
click at [508, 209] on span "-- Select --" at bounding box center [627, 214] width 324 height 24
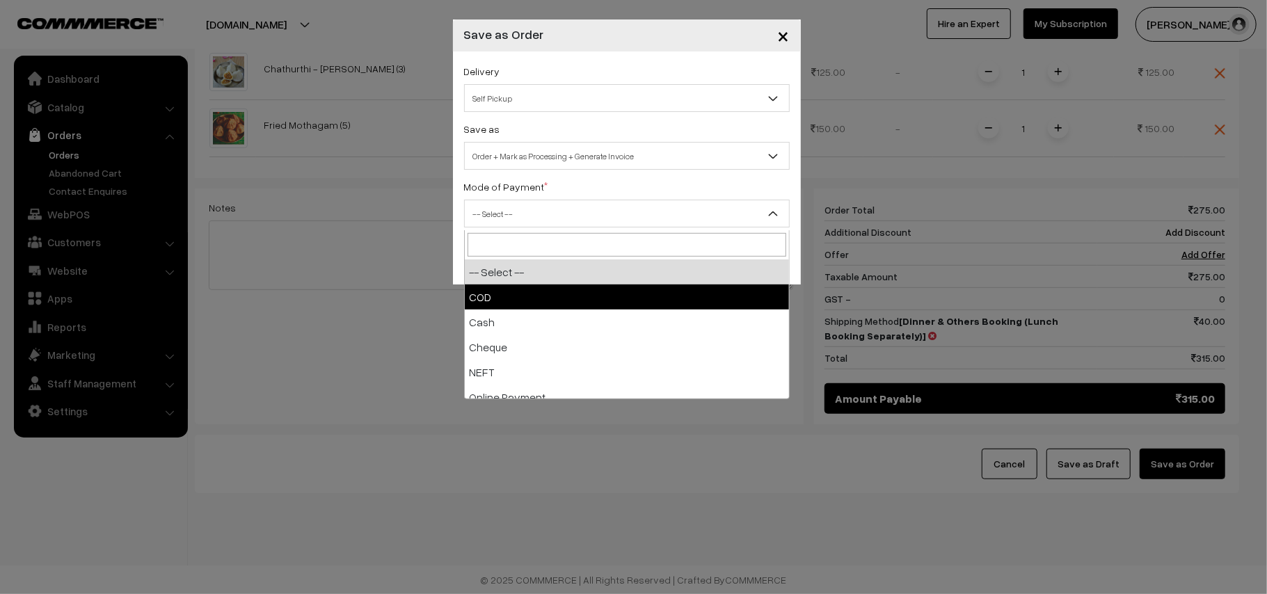
select select "1"
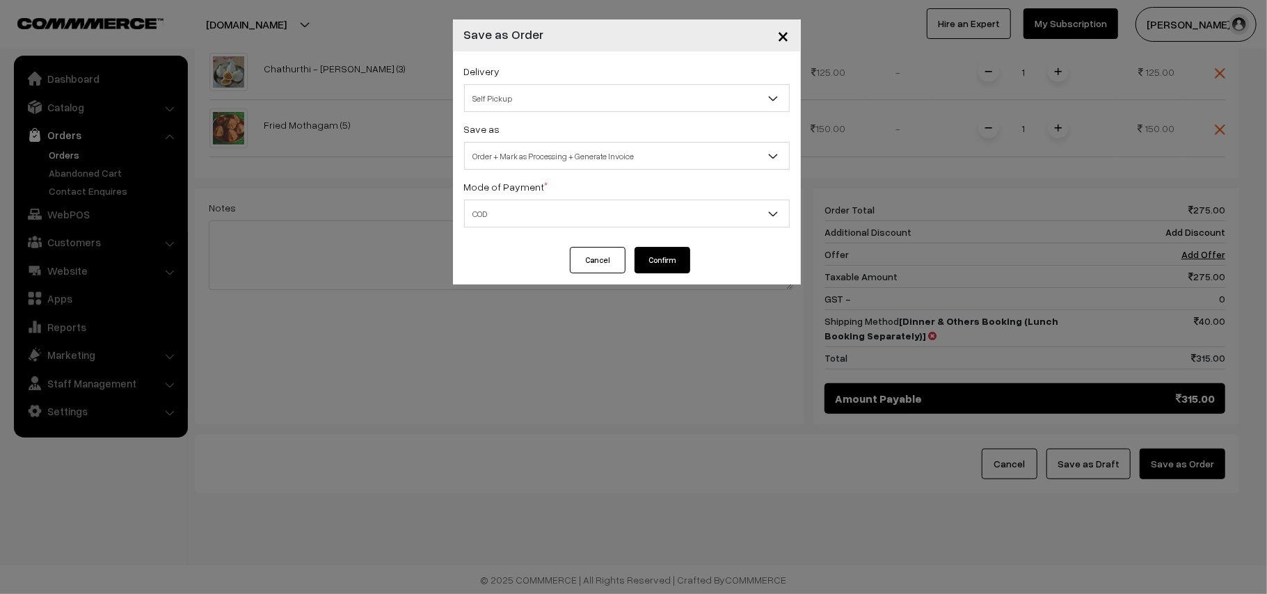
click at [679, 256] on button "Confirm" at bounding box center [662, 260] width 56 height 26
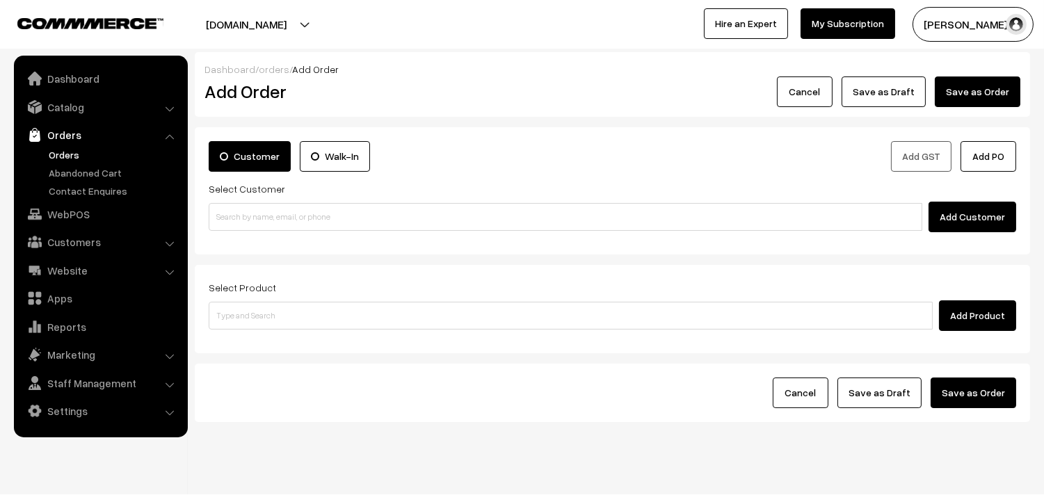
click at [54, 157] on link "Orders" at bounding box center [114, 154] width 138 height 15
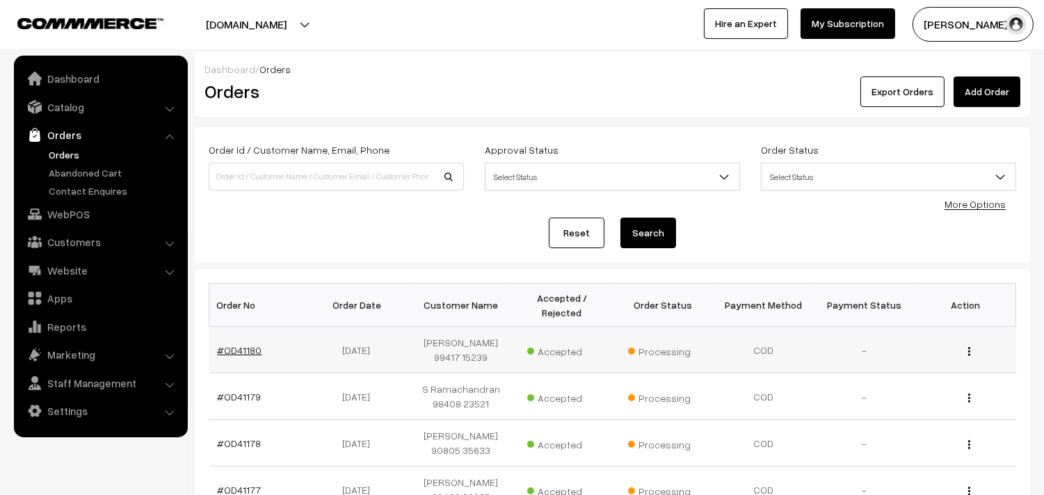
click at [239, 348] on link "#OD41180" at bounding box center [240, 350] width 45 height 12
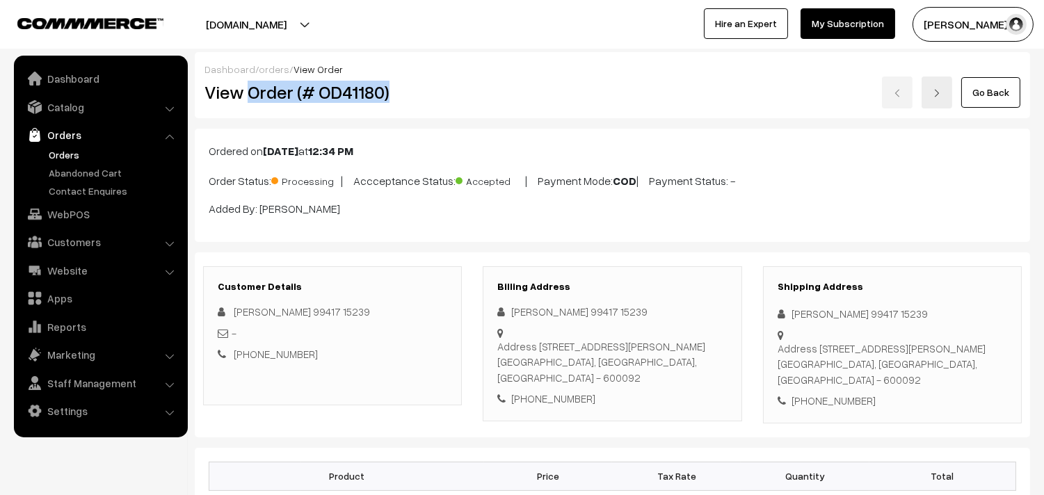
drag, startPoint x: 250, startPoint y: 88, endPoint x: 456, endPoint y: 113, distance: 207.4
click at [456, 113] on div "Dashboard / orders / View Order View Order (# OD41180) Go Back" at bounding box center [612, 85] width 835 height 66
copy h2 "Order (# OD41180)"
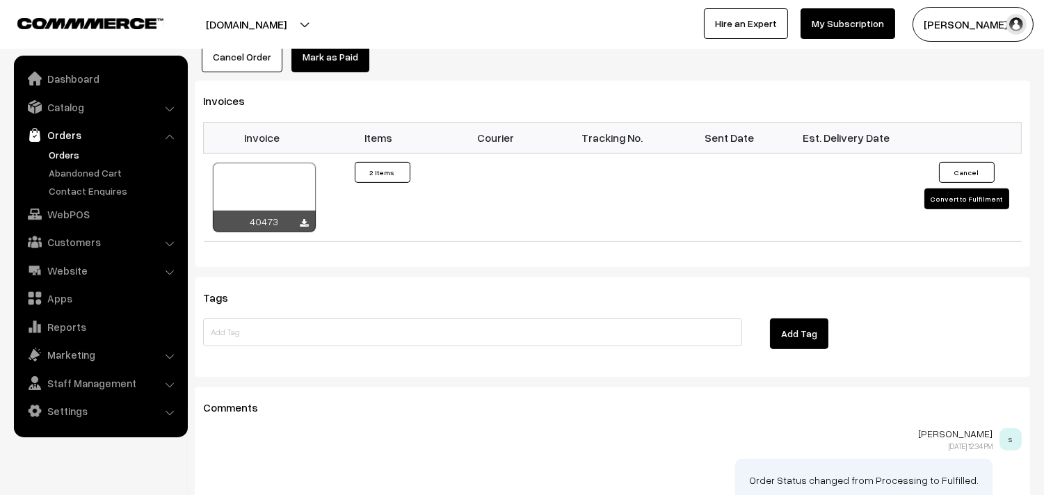
scroll to position [1082, 0]
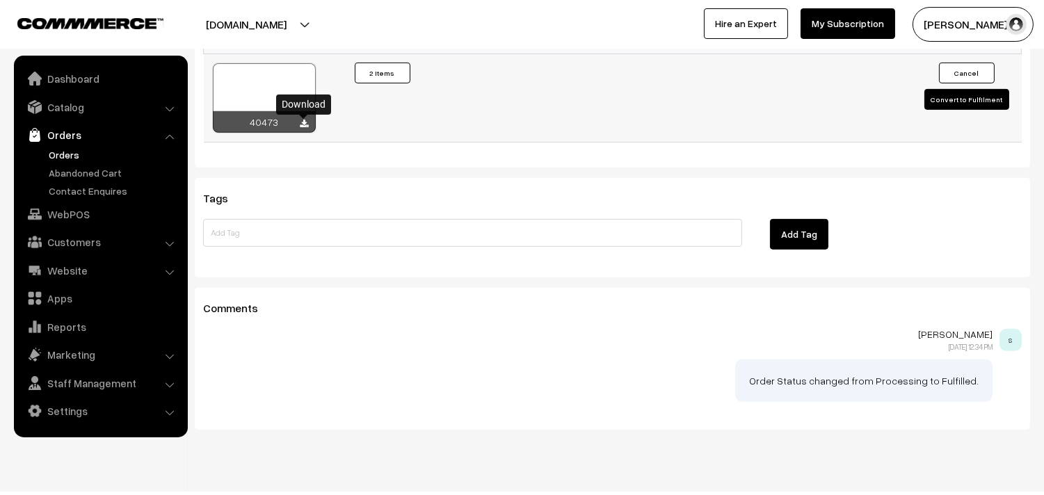
click at [307, 127] on icon at bounding box center [304, 124] width 8 height 9
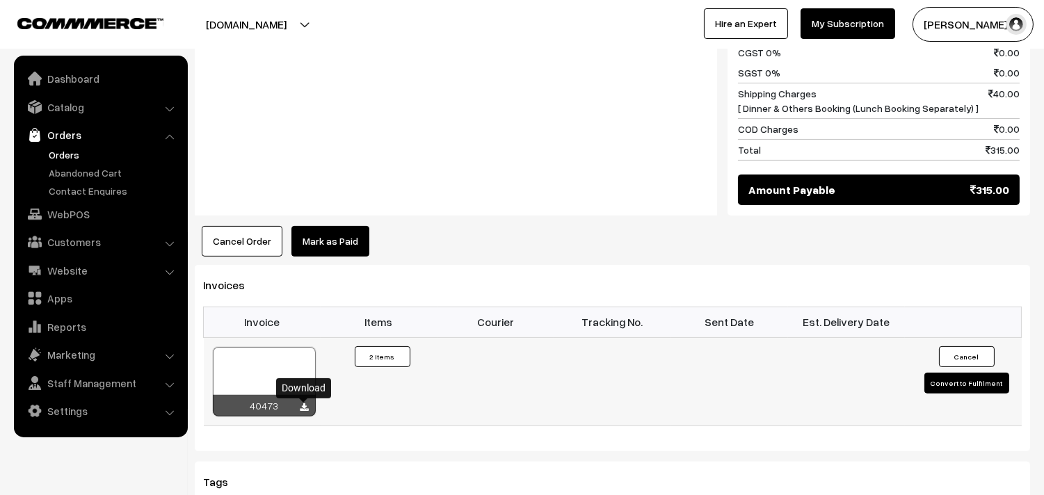
scroll to position [875, 0]
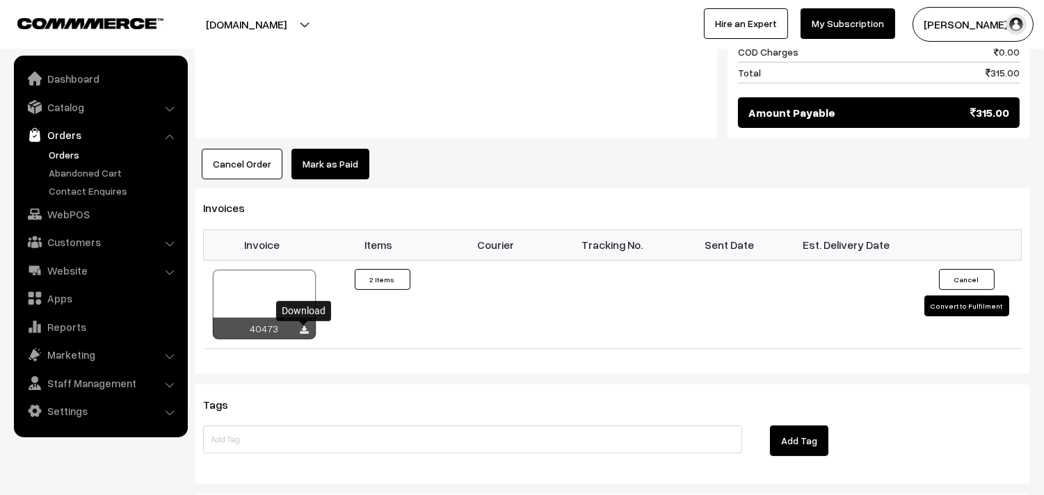
click at [209, 154] on button "Cancel Order" at bounding box center [242, 164] width 81 height 31
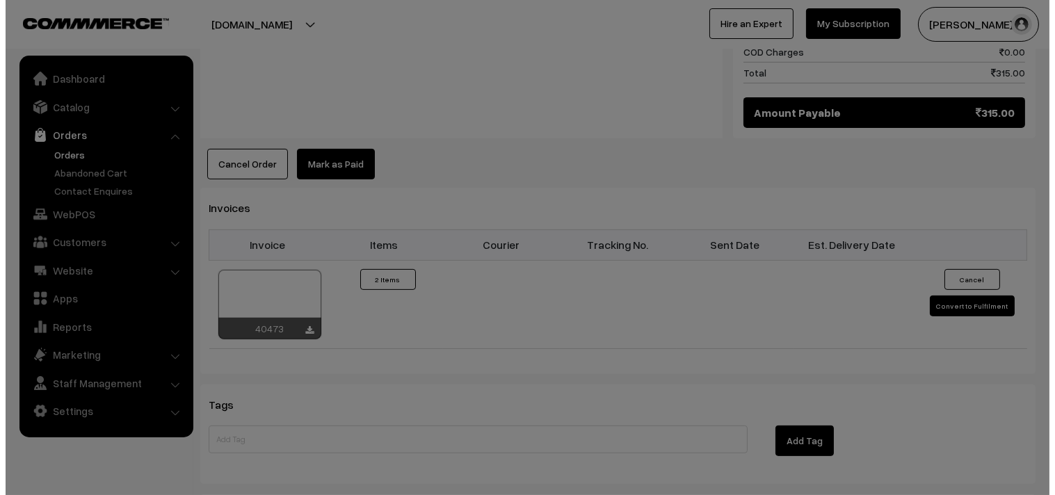
scroll to position [879, 0]
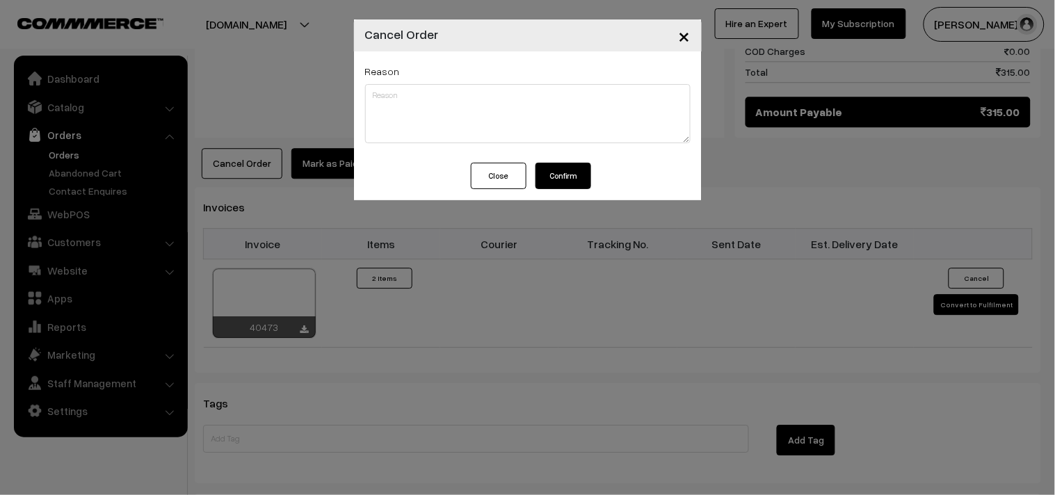
click at [552, 186] on button "Confirm" at bounding box center [564, 176] width 56 height 26
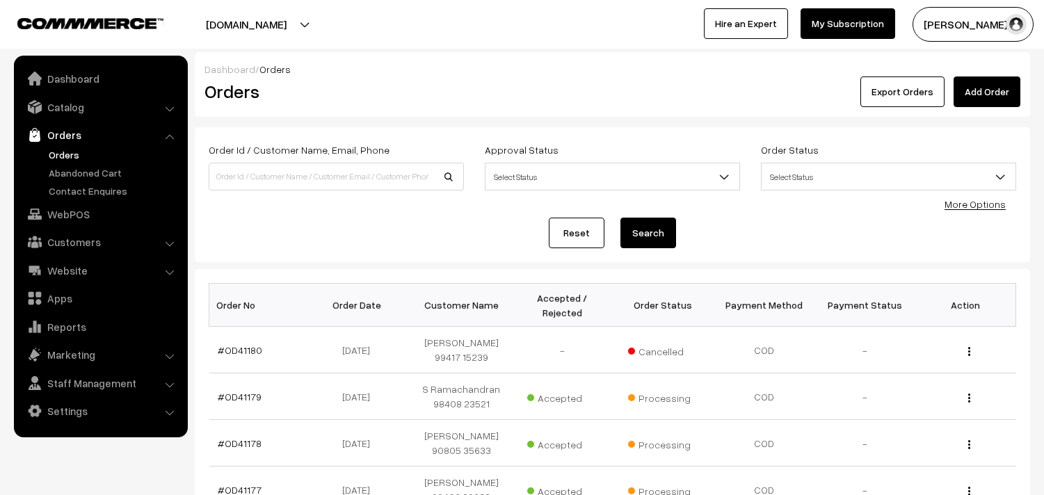
click at [70, 209] on link "WebPOS" at bounding box center [100, 214] width 166 height 25
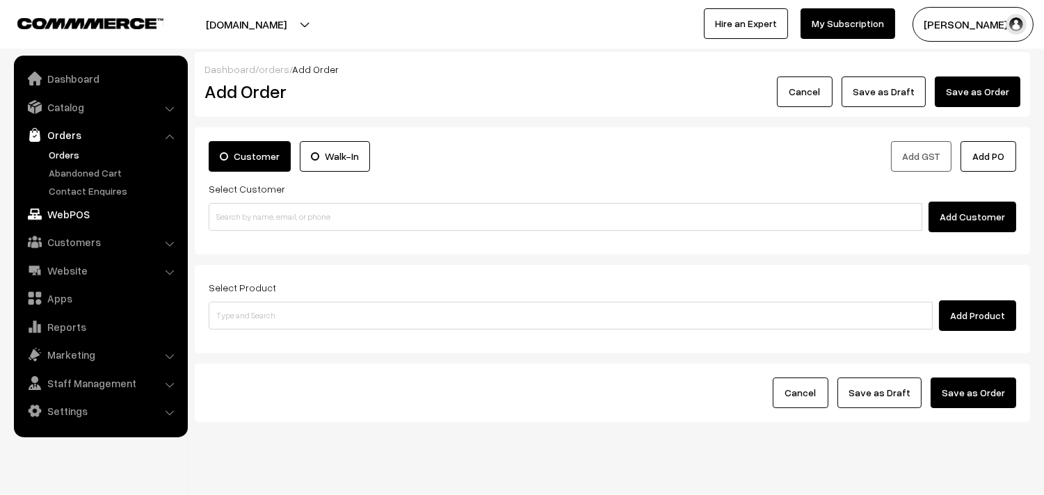
click at [63, 221] on link "WebPOS" at bounding box center [100, 214] width 166 height 25
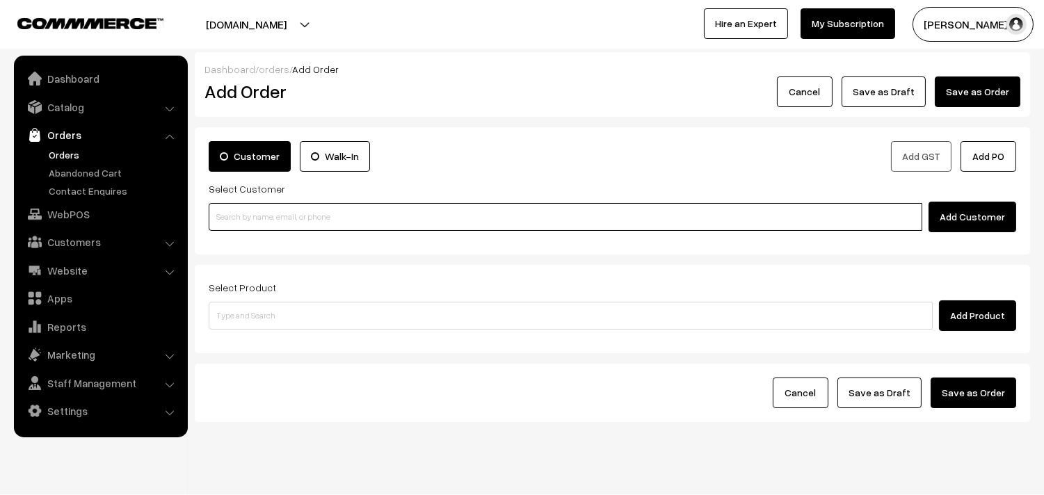
click at [232, 212] on input at bounding box center [566, 217] width 714 height 28
paste input "99417 15239"
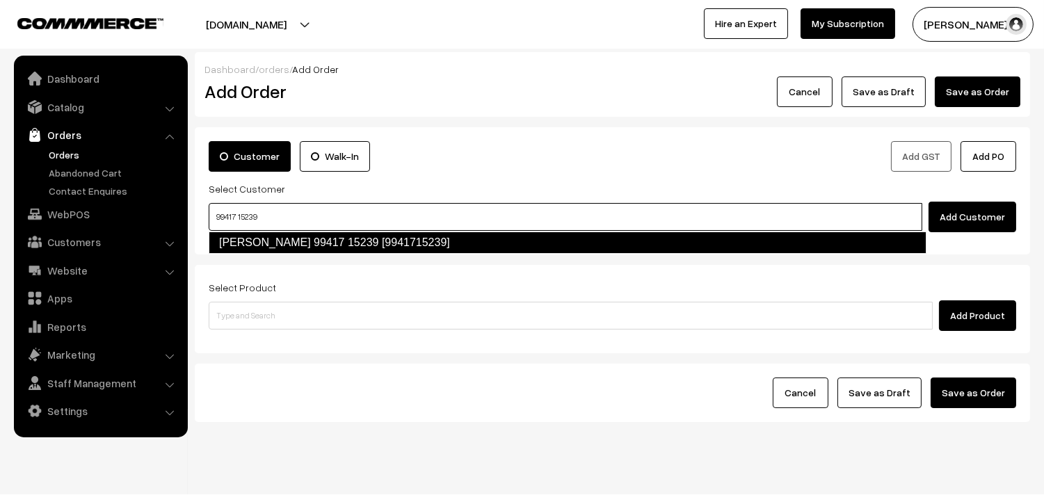
click at [243, 246] on link "Bhuvana Narayanan 99417 15239 [9941715239]" at bounding box center [568, 243] width 718 height 22
type input "99417 15239"
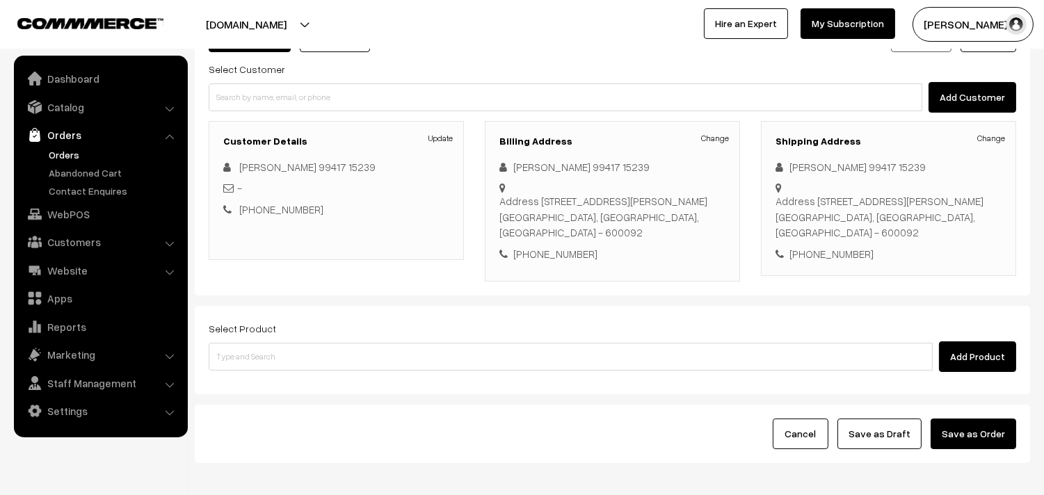
scroll to position [183, 0]
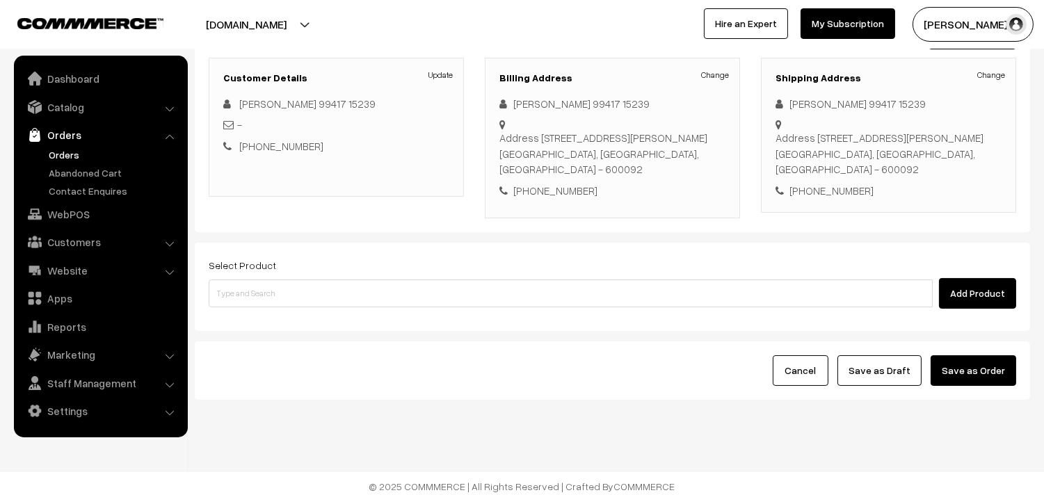
click at [275, 310] on div "Select Product Add Product" at bounding box center [612, 287] width 835 height 88
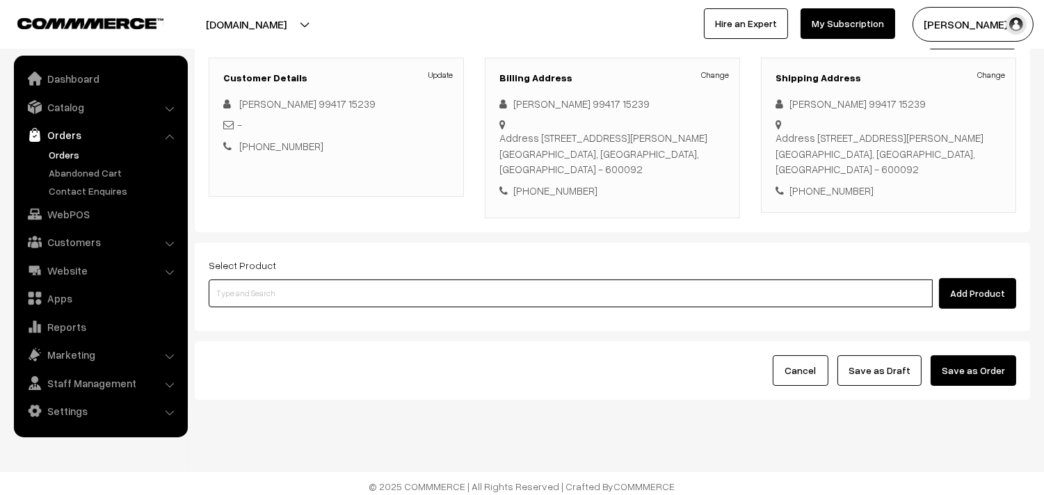
click at [281, 294] on input at bounding box center [571, 294] width 724 height 28
type input "2"
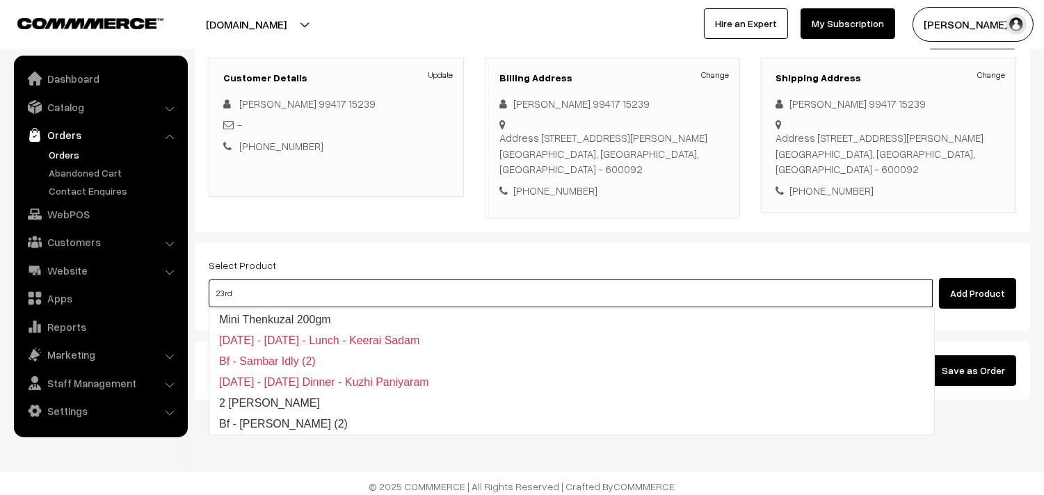
type input "23rd d"
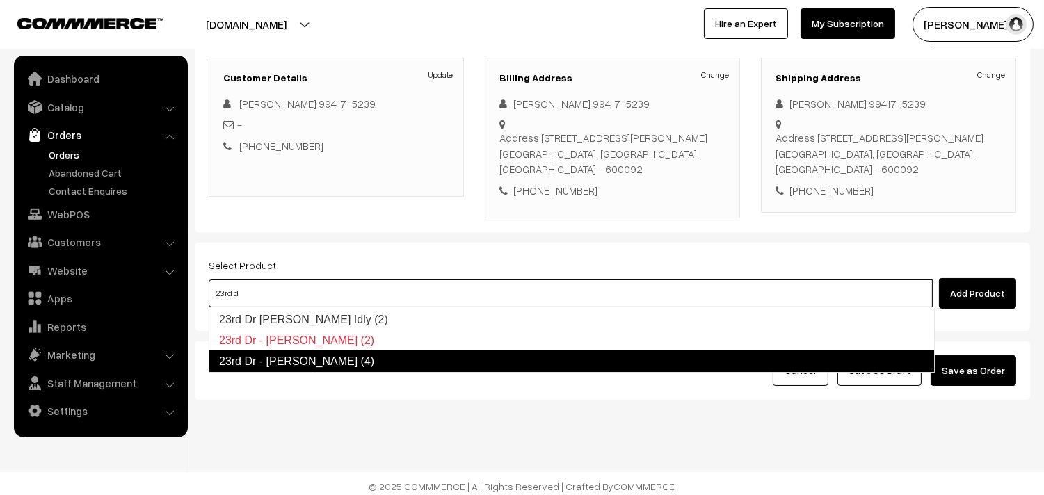
click at [277, 357] on link "23rd Dr - Idiyappam (4)" at bounding box center [572, 362] width 726 height 22
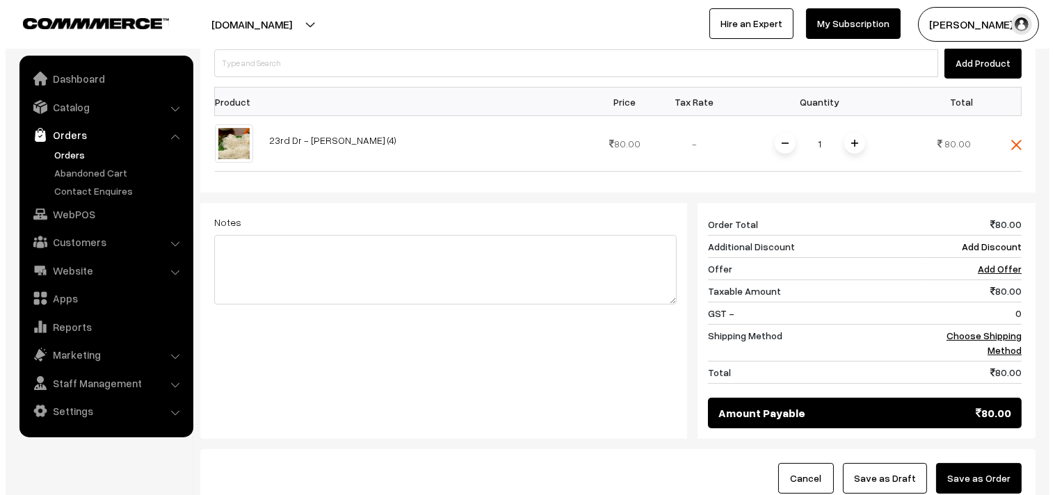
scroll to position [498, 0]
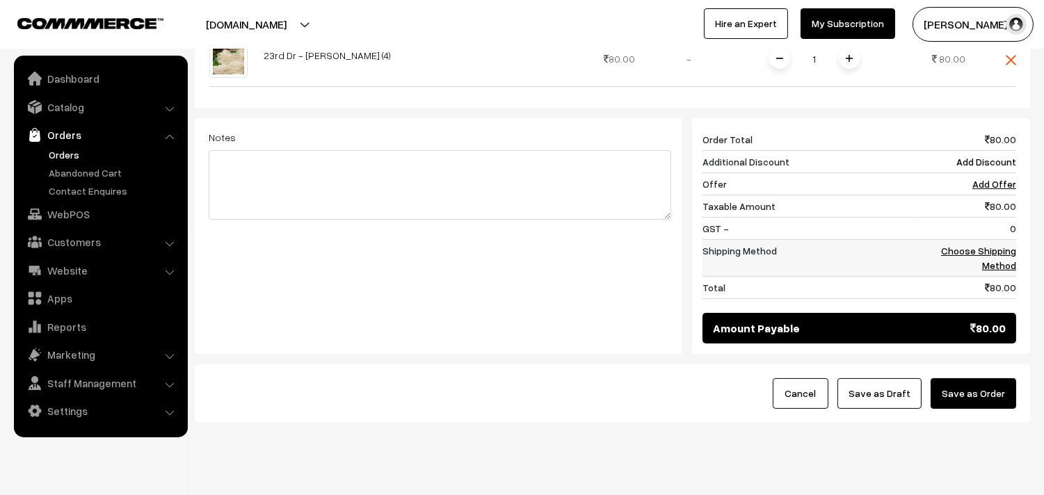
click at [993, 264] on link "Choose Shipping Method" at bounding box center [978, 258] width 75 height 26
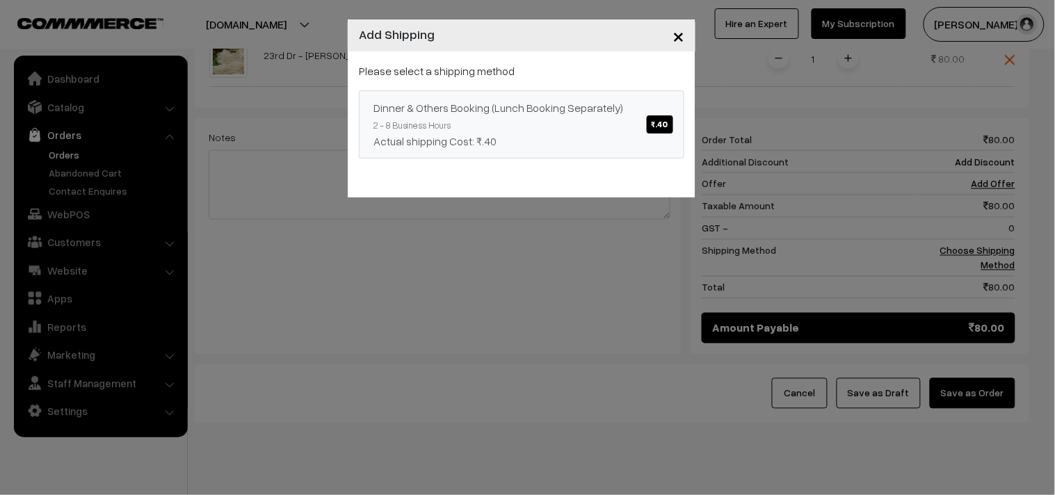
click at [662, 117] on span "₹.40" at bounding box center [660, 124] width 26 height 18
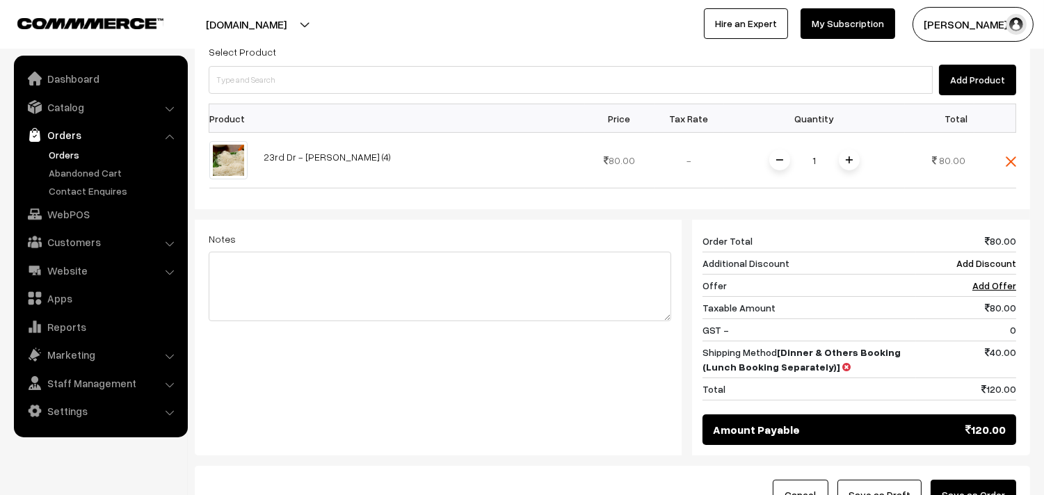
scroll to position [266, 0]
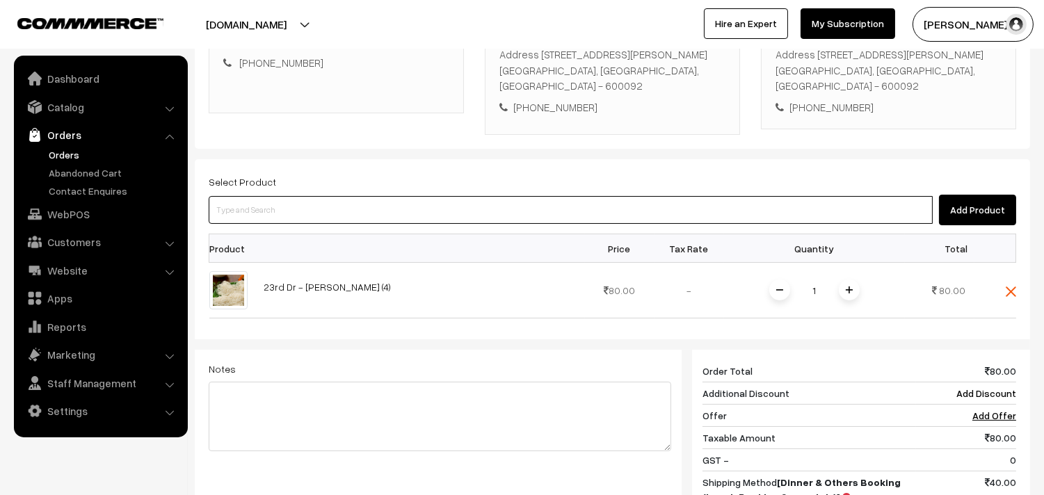
click at [266, 202] on input at bounding box center [571, 210] width 724 height 28
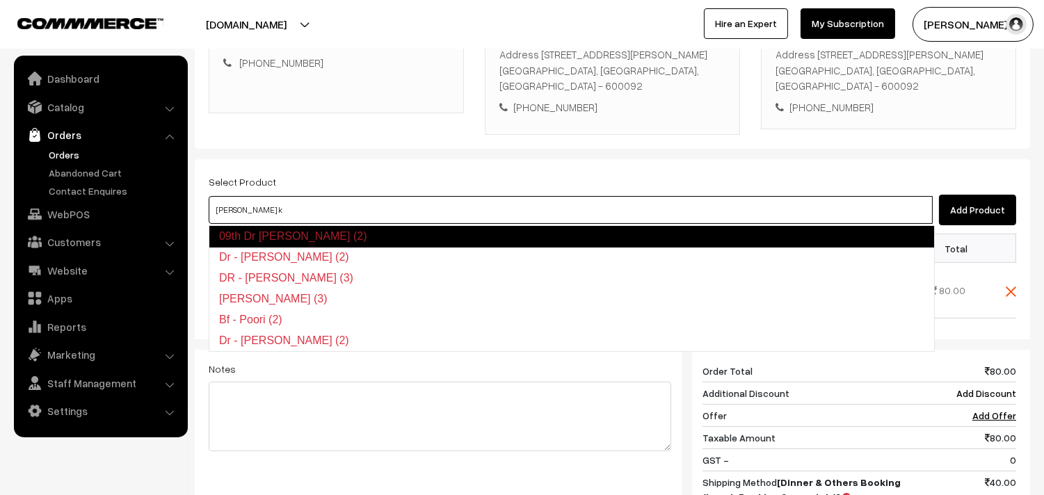
type input "poorna ko"
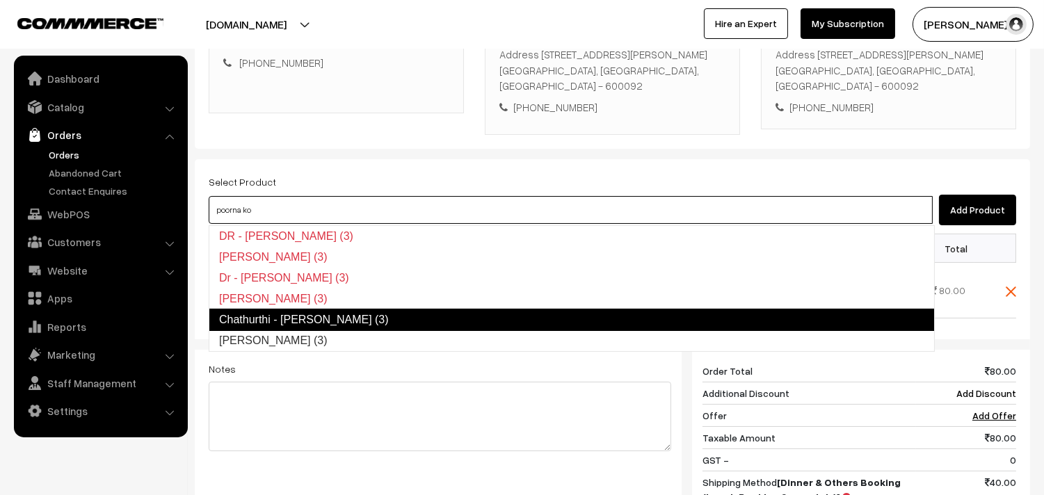
drag, startPoint x: 294, startPoint y: 331, endPoint x: 301, endPoint y: 316, distance: 16.5
click at [301, 316] on ul "DR - Poorna Kozhukattai (3) Poorna Kozhukattai (3) Dr - Poorna Kozhukattai (3) …" at bounding box center [572, 288] width 726 height 127
click at [300, 316] on link "Chathurthi - [PERSON_NAME] (3)" at bounding box center [572, 320] width 726 height 22
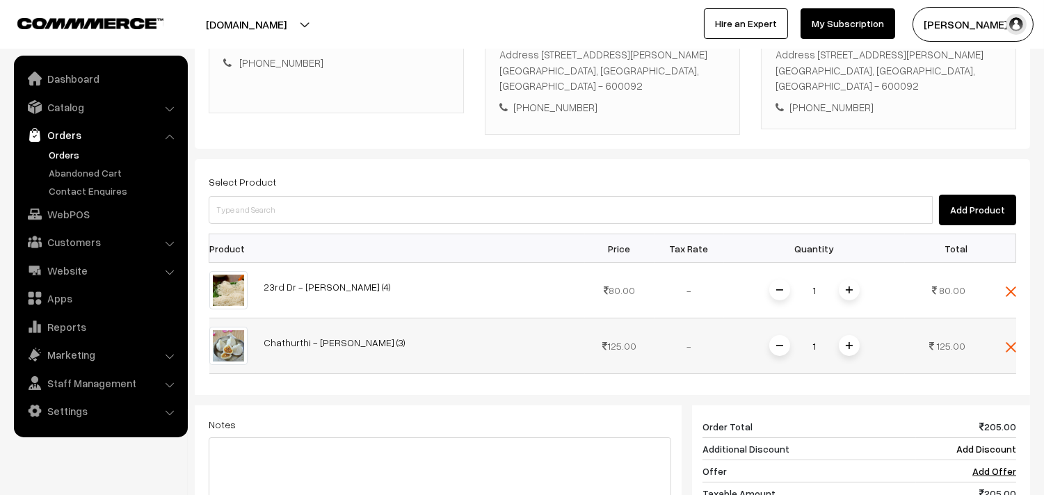
click at [853, 349] on span at bounding box center [849, 345] width 21 height 21
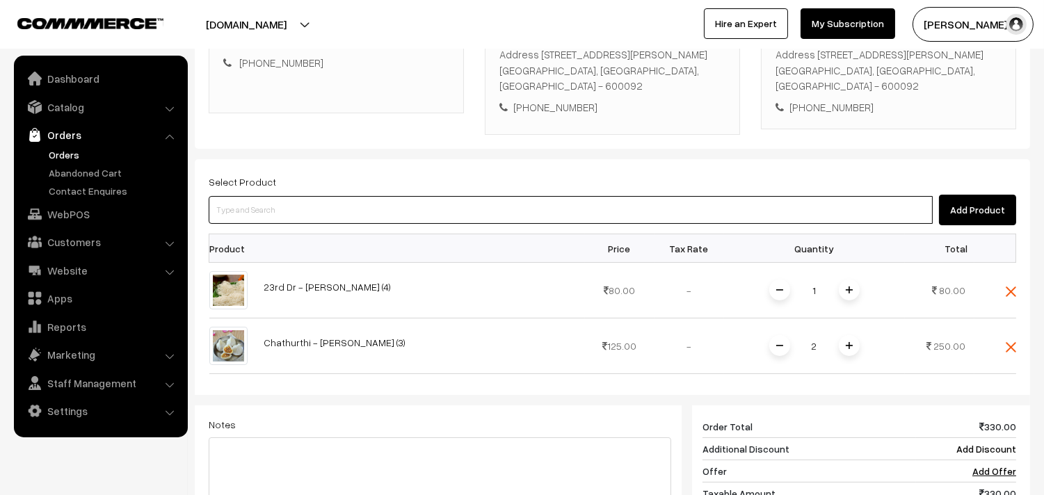
drag, startPoint x: 262, startPoint y: 209, endPoint x: 266, endPoint y: 198, distance: 11.2
click at [263, 206] on input at bounding box center [571, 210] width 724 height 28
type input "fried"
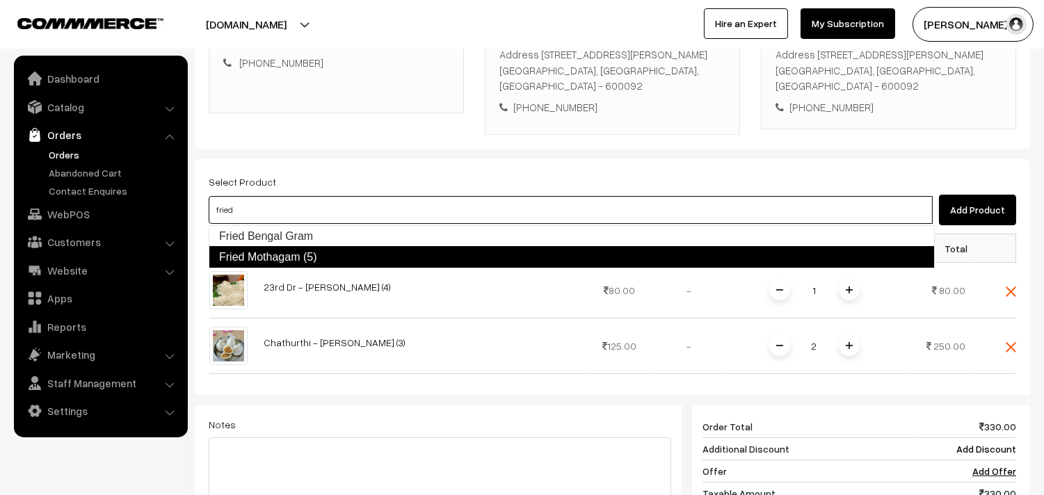
click at [258, 257] on link "Fried Mothagam (5)" at bounding box center [572, 257] width 726 height 22
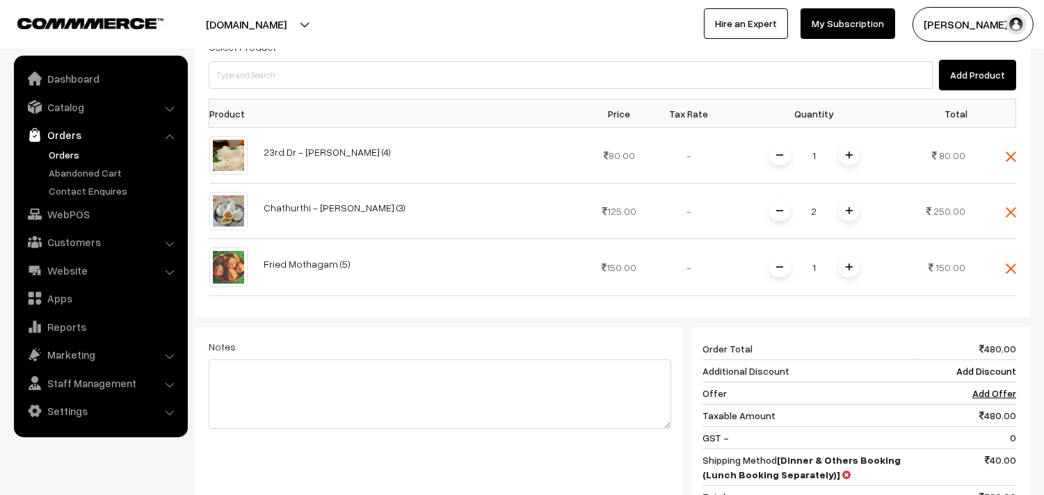
scroll to position [421, 0]
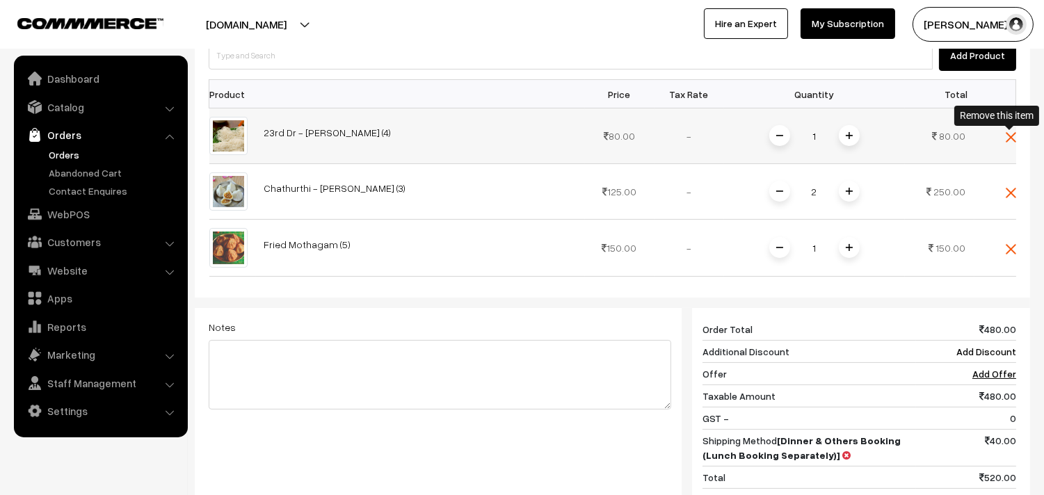
click at [1014, 134] on img at bounding box center [1011, 137] width 10 height 10
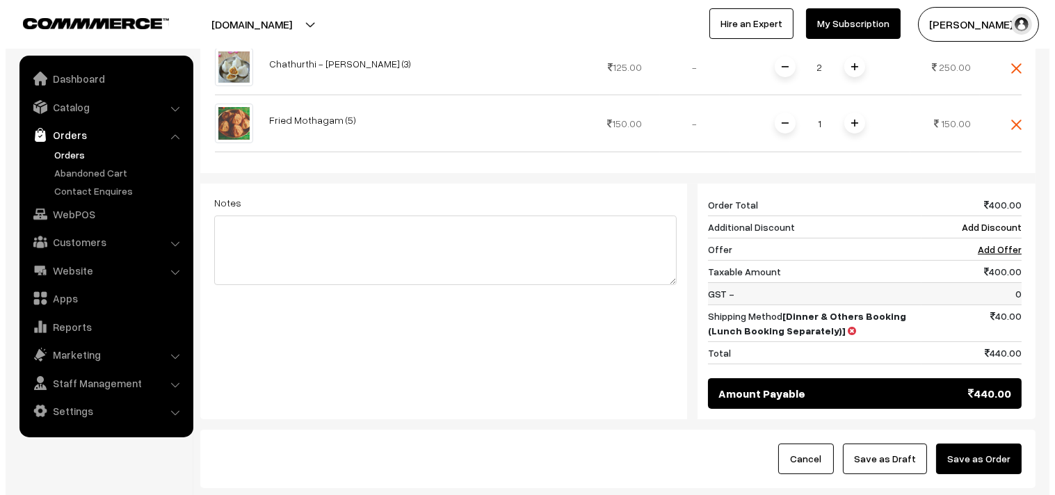
scroll to position [508, 0]
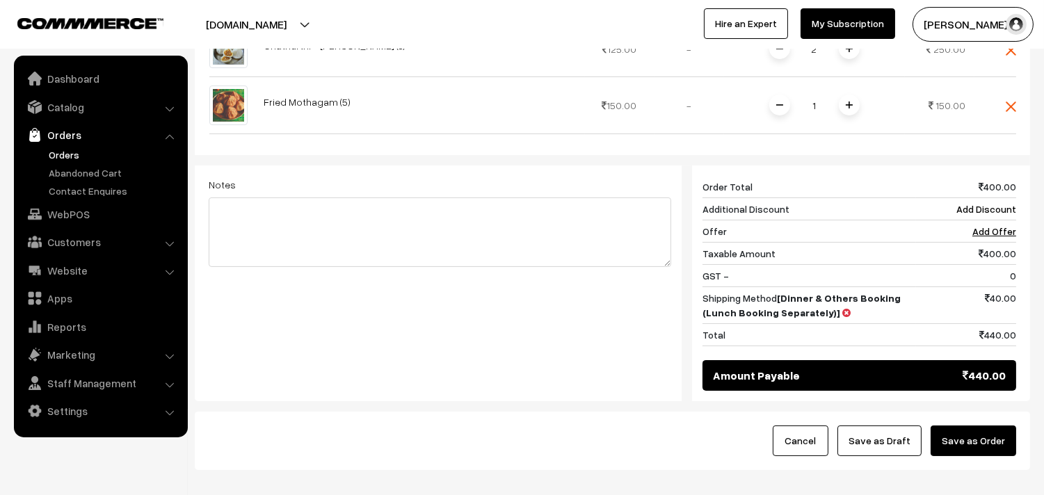
click at [985, 441] on button "Save as Order" at bounding box center [974, 441] width 86 height 31
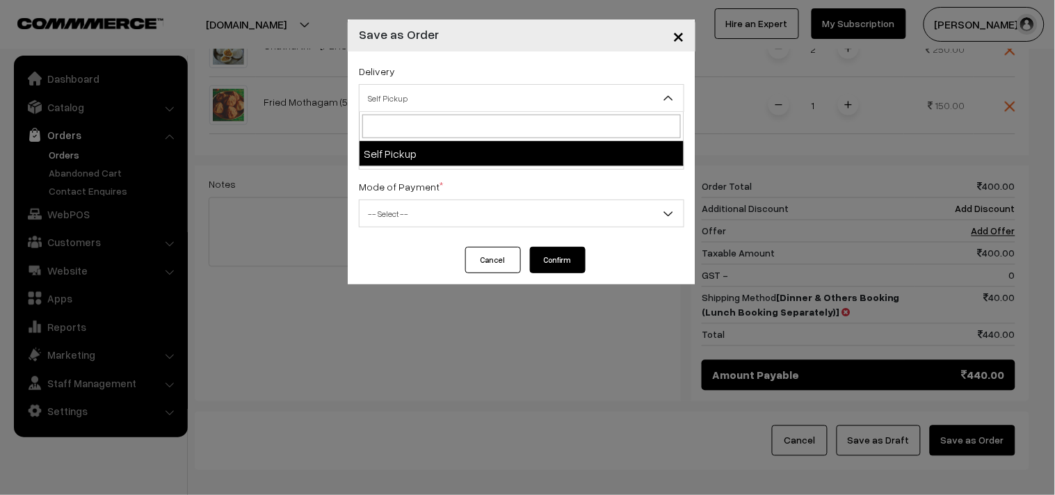
click at [423, 102] on span "Self Pickup" at bounding box center [522, 98] width 324 height 24
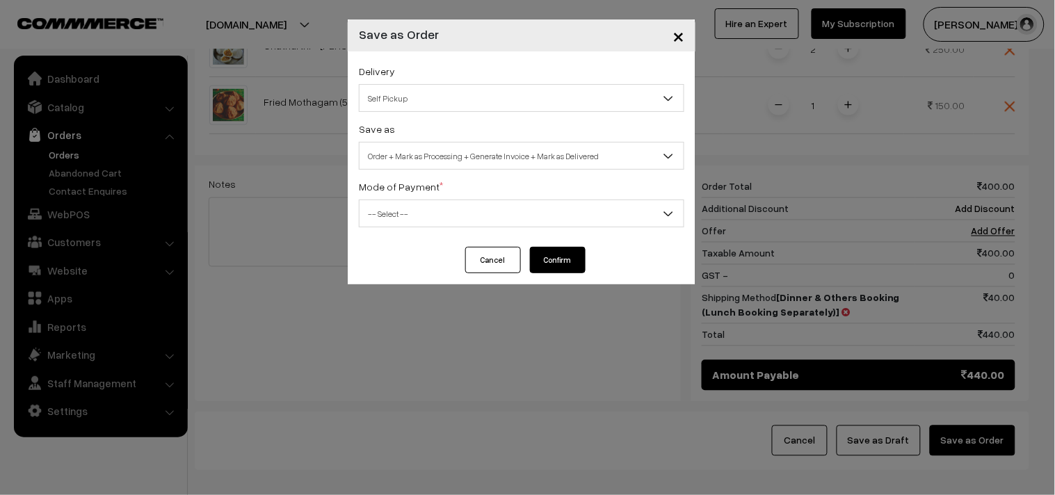
click at [449, 179] on div "Mode of Payment * -- Select -- COD Cash Cheque NEFT Online Payment DD Others --…" at bounding box center [522, 202] width 326 height 49
click at [438, 163] on span "Order + Mark as Processing + Generate Invoice + Mark as Delivered" at bounding box center [522, 156] width 324 height 24
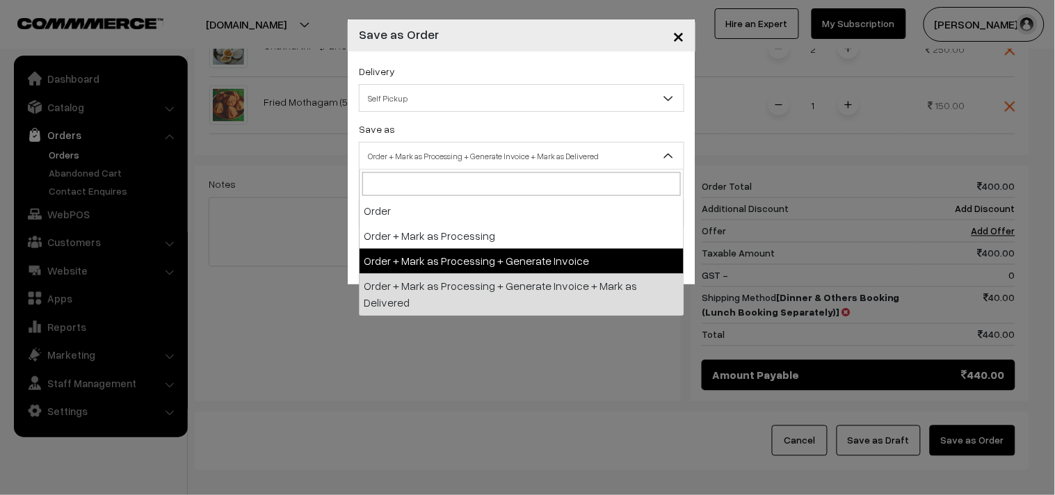
select select "3"
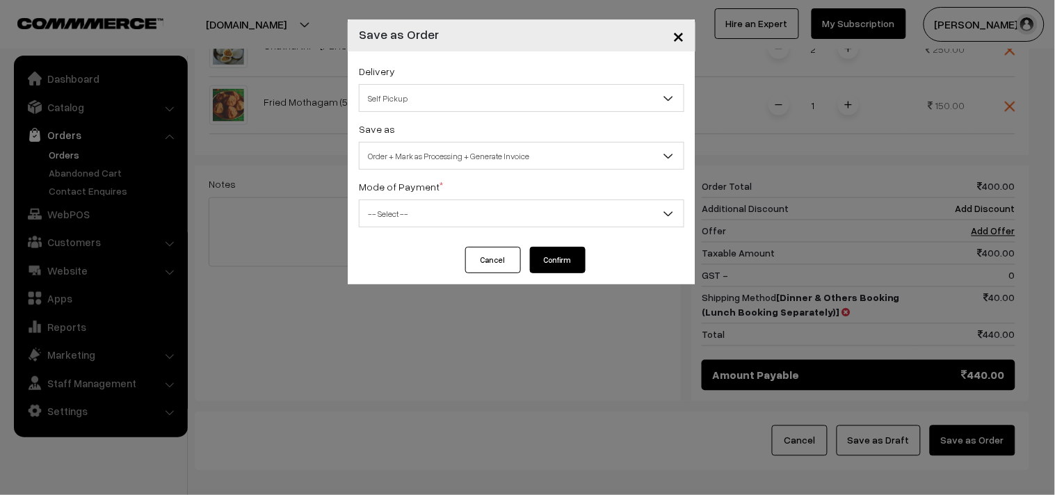
click at [416, 220] on span "-- Select --" at bounding box center [522, 214] width 324 height 24
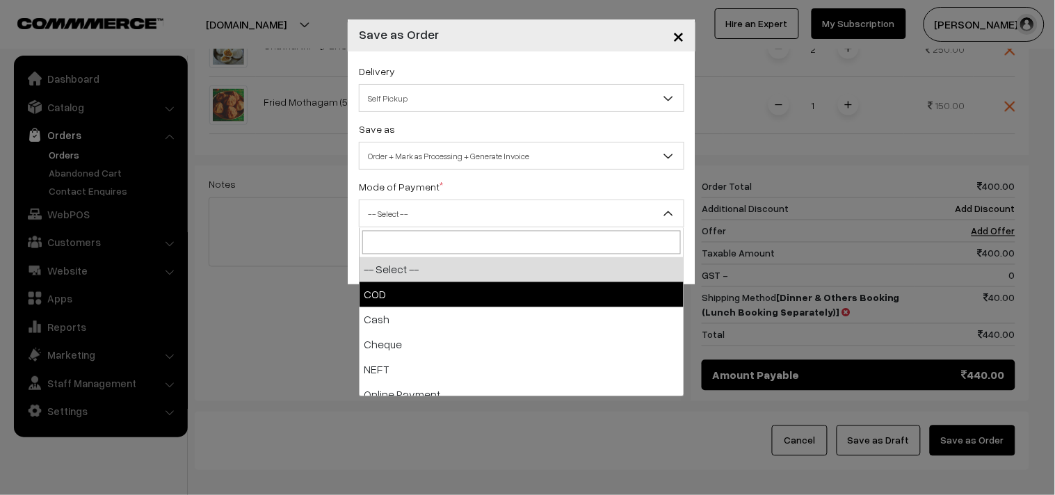
select select "1"
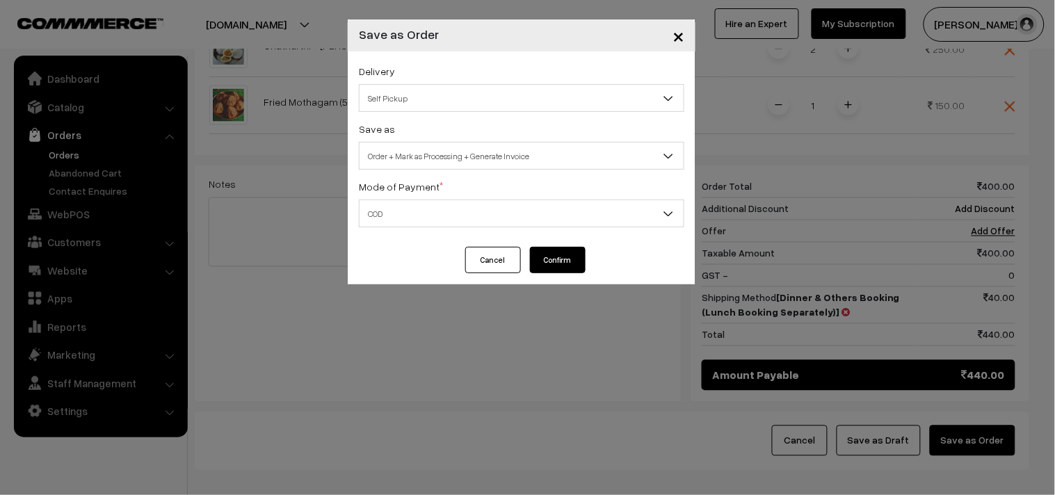
drag, startPoint x: 570, startPoint y: 259, endPoint x: 551, endPoint y: 242, distance: 26.1
click at [569, 259] on button "Confirm" at bounding box center [558, 260] width 56 height 26
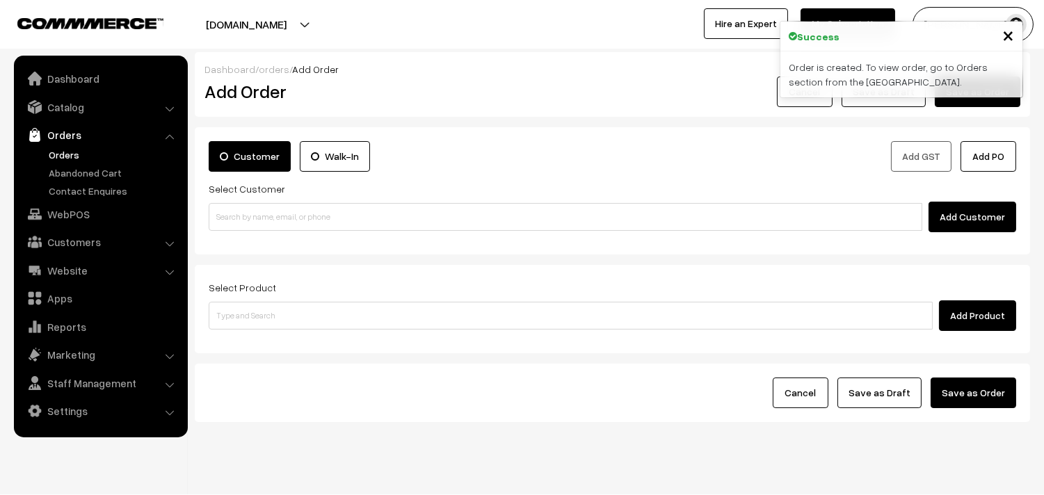
click at [81, 158] on link "Orders" at bounding box center [114, 154] width 138 height 15
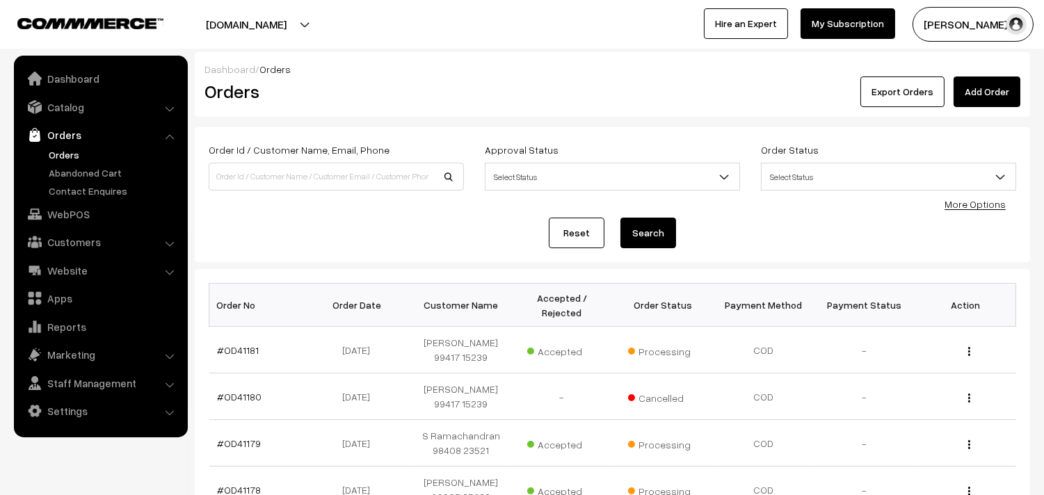
click at [239, 351] on link "#OD41181" at bounding box center [239, 350] width 42 height 12
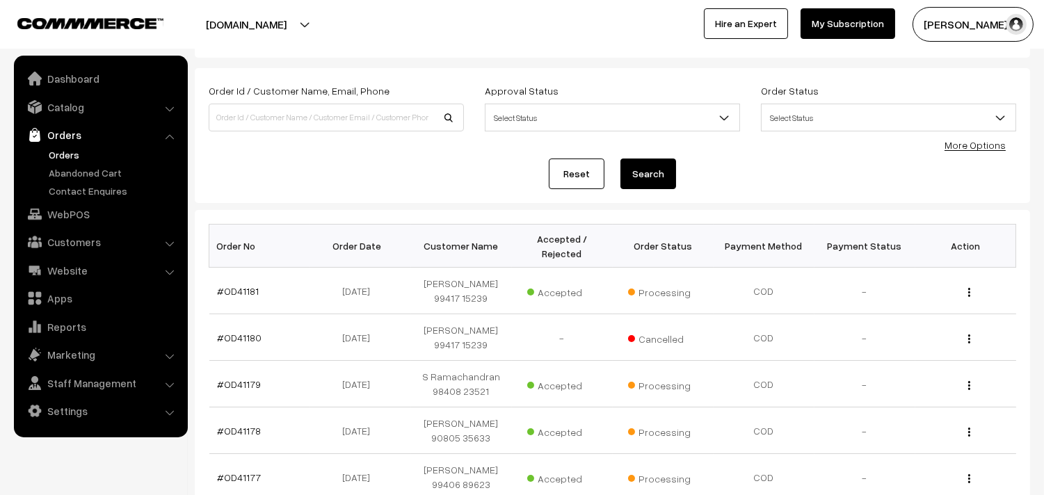
scroll to position [77, 0]
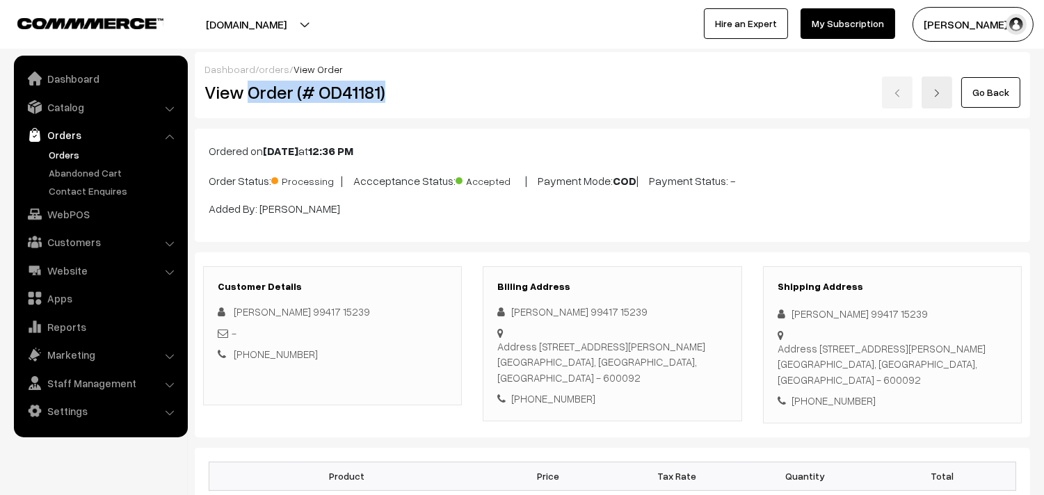
drag, startPoint x: 251, startPoint y: 94, endPoint x: 442, endPoint y: 115, distance: 191.8
click at [442, 115] on div "Dashboard / orders / View Order View Order (# OD41181) Go Back" at bounding box center [612, 85] width 835 height 66
copy h2 "Order (# OD41181)"
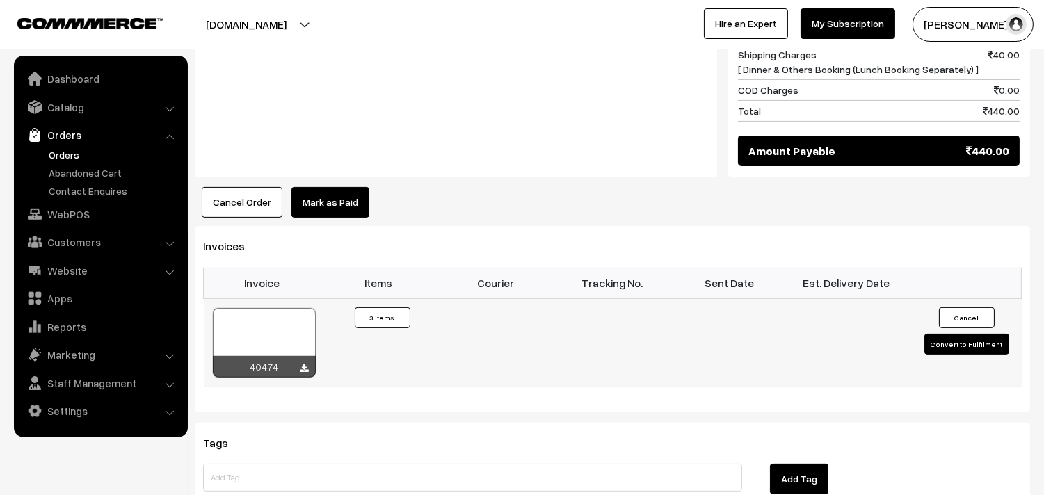
scroll to position [850, 0]
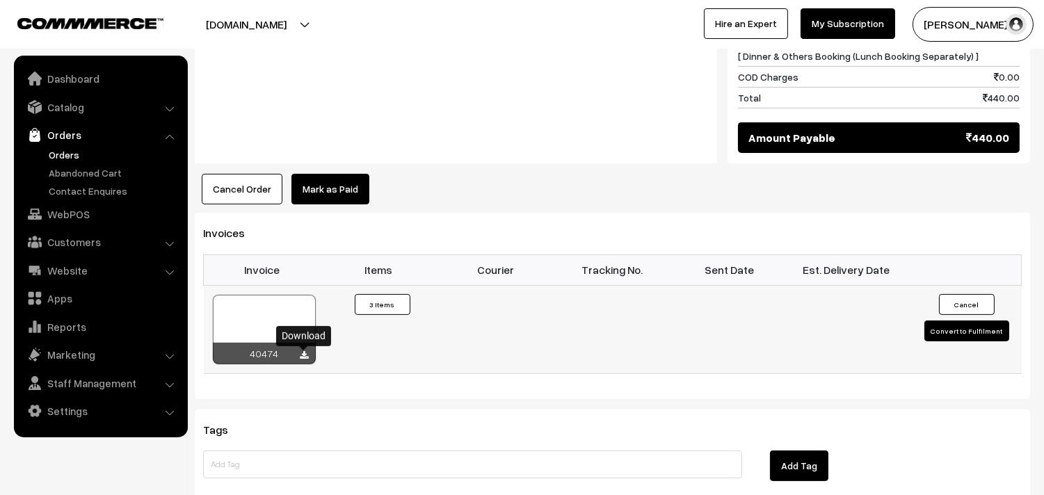
click at [304, 355] on icon at bounding box center [304, 355] width 8 height 9
click at [90, 213] on link "WebPOS" at bounding box center [100, 214] width 166 height 25
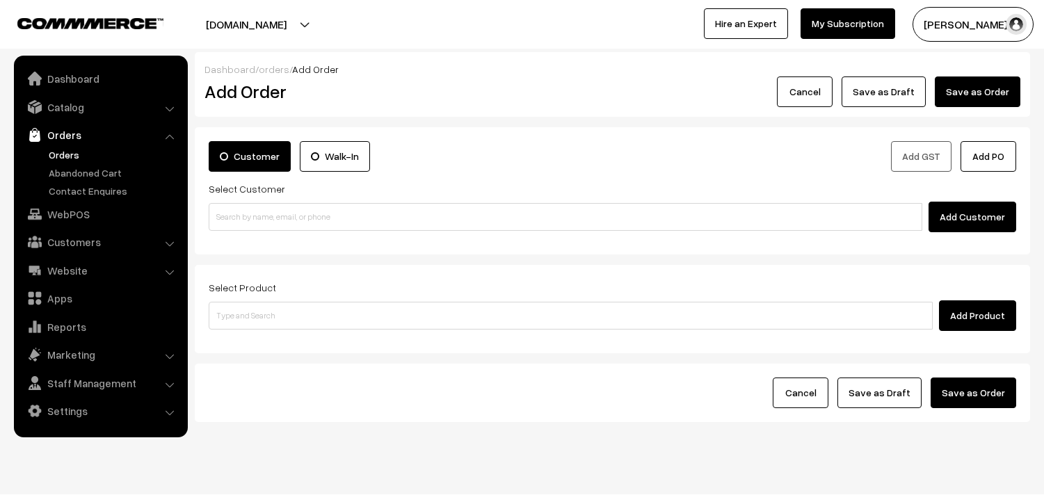
click at [284, 220] on input at bounding box center [566, 217] width 714 height 28
click at [239, 207] on input "78455 97926" at bounding box center [566, 217] width 714 height 28
click at [239, 238] on link "[PERSON_NAME] 78455 97926 [7845597926]" at bounding box center [567, 242] width 716 height 21
type input "78455 97926"
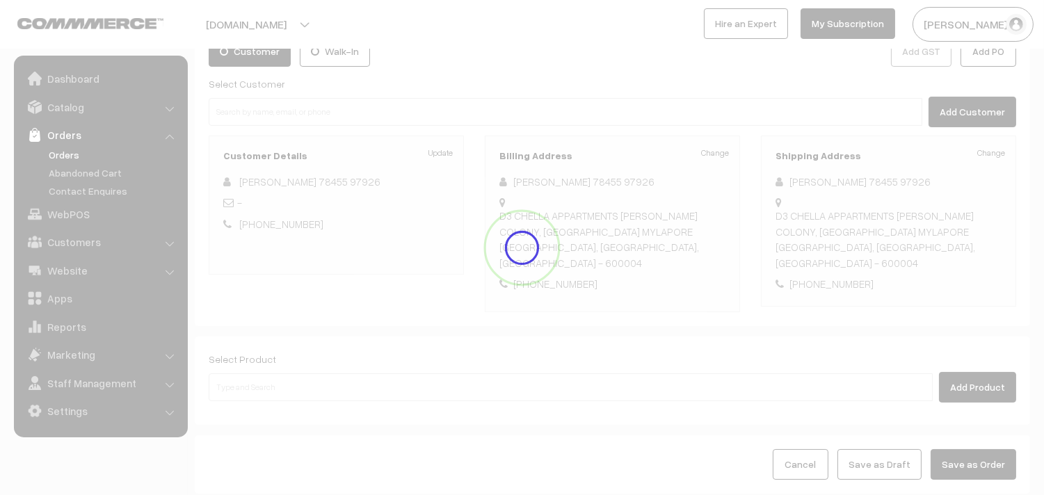
scroll to position [189, 0]
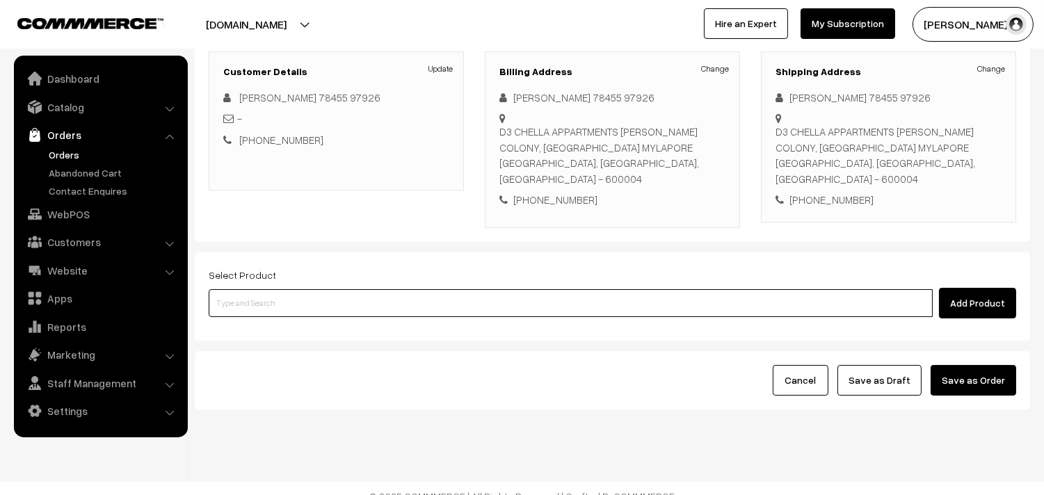
click at [288, 292] on input at bounding box center [571, 303] width 724 height 28
type input "kanchee"
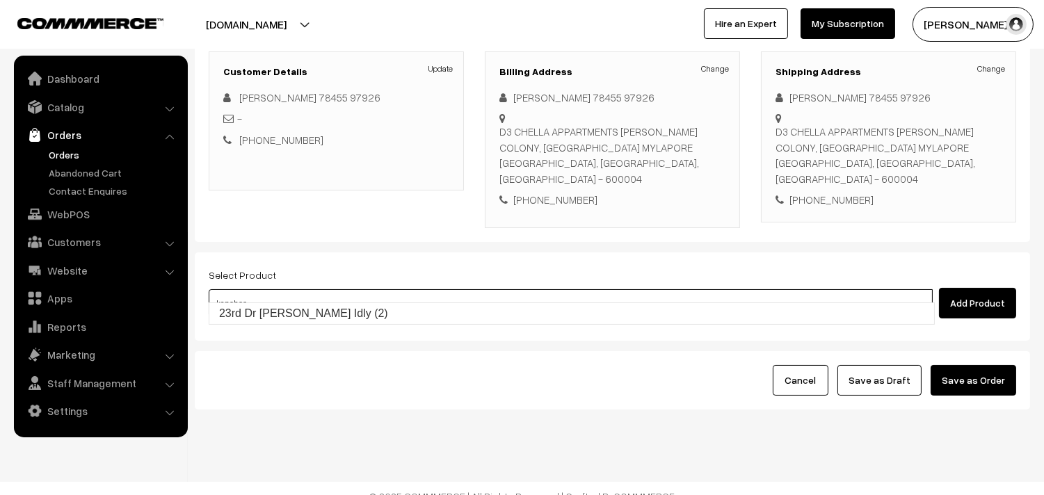
click at [280, 303] on link "23rd Dr [PERSON_NAME] Idly (2)" at bounding box center [571, 313] width 725 height 21
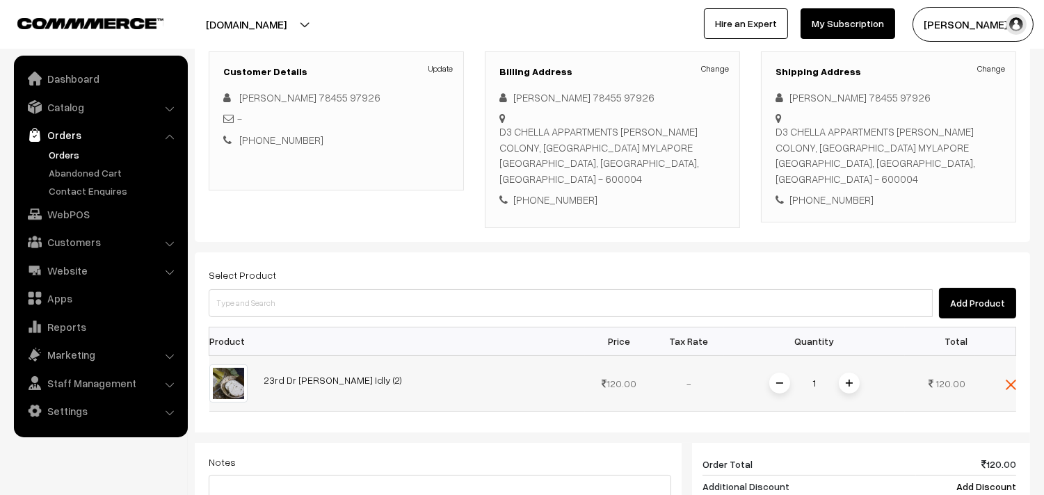
click at [844, 373] on span at bounding box center [849, 383] width 21 height 21
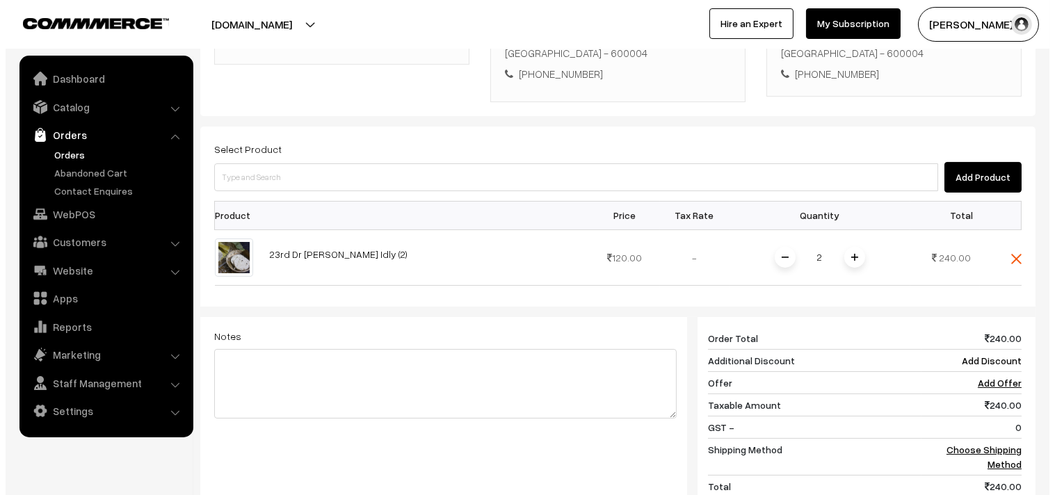
scroll to position [498, 0]
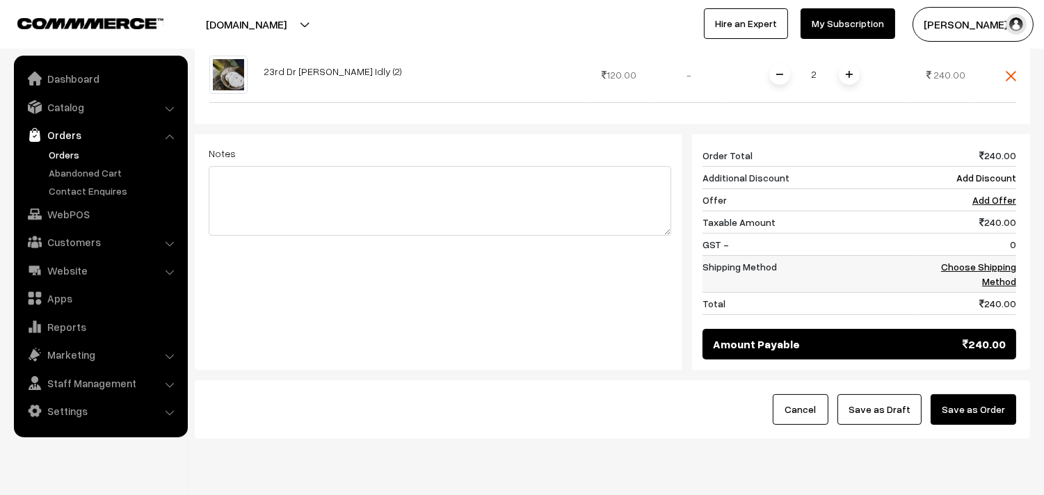
click at [964, 261] on link "Choose Shipping Method" at bounding box center [978, 274] width 75 height 26
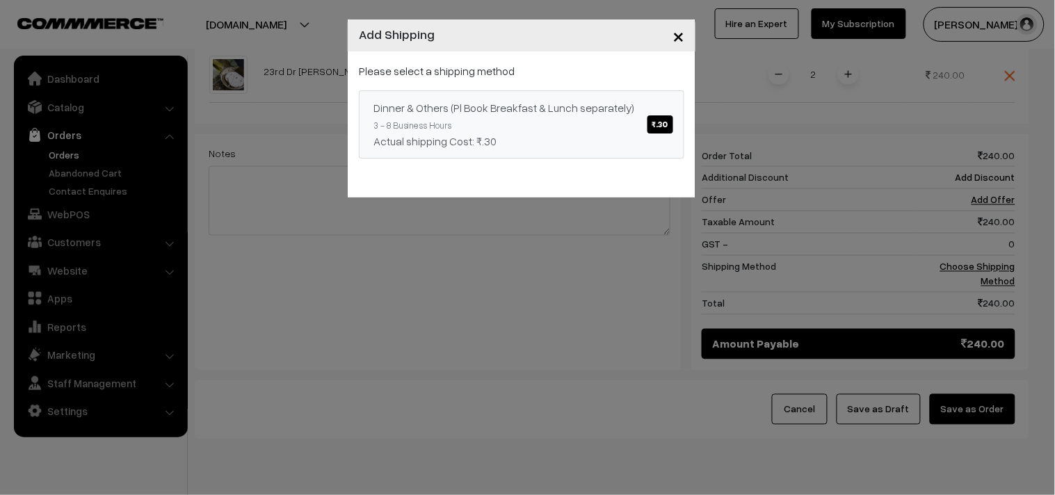
click at [655, 146] on div "Actual shipping Cost: ₹.30" at bounding box center [522, 141] width 296 height 17
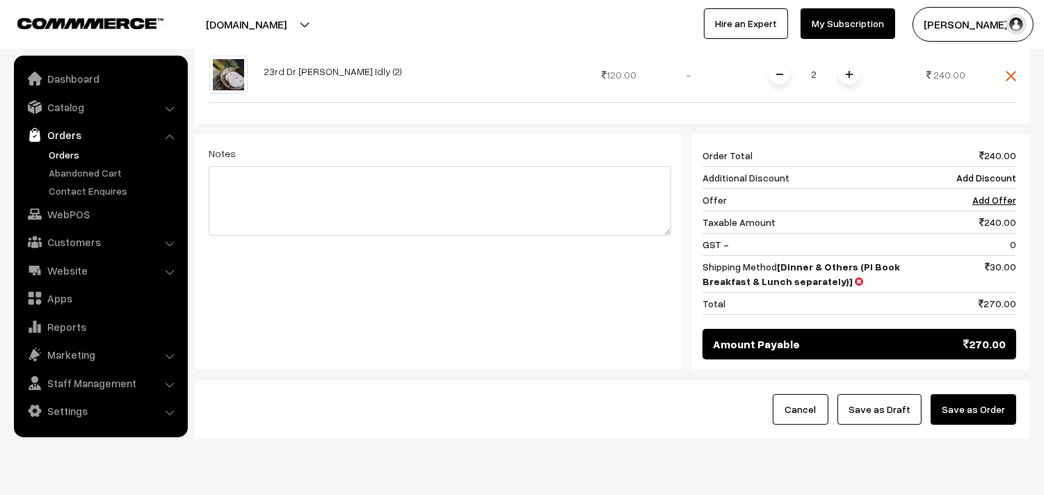
click at [968, 394] on button "Save as Order" at bounding box center [974, 409] width 86 height 31
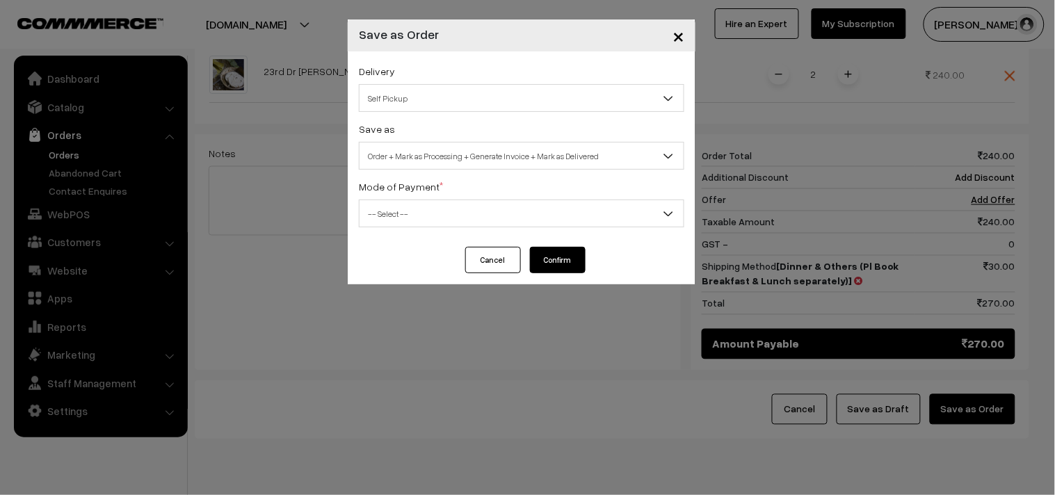
click at [428, 102] on span "Self Pickup" at bounding box center [522, 98] width 324 height 24
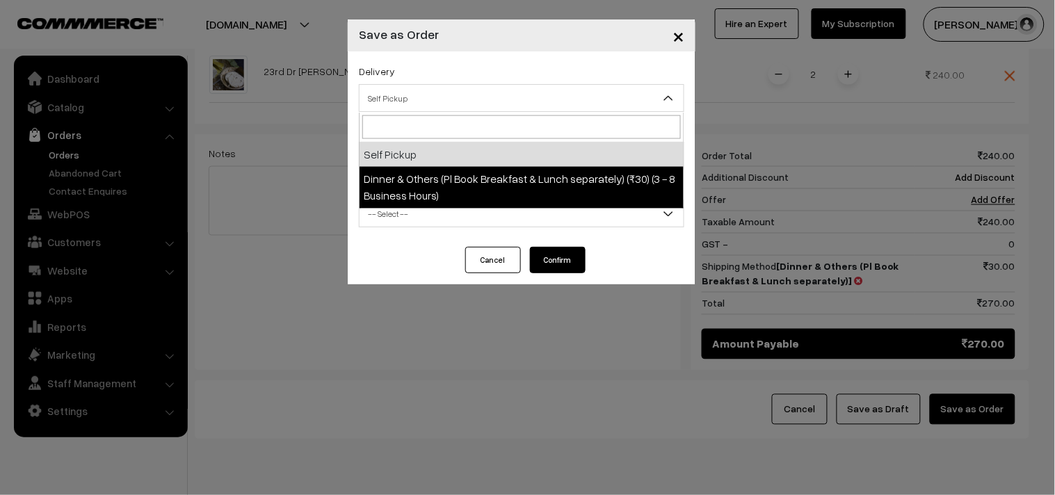
select select "DOP1"
select select "3"
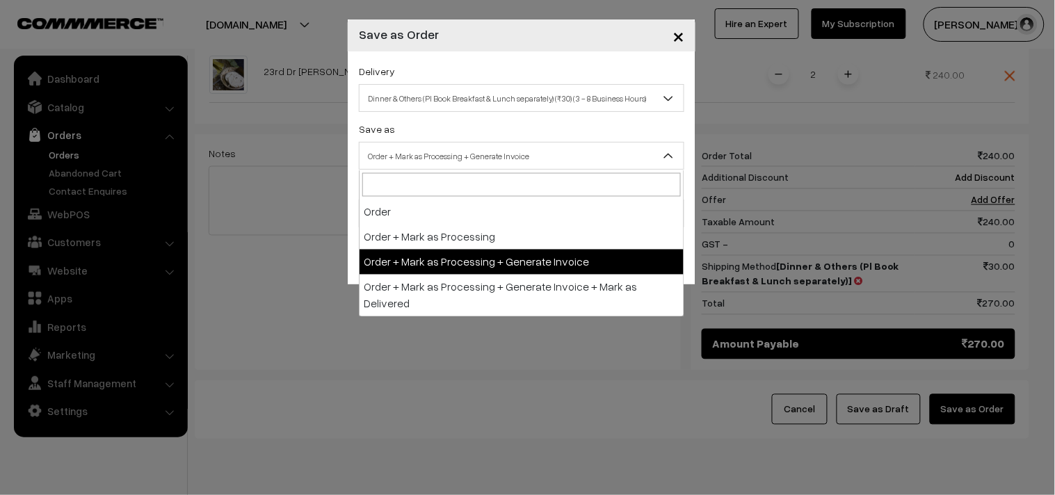
click at [427, 153] on span "Order + Mark as Processing + Generate Invoice" at bounding box center [522, 156] width 324 height 24
drag, startPoint x: 444, startPoint y: 245, endPoint x: 442, endPoint y: 255, distance: 10.5
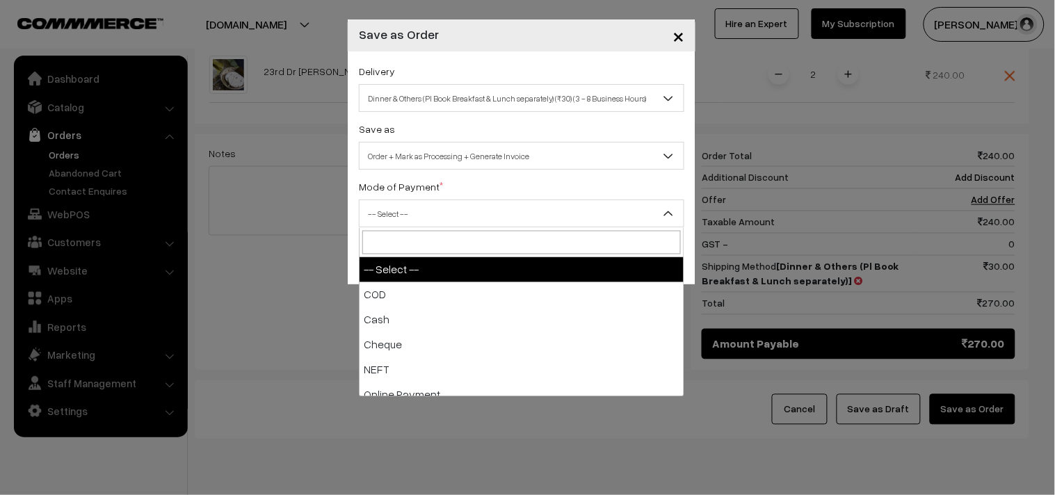
click at [397, 212] on span "-- Select --" at bounding box center [522, 214] width 324 height 24
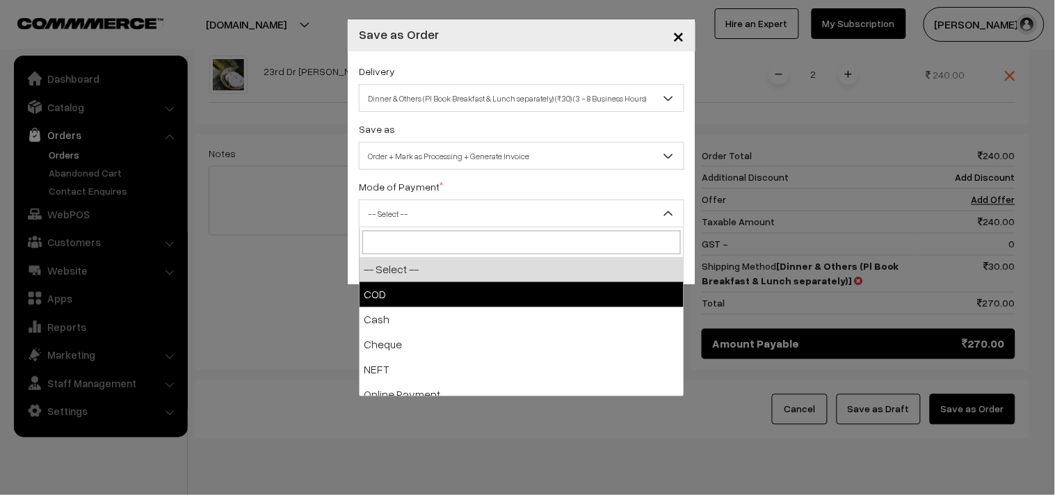
select select "1"
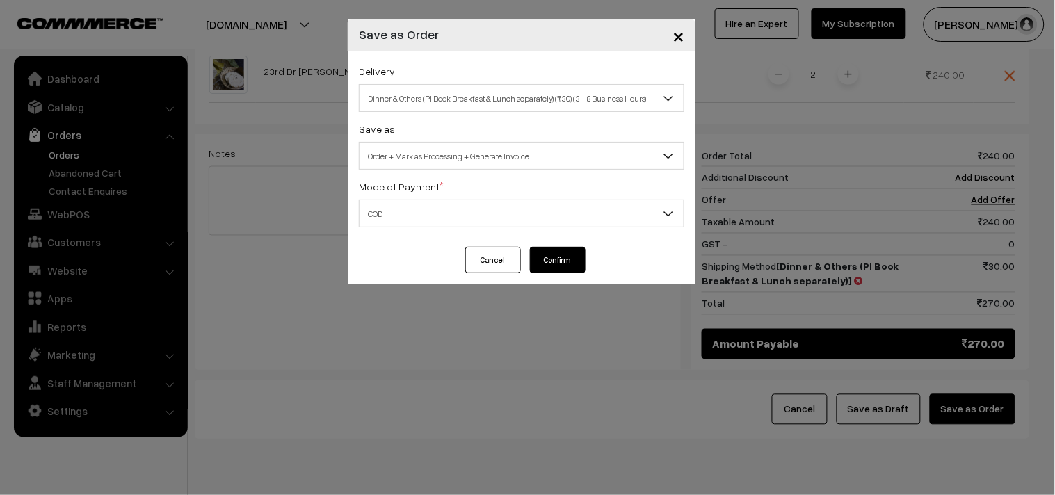
drag, startPoint x: 520, startPoint y: 267, endPoint x: 547, endPoint y: 262, distance: 27.6
click at [522, 266] on div "Cancel Confirm" at bounding box center [521, 260] width 127 height 26
click at [550, 262] on button "Confirm" at bounding box center [558, 260] width 56 height 26
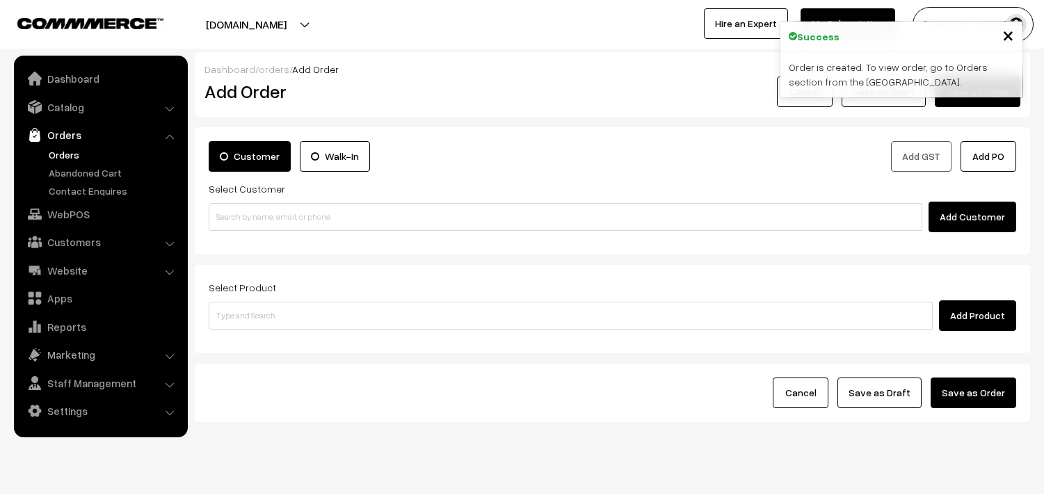
click at [65, 157] on link "Orders" at bounding box center [114, 154] width 138 height 15
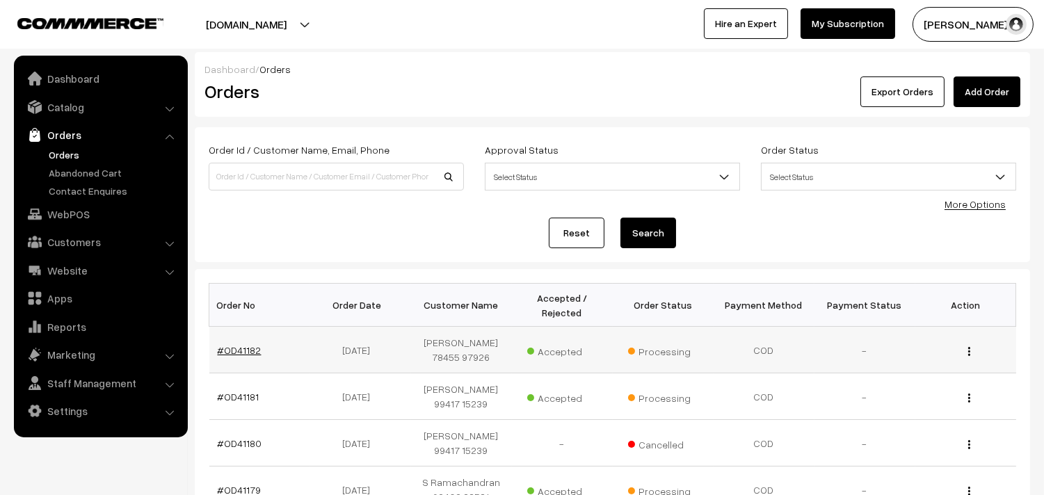
click at [234, 344] on link "#OD41182" at bounding box center [240, 350] width 44 height 12
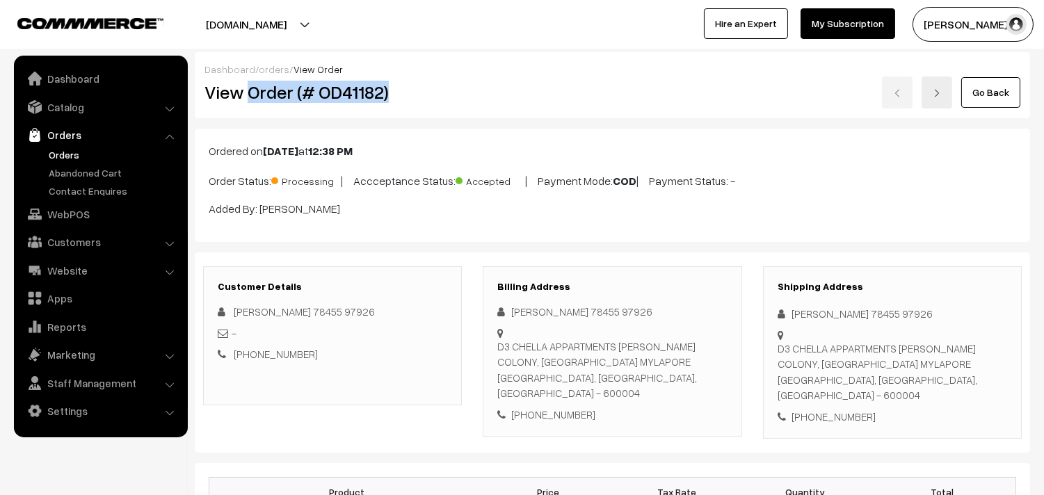
click at [392, 83] on h2 "View Order (# OD41182)" at bounding box center [333, 92] width 258 height 22
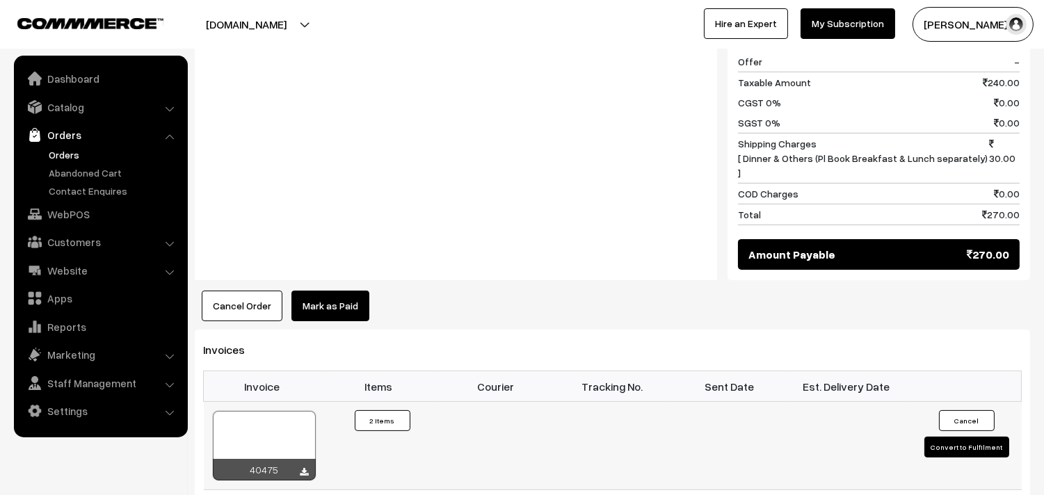
scroll to position [773, 0]
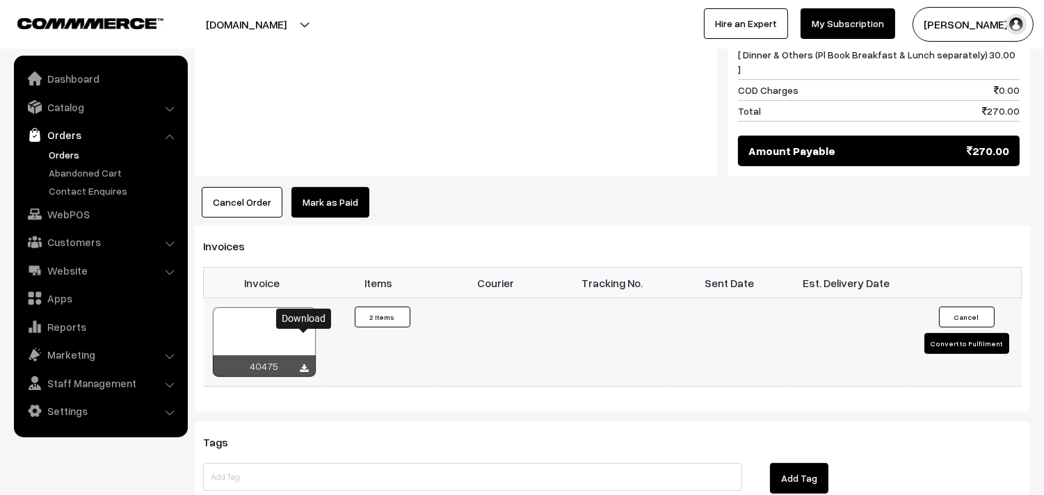
click at [304, 364] on icon at bounding box center [304, 368] width 8 height 9
click at [60, 219] on link "WebPOS" at bounding box center [100, 214] width 166 height 25
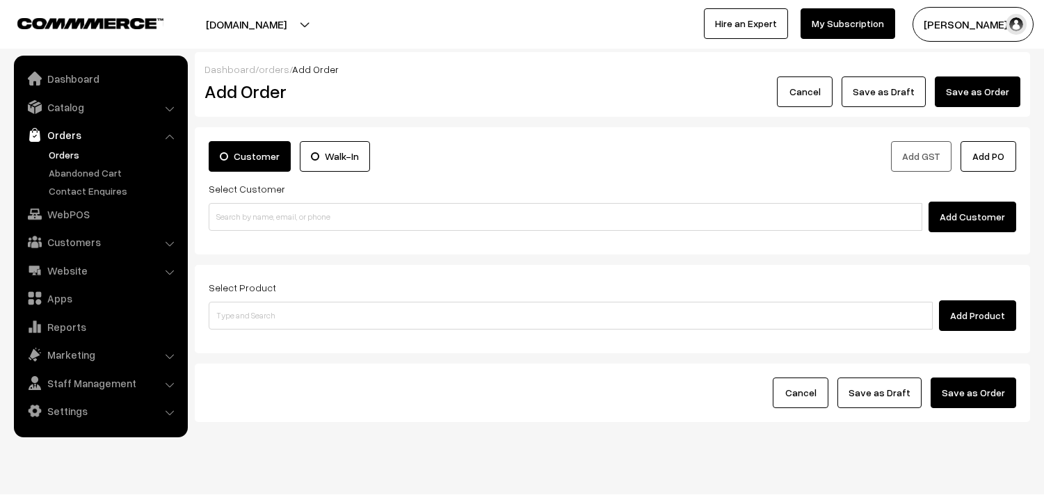
click at [265, 220] on input at bounding box center [566, 217] width 714 height 28
click at [238, 211] on input "98487 29581" at bounding box center [566, 217] width 714 height 28
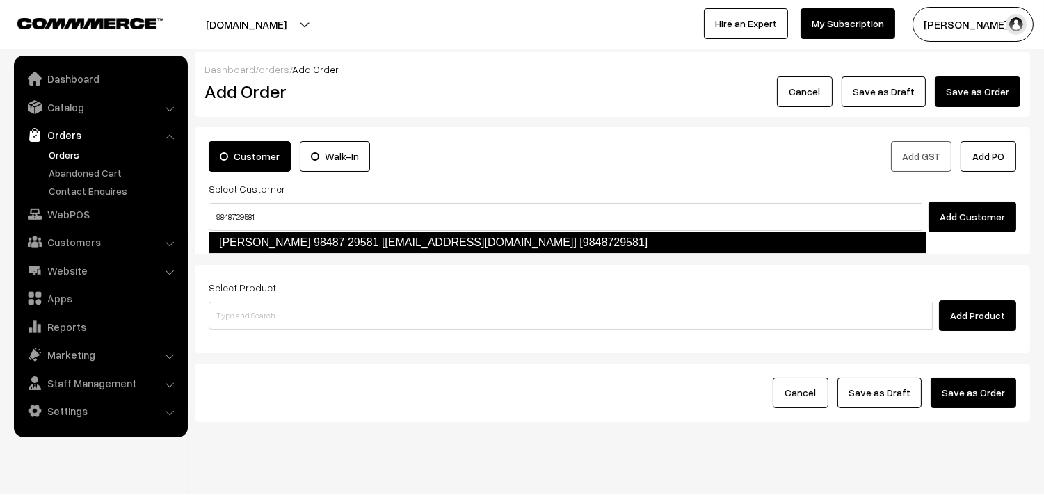
click at [280, 239] on link "[PERSON_NAME] 98487 29581 [[EMAIL_ADDRESS][DOMAIN_NAME]] [9848729581]" at bounding box center [568, 243] width 718 height 22
type input "9848729581"
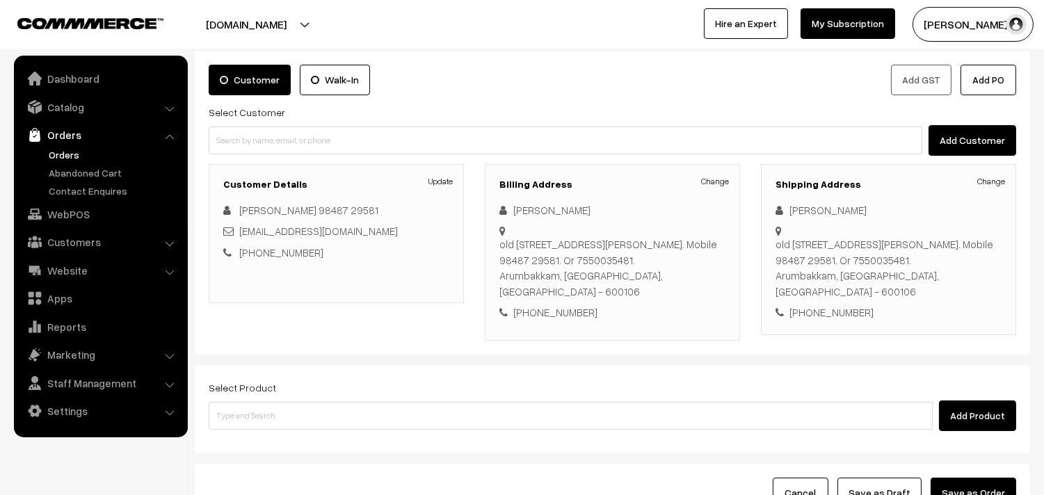
scroll to position [77, 0]
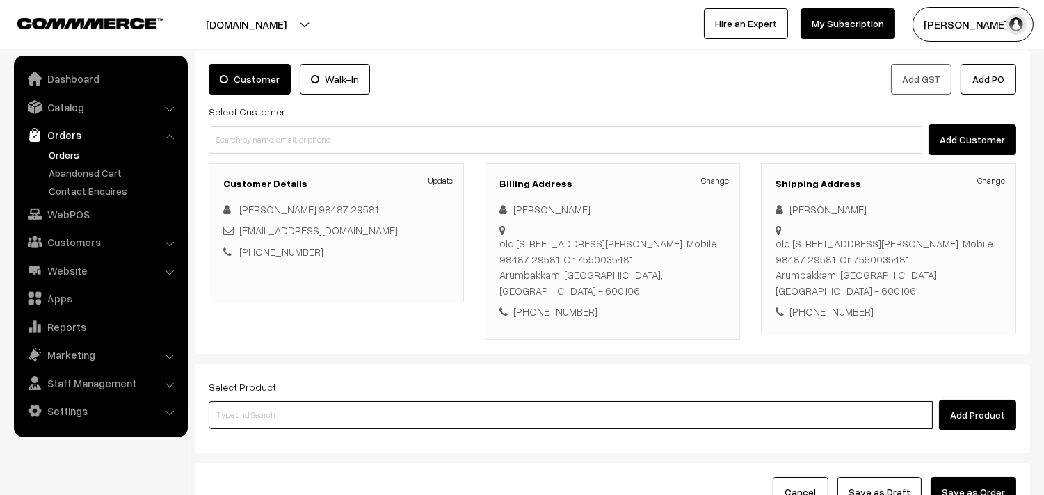
click at [275, 405] on input at bounding box center [571, 415] width 724 height 28
type input "kanchee"
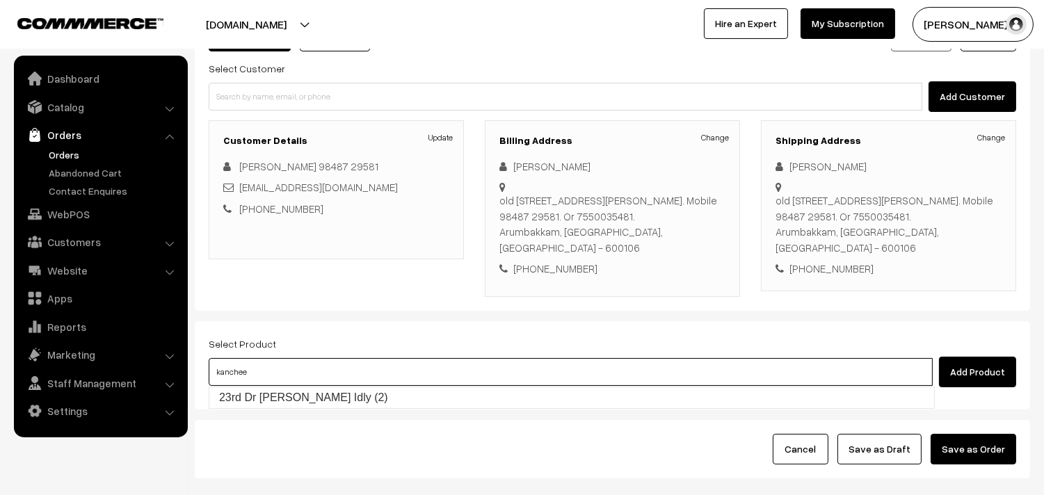
scroll to position [128, 0]
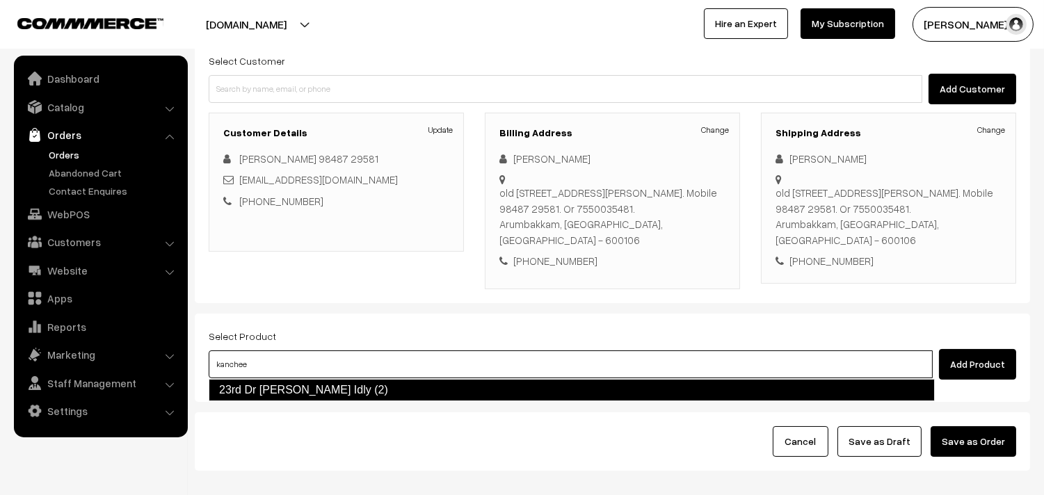
click at [311, 387] on link "23rd Dr [PERSON_NAME] Idly (2)" at bounding box center [572, 390] width 726 height 22
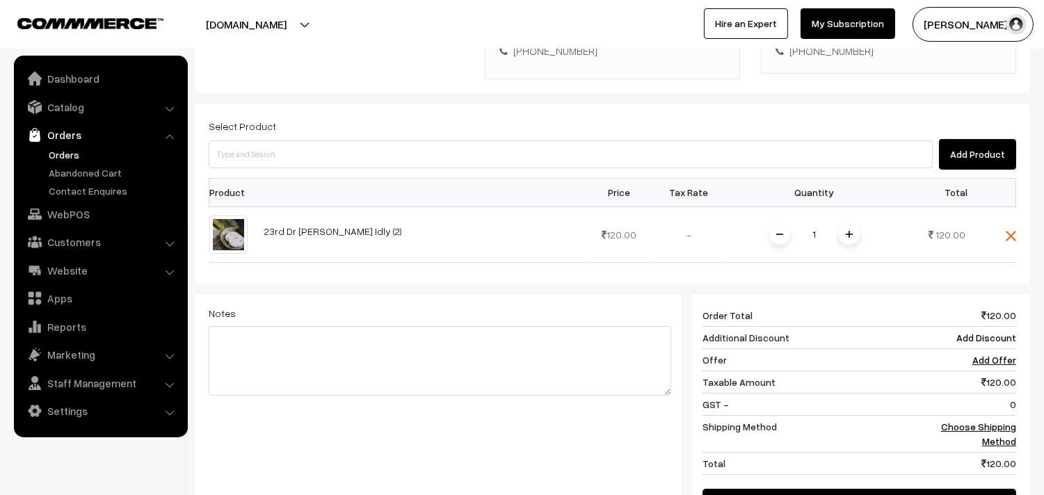
scroll to position [360, 0]
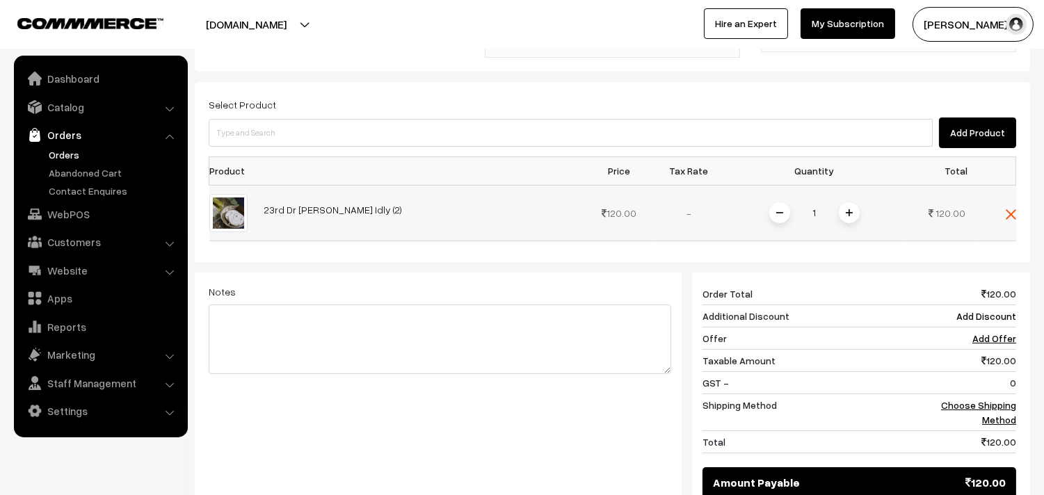
click at [849, 211] on img at bounding box center [849, 212] width 7 height 7
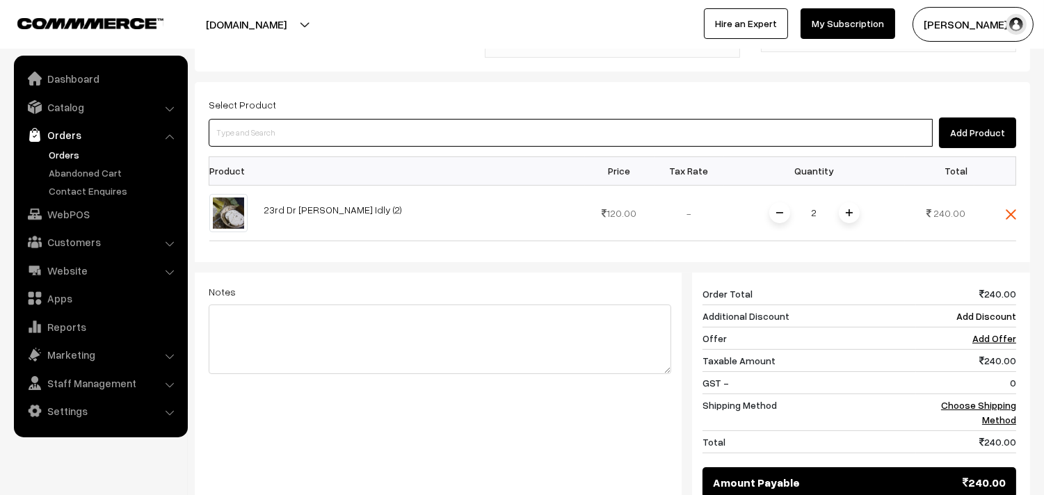
click at [311, 143] on input at bounding box center [571, 133] width 724 height 28
type input "chap"
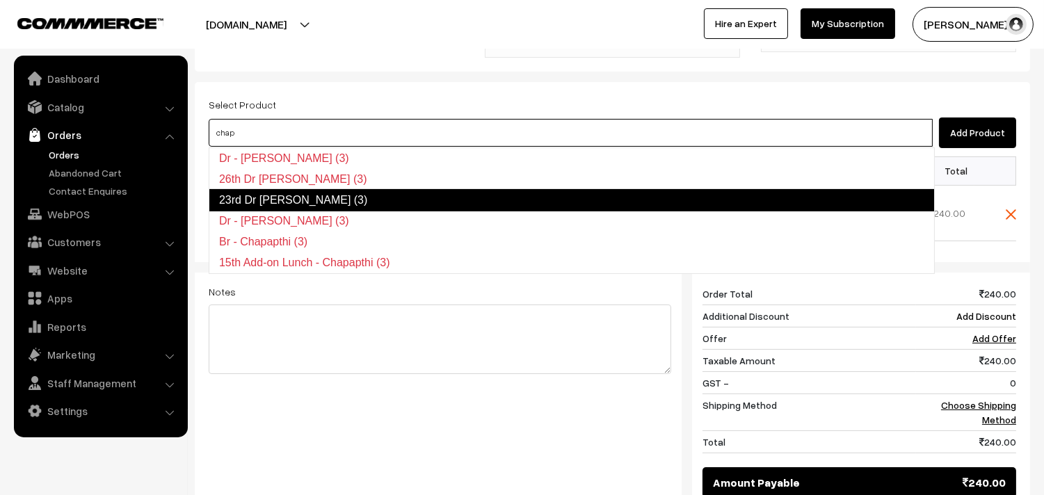
click at [299, 193] on link "23rd Dr Chappathi (3)" at bounding box center [572, 200] width 726 height 22
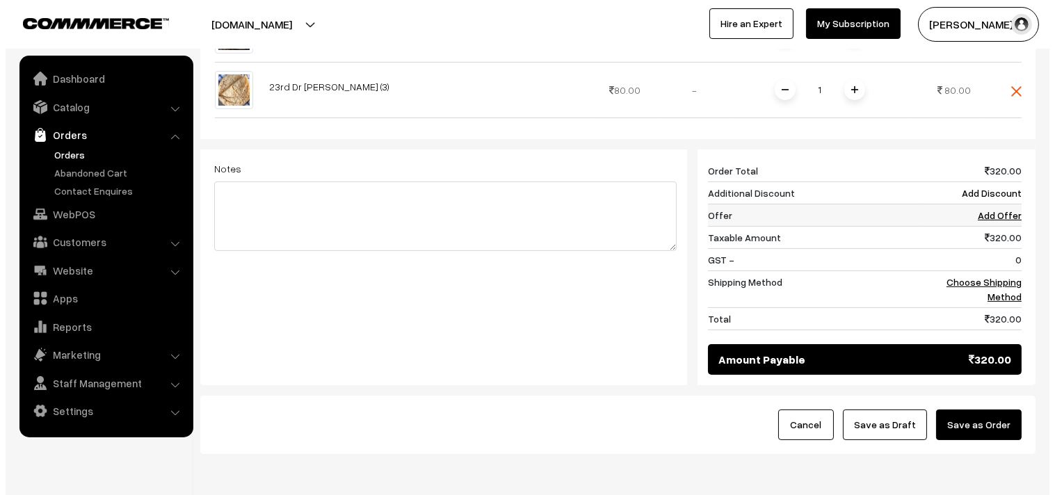
scroll to position [544, 0]
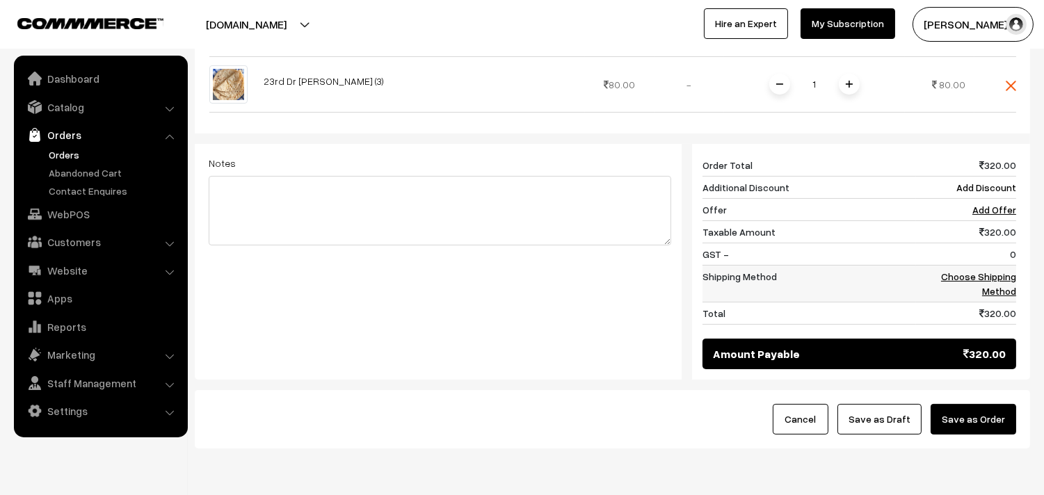
click at [988, 280] on link "Choose Shipping Method" at bounding box center [978, 284] width 75 height 26
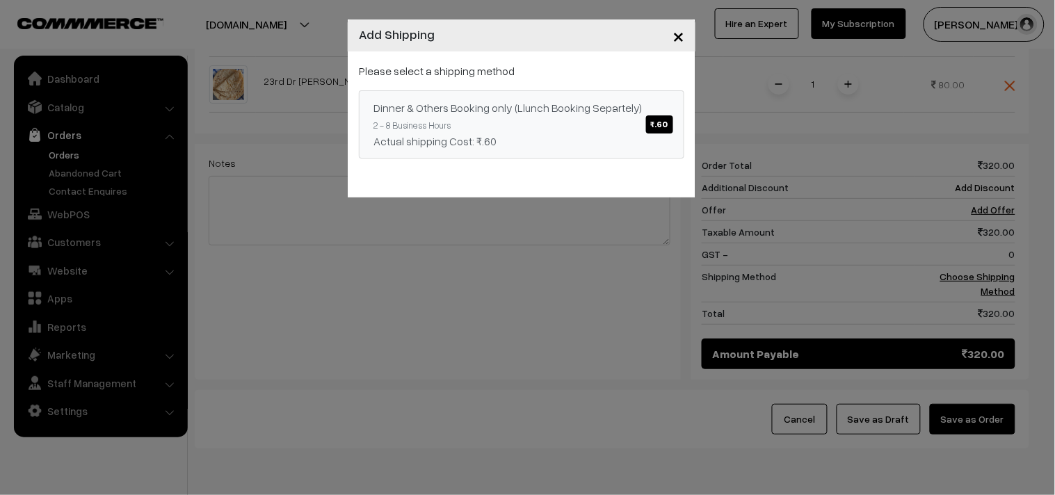
click at [637, 115] on div "Dinner & Others Booking only (Llunch Booking Separtely) ₹.60" at bounding box center [522, 107] width 296 height 17
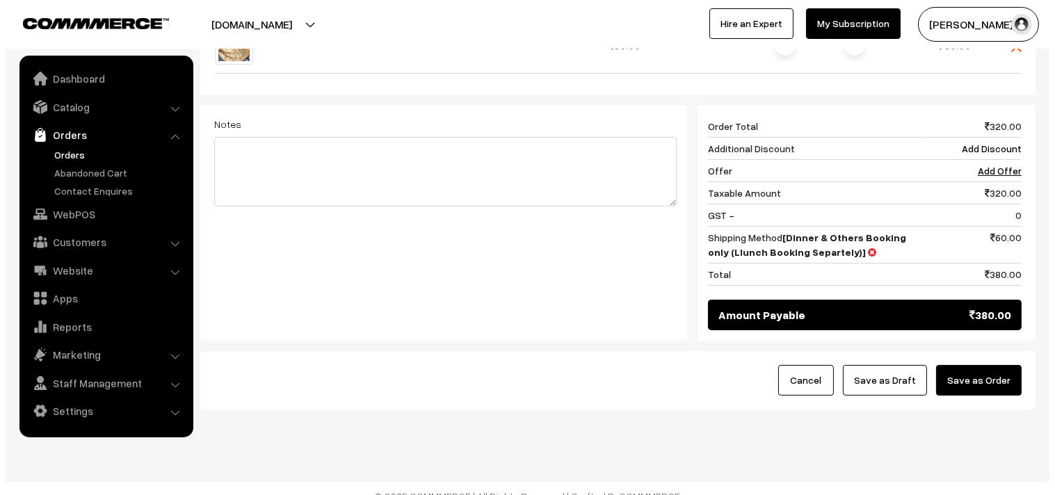
scroll to position [600, 0]
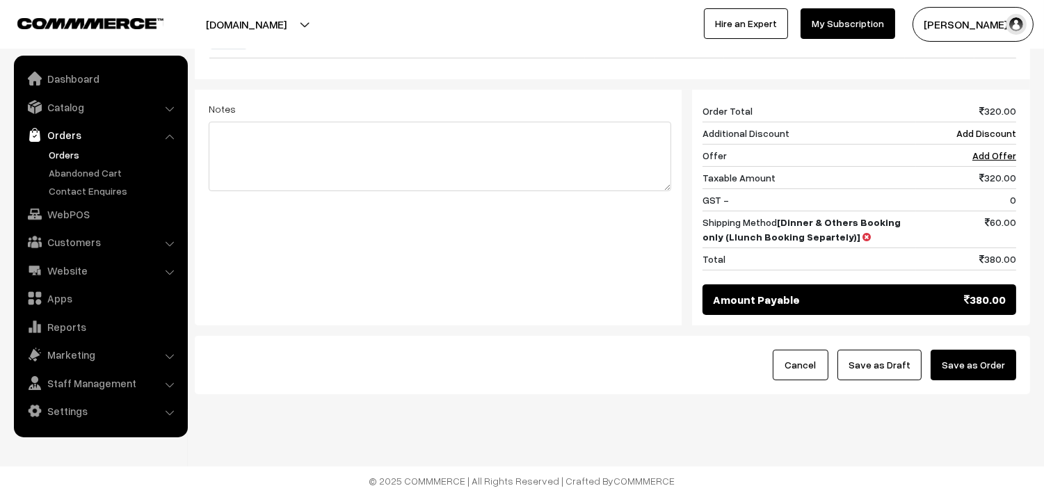
click at [961, 369] on button "Save as Order" at bounding box center [974, 365] width 86 height 31
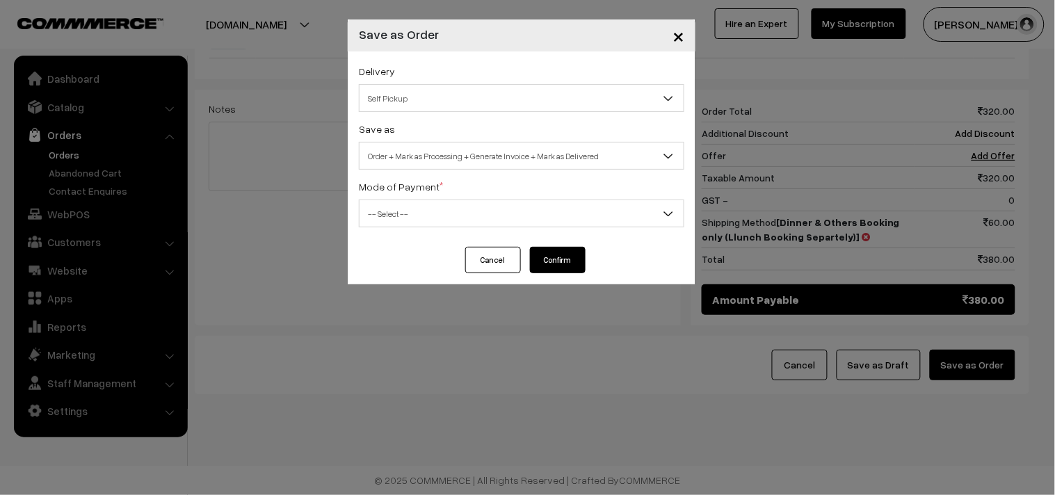
click at [433, 100] on span "Self Pickup" at bounding box center [522, 98] width 324 height 24
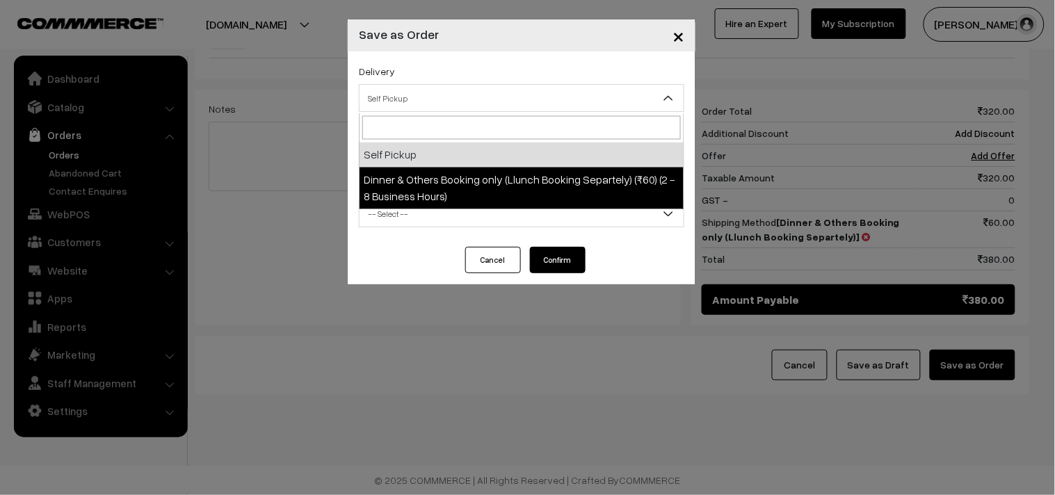
select select "DOB3"
select select "3"
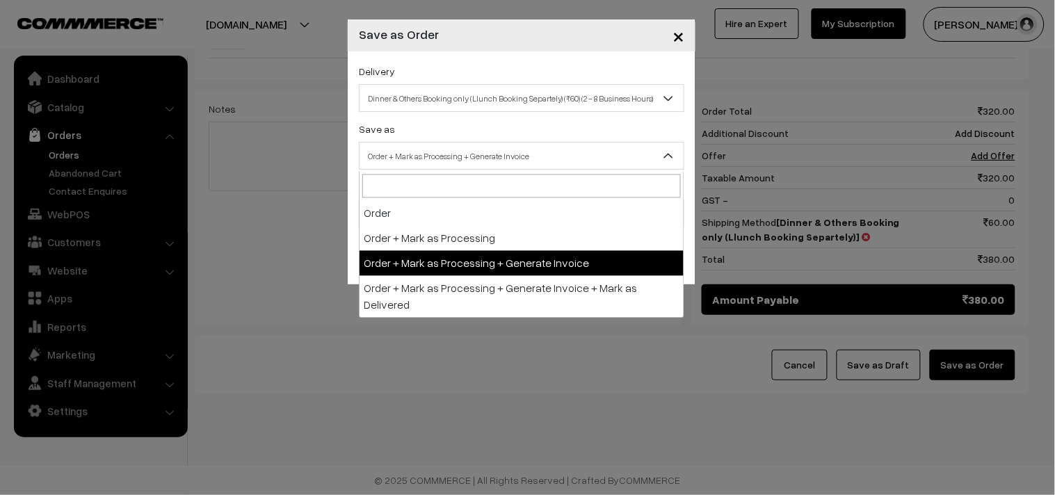
click at [433, 168] on span "Order + Mark as Processing + Generate Invoice" at bounding box center [522, 156] width 324 height 24
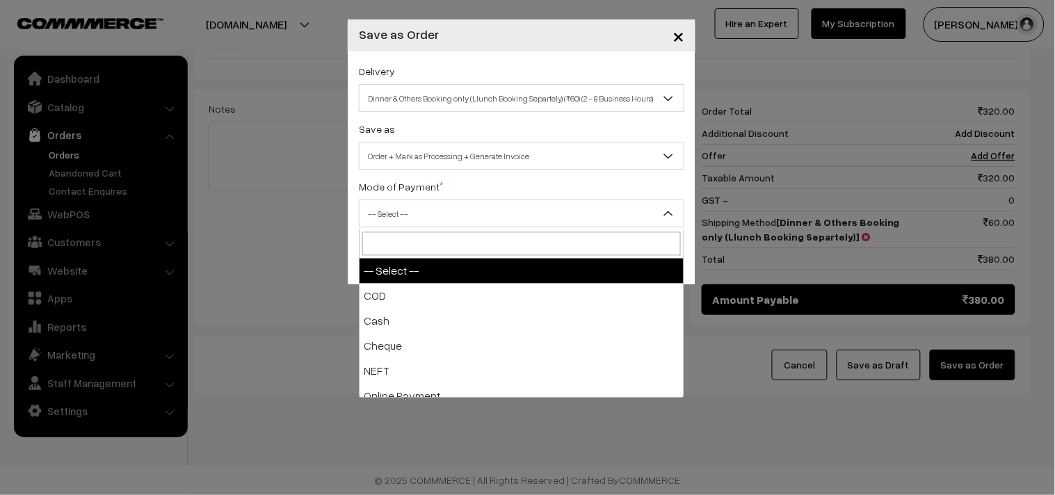
click at [394, 217] on span "-- Select --" at bounding box center [522, 214] width 324 height 24
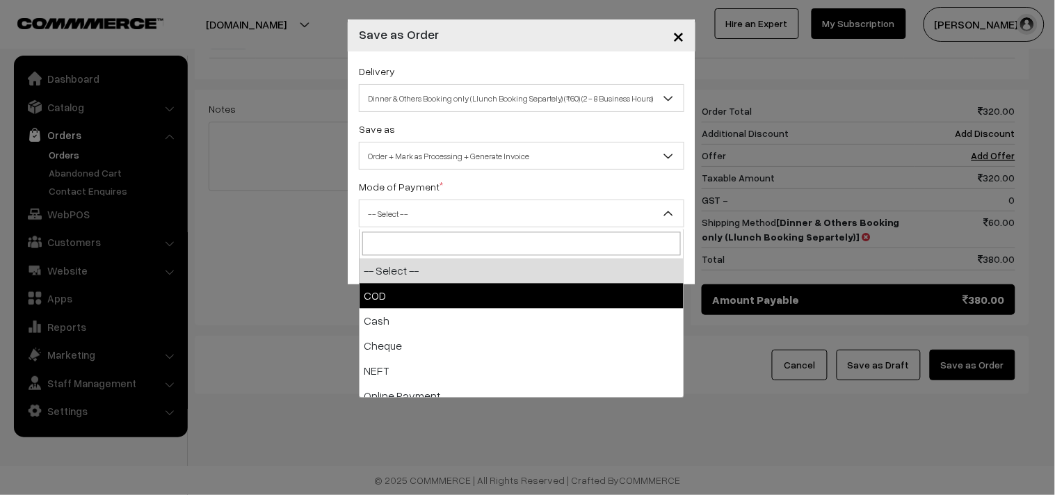
drag, startPoint x: 380, startPoint y: 294, endPoint x: 433, endPoint y: 294, distance: 52.9
select select "1"
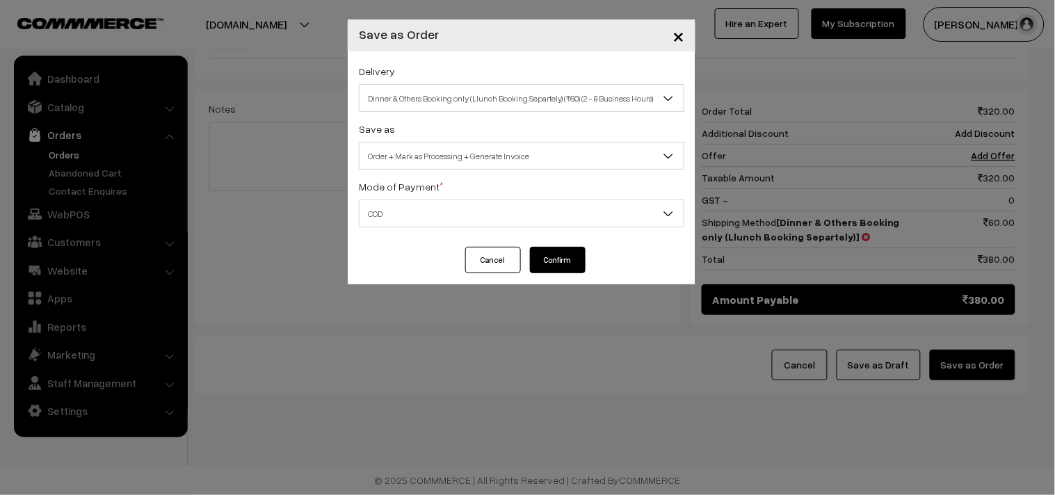
click at [547, 262] on button "Confirm" at bounding box center [558, 260] width 56 height 26
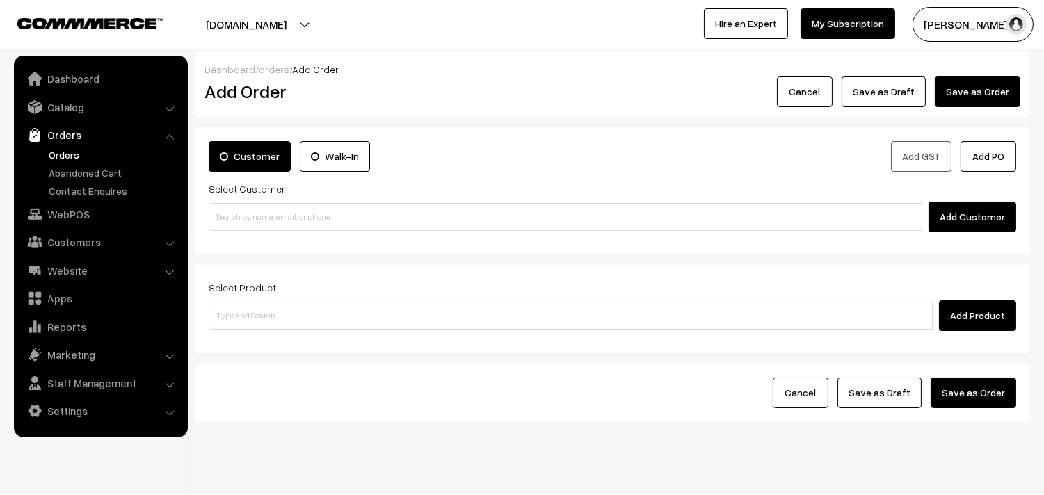
click at [72, 154] on link "Orders" at bounding box center [114, 154] width 138 height 15
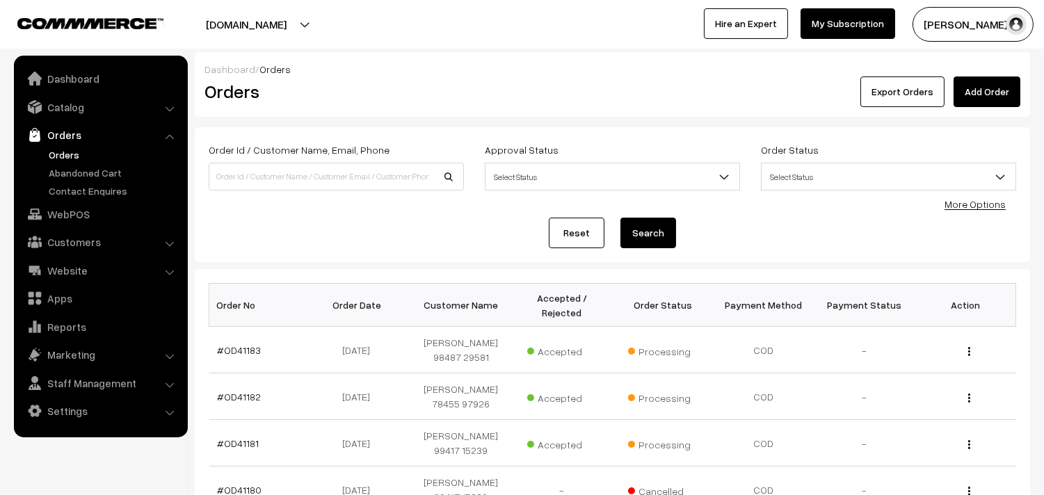
click at [70, 154] on link "Orders" at bounding box center [114, 154] width 138 height 15
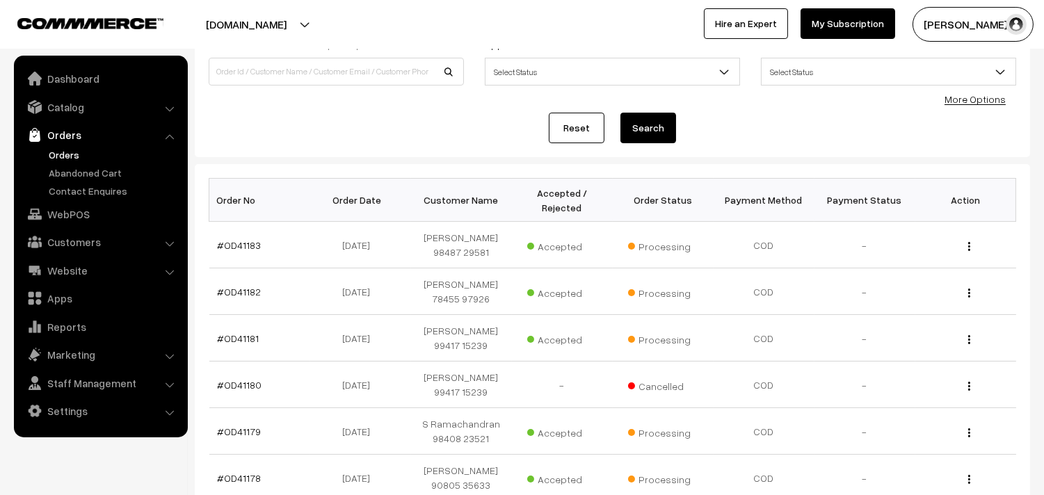
scroll to position [309, 0]
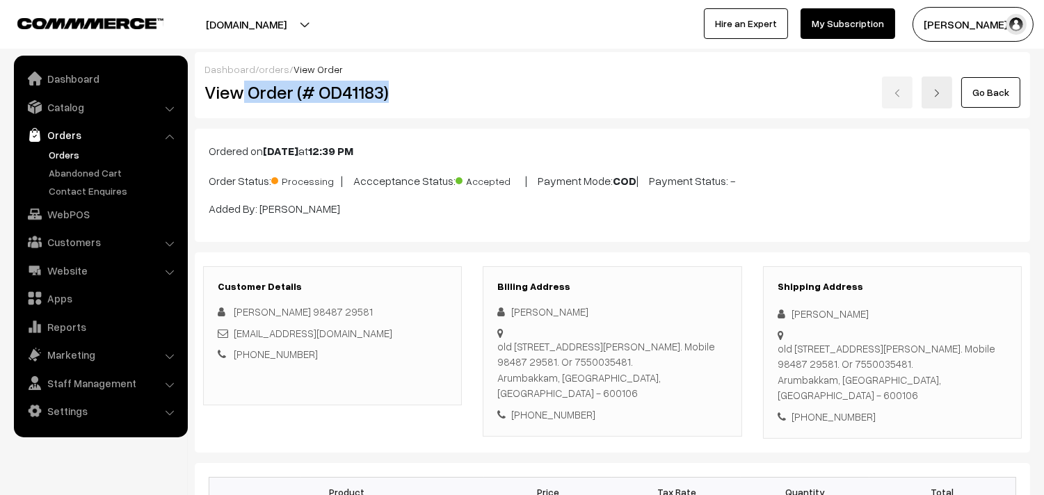
drag, startPoint x: 245, startPoint y: 88, endPoint x: 427, endPoint y: 89, distance: 182.2
click at [427, 89] on h2 "View Order (# OD41183)" at bounding box center [333, 92] width 258 height 22
copy h2 "Order (# OD41183)"
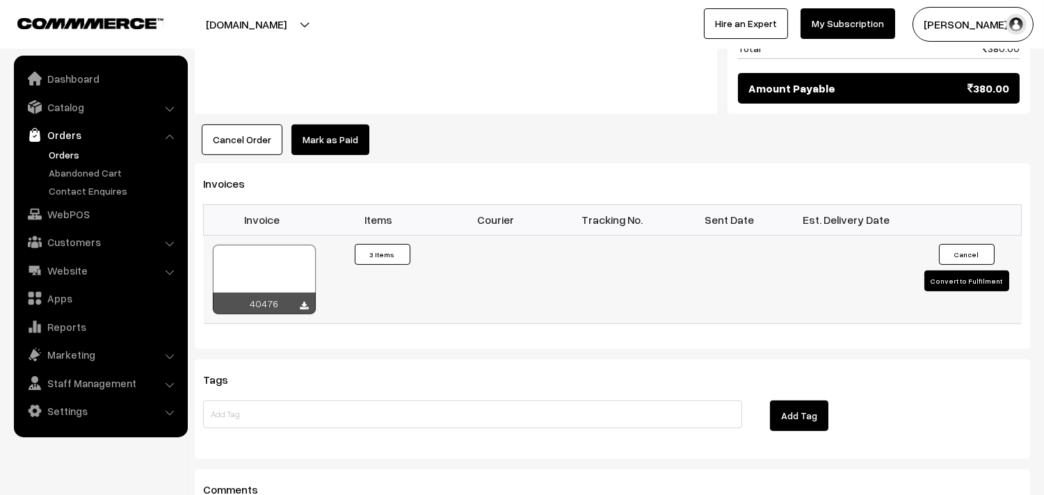
scroll to position [927, 0]
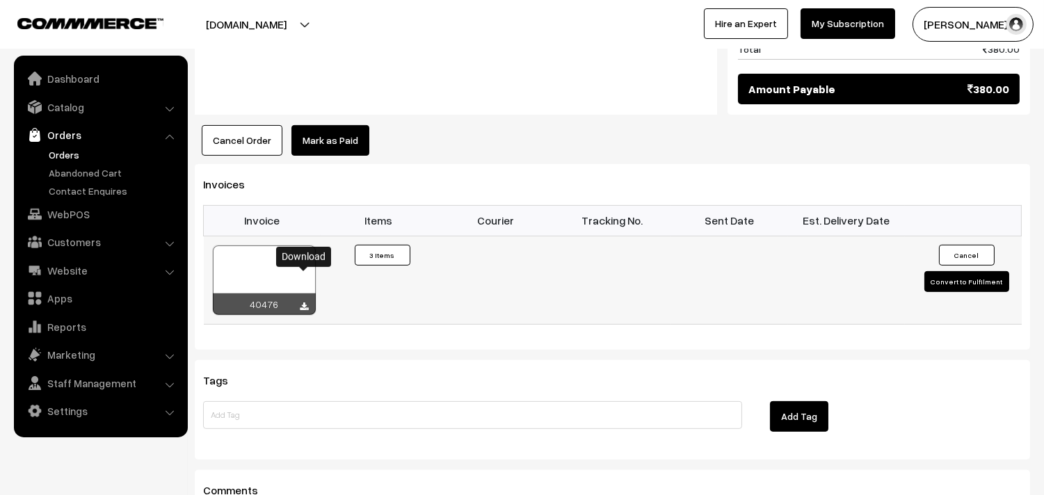
click at [302, 303] on icon at bounding box center [304, 307] width 8 height 9
click at [95, 205] on link "WebPOS" at bounding box center [100, 214] width 166 height 25
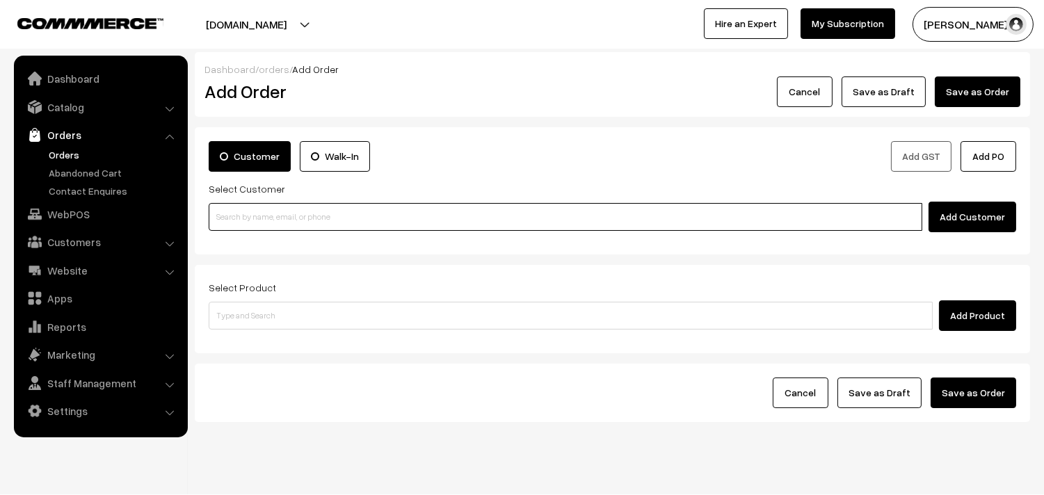
click at [225, 211] on input at bounding box center [566, 217] width 714 height 28
paste input "94442 47359"
click at [237, 207] on input "94442 47359" at bounding box center [566, 217] width 714 height 28
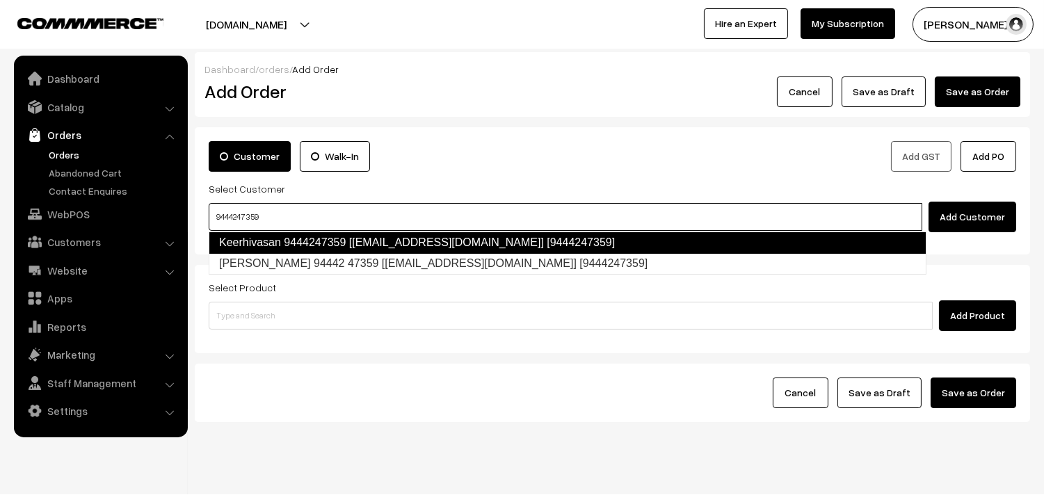
click at [257, 242] on link "Keerhivasan 9444247359 [[EMAIL_ADDRESS][DOMAIN_NAME]] [9444247359]" at bounding box center [568, 243] width 718 height 22
type input "9444247359"
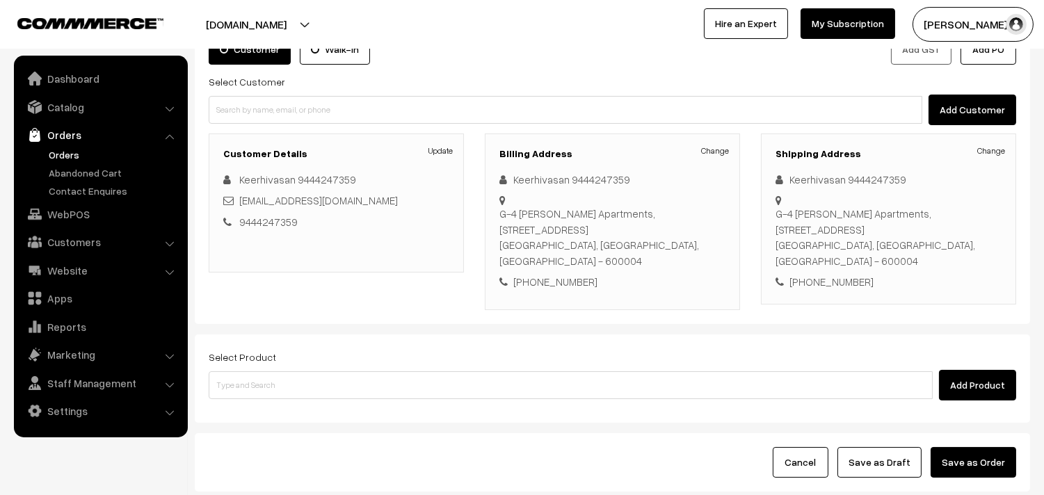
scroll to position [112, 0]
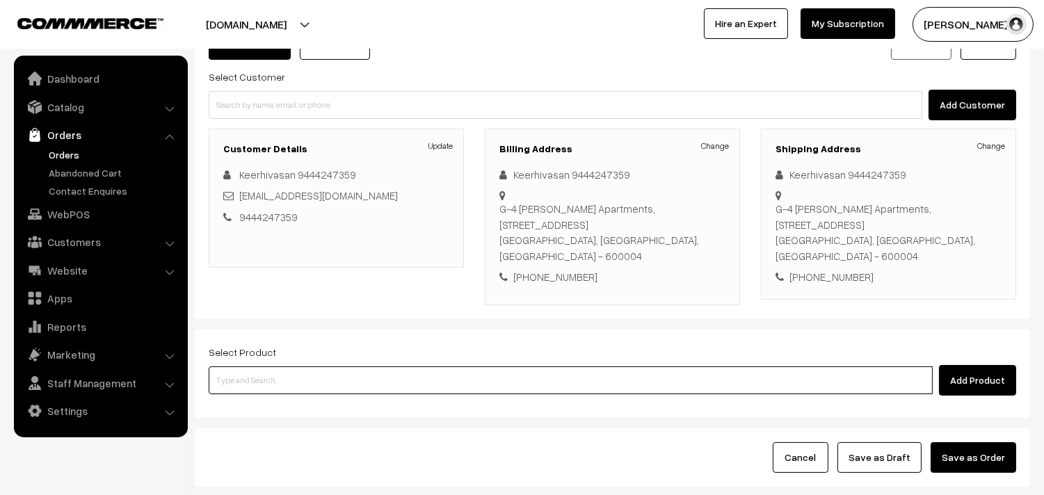
click at [257, 367] on input at bounding box center [571, 381] width 724 height 28
type input "chap"
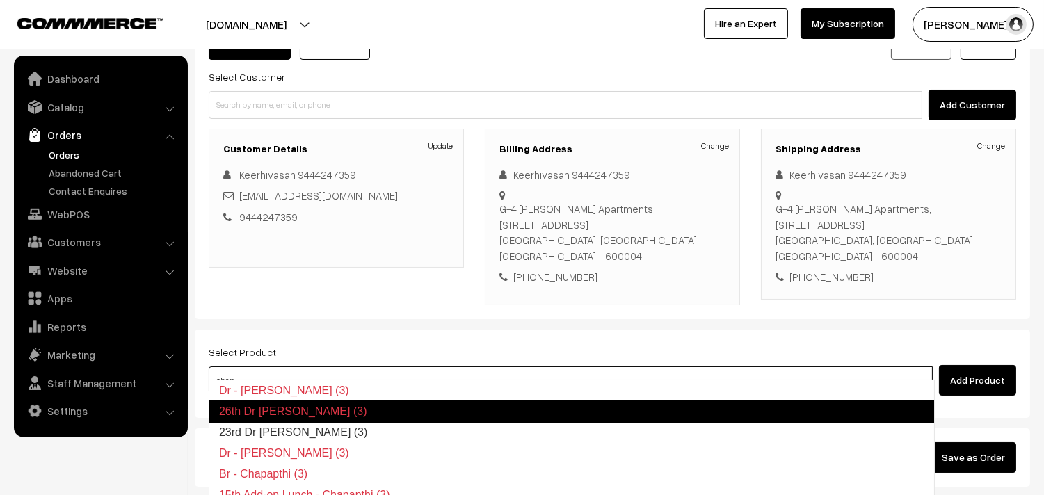
click at [287, 426] on link "23rd Dr Chappathi (3)" at bounding box center [571, 432] width 725 height 21
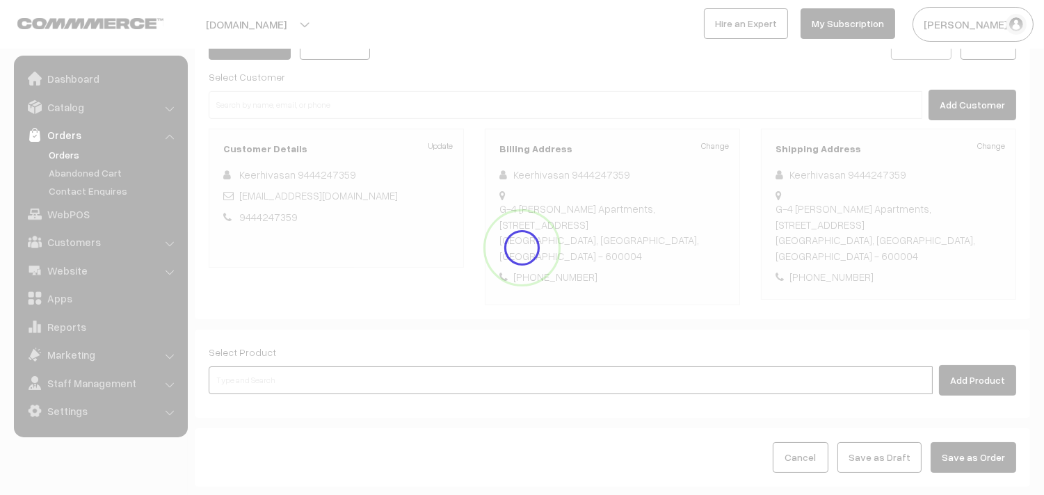
click at [283, 367] on input at bounding box center [571, 381] width 724 height 28
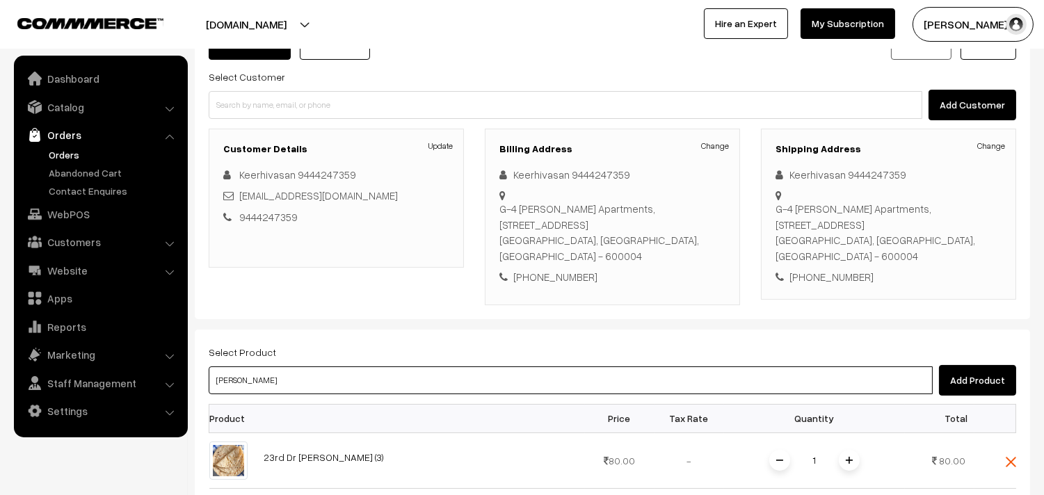
type input "karase"
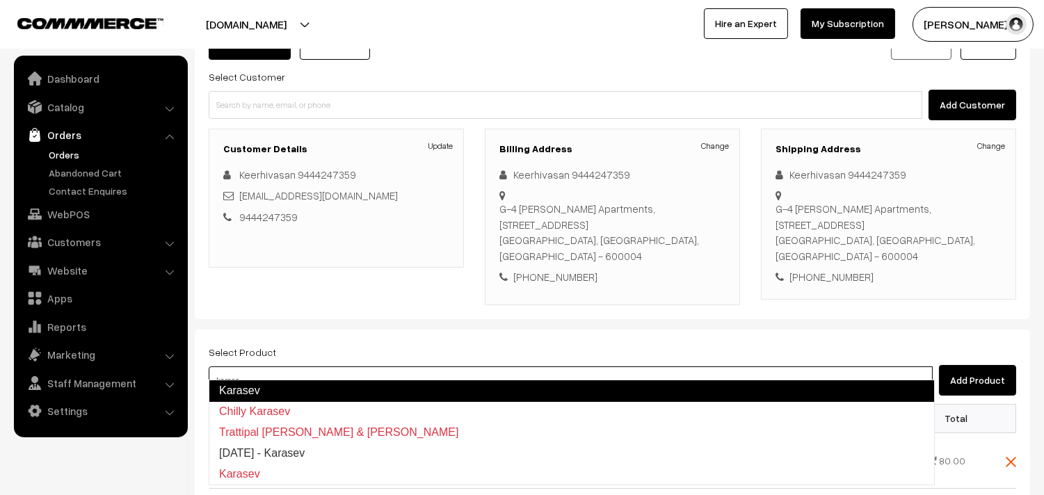
click at [265, 385] on link "Karasev" at bounding box center [572, 391] width 726 height 22
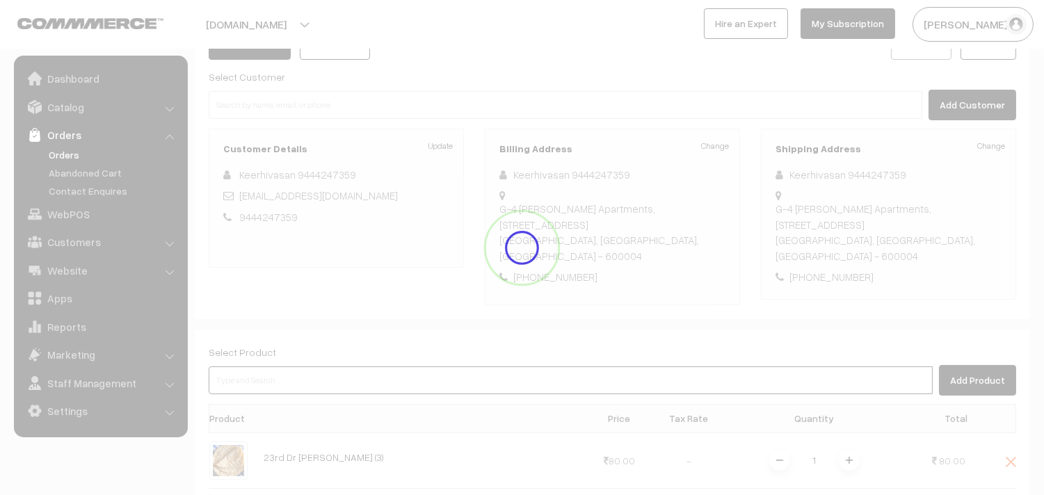
click at [252, 367] on input at bounding box center [571, 381] width 724 height 28
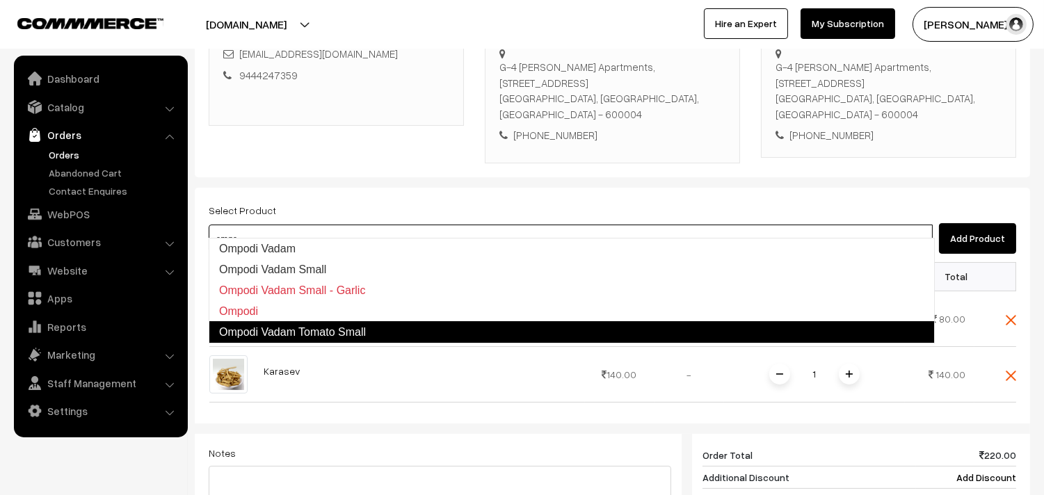
scroll to position [266, 0]
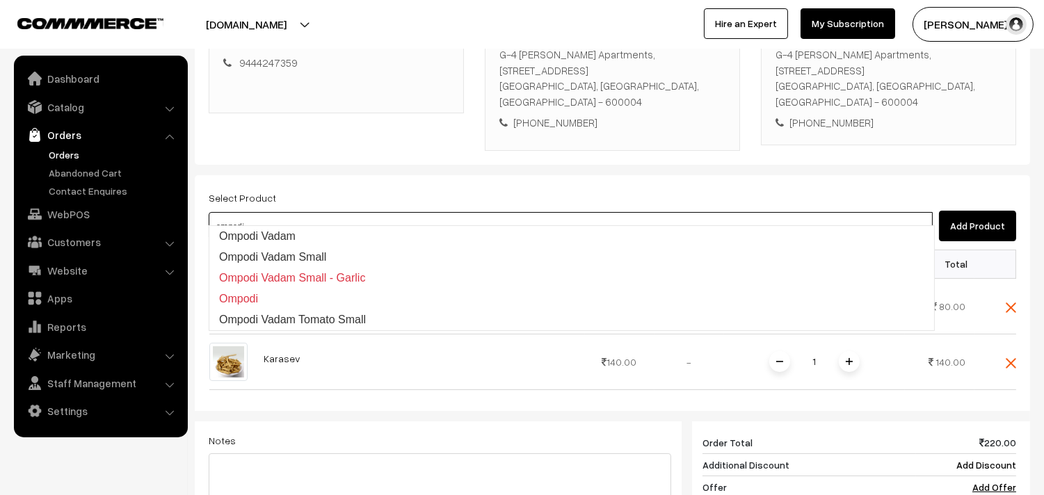
type input "ompodi"
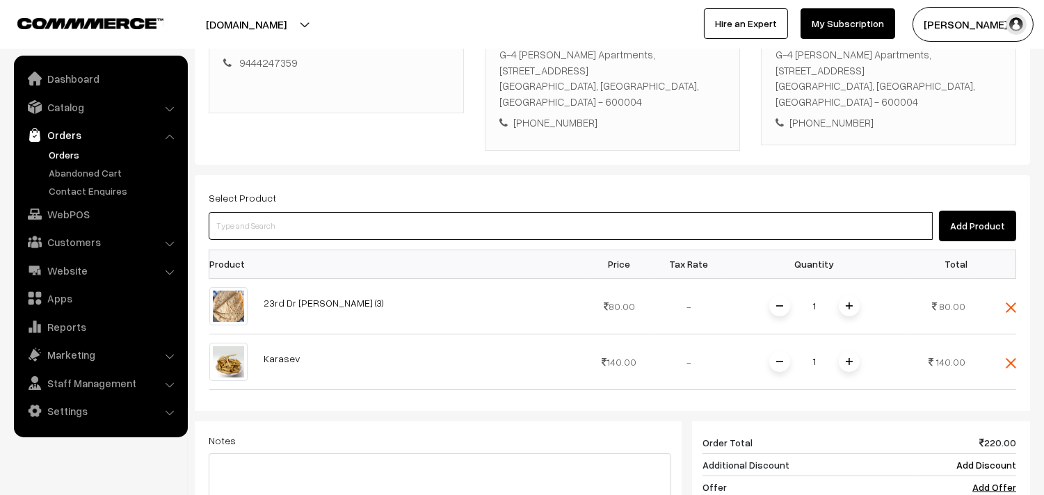
click at [283, 212] on input at bounding box center [571, 226] width 724 height 28
paste input "om Podi"
type input "om Podi"
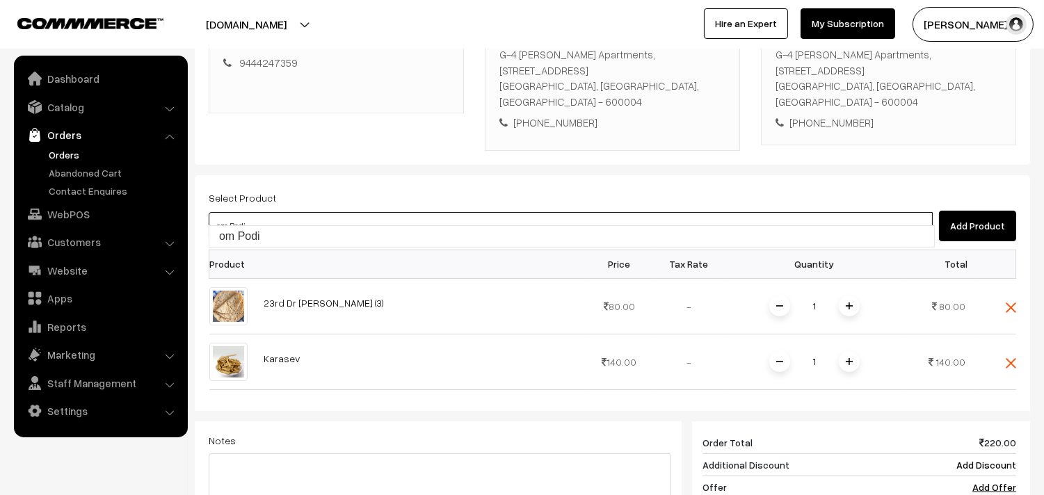
click at [248, 232] on link "om Podi" at bounding box center [571, 236] width 725 height 21
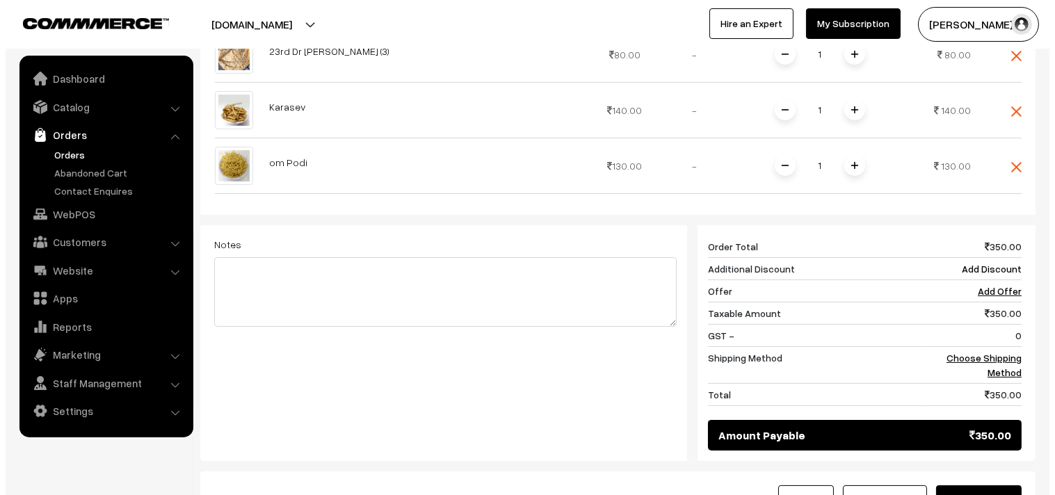
scroll to position [640, 0]
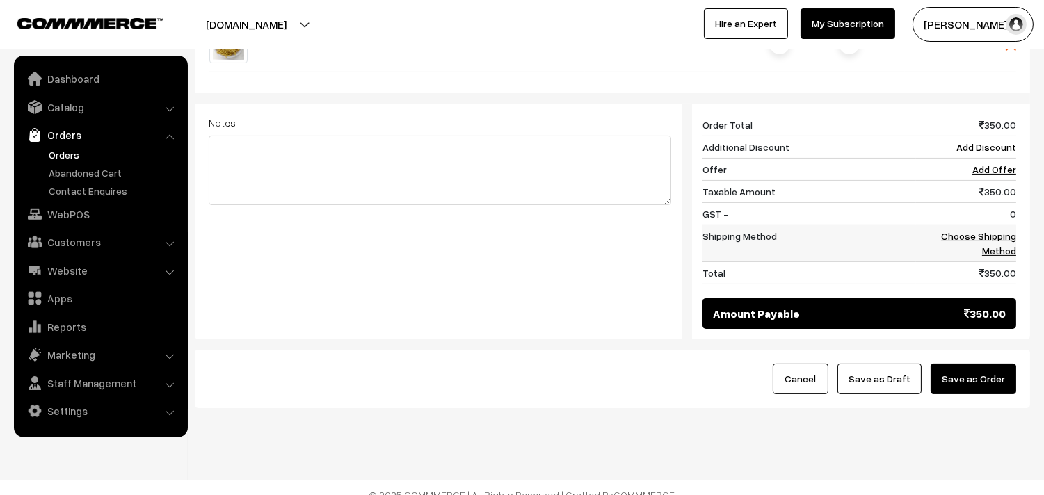
click at [991, 238] on link "Choose Shipping Method" at bounding box center [978, 243] width 75 height 26
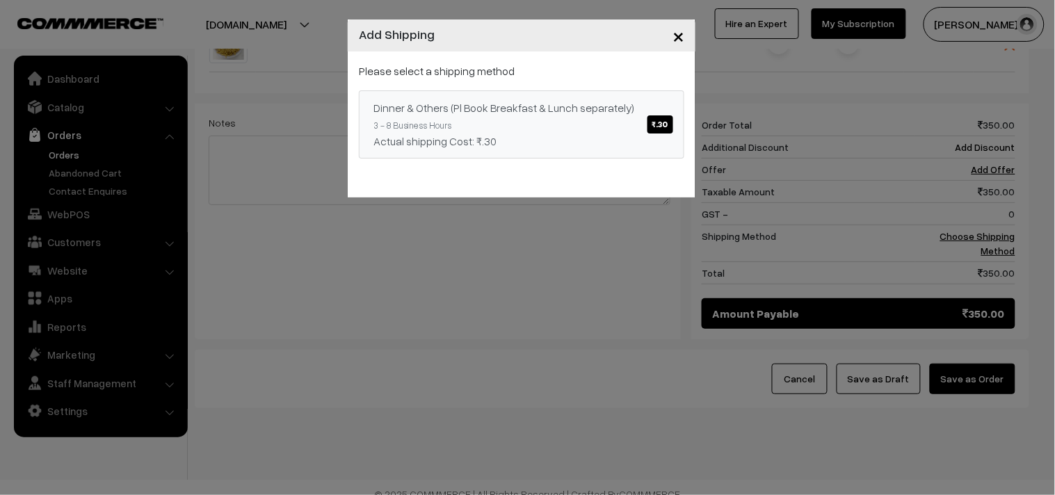
click at [666, 112] on div "Dinner & Others (Pl Book Breakfast & Lunch separately) ₹.30" at bounding box center [522, 107] width 296 height 17
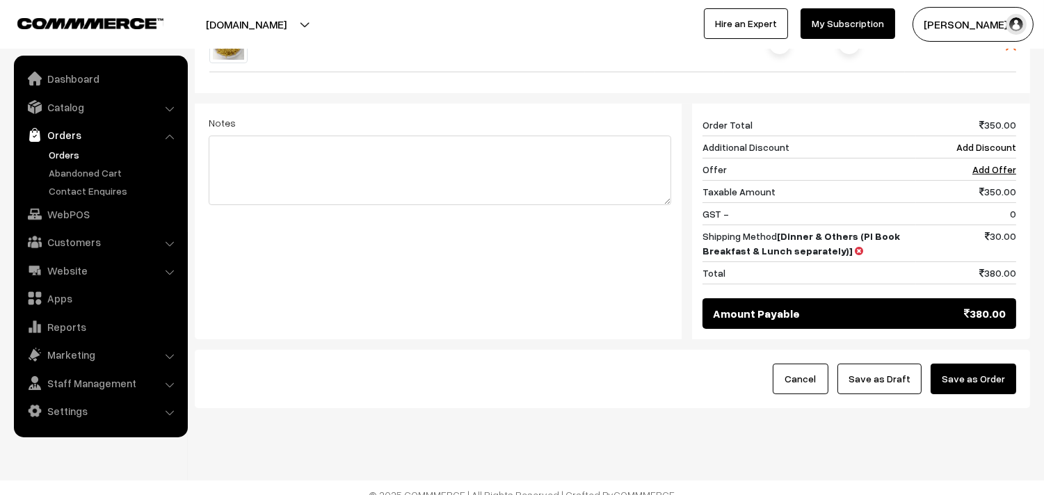
click at [979, 372] on button "Save as Order" at bounding box center [974, 379] width 86 height 31
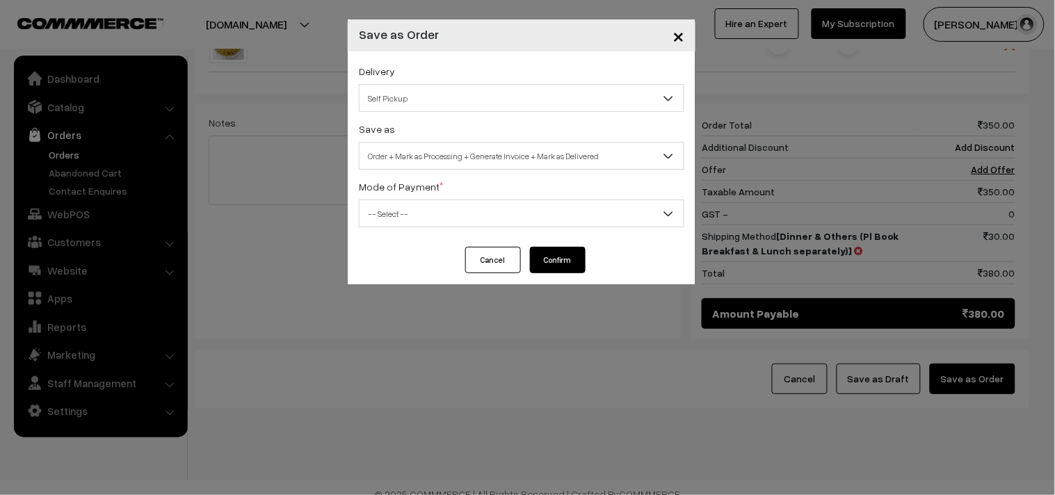
drag, startPoint x: 463, startPoint y: 74, endPoint x: 449, endPoint y: 95, distance: 24.7
click at [463, 77] on div "Delivery Self Pickup Dinner & Others (Pl Book Breakfast & Lunch separately) (₹3…" at bounding box center [522, 87] width 326 height 49
click at [417, 106] on span "Self Pickup" at bounding box center [522, 98] width 324 height 24
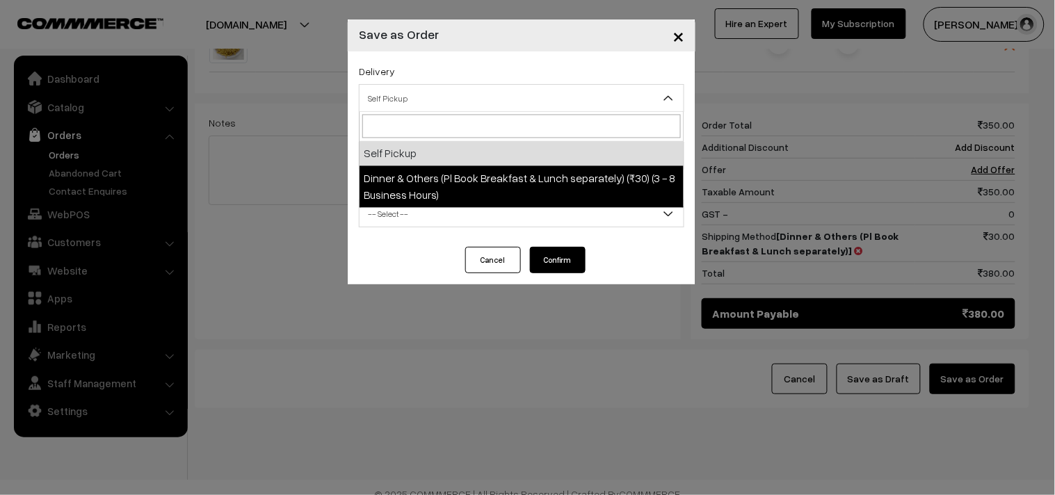
drag, startPoint x: 409, startPoint y: 168, endPoint x: 420, endPoint y: 169, distance: 11.2
select select "DOP1"
select select "3"
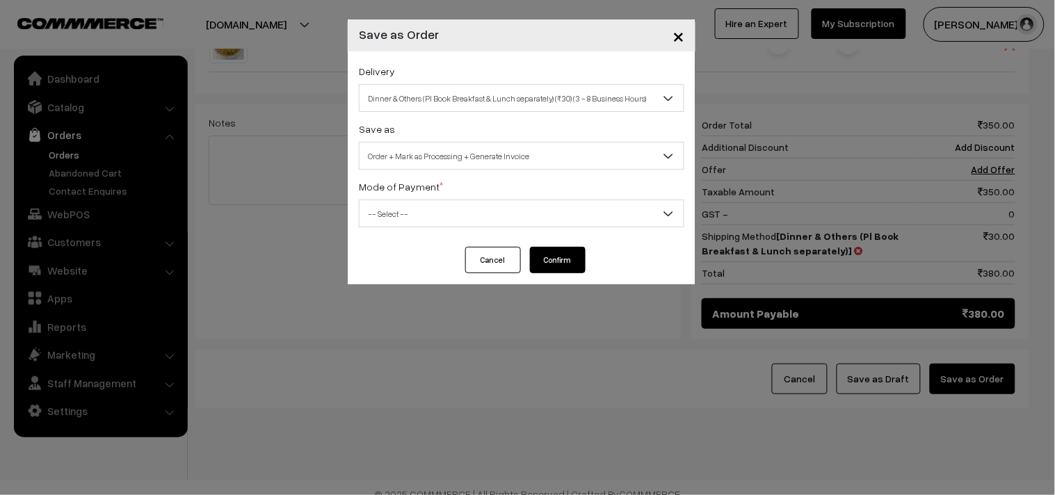
click at [455, 163] on span "Order + Mark as Processing + Generate Invoice" at bounding box center [522, 156] width 324 height 24
click at [399, 216] on span "-- Select --" at bounding box center [522, 214] width 324 height 24
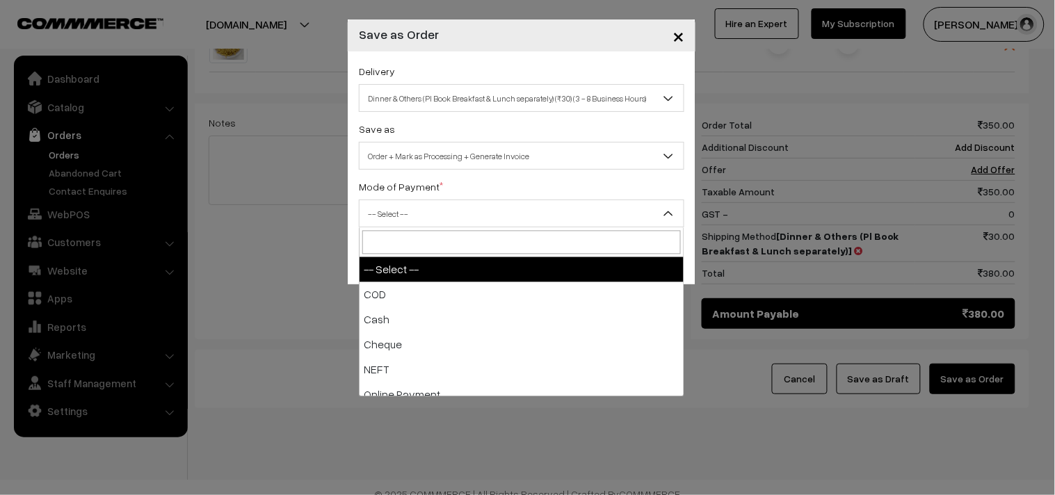
select select "1"
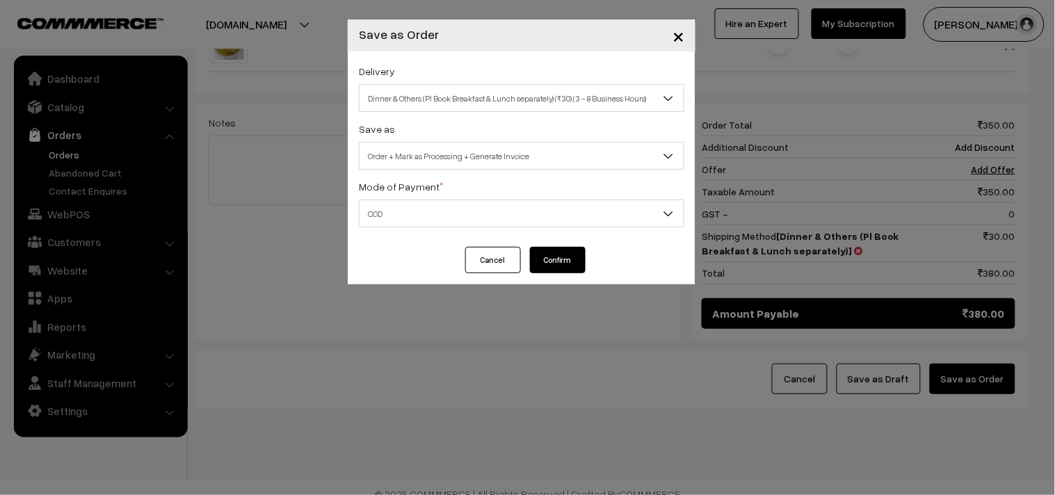
click at [567, 260] on button "Confirm" at bounding box center [558, 260] width 56 height 26
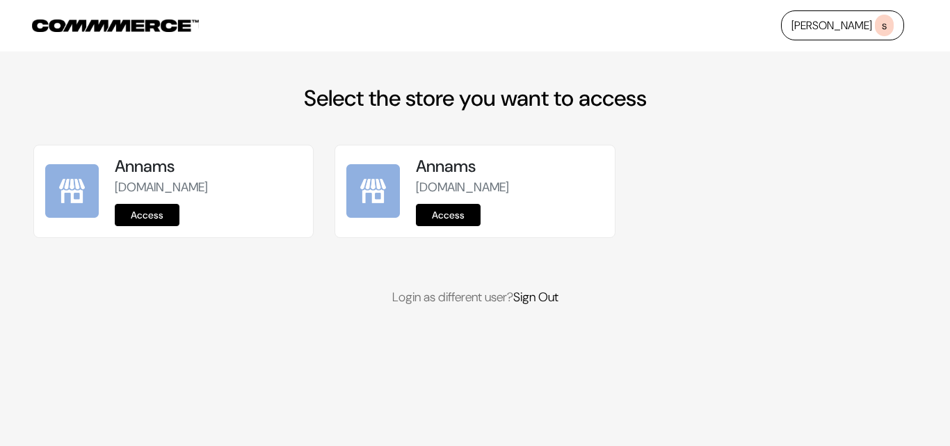
click at [161, 207] on link "Access" at bounding box center [147, 215] width 65 height 22
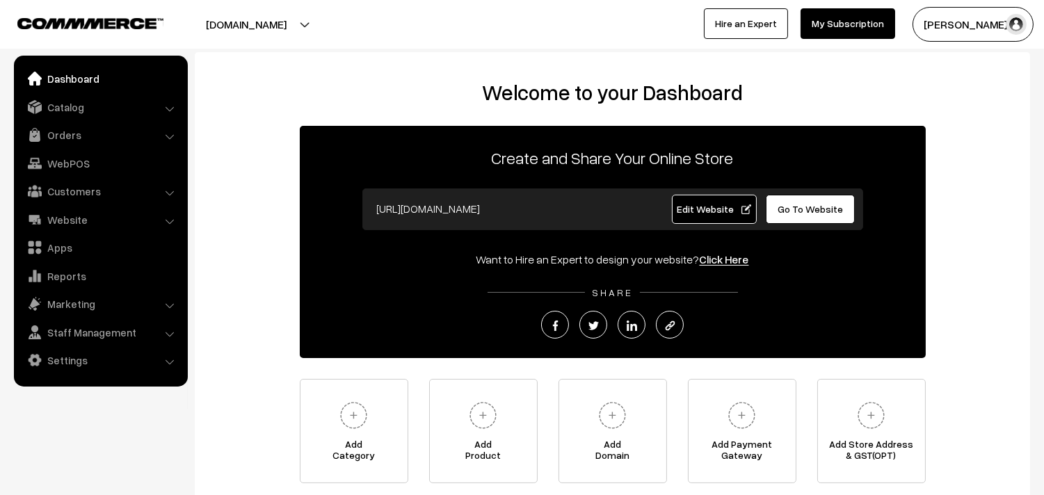
click at [58, 105] on link "Catalog" at bounding box center [100, 107] width 166 height 25
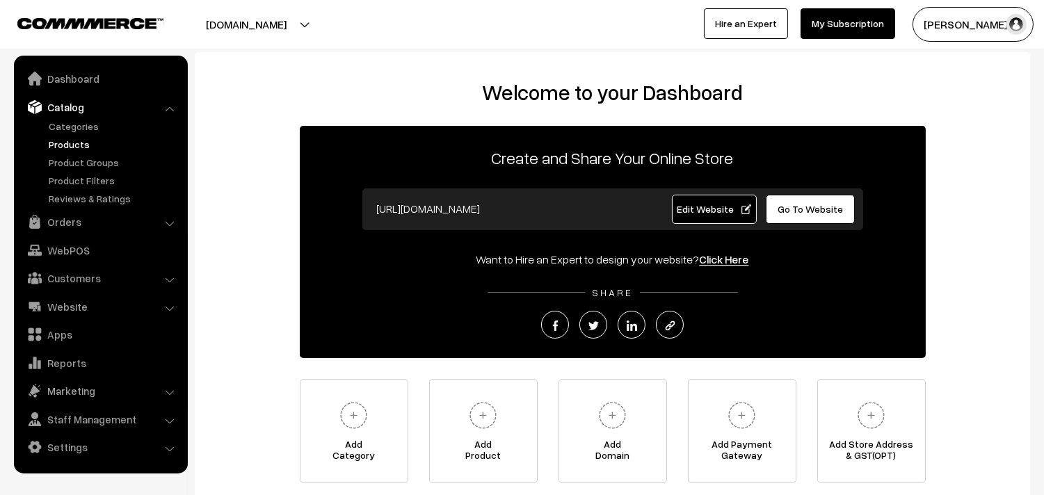
click at [63, 138] on link "Products" at bounding box center [114, 144] width 138 height 15
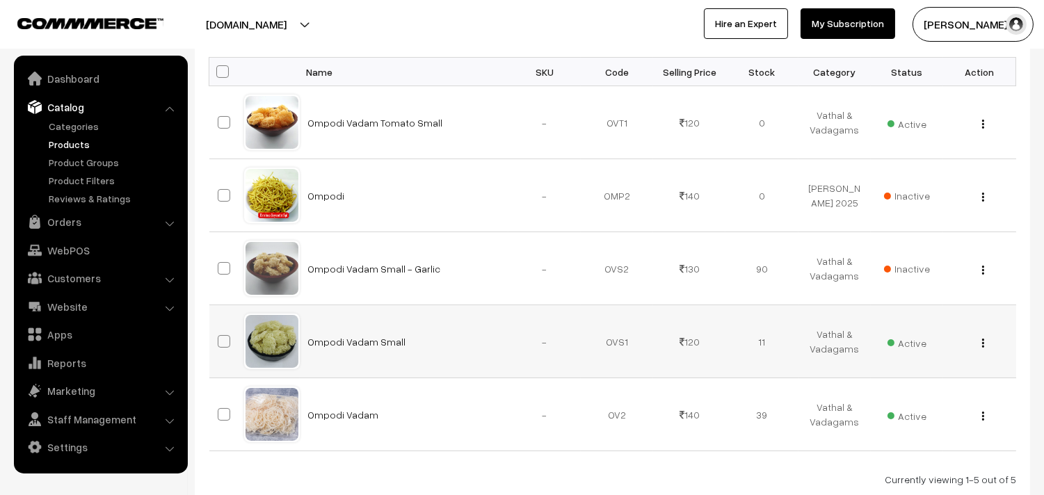
scroll to position [91, 0]
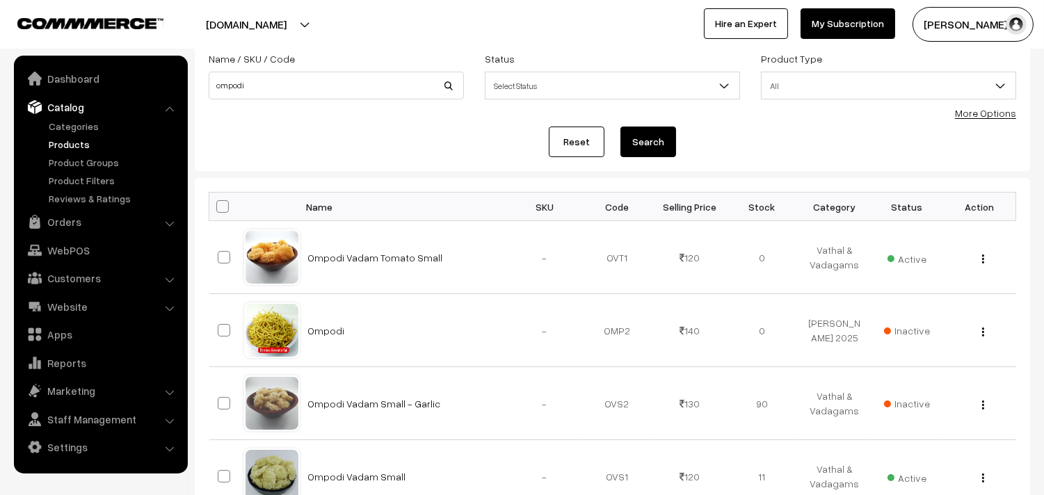
click at [988, 119] on div "More Options" at bounding box center [985, 113] width 61 height 15
click at [978, 110] on link "More Options" at bounding box center [985, 113] width 61 height 12
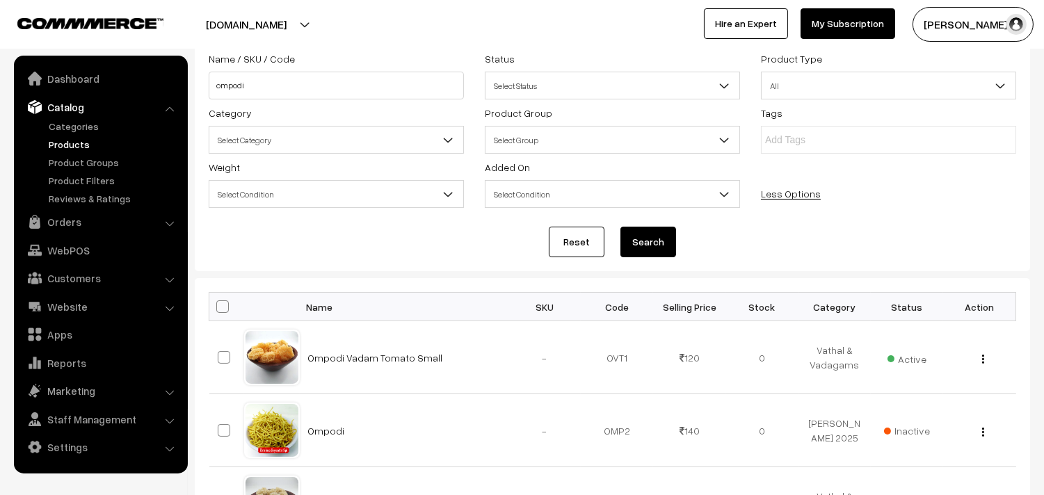
click at [249, 137] on span "Select Category" at bounding box center [336, 140] width 254 height 24
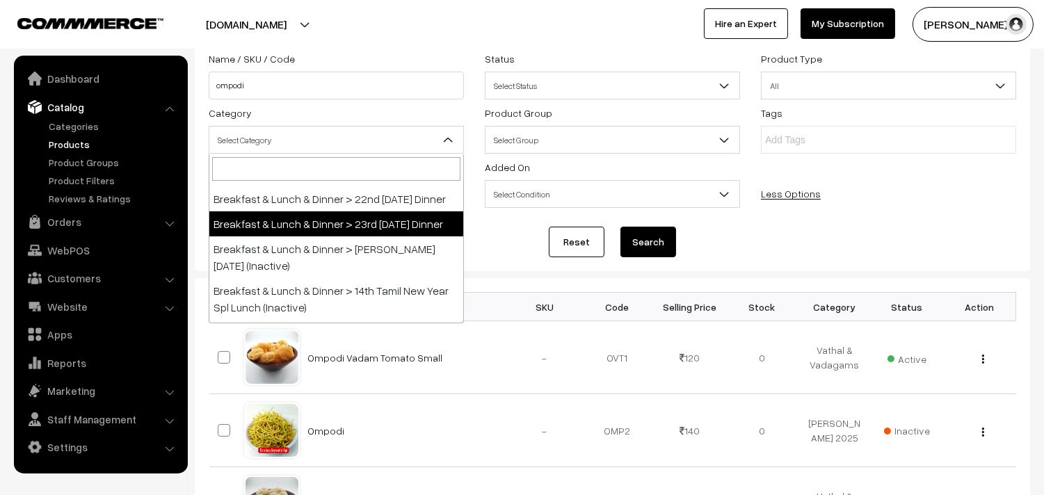
scroll to position [154, 0]
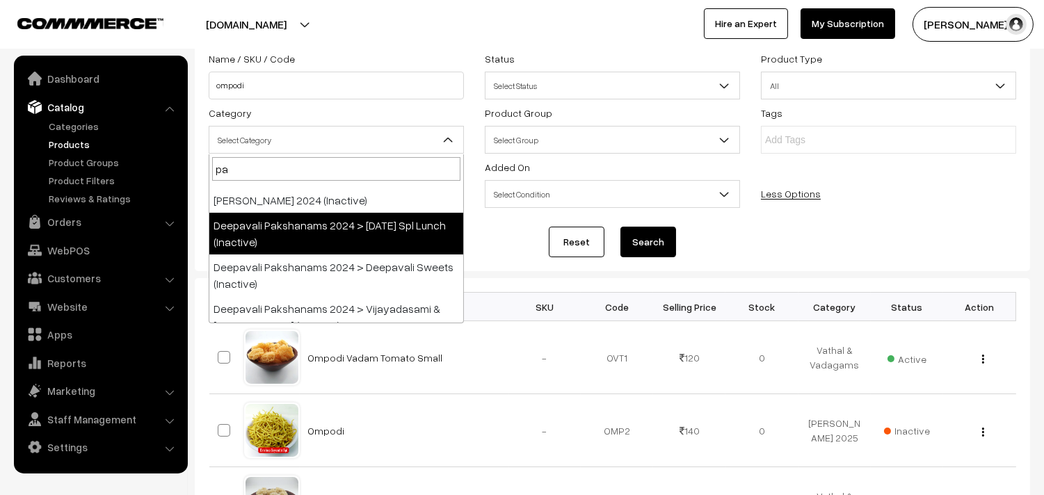
type input "pak"
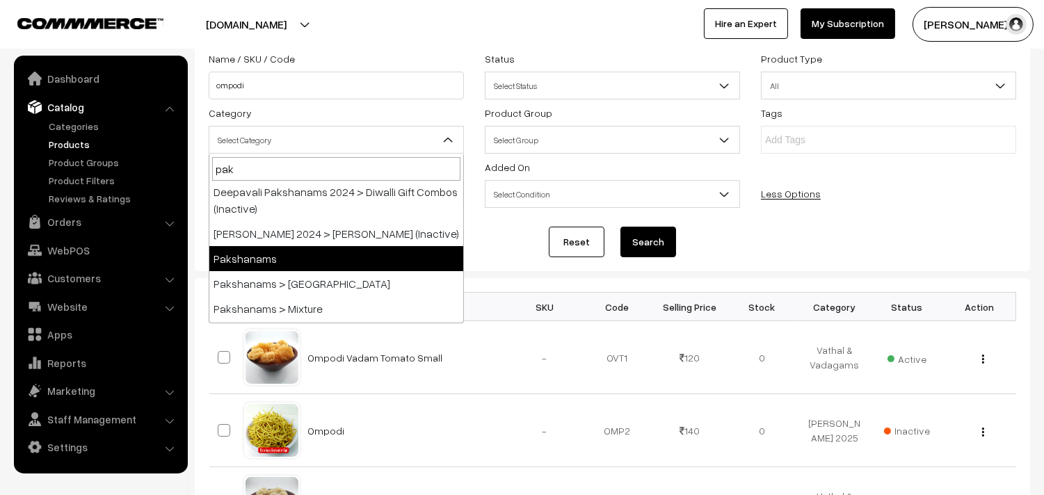
select select "2"
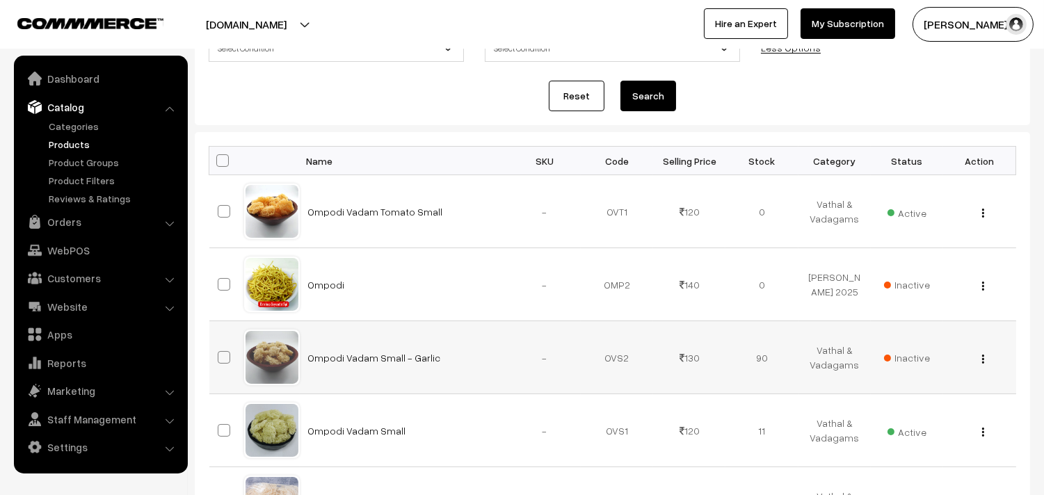
scroll to position [0, 0]
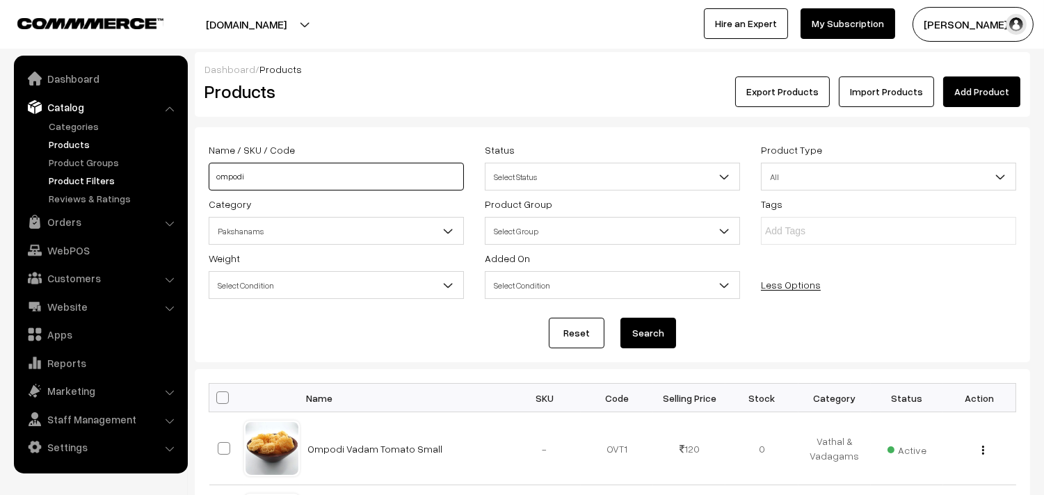
drag, startPoint x: 259, startPoint y: 178, endPoint x: 159, endPoint y: 181, distance: 100.2
click at [159, 181] on body "Thank you for showing interest. Our team will call you shortly. Close [DOMAIN_N…" at bounding box center [522, 458] width 1044 height 917
click at [650, 324] on button "Search" at bounding box center [648, 333] width 56 height 31
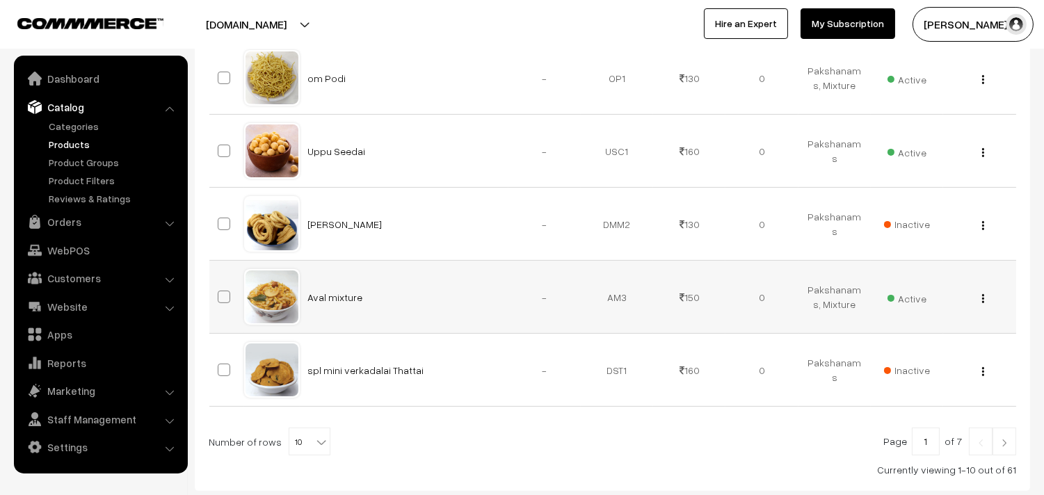
scroll to position [592, 0]
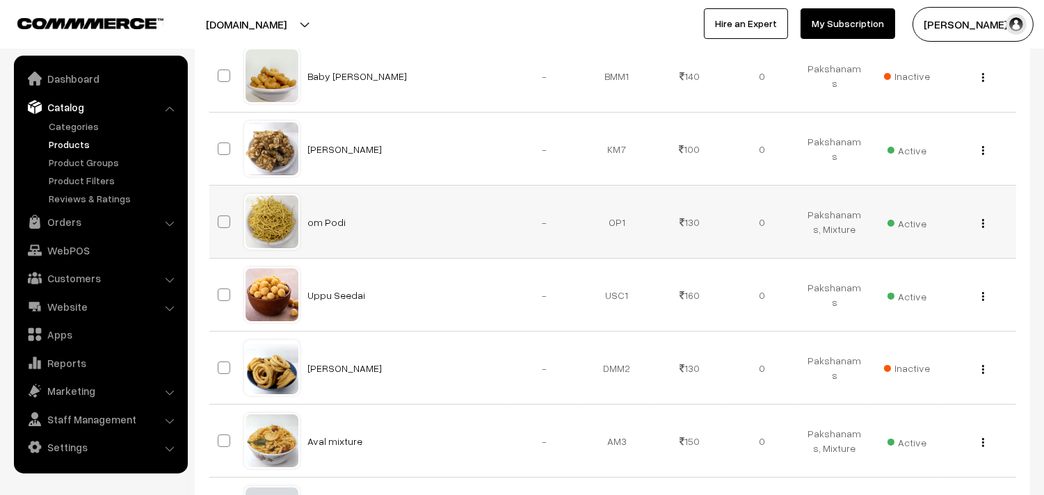
click at [984, 226] on img "button" at bounding box center [983, 223] width 2 height 9
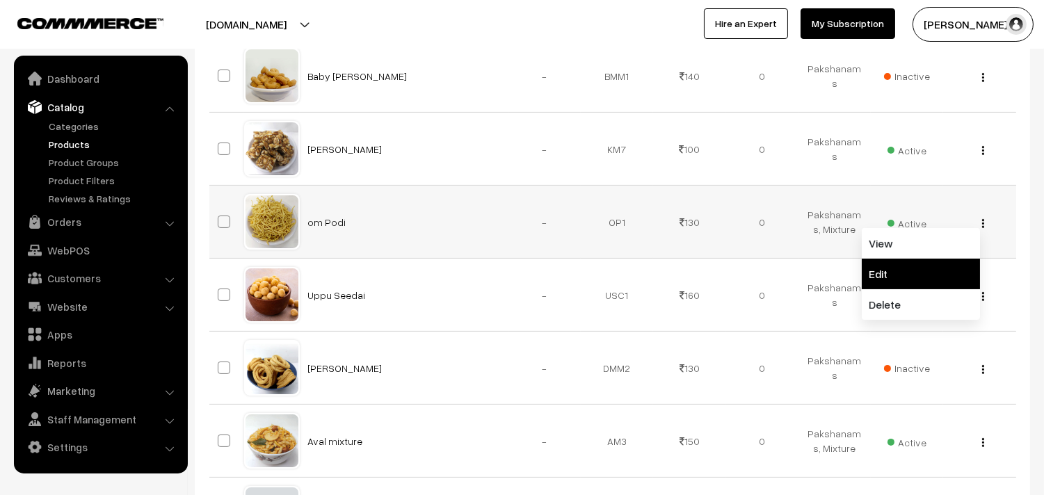
click at [895, 270] on link "Edit" at bounding box center [921, 274] width 118 height 31
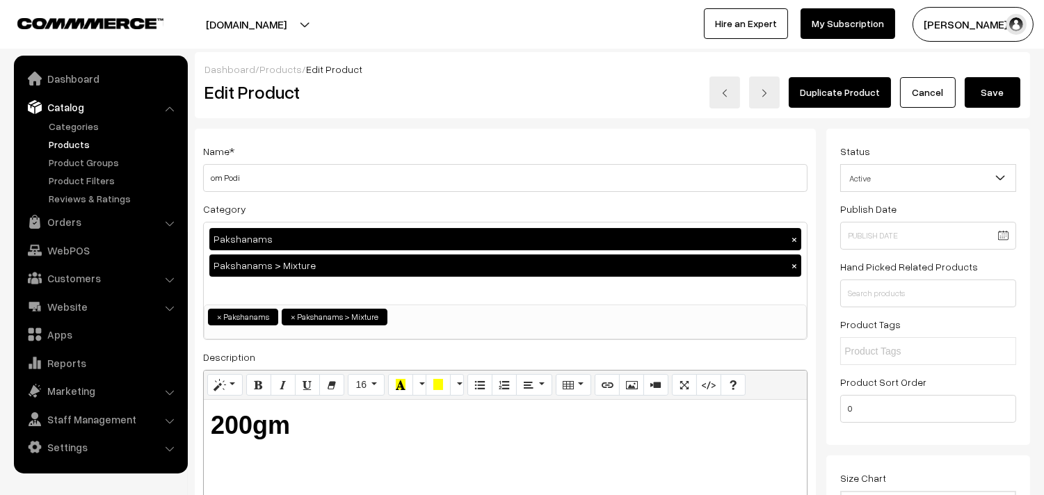
drag, startPoint x: 273, startPoint y: 185, endPoint x: 118, endPoint y: 171, distance: 155.7
click at [292, 179] on input "om Podi" at bounding box center [505, 178] width 604 height 28
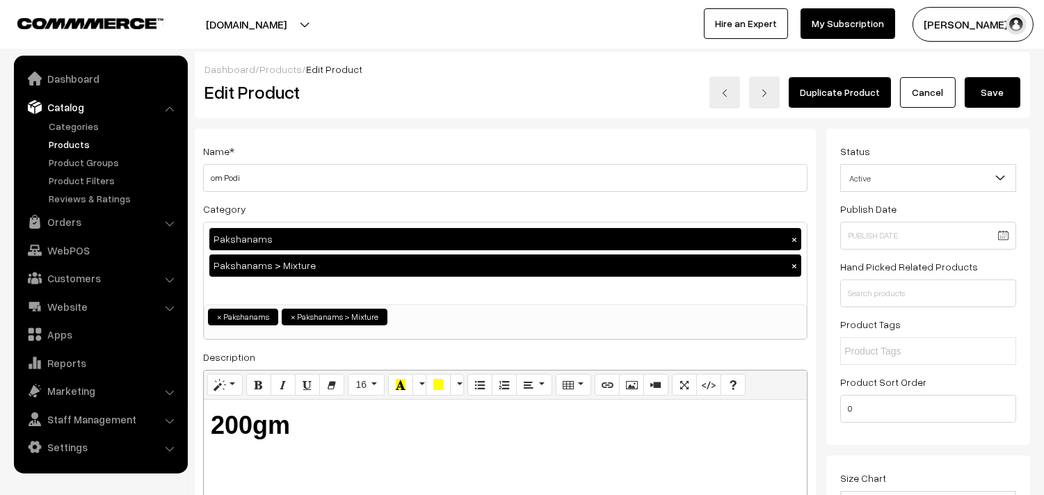
click at [995, 86] on button "Save" at bounding box center [993, 92] width 56 height 31
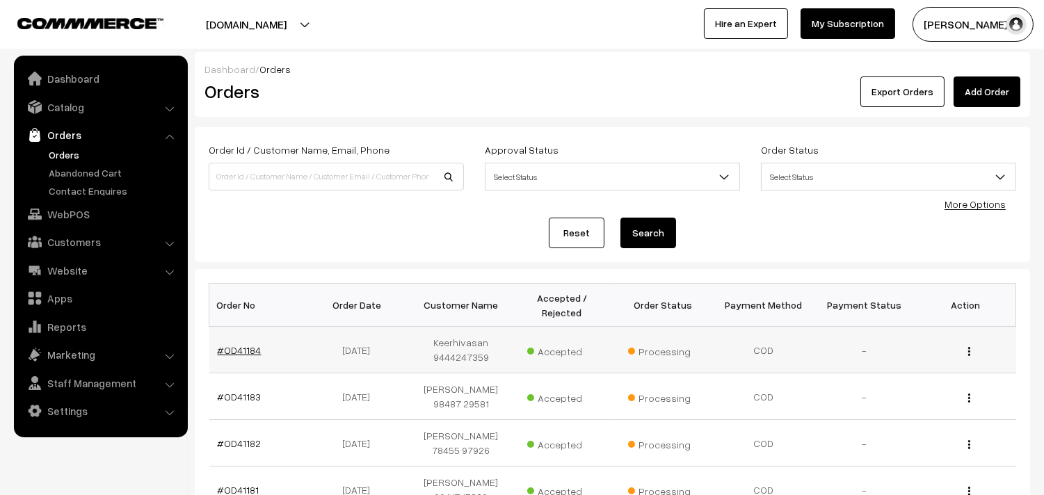
click at [232, 356] on link "#OD41184" at bounding box center [240, 350] width 44 height 12
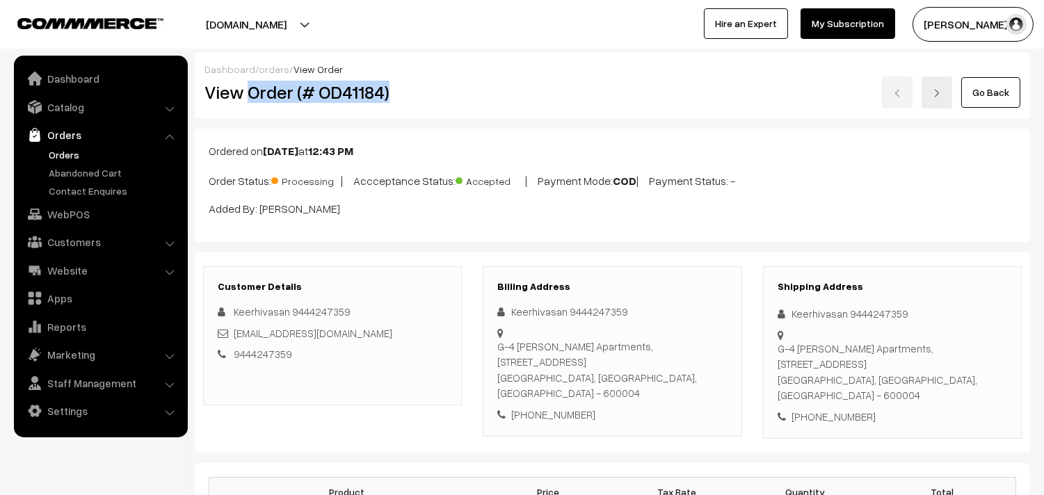
click at [403, 81] on h2 "View Order (# OD41184)" at bounding box center [333, 92] width 258 height 22
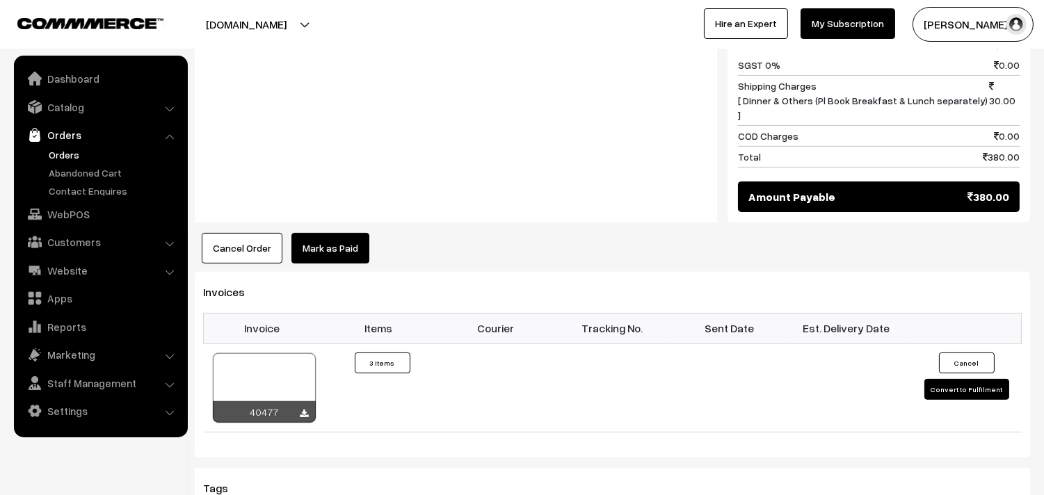
scroll to position [1082, 0]
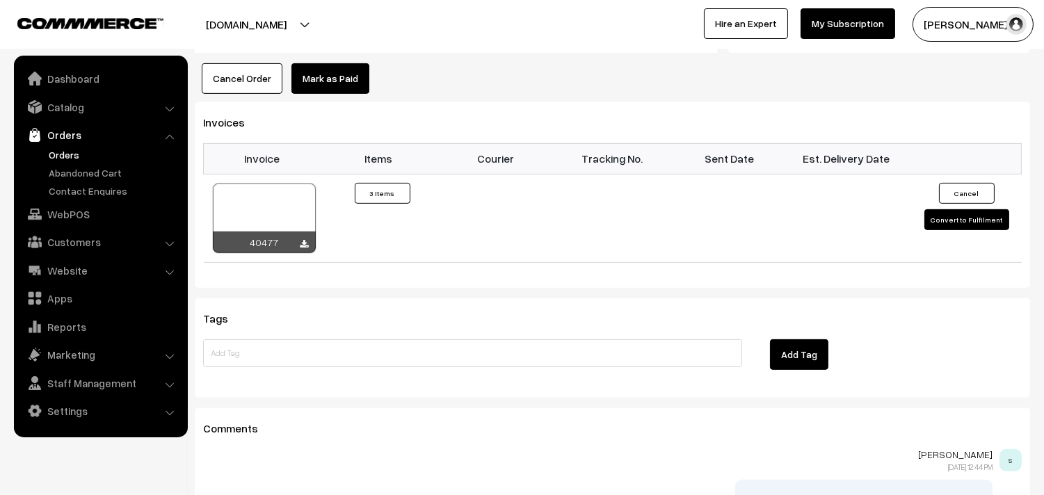
drag, startPoint x: 304, startPoint y: 209, endPoint x: 351, endPoint y: 388, distance: 184.9
click at [302, 240] on icon at bounding box center [304, 244] width 8 height 9
